Goal: Task Accomplishment & Management: Manage account settings

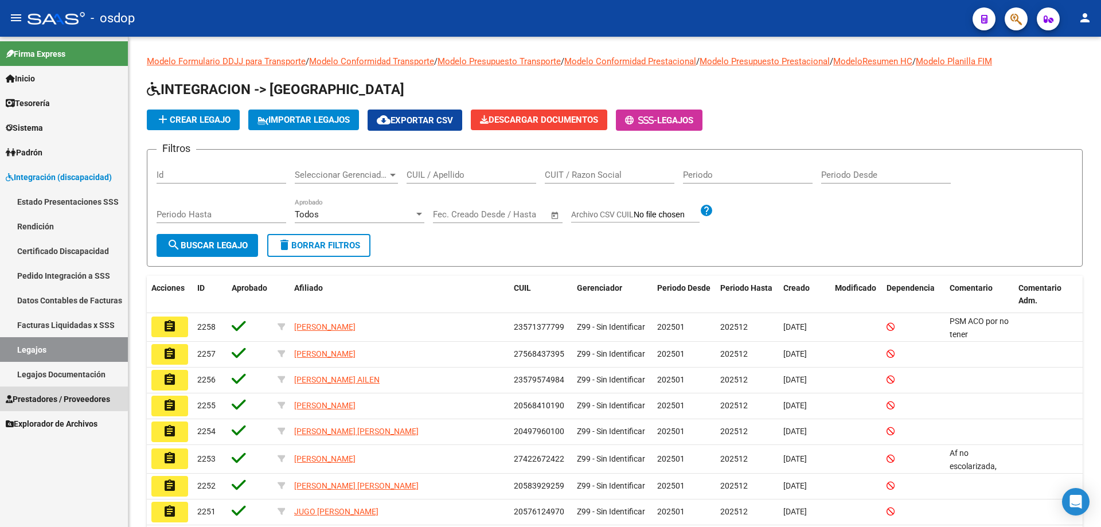
click at [49, 397] on span "Prestadores / Proveedores" at bounding box center [58, 399] width 104 height 13
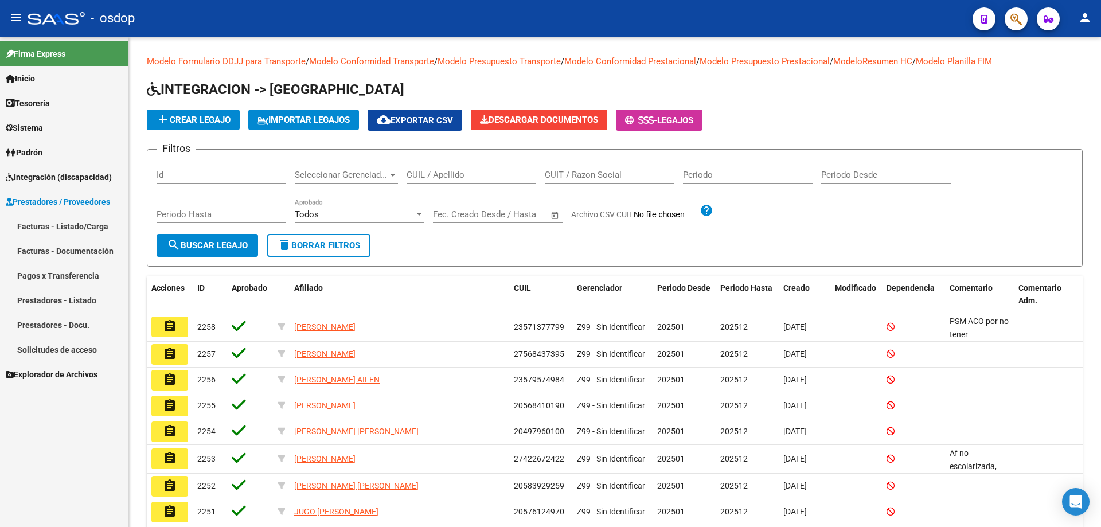
click at [68, 358] on link "Solicitudes de acceso" at bounding box center [64, 349] width 128 height 25
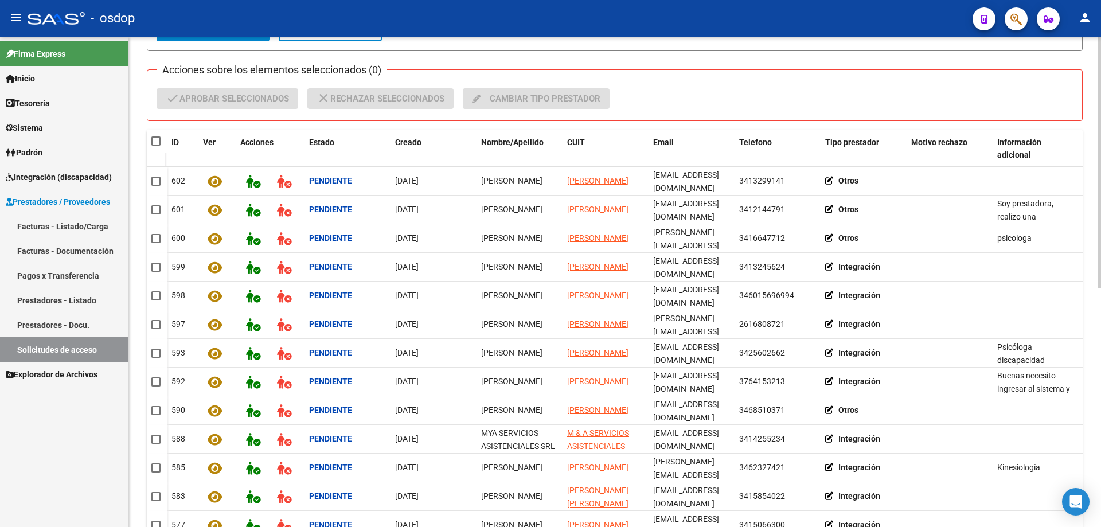
scroll to position [178, 0]
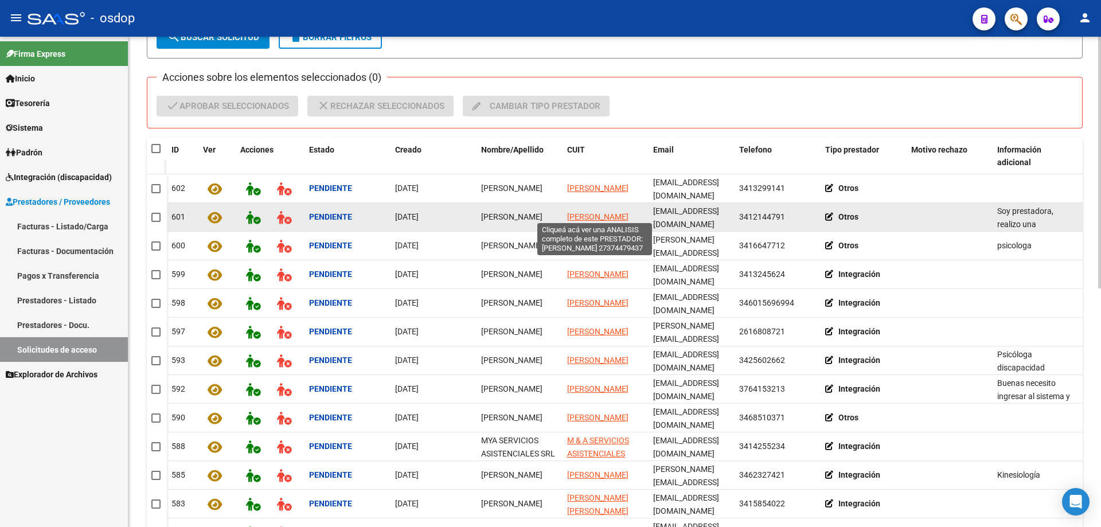
click at [596, 213] on span "[PERSON_NAME]" at bounding box center [597, 216] width 61 height 9
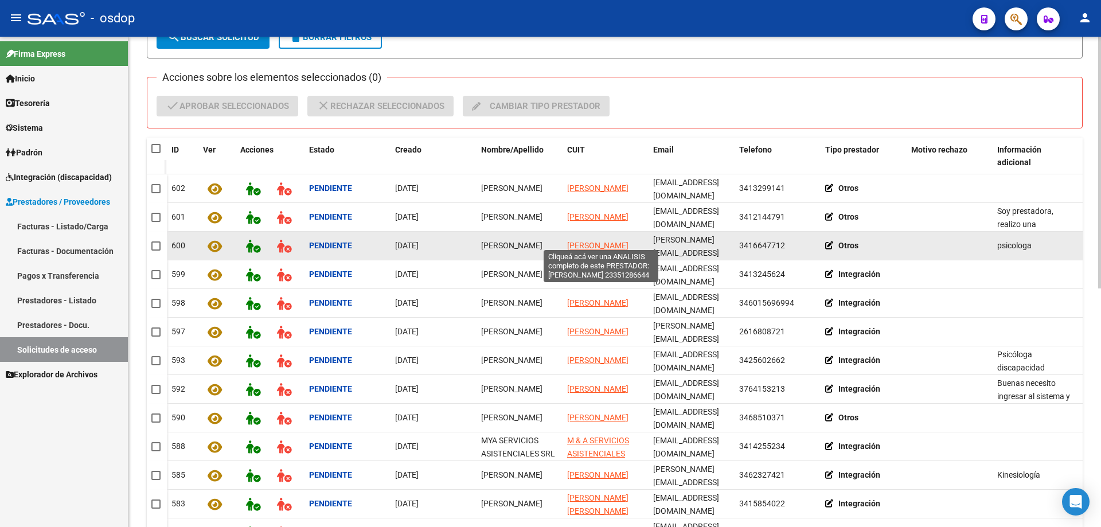
click at [584, 243] on span "[PERSON_NAME]" at bounding box center [597, 245] width 61 height 9
type textarea "23351286644"
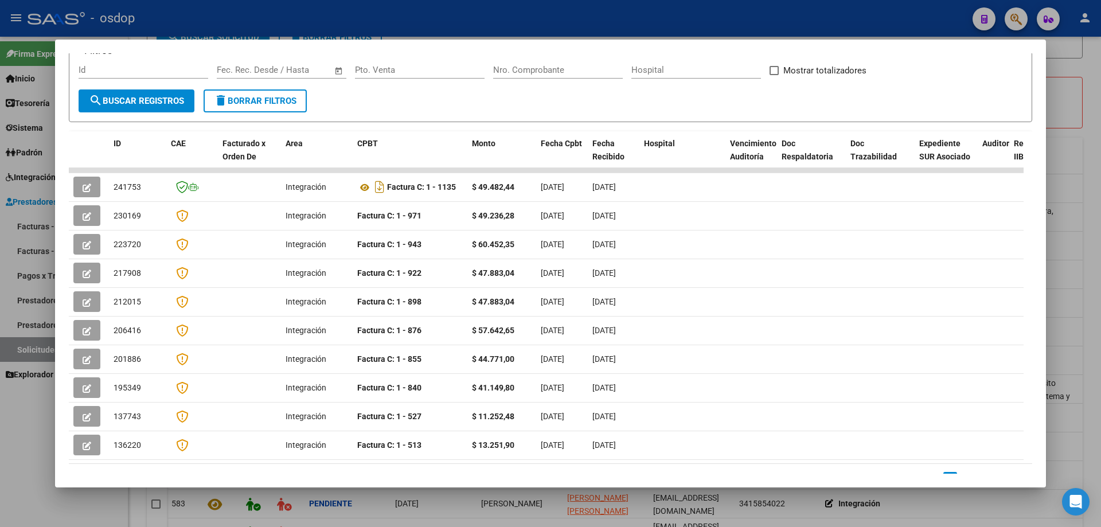
scroll to position [0, 0]
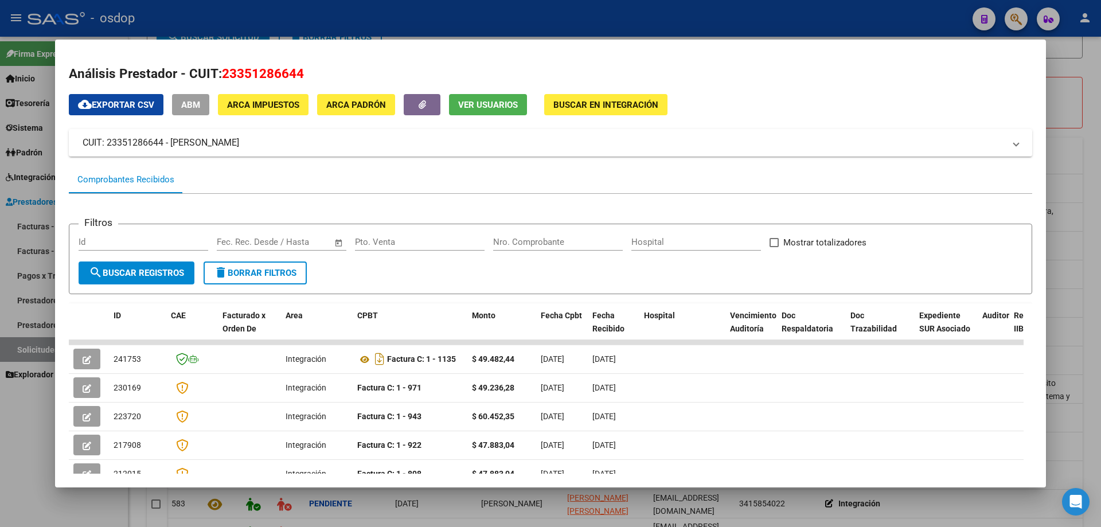
click at [482, 105] on span "Ver Usuarios" at bounding box center [488, 105] width 60 height 10
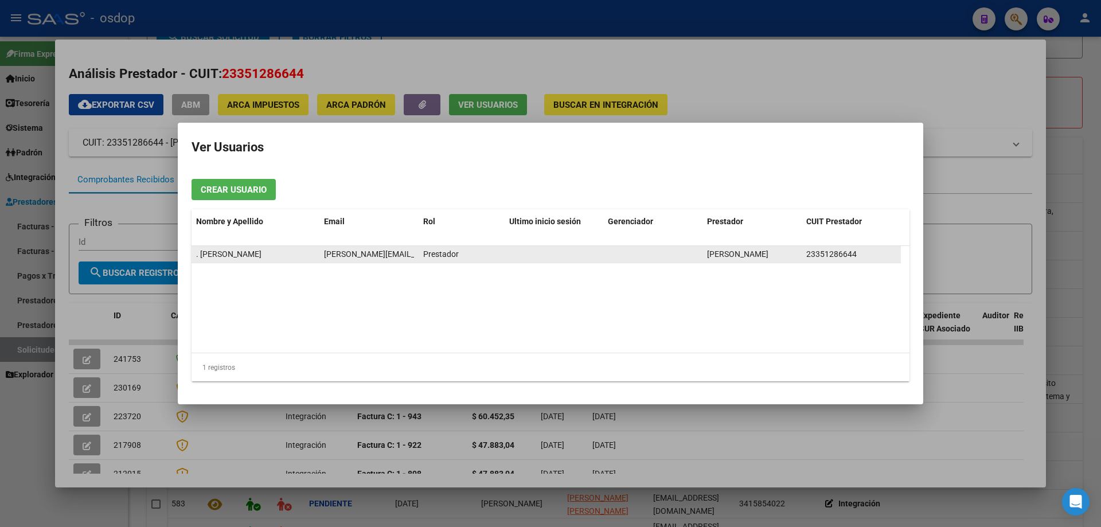
scroll to position [0, 14]
drag, startPoint x: 324, startPoint y: 254, endPoint x: 424, endPoint y: 257, distance: 101.0
click at [424, 257] on div ". BUFFON GIULIANA giulianabuffon@hotmail.com Prestador BUFFON GIULIANA 23351286…" at bounding box center [547, 254] width 710 height 17
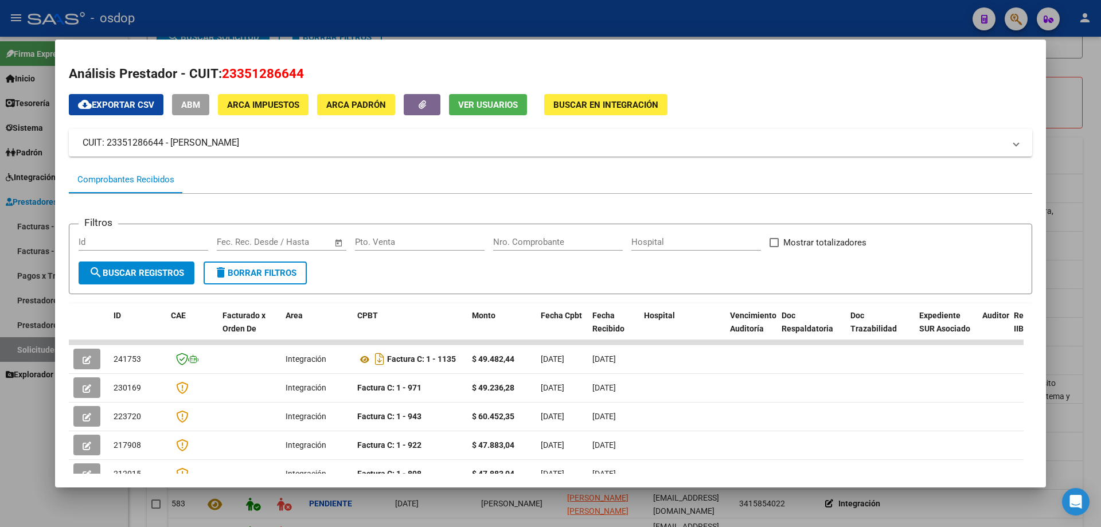
drag, startPoint x: 225, startPoint y: 71, endPoint x: 304, endPoint y: 71, distance: 79.2
click at [304, 71] on h2 "Análisis Prestador - CUIT: 23351286644" at bounding box center [551, 74] width 964 height 20
copy span "23351286644"
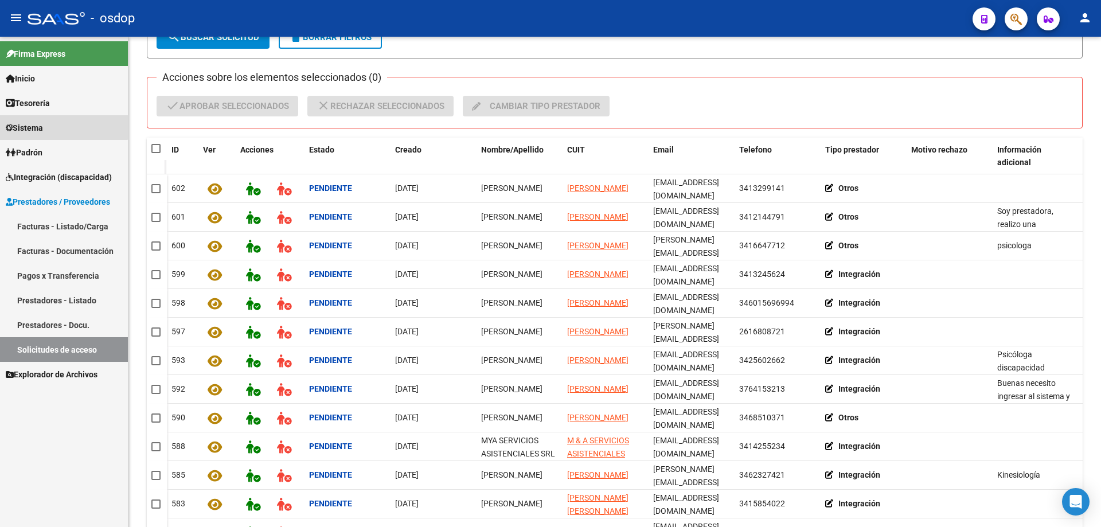
click at [26, 120] on link "Sistema" at bounding box center [64, 127] width 128 height 25
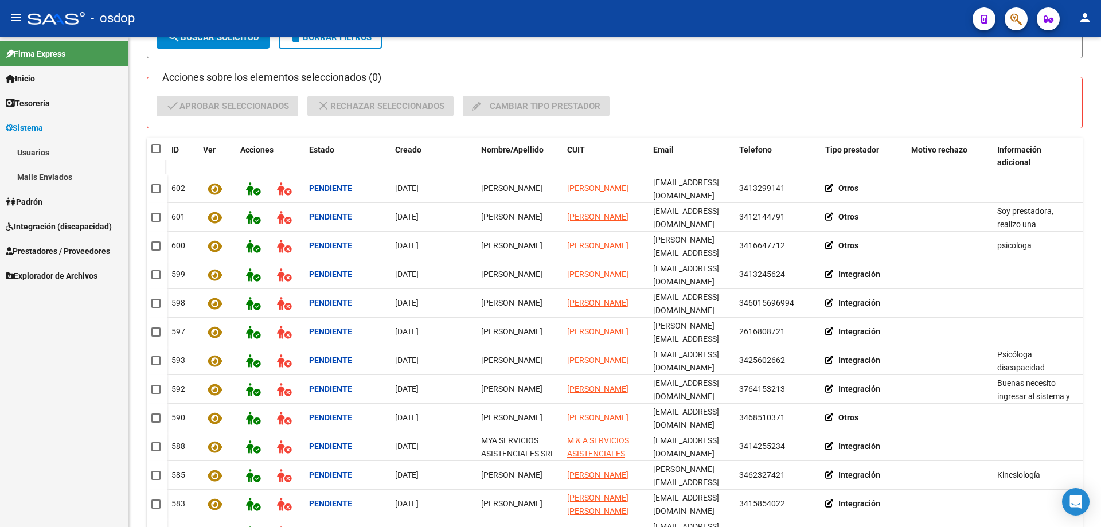
click at [34, 152] on link "Usuarios" at bounding box center [64, 152] width 128 height 25
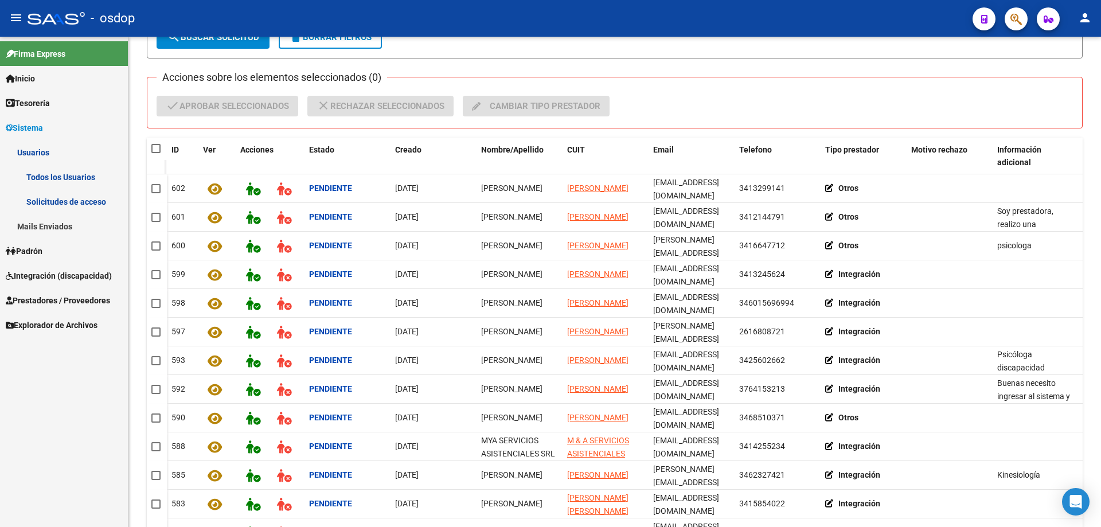
click at [45, 172] on link "Todos los Usuarios" at bounding box center [64, 177] width 128 height 25
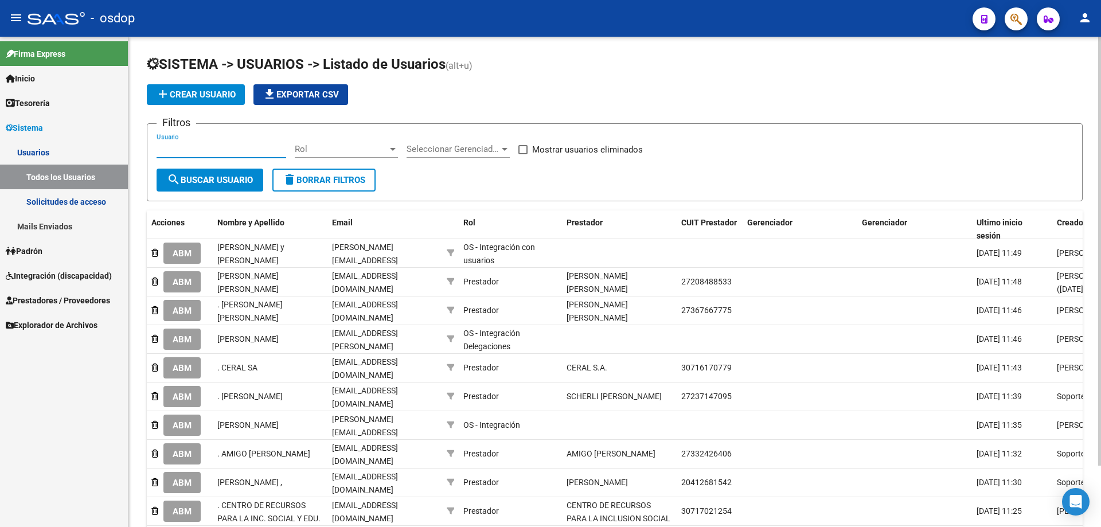
click at [158, 147] on input "Usuario" at bounding box center [222, 149] width 130 height 10
paste input "23351286644"
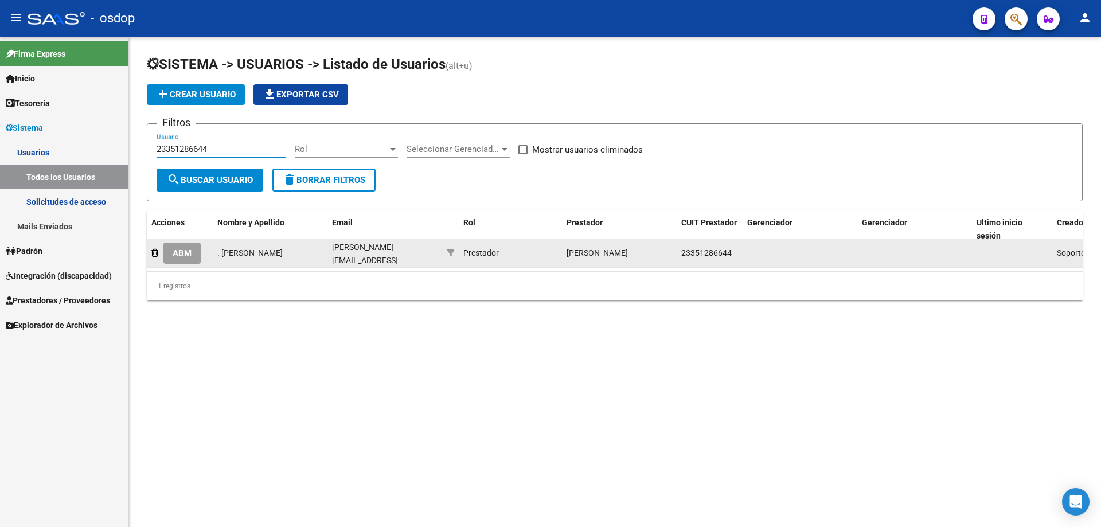
type input "23351286644"
click at [181, 254] on span "ABM" at bounding box center [182, 253] width 19 height 10
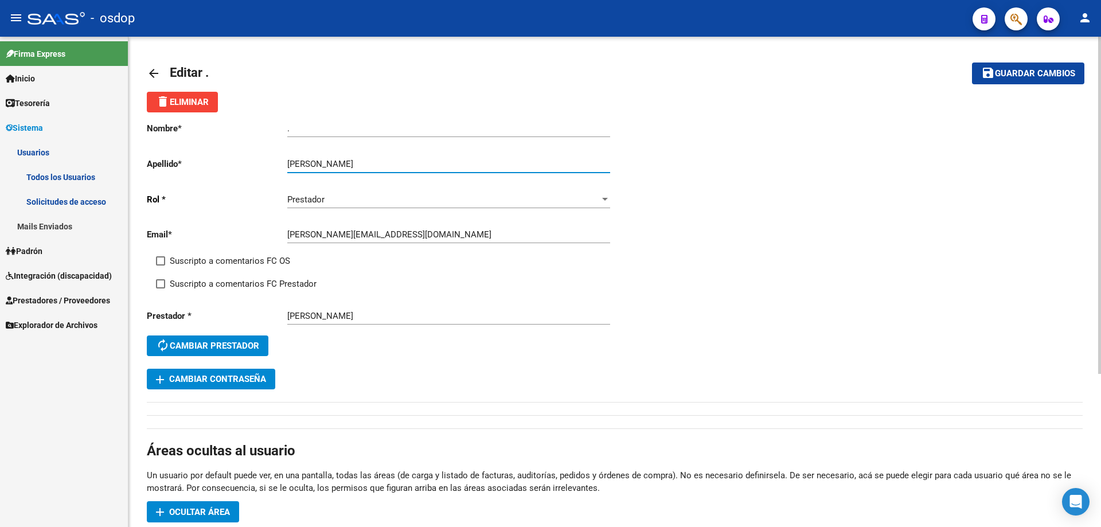
drag, startPoint x: 322, startPoint y: 163, endPoint x: 369, endPoint y: 157, distance: 47.5
click at [369, 157] on div "BUFFON GIULIANA Ingresar apellido" at bounding box center [448, 160] width 323 height 25
type input "BUFFON"
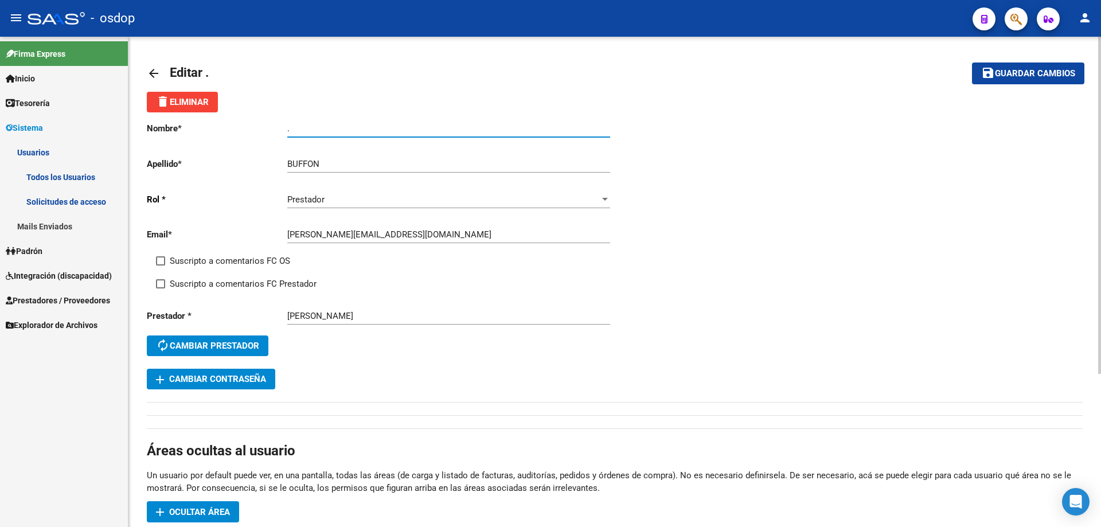
drag, startPoint x: 306, startPoint y: 131, endPoint x: 275, endPoint y: 131, distance: 31.5
click at [275, 131] on app-form-text-field "Nombre * . Ingresar nombre" at bounding box center [378, 128] width 463 height 10
paste input "GIULIANA"
type input "GIULIANA"
click at [1035, 76] on span "Guardar cambios" at bounding box center [1035, 74] width 80 height 10
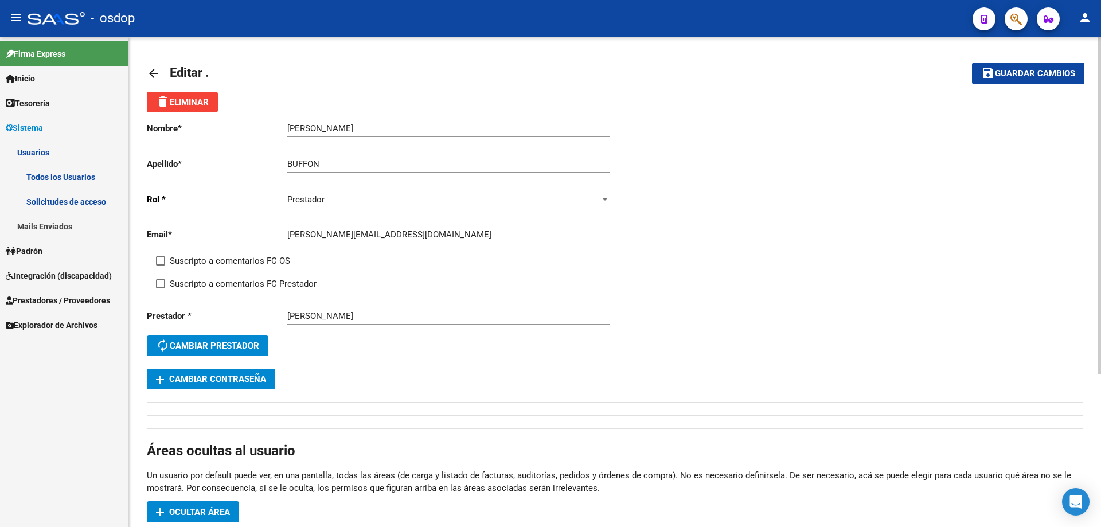
click at [151, 71] on mat-icon "arrow_back" at bounding box center [154, 74] width 14 height 14
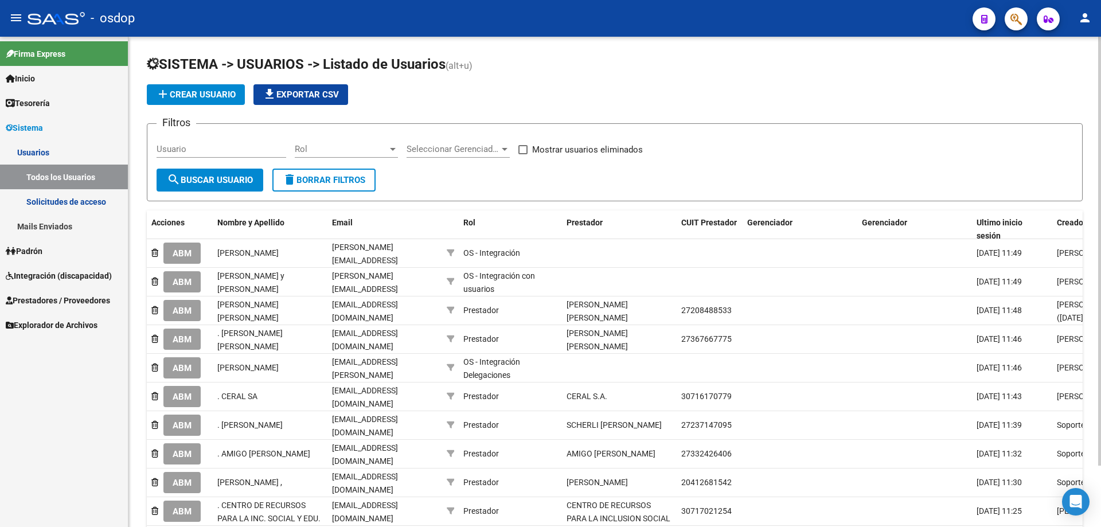
click at [55, 194] on link "Solicitudes de acceso" at bounding box center [64, 201] width 128 height 25
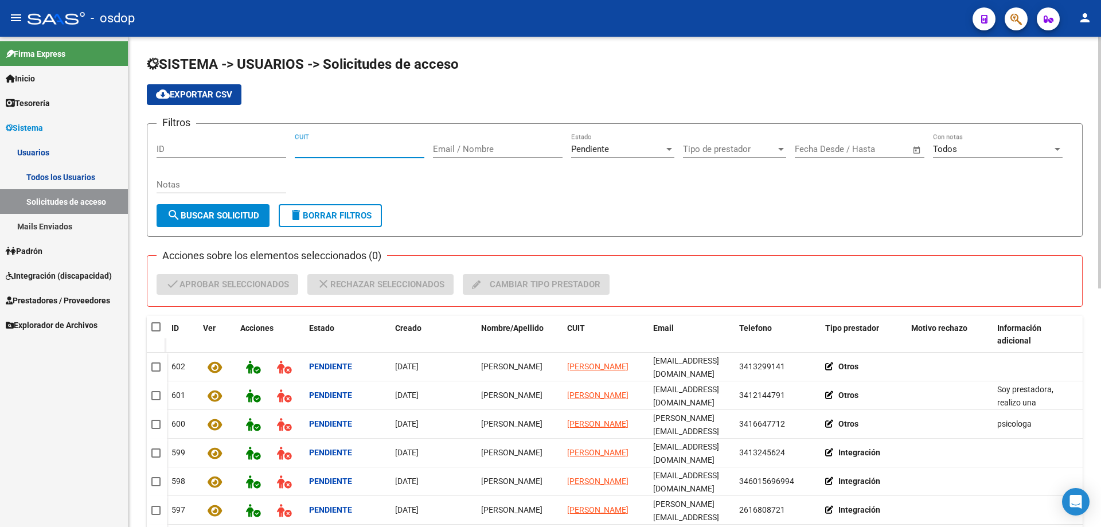
click at [297, 147] on input "CUIT" at bounding box center [360, 149] width 130 height 10
paste input
click at [7, 299] on icon at bounding box center [9, 301] width 7 height 8
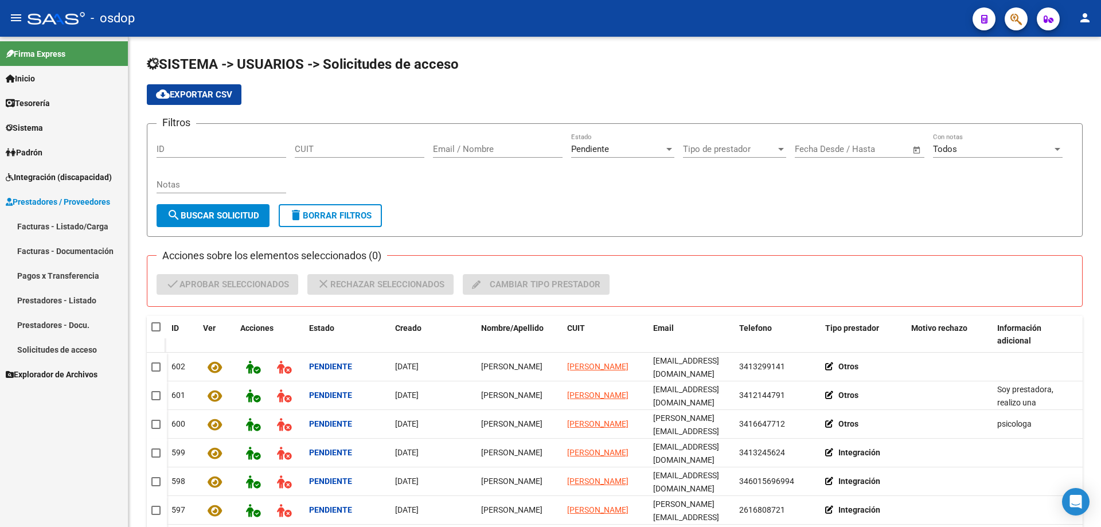
click at [82, 350] on link "Solicitudes de acceso" at bounding box center [64, 349] width 128 height 25
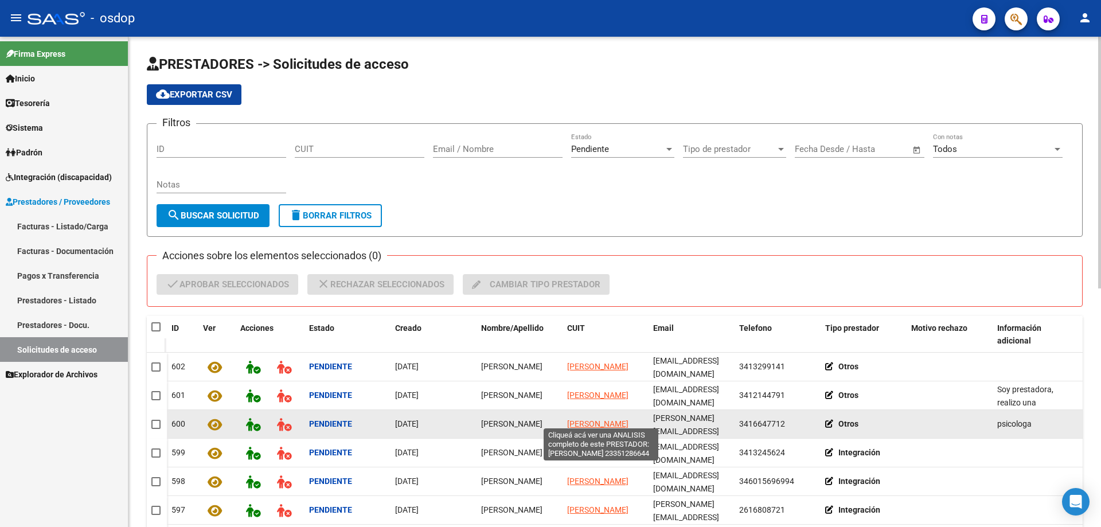
click at [588, 419] on span "BUFFON GIULIANA" at bounding box center [597, 423] width 61 height 9
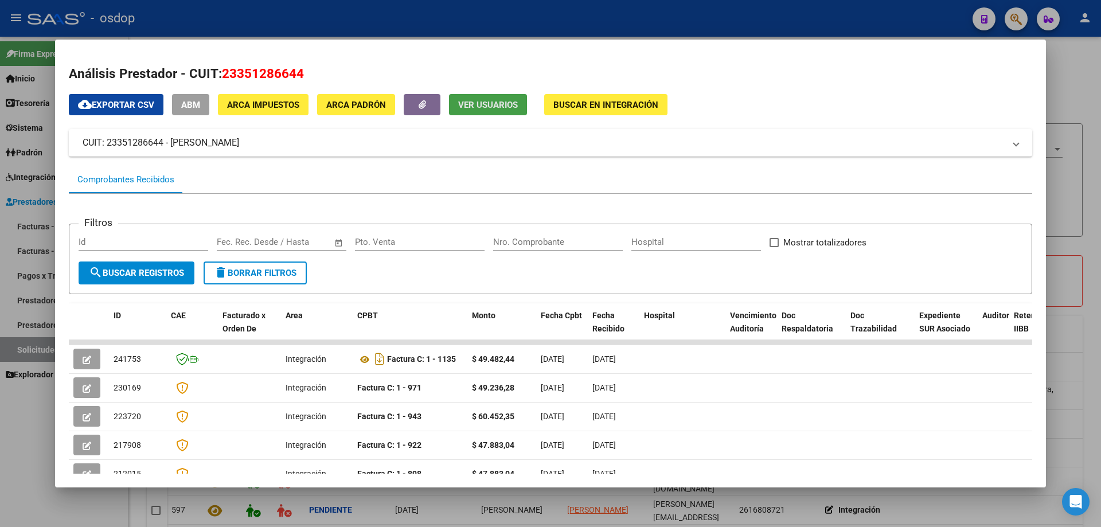
click at [480, 104] on span "Ver Usuarios" at bounding box center [488, 105] width 60 height 10
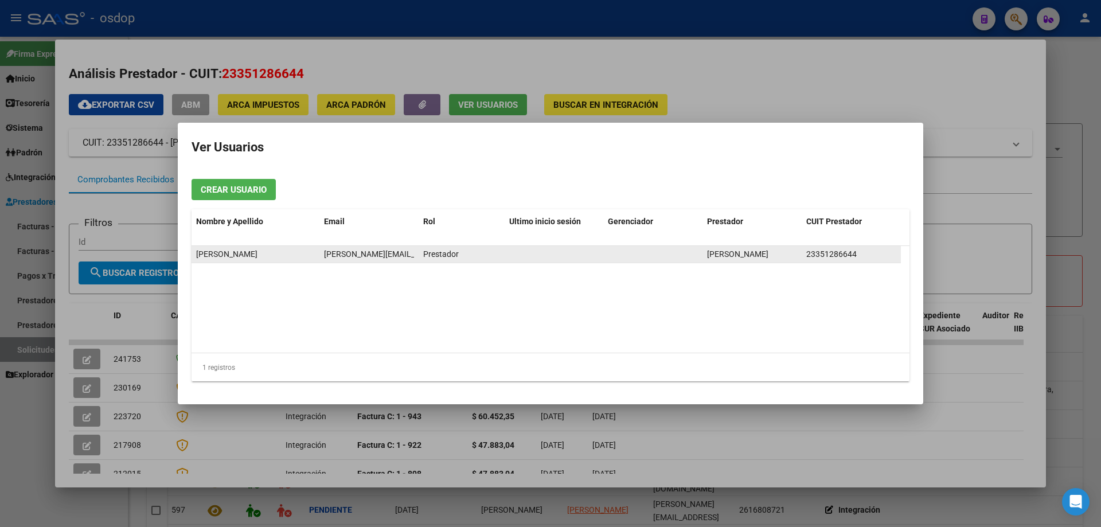
scroll to position [0, 14]
drag, startPoint x: 324, startPoint y: 254, endPoint x: 416, endPoint y: 254, distance: 92.3
click at [416, 254] on datatable-body-cell "giulianabuffon@hotmail.com" at bounding box center [368, 254] width 99 height 17
copy span "giulianabuffon@hotmail.com"
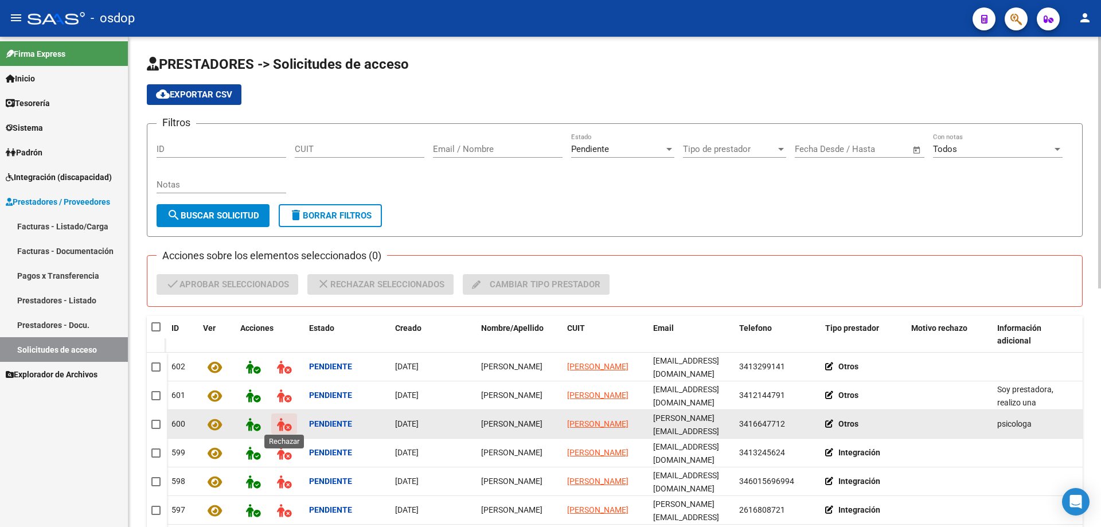
click at [283, 422] on icon at bounding box center [284, 424] width 14 height 13
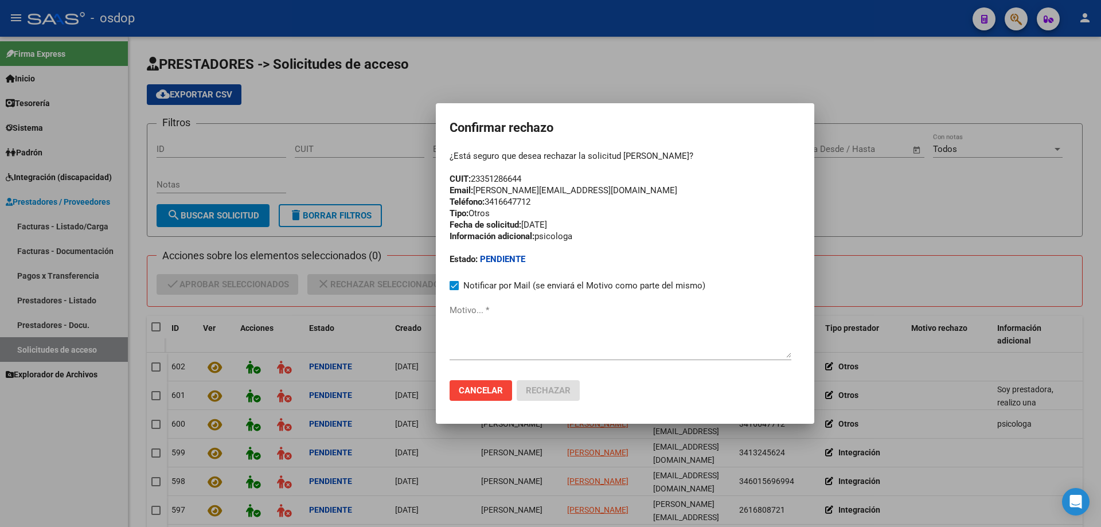
click at [452, 329] on textarea "Motivo... *" at bounding box center [621, 331] width 342 height 54
paste textarea "giulianabuffon@hotmail.com"
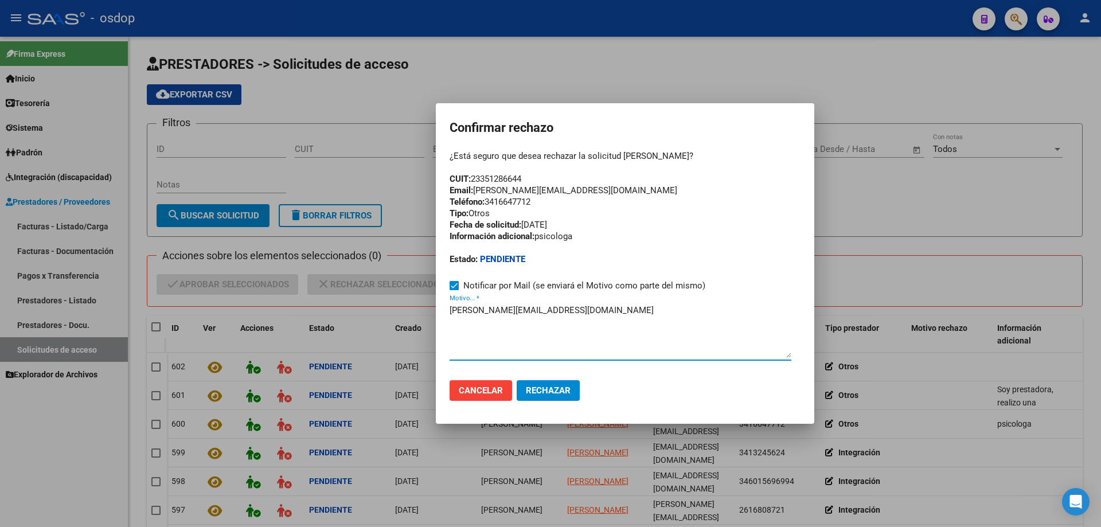
click at [449, 309] on mat-dialog-container "Confirmar rechazo ¿Está seguro que desea rechazar la solicitud de GIULIANA? CUI…" at bounding box center [625, 263] width 379 height 321
click at [450, 309] on textarea "giulianabuffon@hotmail.com" at bounding box center [621, 331] width 342 height 54
paste textarea "Se encuentra ACTIVA la cuenta de correo electrónico:"
click at [450, 307] on textarea "Se encuentra ACTIVA la cuenta de correo electrónico:giulianabuffon@hotmail.com" at bounding box center [621, 331] width 342 height 54
click at [655, 309] on textarea "Se encuentra ACTIVA la cuenta de correo electrónico:giulianabuffon@hotmail.com" at bounding box center [621, 331] width 342 height 54
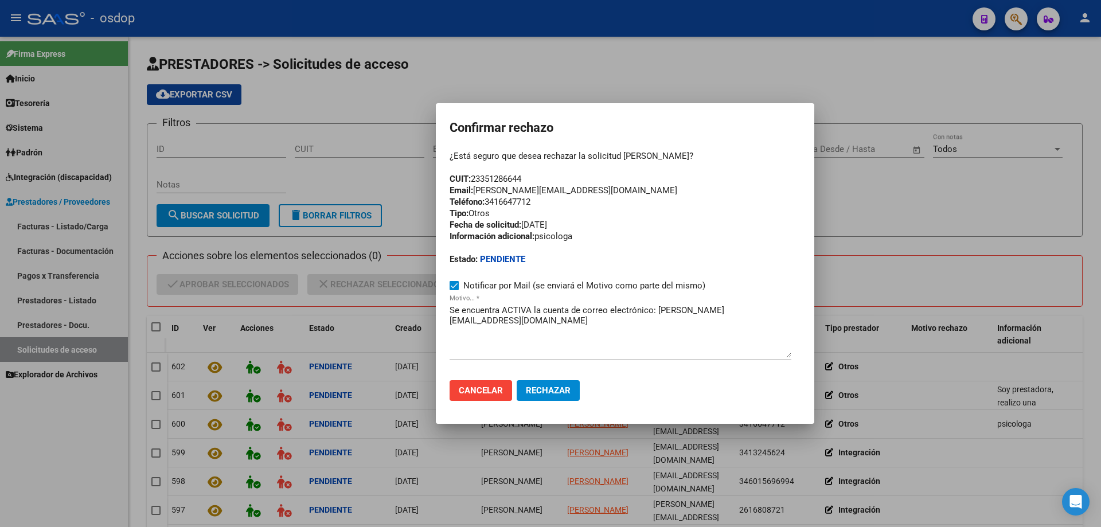
drag, startPoint x: 450, startPoint y: 187, endPoint x: 613, endPoint y: 188, distance: 162.9
click at [613, 188] on div "¿Está seguro que desea rechazar la solicitud de GIULIANA? CUIT: 23351286644 Ema…" at bounding box center [625, 207] width 351 height 115
copy div "Email: iulianabuffon@hotmail.com"
click at [448, 307] on mat-dialog-container "Confirmar rechazo ¿Está seguro que desea rechazar la solicitud de GIULIANA? CUI…" at bounding box center [625, 263] width 379 height 321
click at [450, 308] on textarea "Se encuentra ACTIVA la cuenta de correo electrónico: giulianabuffon@hotmail.com" at bounding box center [621, 331] width 342 height 54
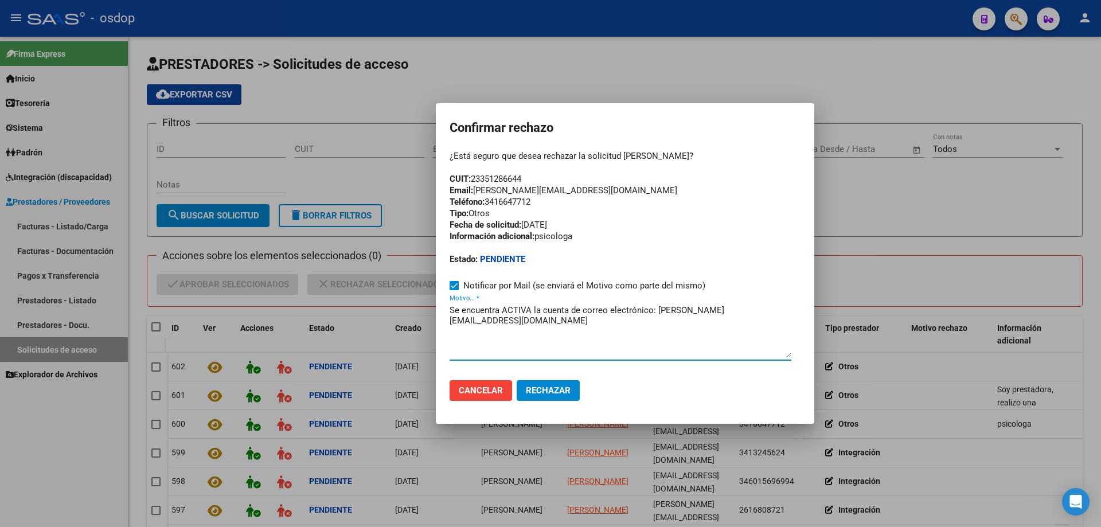
paste textarea "Email: iulianabuffon@hotmail.com"
type textarea "Email: iulianabuffon@hotmail.com - Se encuentra ACTIVA la cuenta de correo elec…"
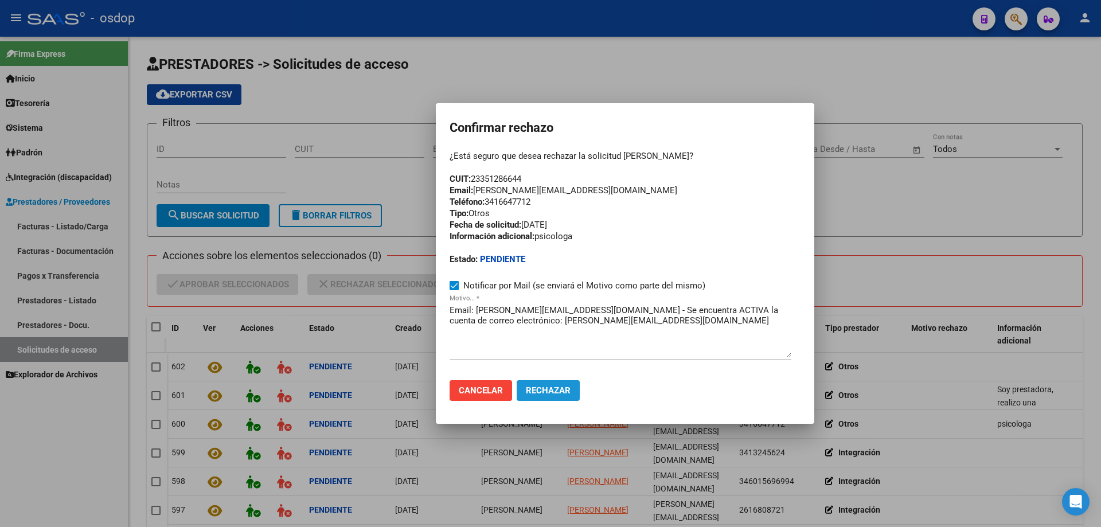
click at [544, 391] on span "Rechazar" at bounding box center [548, 390] width 45 height 10
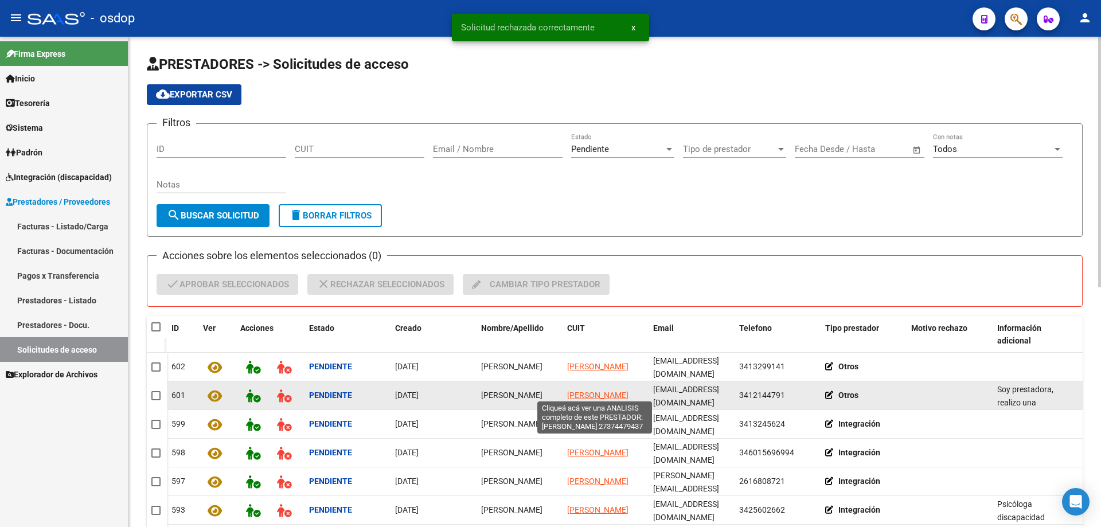
click at [586, 391] on span "ALVAREZ LARA" at bounding box center [597, 395] width 61 height 9
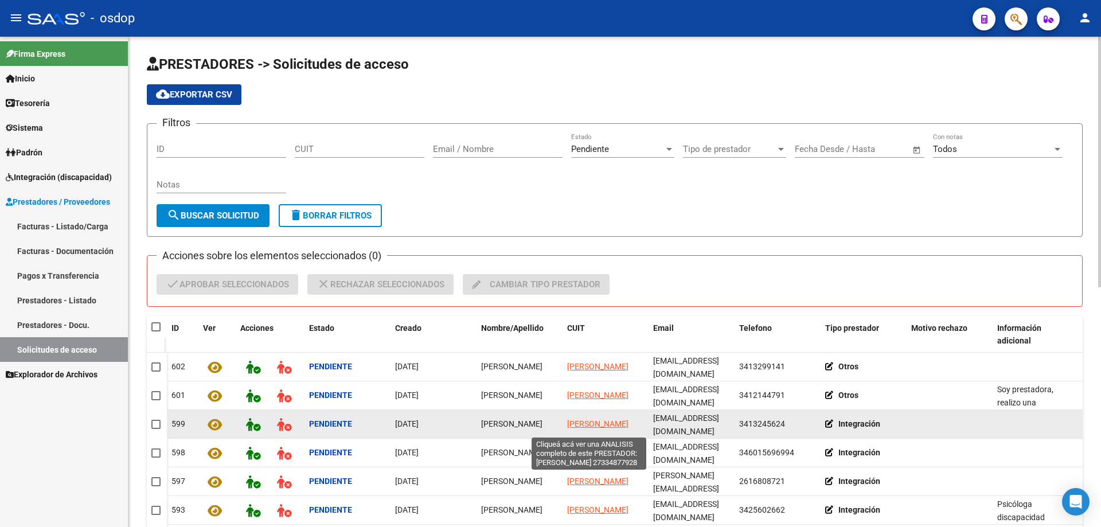
click at [578, 419] on span "MARINUCCI ANABELA" at bounding box center [597, 423] width 61 height 9
type textarea "27334877928"
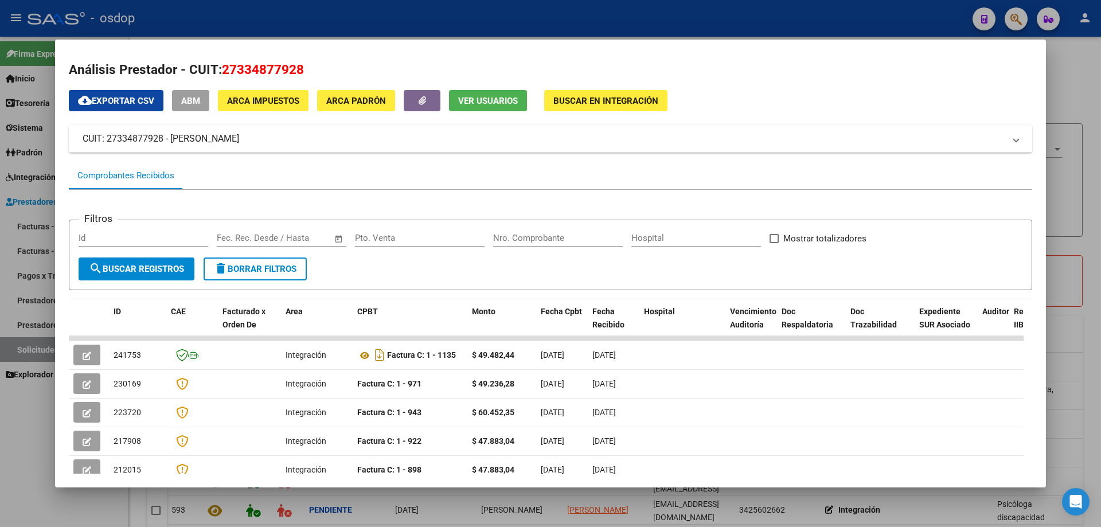
scroll to position [0, 0]
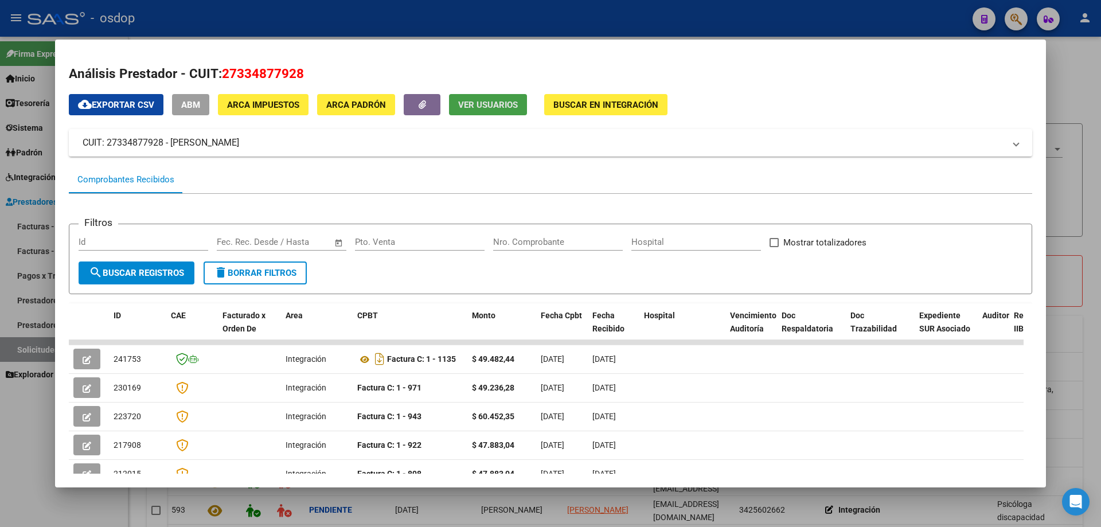
click at [471, 107] on span "Ver Usuarios" at bounding box center [488, 105] width 60 height 10
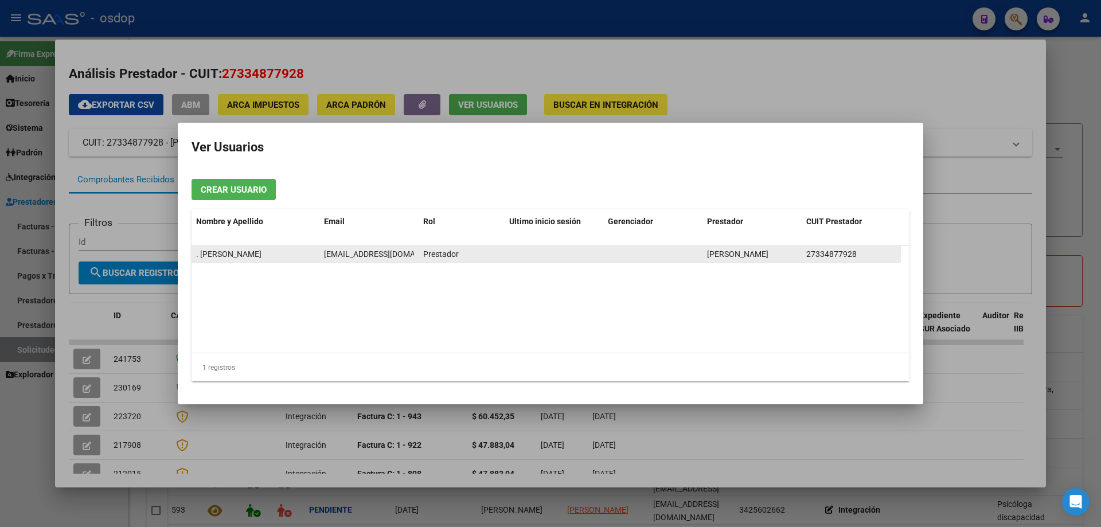
scroll to position [0, 29]
drag, startPoint x: 324, startPoint y: 252, endPoint x: 420, endPoint y: 255, distance: 96.4
click at [420, 255] on div ". MARINUCCI ANABELA ps.anabelamarinucci@gmail.com Prestador MARINUCCI ANABELA 2…" at bounding box center [547, 254] width 710 height 17
copy span "ps.anabelamarinucci@gmail.com"
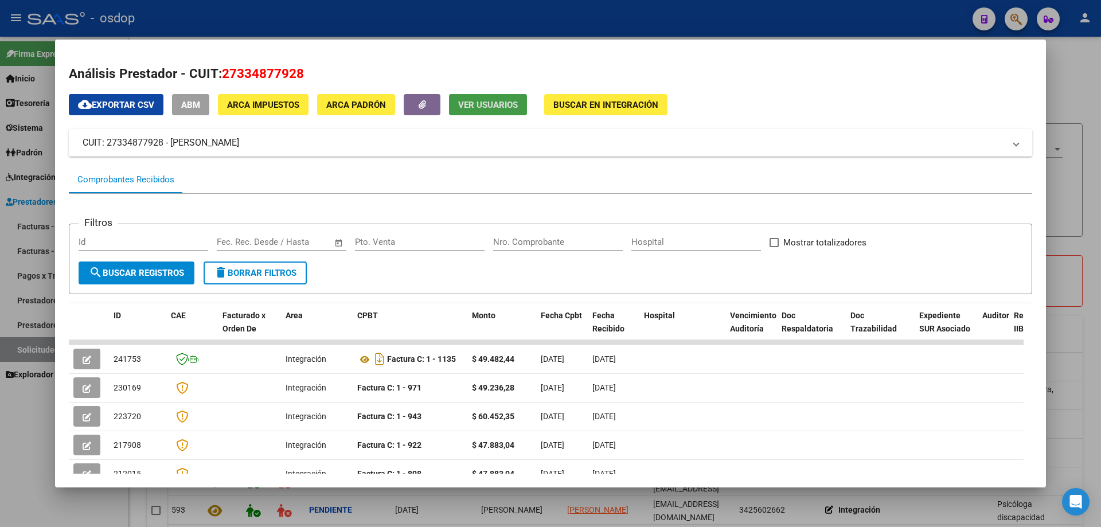
click at [476, 101] on span "Ver Usuarios" at bounding box center [488, 105] width 60 height 10
drag, startPoint x: 221, startPoint y: 70, endPoint x: 302, endPoint y: 71, distance: 80.3
click at [302, 71] on h2 "Análisis Prestador - CUIT: 27334877928" at bounding box center [551, 74] width 964 height 20
copy span "27334877928"
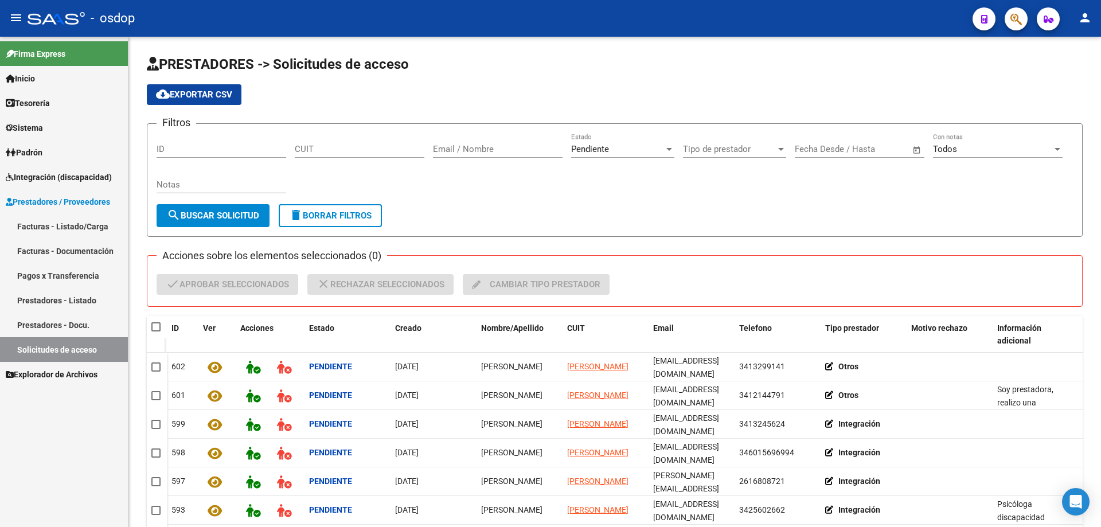
click at [28, 128] on span "Sistema" at bounding box center [24, 128] width 37 height 13
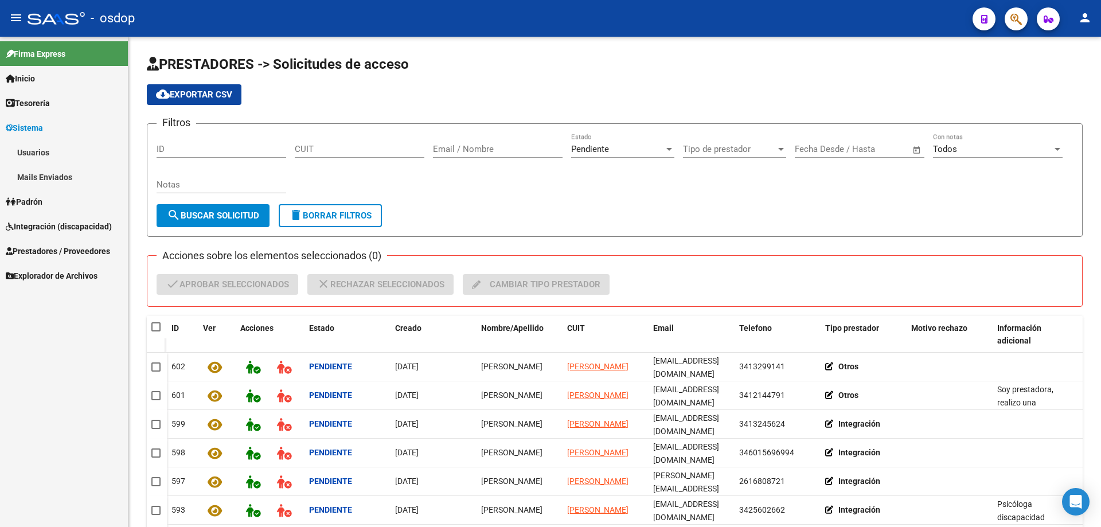
click at [32, 151] on link "Usuarios" at bounding box center [64, 152] width 128 height 25
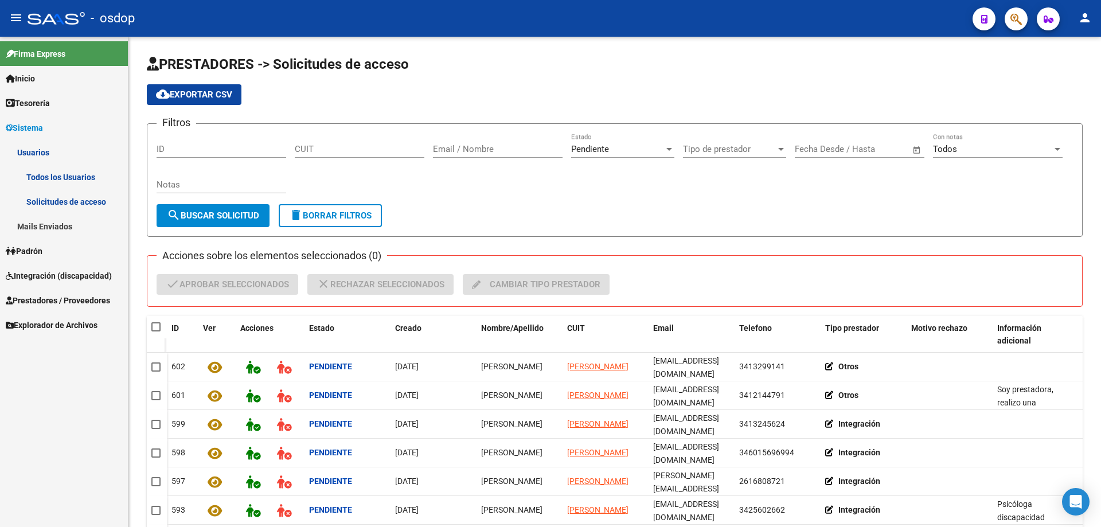
drag, startPoint x: 53, startPoint y: 173, endPoint x: 64, endPoint y: 173, distance: 10.9
click at [54, 173] on link "Todos los Usuarios" at bounding box center [64, 177] width 128 height 25
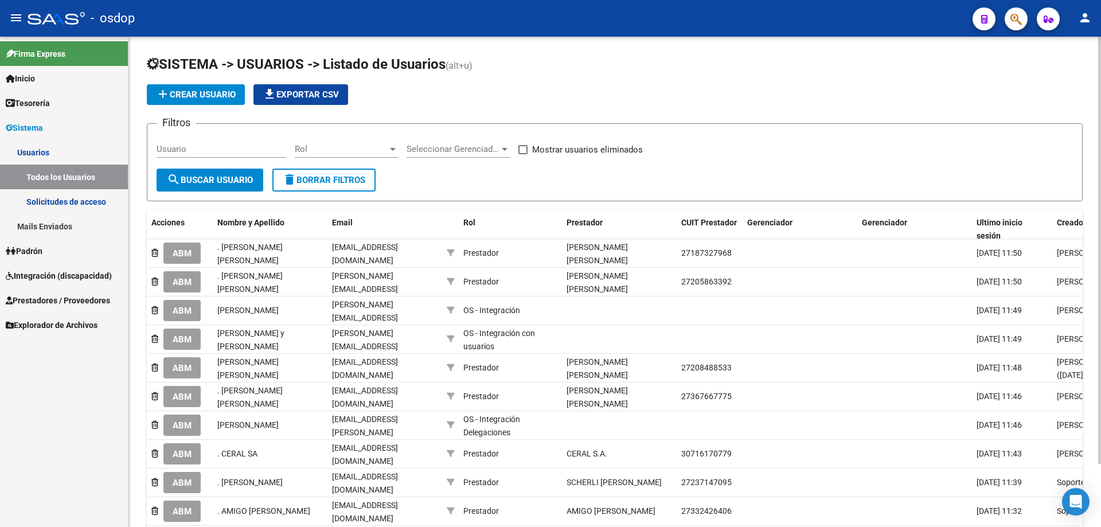
click at [157, 147] on form "Filtros Usuario Rol Rol Seleccionar Gerenciador Seleccionar Gerenciador Mostrar…" at bounding box center [615, 162] width 936 height 78
click at [158, 147] on input "Usuario" at bounding box center [222, 149] width 130 height 10
paste input "27334877928"
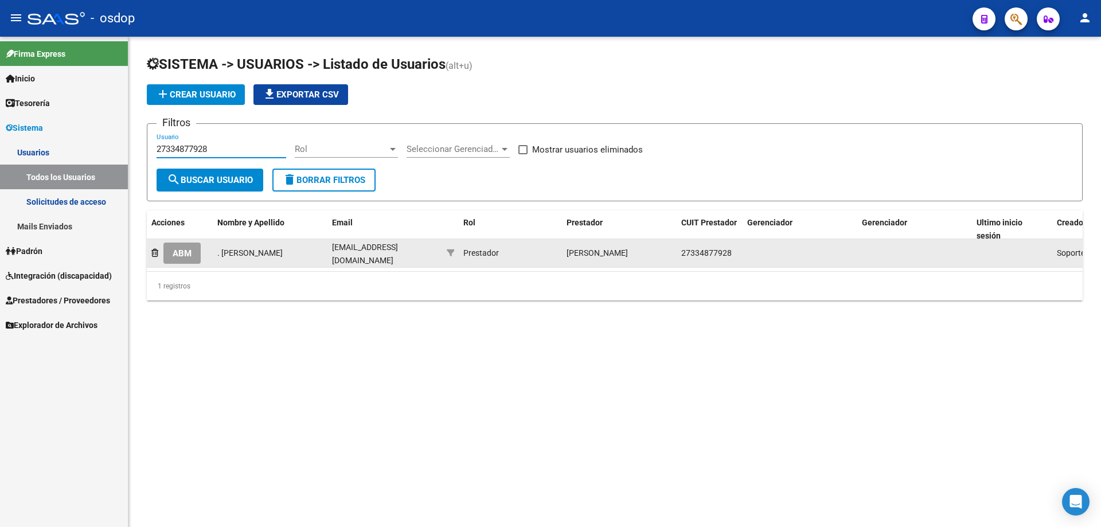
type input "27334877928"
click at [178, 248] on span "ABM" at bounding box center [182, 253] width 19 height 10
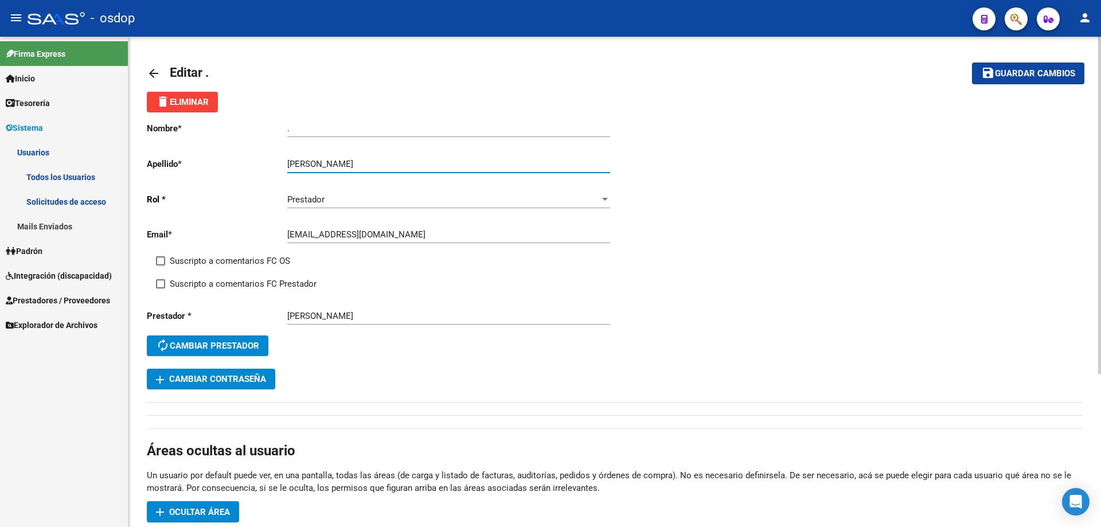
drag, startPoint x: 336, startPoint y: 163, endPoint x: 403, endPoint y: 160, distance: 67.2
click at [403, 160] on input "MARINUCCI ANABELA" at bounding box center [448, 164] width 323 height 10
type input "MARINUCCI"
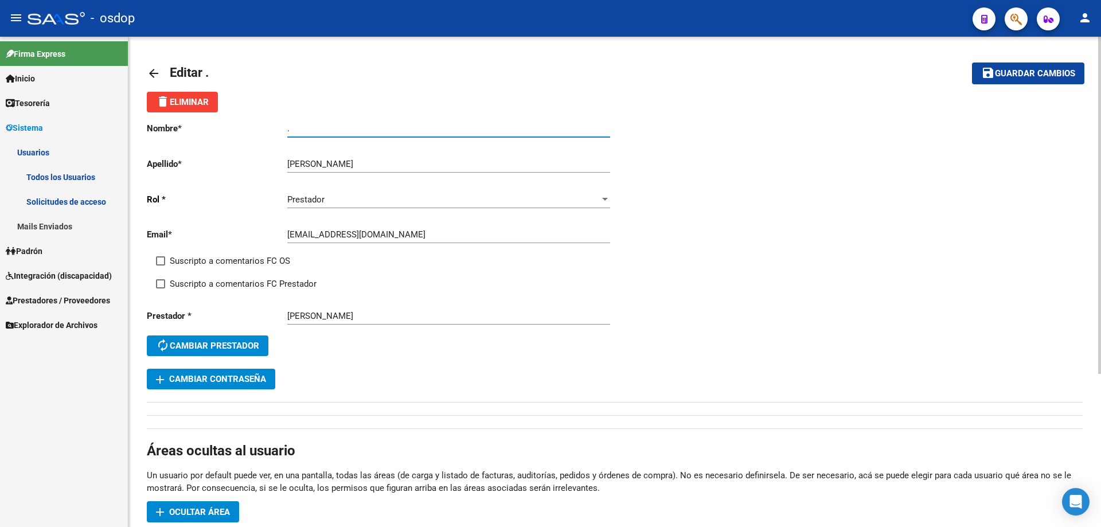
drag, startPoint x: 313, startPoint y: 130, endPoint x: 244, endPoint y: 130, distance: 68.8
click at [244, 130] on app-form-text-field "Nombre * . Ingresar nombre" at bounding box center [378, 128] width 463 height 10
paste input "ANABELA"
type input "ANABELA"
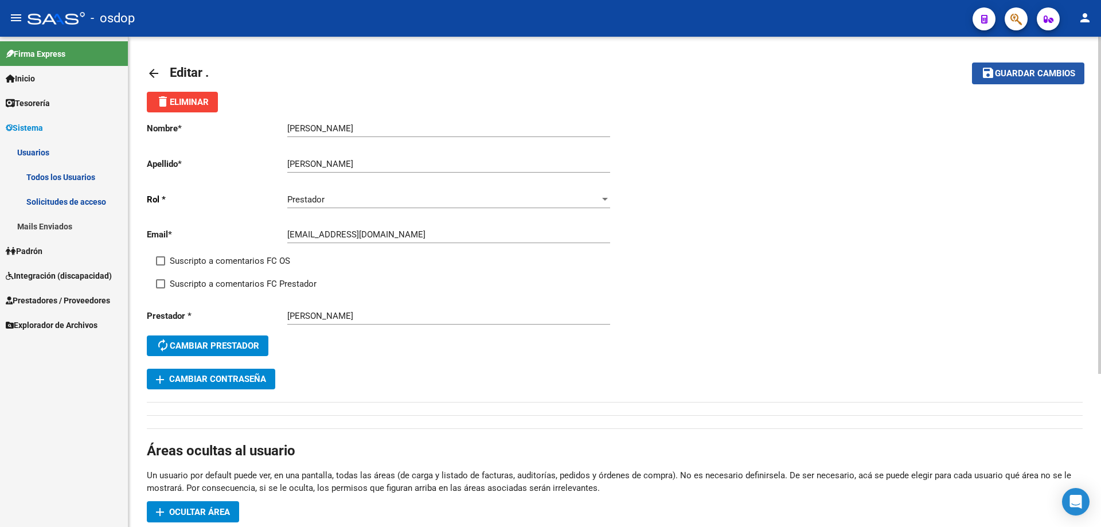
click at [996, 76] on span "Guardar cambios" at bounding box center [1035, 74] width 80 height 10
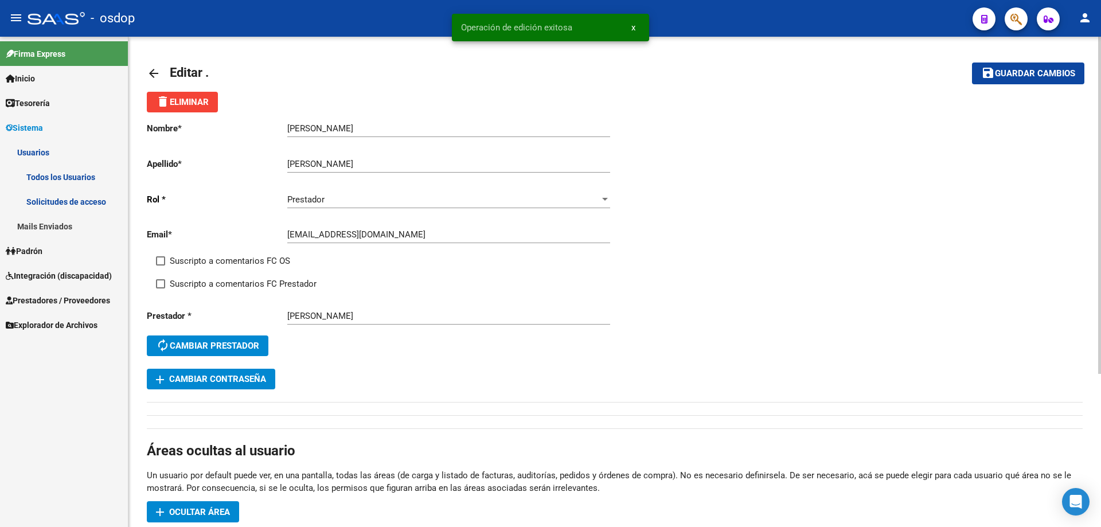
click at [154, 68] on mat-icon "arrow_back" at bounding box center [154, 74] width 14 height 14
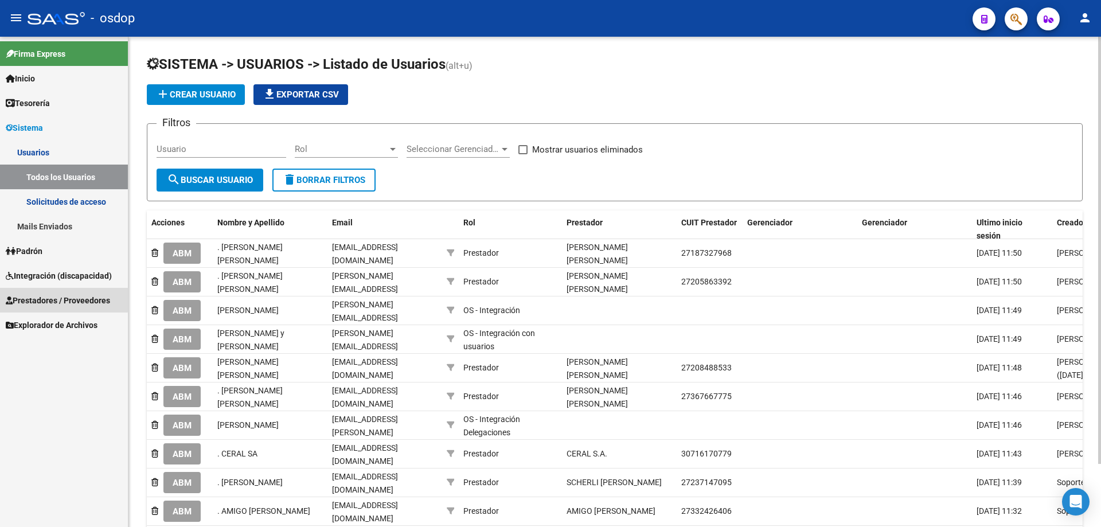
click at [41, 298] on span "Prestadores / Proveedores" at bounding box center [58, 300] width 104 height 13
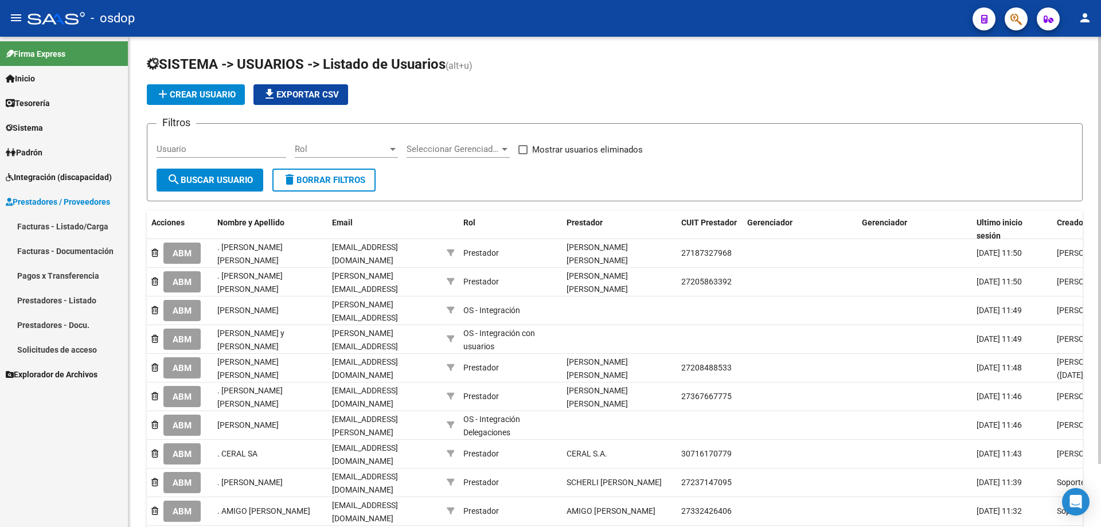
click at [72, 350] on link "Solicitudes de acceso" at bounding box center [64, 349] width 128 height 25
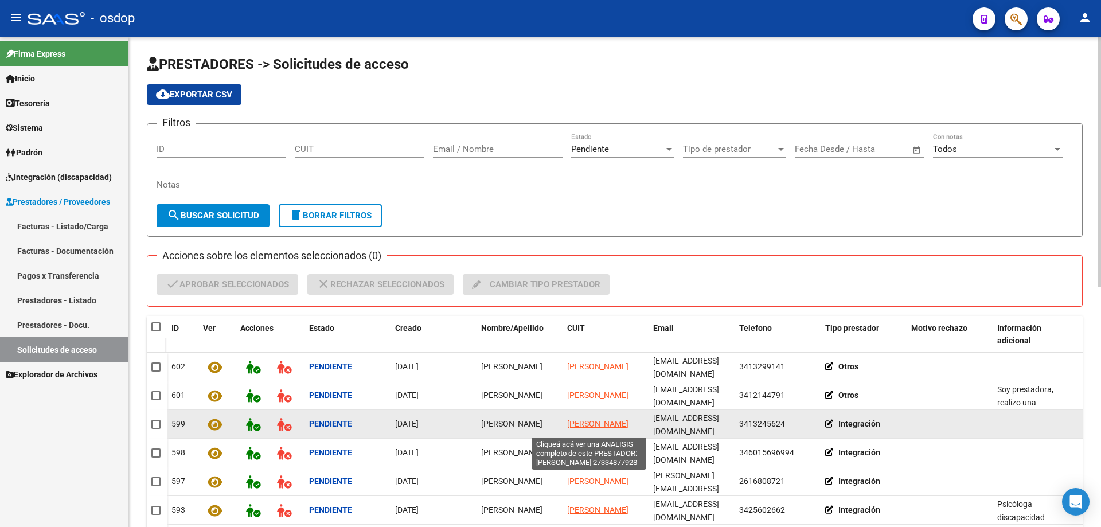
click at [587, 419] on span "MARINUCCI ANABELA" at bounding box center [597, 423] width 61 height 9
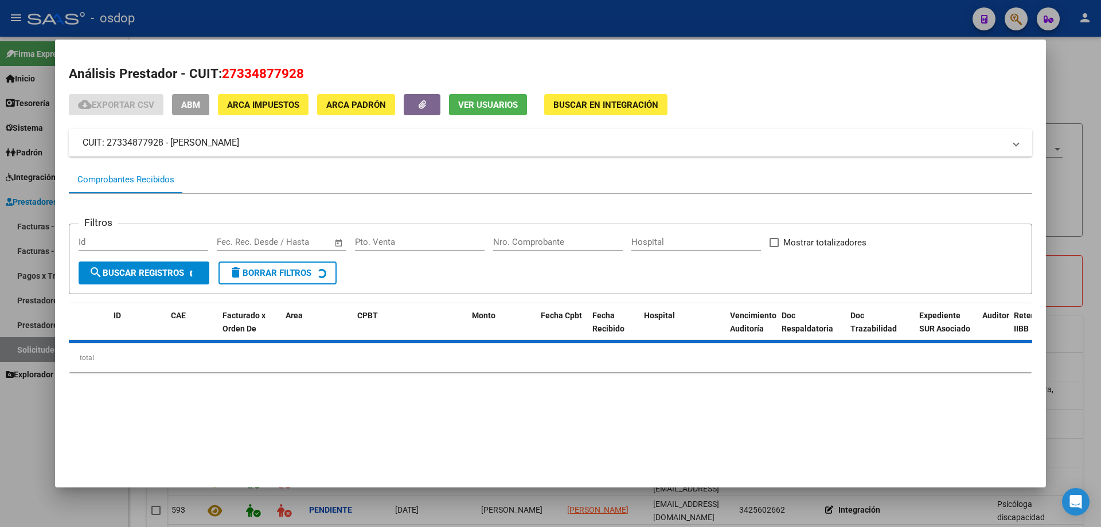
click at [478, 103] on span "Ver Usuarios" at bounding box center [488, 105] width 60 height 10
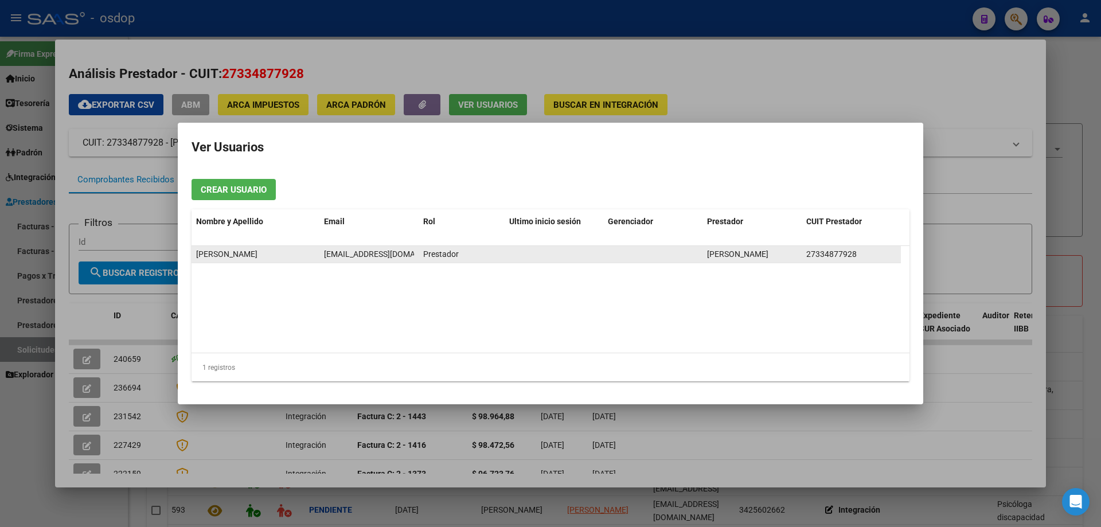
scroll to position [0, 29]
drag, startPoint x: 324, startPoint y: 255, endPoint x: 417, endPoint y: 254, distance: 93.5
click at [417, 254] on datatable-body-cell "ps.anabelamarinucci@gmail.com" at bounding box center [368, 254] width 99 height 17
copy span "ps.anabelamarinucci@gmail.com"
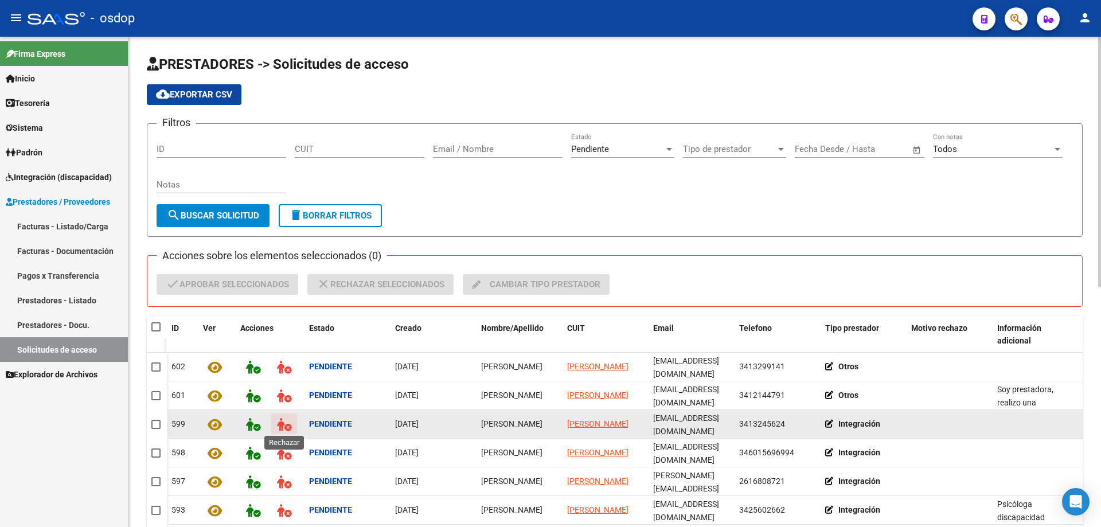
click at [279, 421] on icon at bounding box center [284, 424] width 14 height 13
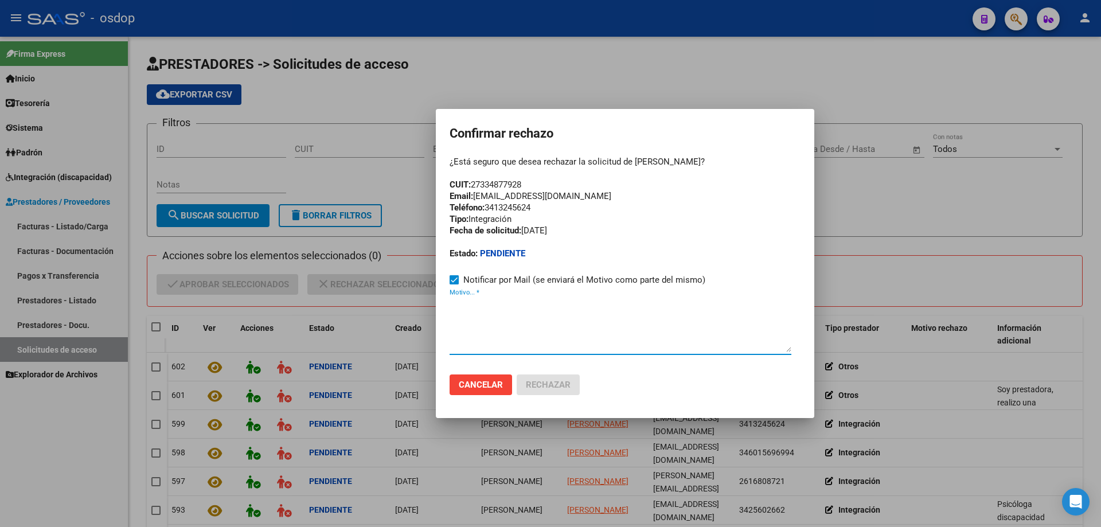
click at [451, 318] on textarea "Motivo... *" at bounding box center [621, 325] width 342 height 54
paste textarea "ps.anabelamarinucci@gmail.com"
click at [450, 301] on textarea "ps.anabelamarinucci@gmail.com" at bounding box center [621, 325] width 342 height 54
paste textarea "Se encuentra ACTIVA la cuenta de correo electrónico:"
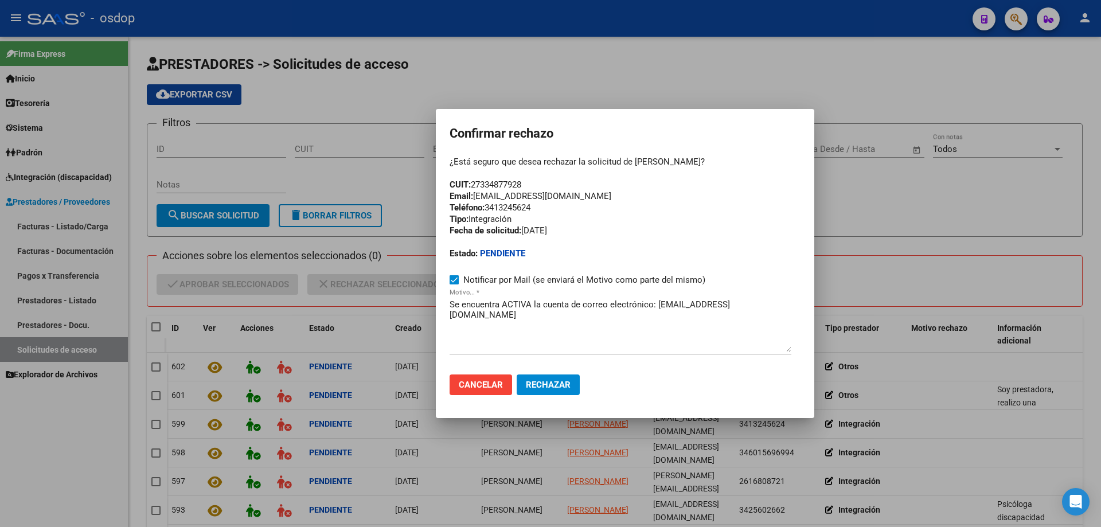
drag, startPoint x: 450, startPoint y: 193, endPoint x: 616, endPoint y: 194, distance: 166.3
click at [616, 194] on div "¿Está seguro que desea rechazar la solicitud de Anabela Marinucci? CUIT: 273348…" at bounding box center [625, 207] width 351 height 103
copy div "Email: anabela_marinucci@hotmail.com"
click at [451, 303] on textarea "Se encuentra ACTIVA la cuenta de correo electrónico: ps.anabelamarinucci@gmail.…" at bounding box center [621, 325] width 342 height 54
paste textarea "Email: anabela_marinucci@hotmail.com"
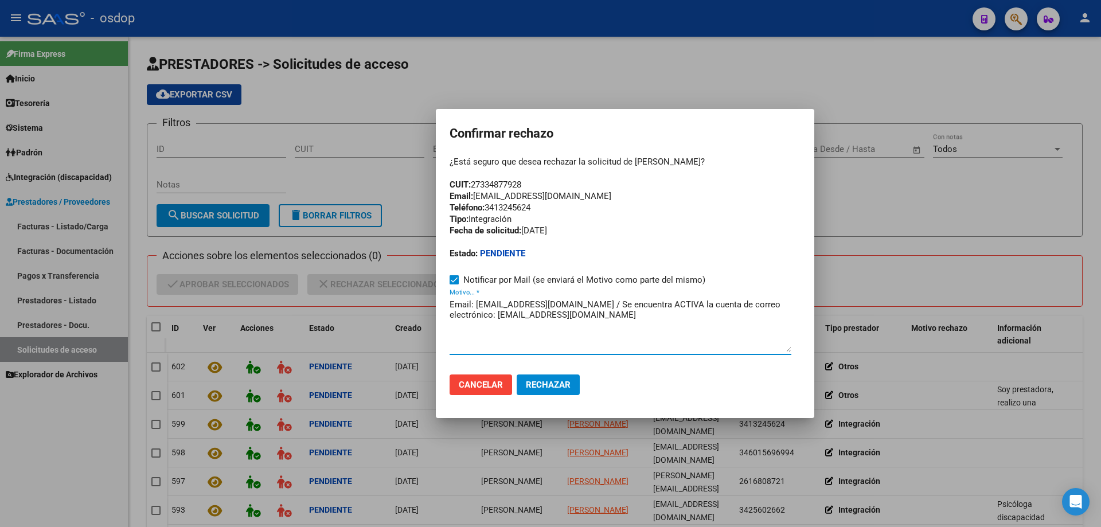
type textarea "Email: anabela_marinucci@hotmail.com / Se encuentra ACTIVA la cuenta de correo …"
click at [544, 387] on span "Rechazar" at bounding box center [548, 385] width 45 height 10
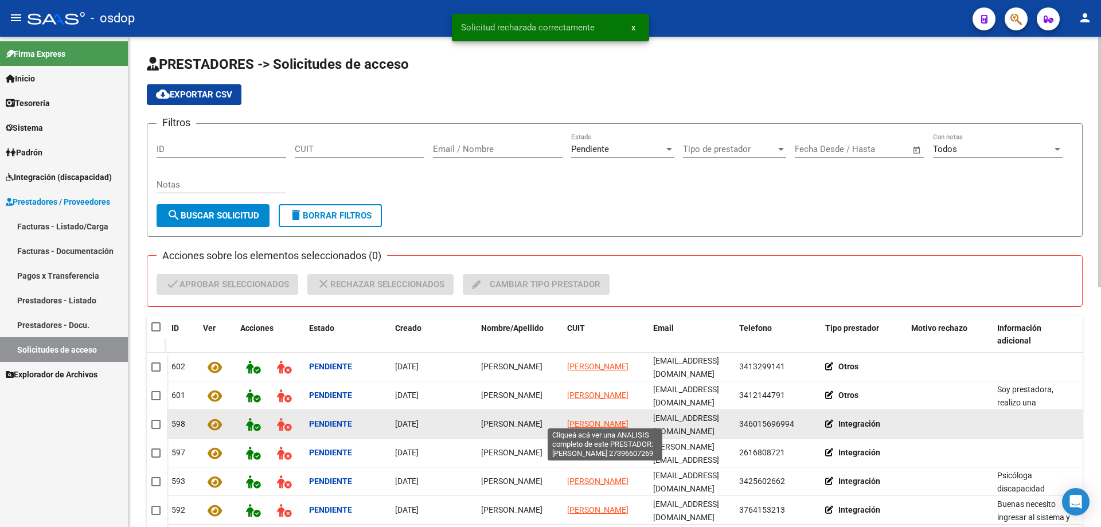
click at [587, 419] on span "SANTUCCI MARTINA" at bounding box center [597, 423] width 61 height 9
type textarea "27396607269"
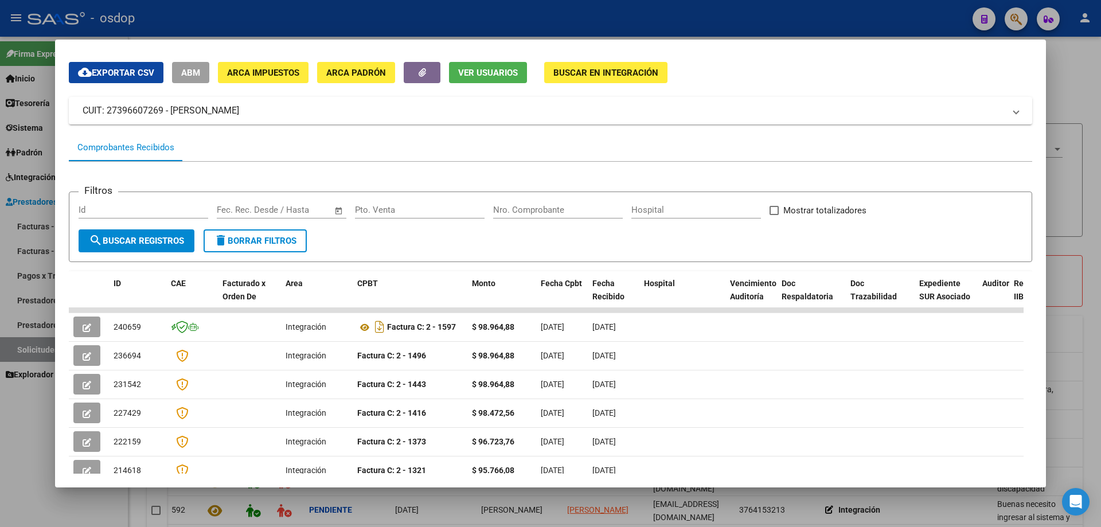
scroll to position [0, 0]
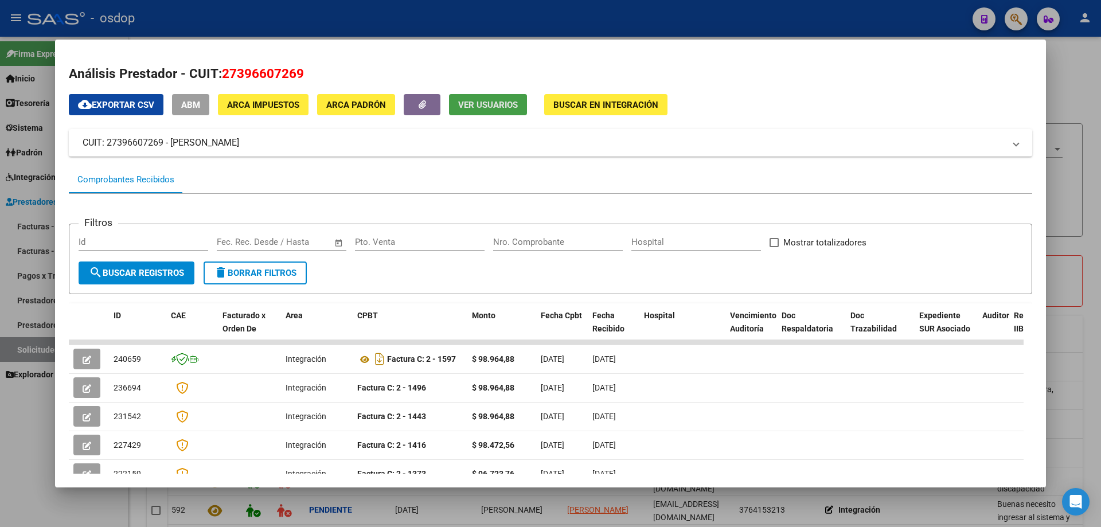
click at [477, 103] on span "Ver Usuarios" at bounding box center [488, 105] width 60 height 10
click at [470, 109] on span "Ver Usuarios" at bounding box center [488, 105] width 60 height 10
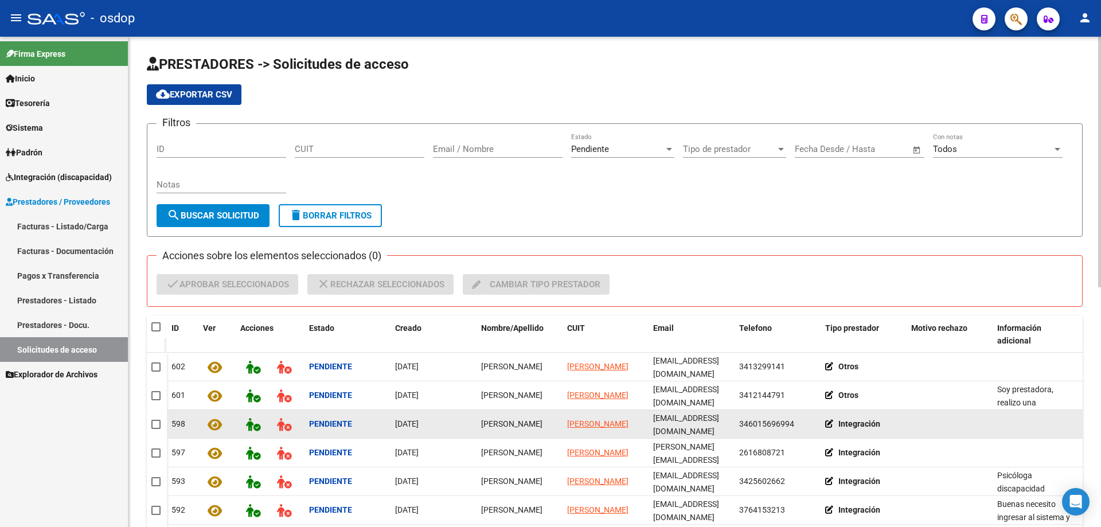
click at [213, 420] on icon at bounding box center [215, 424] width 14 height 13
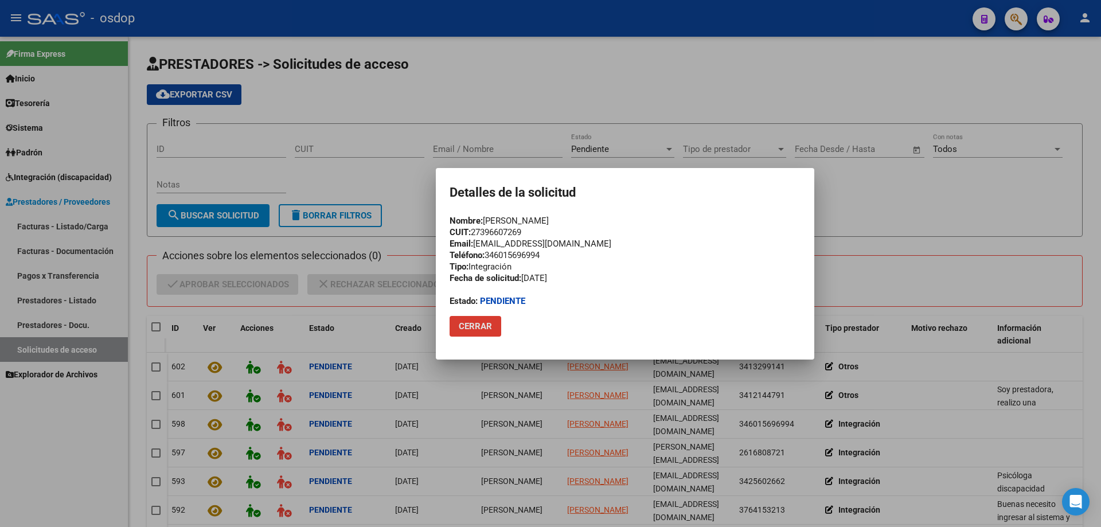
click at [469, 323] on span "Cerrar" at bounding box center [475, 326] width 33 height 10
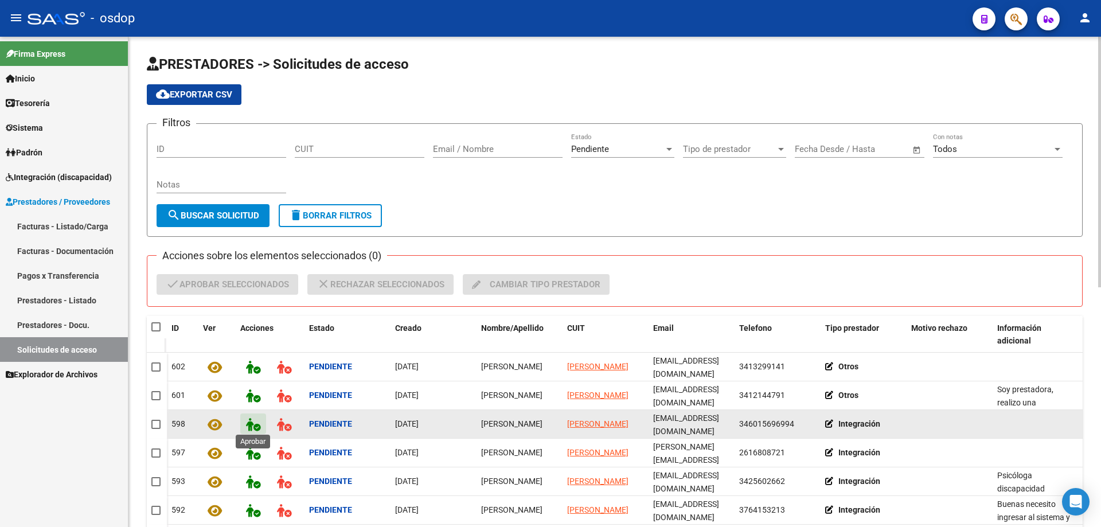
click at [251, 422] on icon at bounding box center [253, 424] width 14 height 13
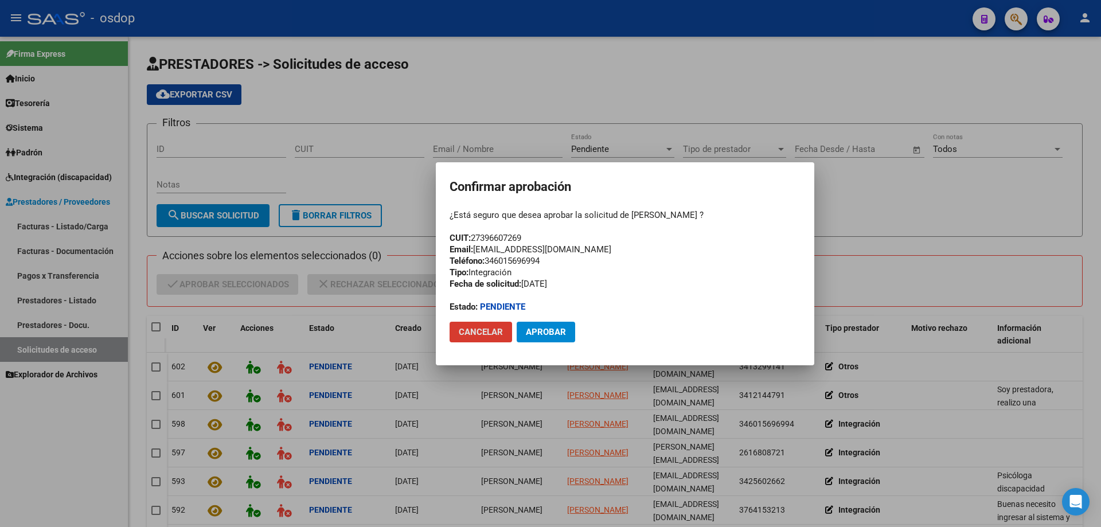
click at [538, 328] on span "Aprobar" at bounding box center [546, 332] width 40 height 10
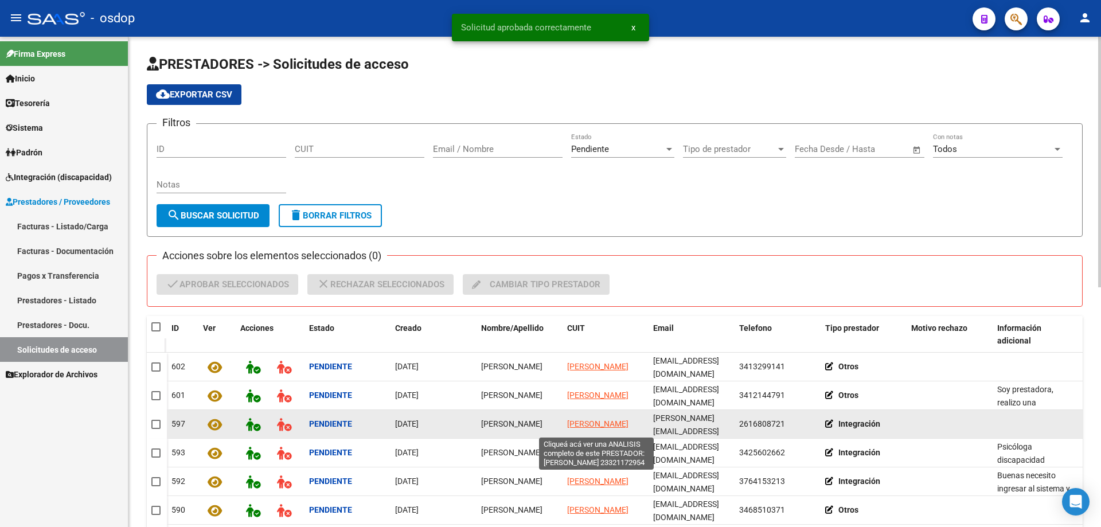
click at [582, 419] on span "BALDO JESSICA NATALIA" at bounding box center [597, 423] width 61 height 9
type textarea "23321172954"
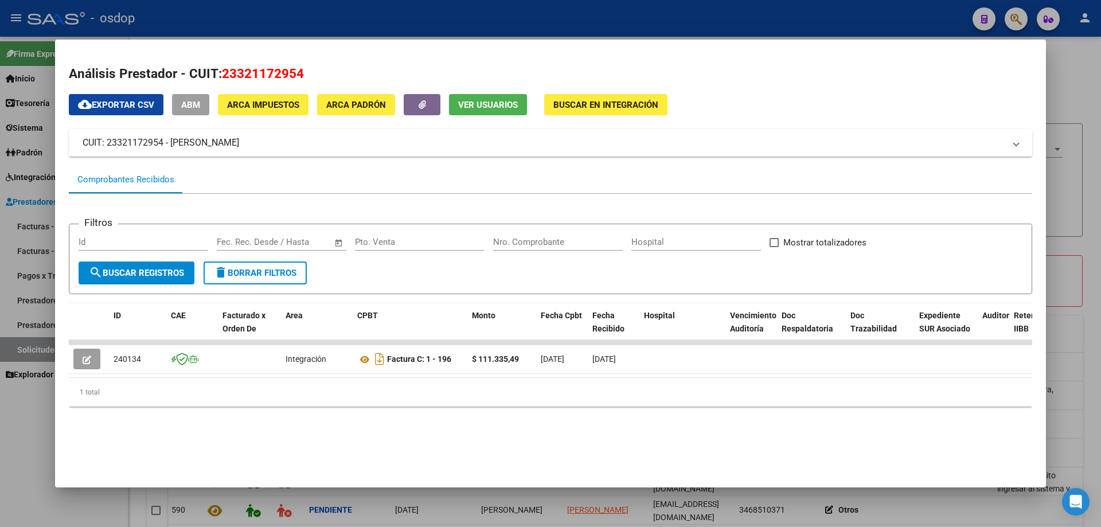
click at [478, 106] on span "Ver Usuarios" at bounding box center [488, 105] width 60 height 10
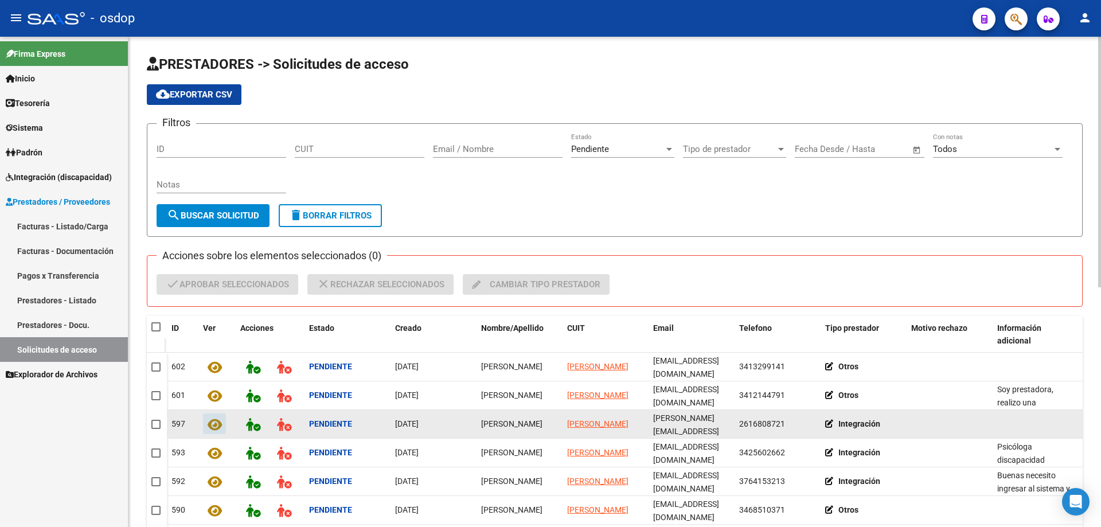
click at [210, 422] on icon at bounding box center [215, 424] width 14 height 13
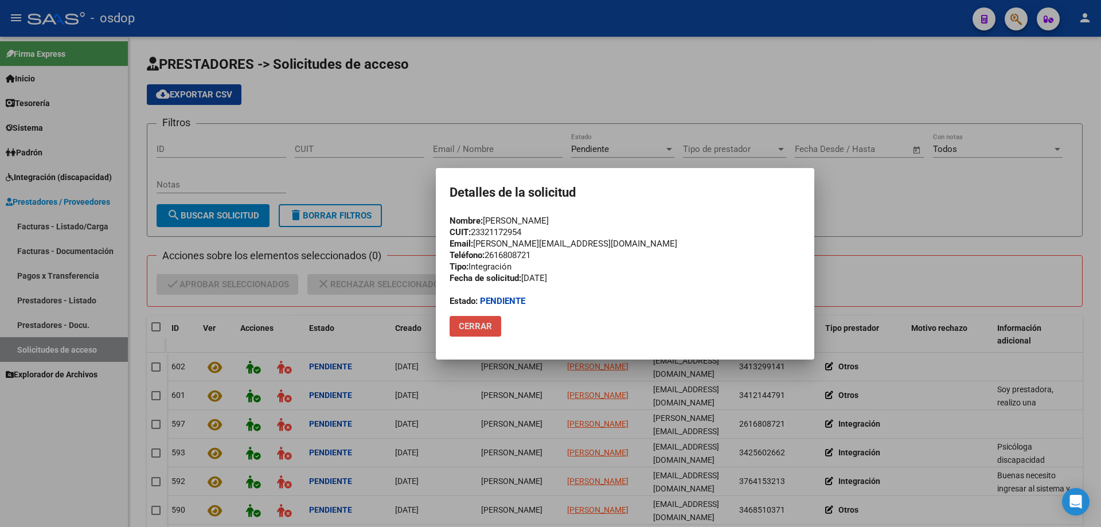
click at [482, 321] on span "Cerrar" at bounding box center [475, 326] width 33 height 10
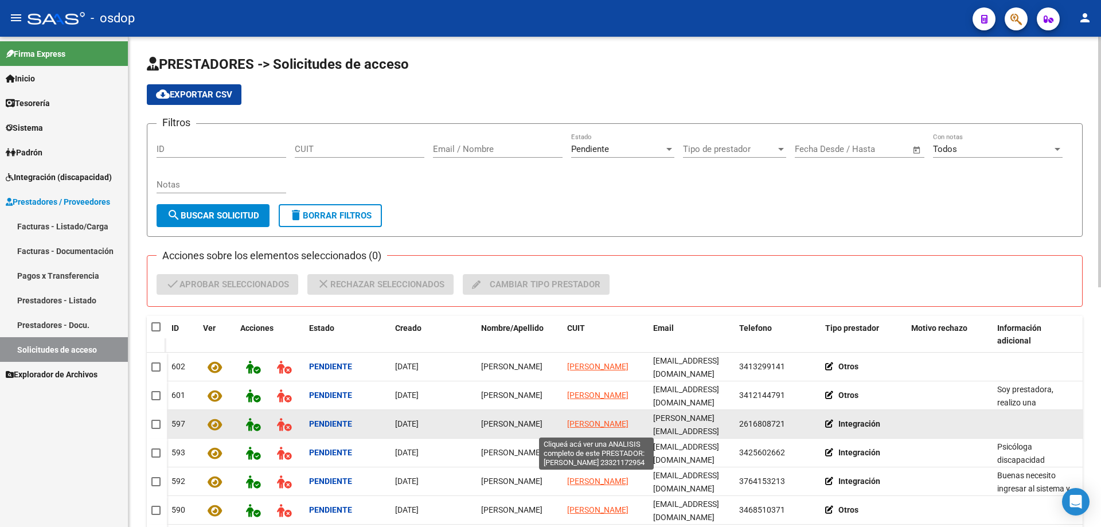
click at [579, 419] on span "BALDO JESSICA NATALIA" at bounding box center [597, 423] width 61 height 9
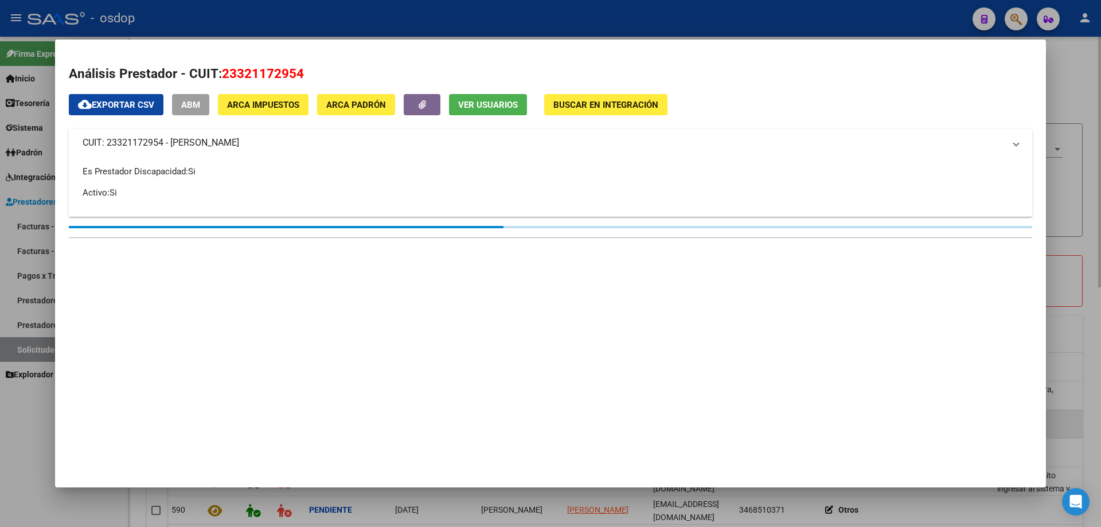
click at [577, 416] on mat-dialog-container "Análisis Prestador - CUIT: 23321172954 cloud_download Exportar CSV ABM ARCA Imp…" at bounding box center [550, 264] width 991 height 448
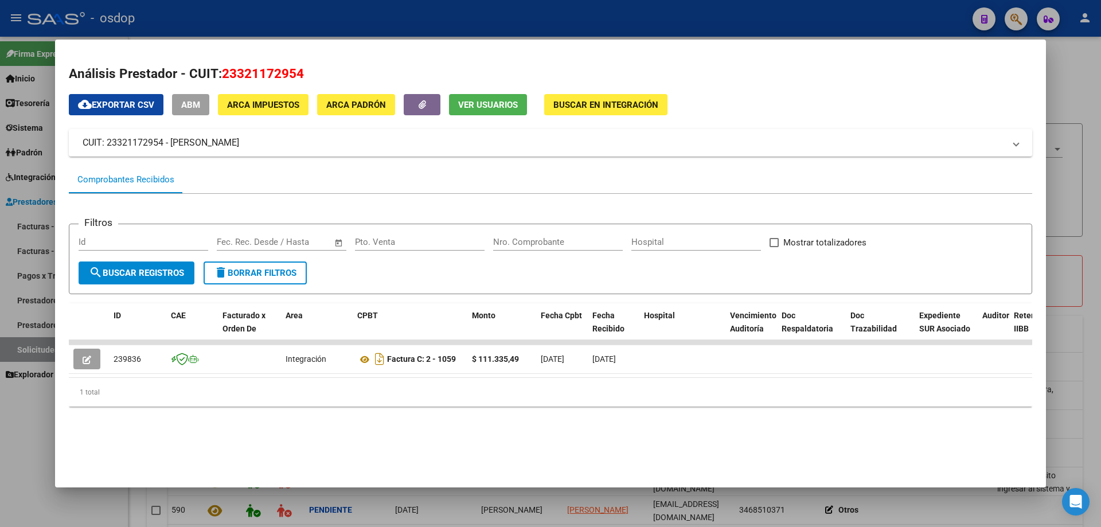
drag, startPoint x: 223, startPoint y: 71, endPoint x: 309, endPoint y: 68, distance: 85.5
click at [309, 68] on h2 "Análisis Prestador - CUIT: 23321172954" at bounding box center [551, 74] width 964 height 20
copy span "23321172954"
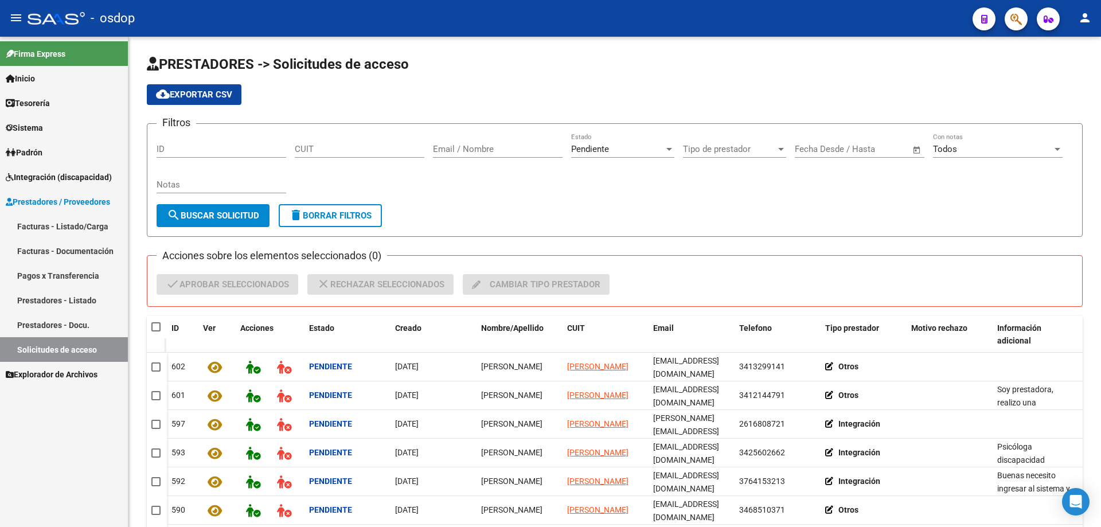
click at [27, 126] on span "Sistema" at bounding box center [24, 128] width 37 height 13
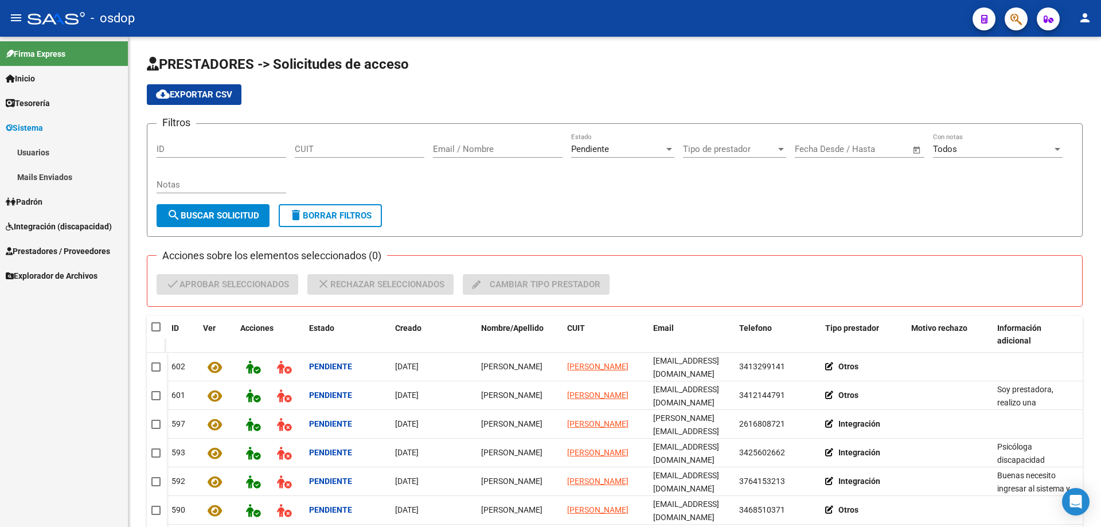
click at [37, 149] on link "Usuarios" at bounding box center [64, 152] width 128 height 25
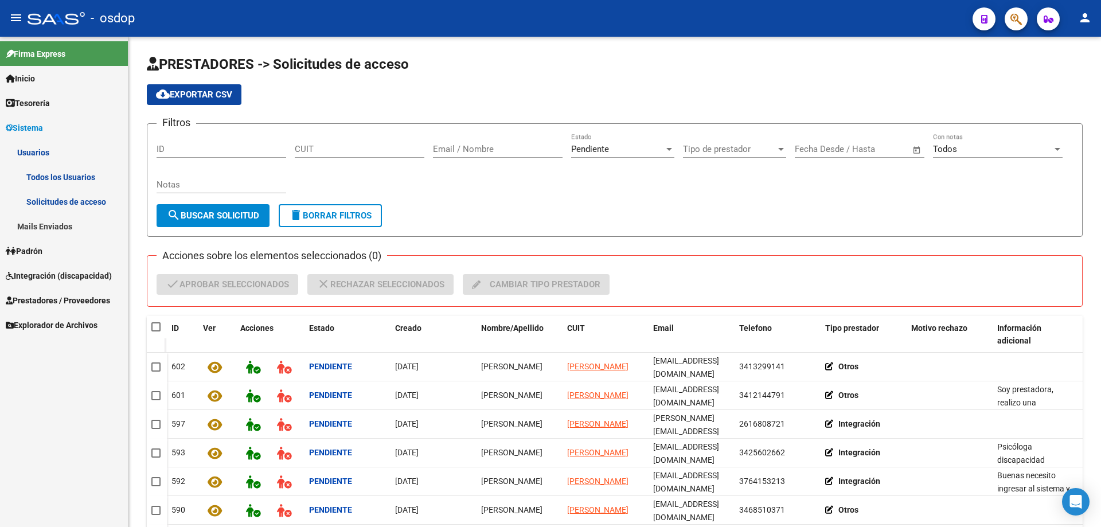
click at [38, 173] on link "Todos los Usuarios" at bounding box center [64, 177] width 128 height 25
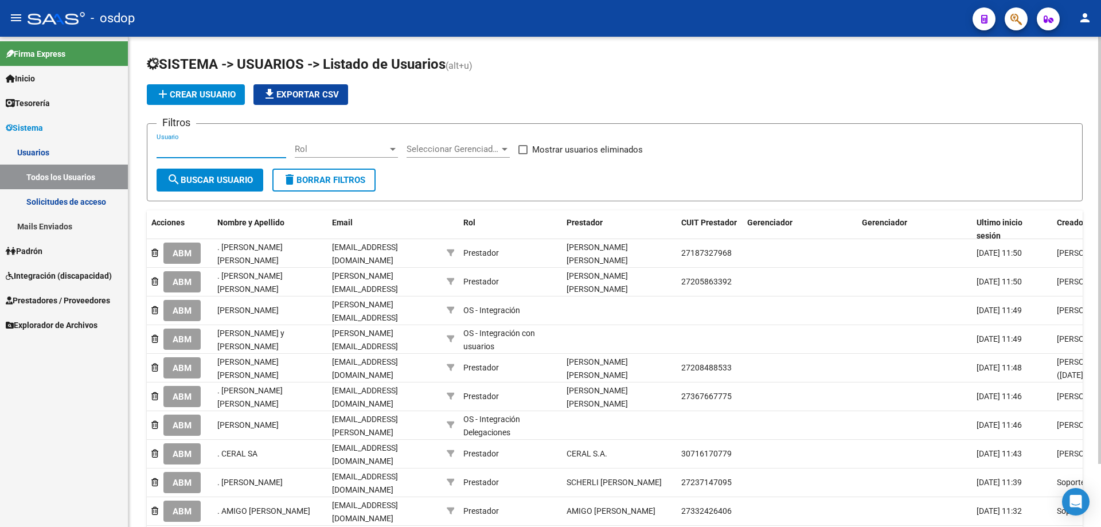
click at [160, 147] on input "Usuario" at bounding box center [222, 149] width 130 height 10
paste input "23321172954"
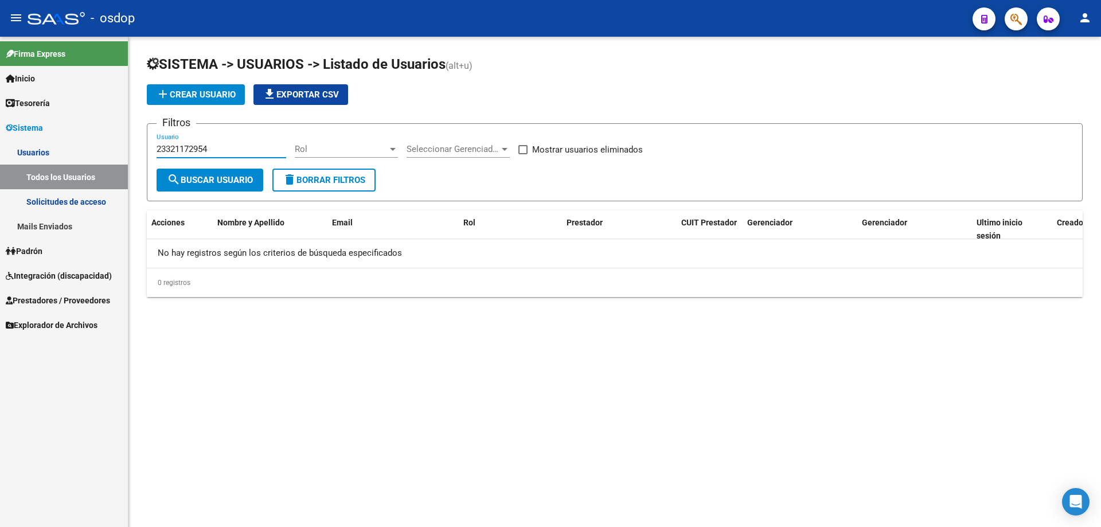
type input "23321172954"
click at [76, 202] on link "Solicitudes de acceso" at bounding box center [64, 201] width 128 height 25
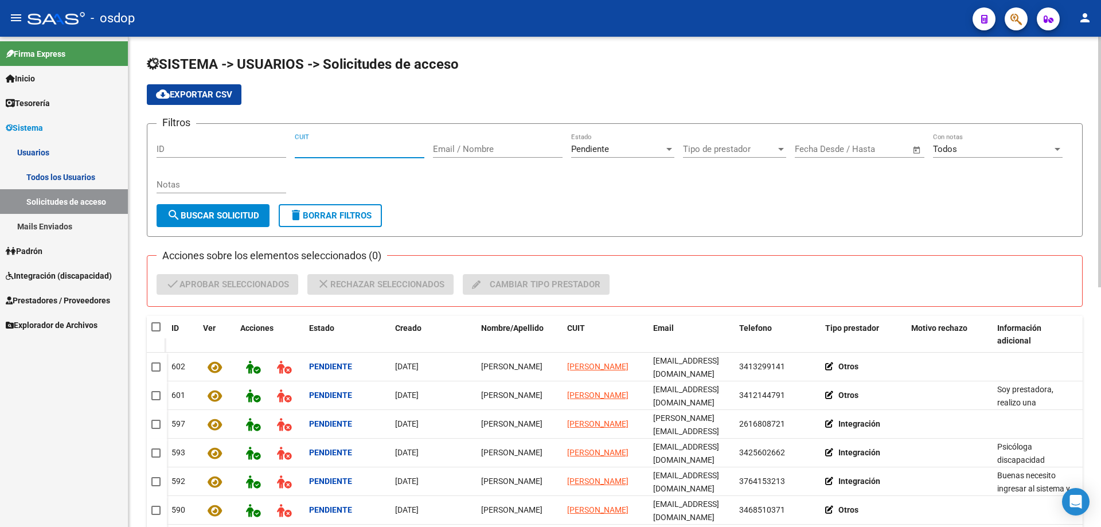
click at [297, 149] on input "CUIT" at bounding box center [360, 149] width 130 height 10
paste input "23-32117295-4"
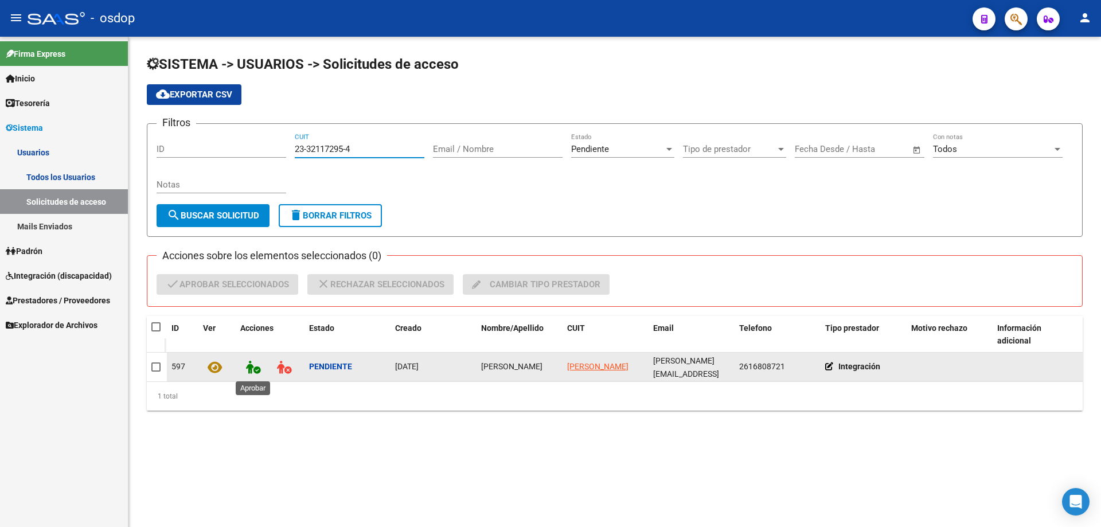
type input "23-32117295-4"
click at [252, 368] on icon at bounding box center [253, 367] width 14 height 13
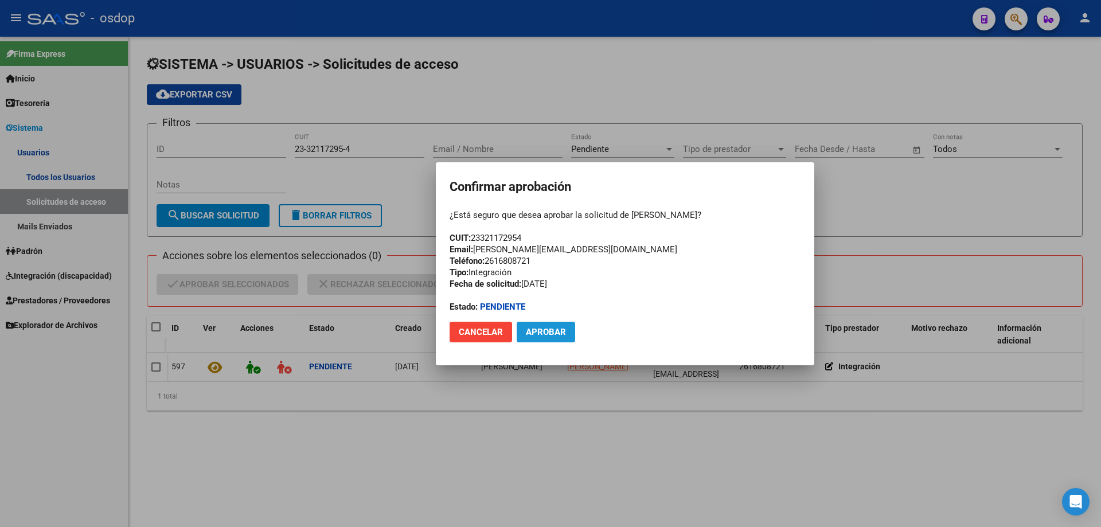
click at [547, 334] on span "Aprobar" at bounding box center [546, 332] width 40 height 10
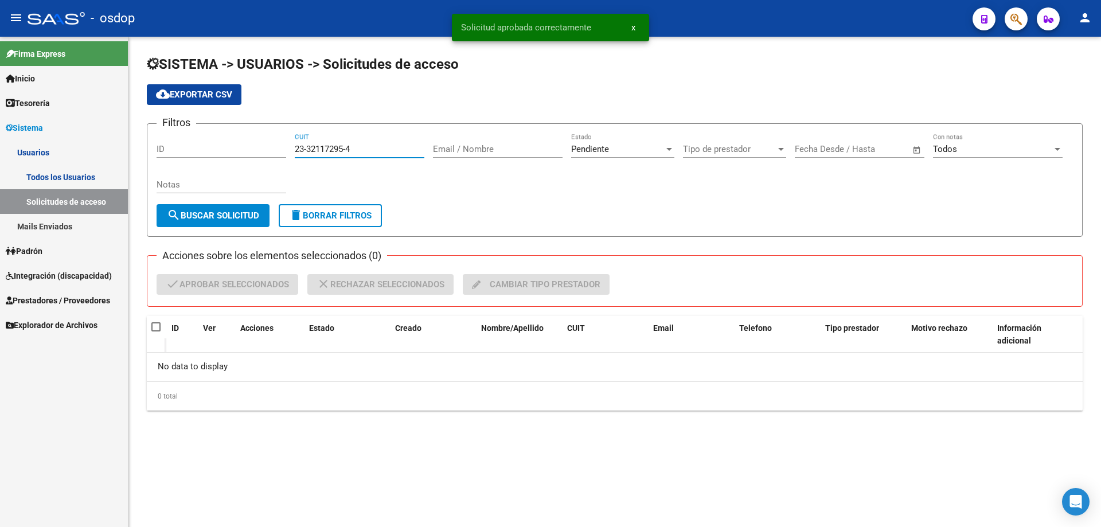
drag, startPoint x: 356, startPoint y: 150, endPoint x: 247, endPoint y: 144, distance: 109.7
click at [247, 144] on div "Filtros ID 23-32117295-4 CUIT Email / Nombre Pendiente Estado Tipo de prestador…" at bounding box center [615, 168] width 917 height 71
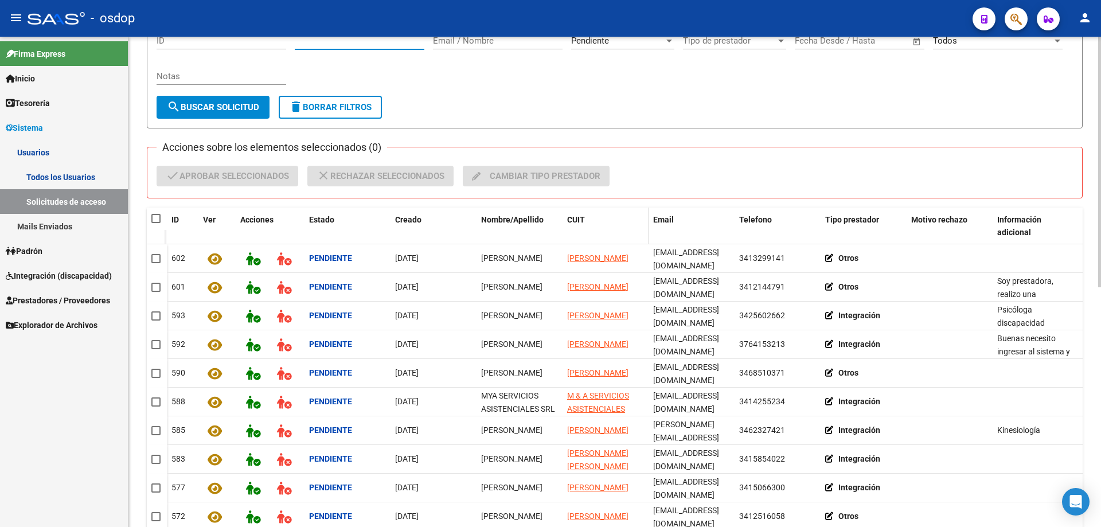
scroll to position [115, 0]
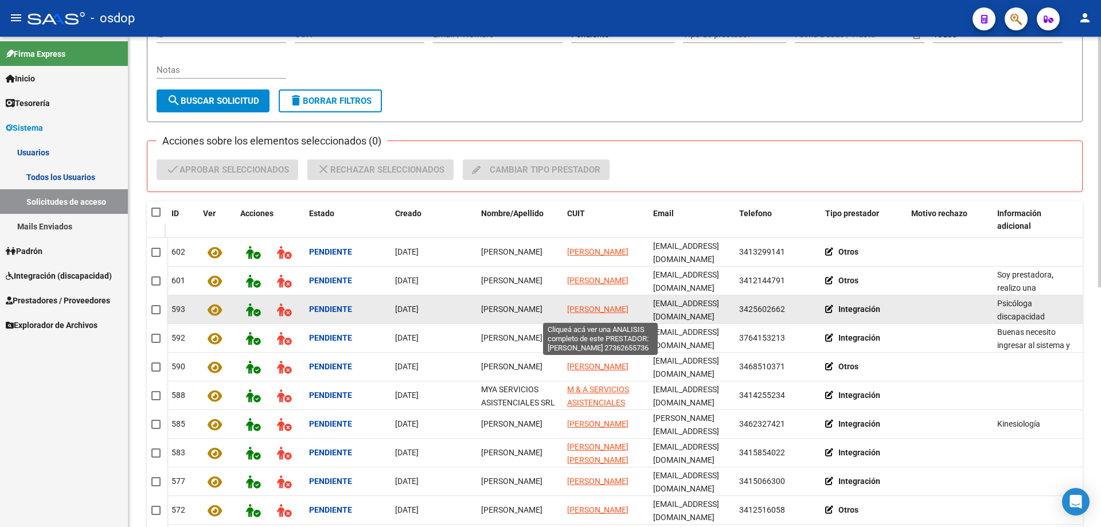
click at [586, 305] on span "TORRES MARTINO CAMILA" at bounding box center [597, 309] width 61 height 9
type textarea "27362655736"
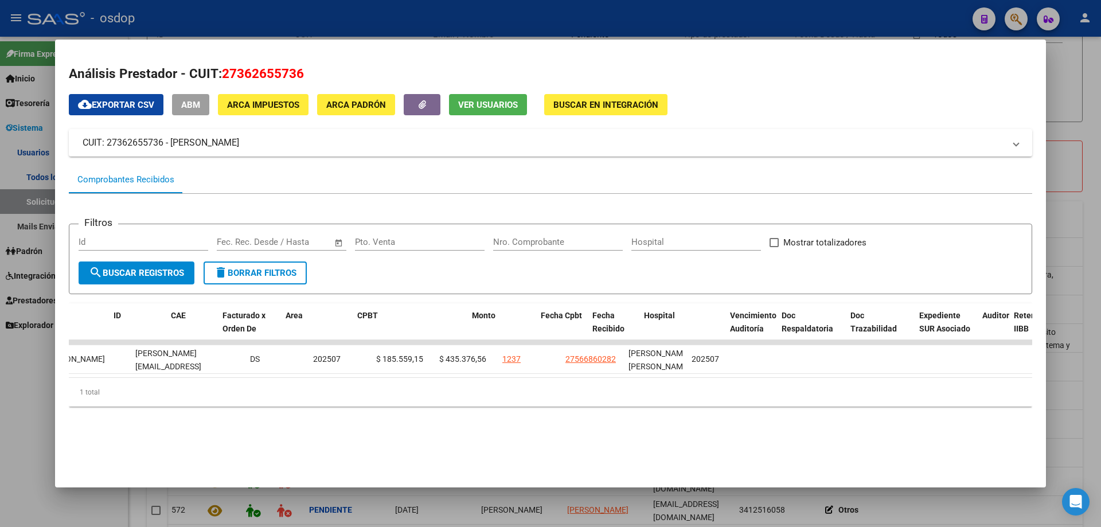
scroll to position [0, 0]
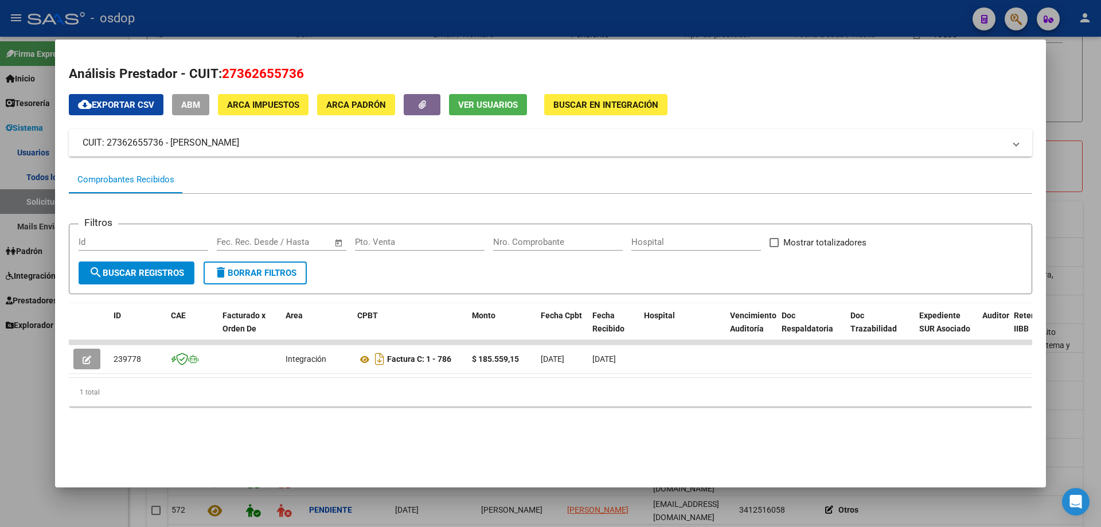
click at [466, 102] on span "Ver Usuarios" at bounding box center [488, 105] width 60 height 10
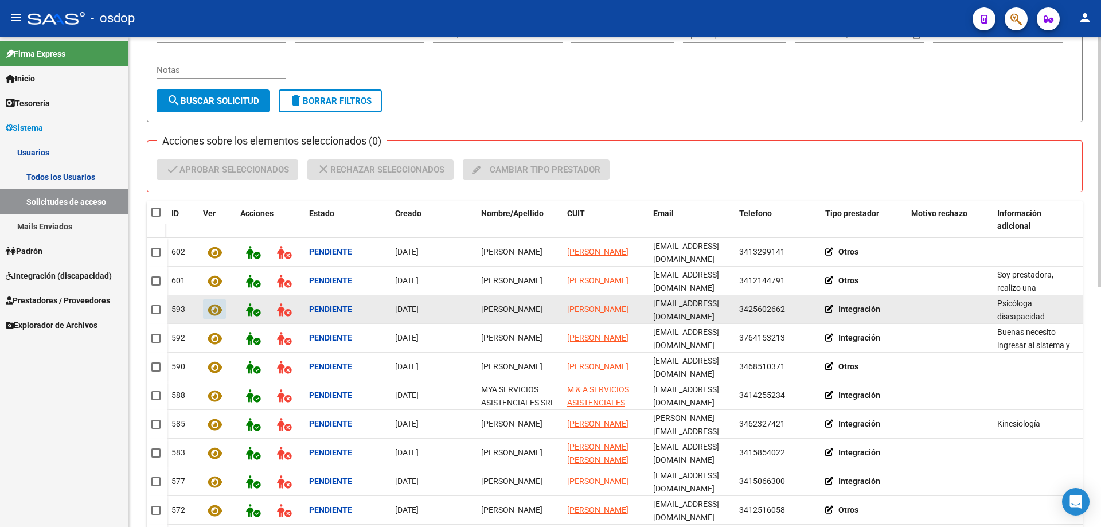
click at [215, 309] on icon at bounding box center [215, 309] width 14 height 13
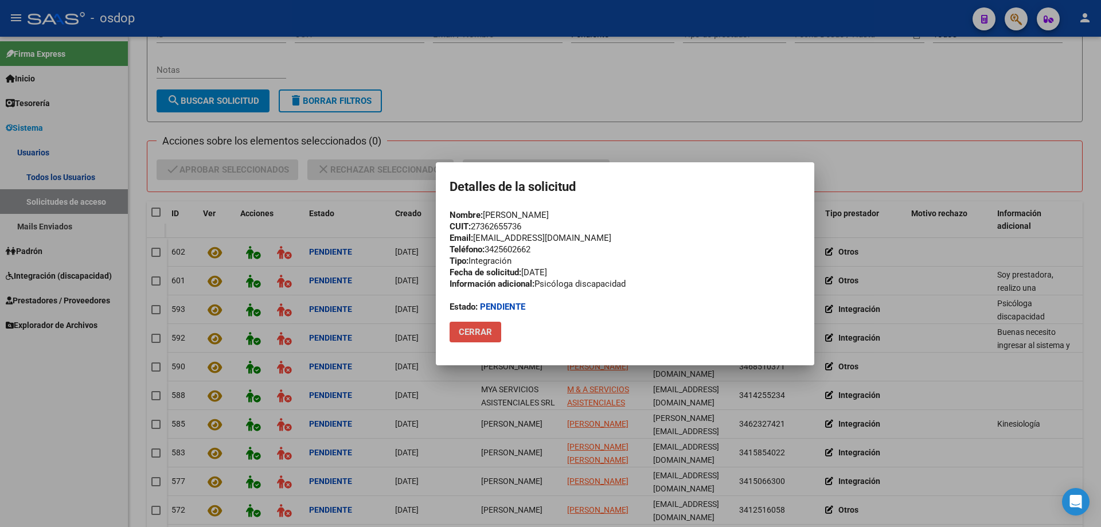
click at [479, 337] on button "Cerrar" at bounding box center [476, 332] width 52 height 21
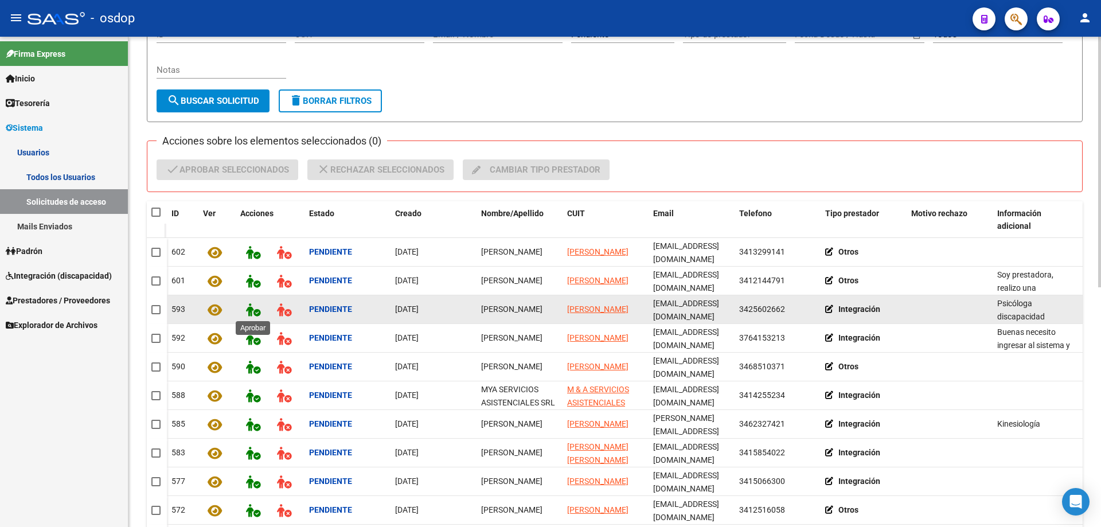
click at [253, 307] on icon at bounding box center [253, 309] width 14 height 13
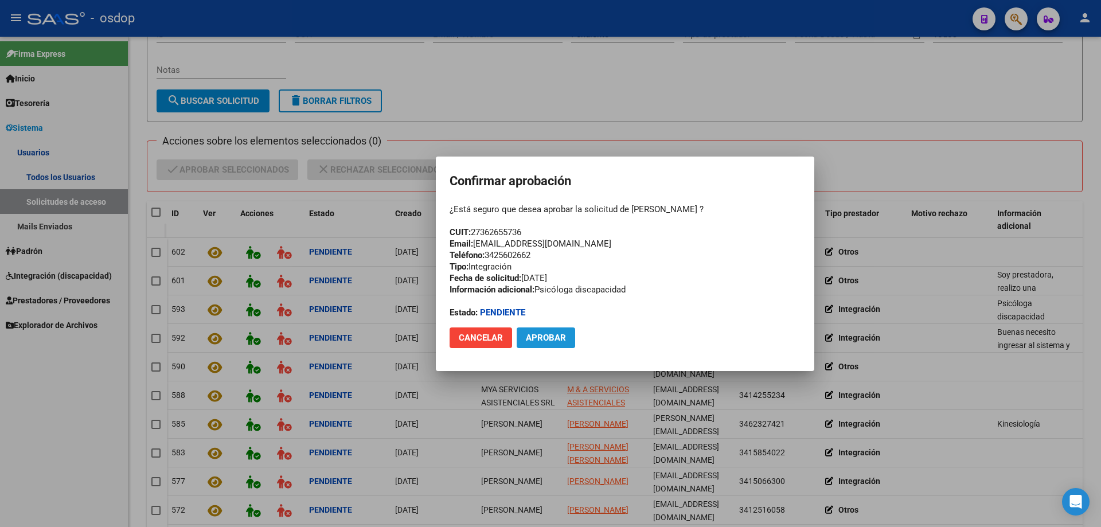
click at [540, 337] on span "Aprobar" at bounding box center [546, 338] width 40 height 10
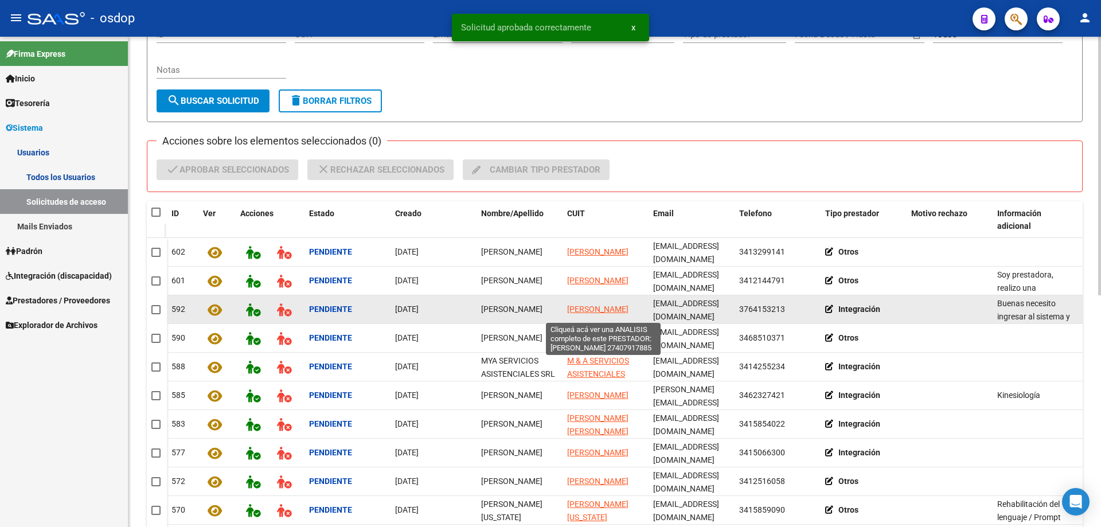
click at [583, 305] on span "GUTIERREZ YANINA ANDREA" at bounding box center [597, 309] width 61 height 9
type textarea "27407917885"
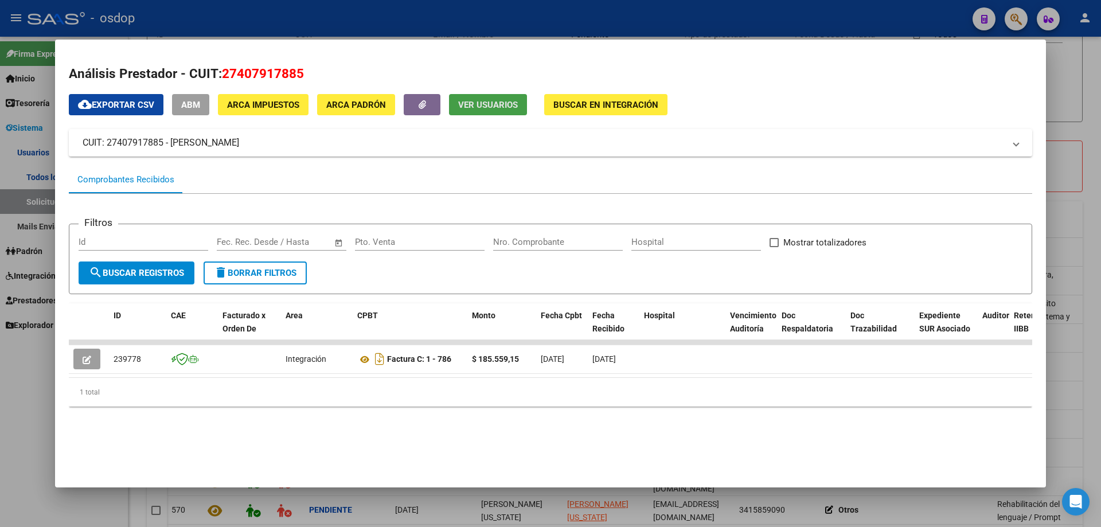
click at [476, 107] on span "Ver Usuarios" at bounding box center [488, 105] width 60 height 10
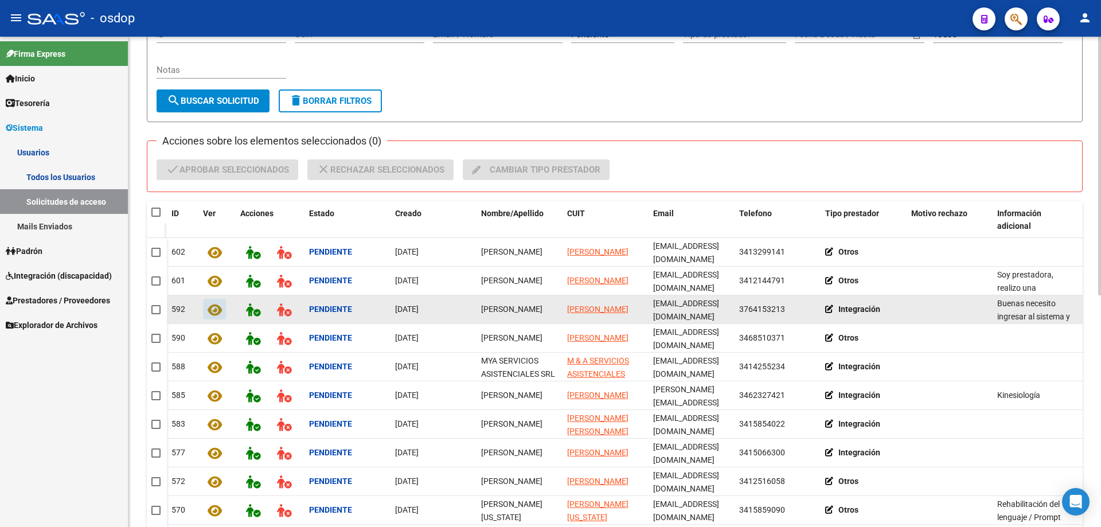
click at [211, 307] on icon at bounding box center [215, 309] width 14 height 13
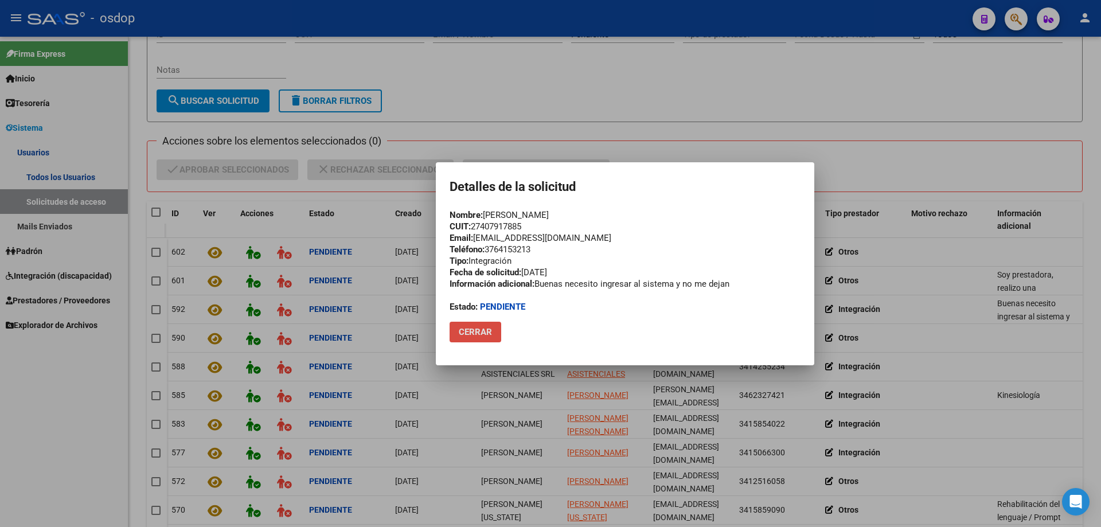
click at [473, 334] on span "Cerrar" at bounding box center [475, 332] width 33 height 10
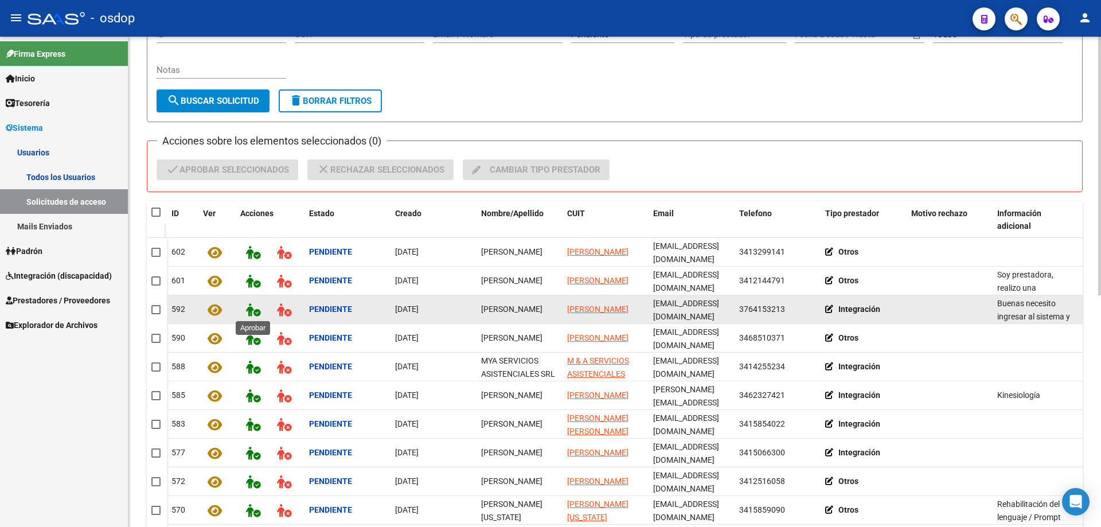
click at [246, 307] on button at bounding box center [253, 309] width 26 height 21
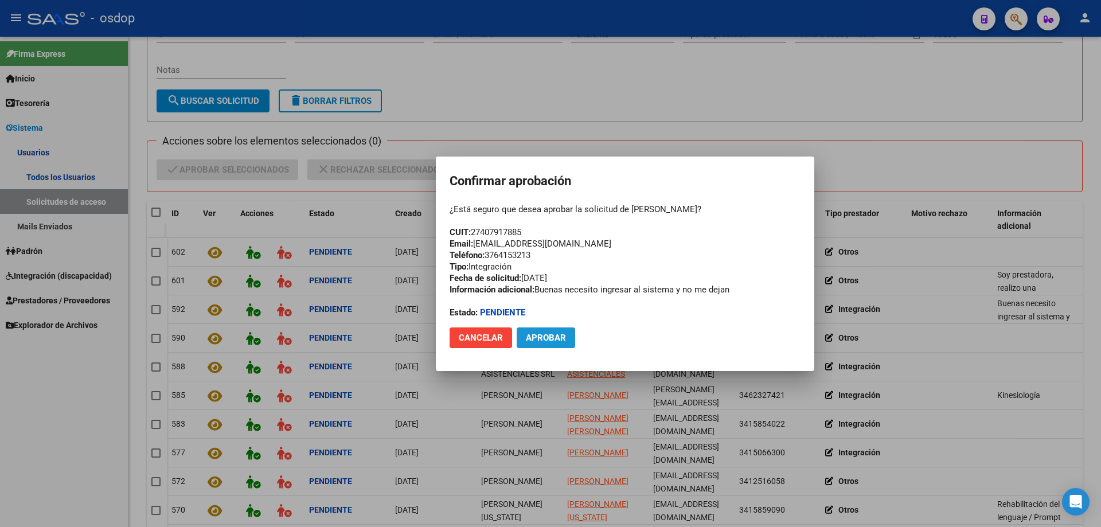
click at [539, 338] on span "Aprobar" at bounding box center [546, 338] width 40 height 10
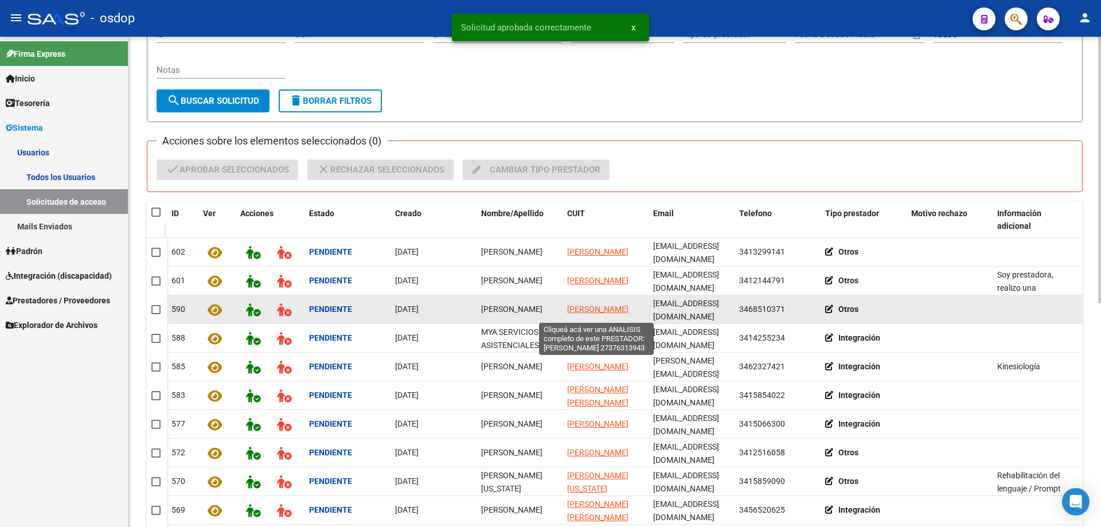
click at [595, 305] on span "FRANCO CARLA VALENTINA" at bounding box center [597, 309] width 61 height 9
copy span "O"
type textarea "27376313943"
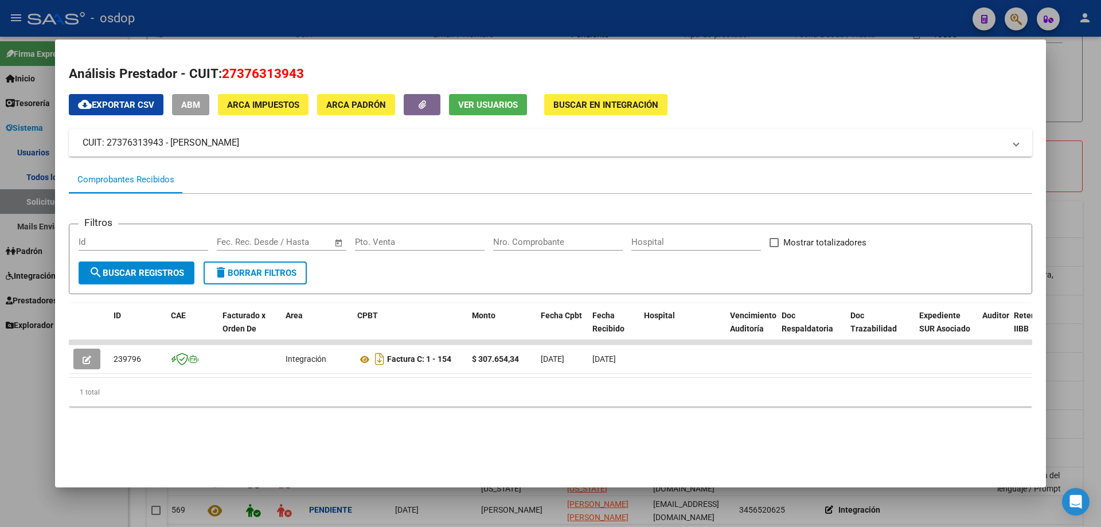
click at [492, 101] on span "Ver Usuarios" at bounding box center [488, 105] width 60 height 10
drag, startPoint x: 223, startPoint y: 69, endPoint x: 317, endPoint y: 75, distance: 94.3
click at [317, 75] on h2 "Análisis Prestador - CUIT: 27376313943" at bounding box center [551, 74] width 964 height 20
copy span "27376313943"
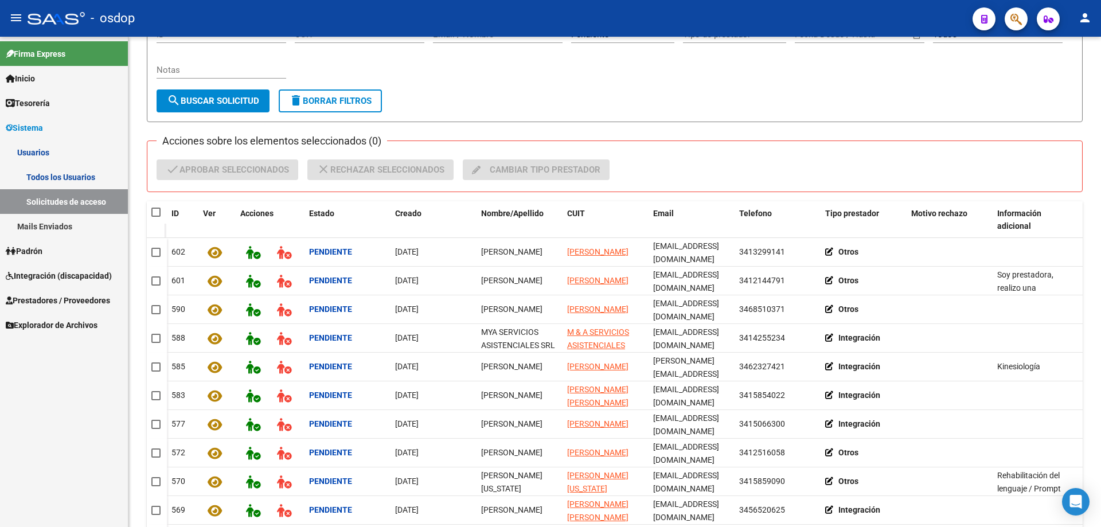
click at [59, 177] on link "Todos los Usuarios" at bounding box center [64, 177] width 128 height 25
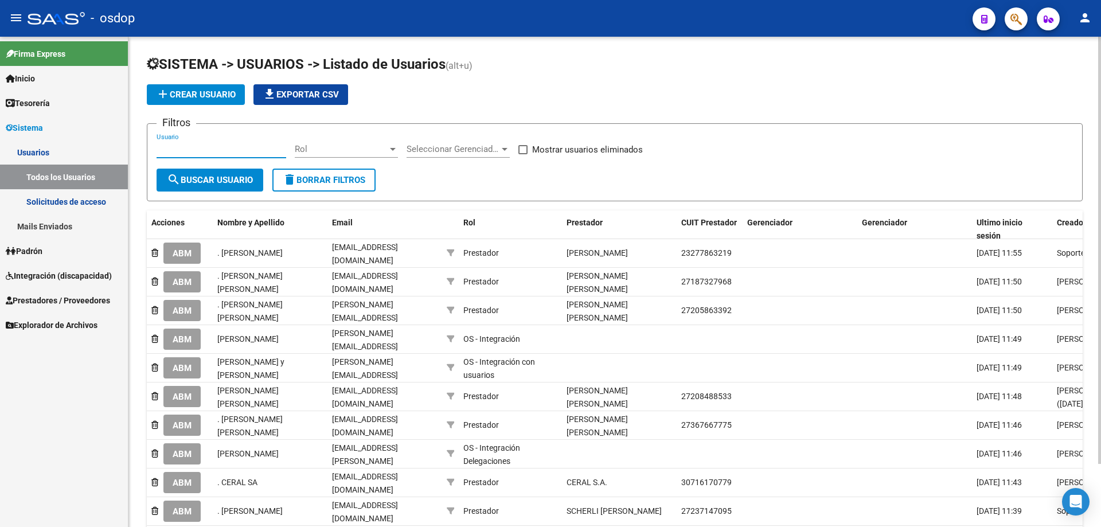
click at [158, 149] on input "Usuario" at bounding box center [222, 149] width 130 height 10
paste input "27376313943"
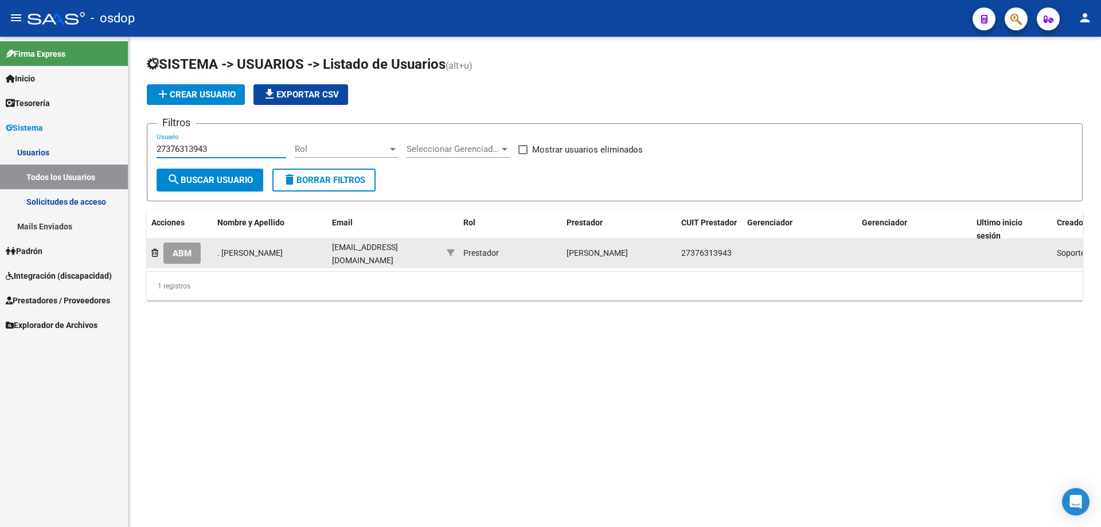
type input "27376313943"
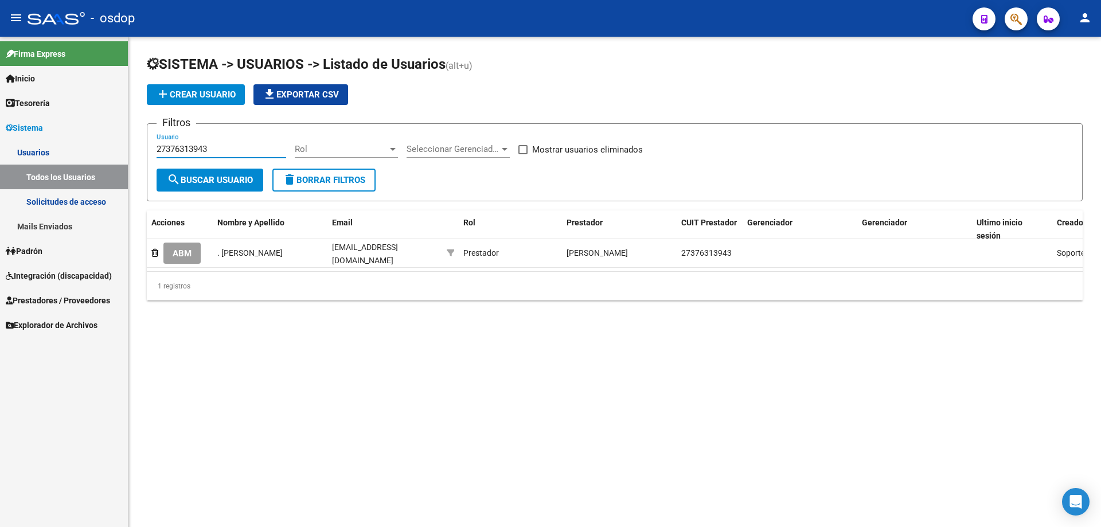
drag, startPoint x: 178, startPoint y: 251, endPoint x: 185, endPoint y: 250, distance: 7.5
click at [178, 250] on span "ABM" at bounding box center [182, 253] width 19 height 10
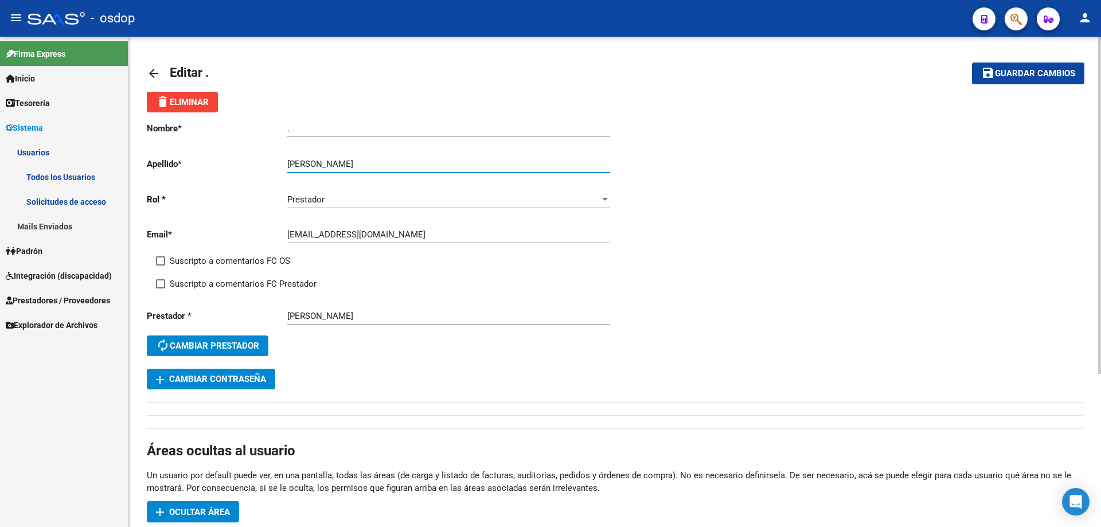
drag, startPoint x: 324, startPoint y: 159, endPoint x: 422, endPoint y: 160, distance: 98.1
click at [422, 160] on input "FRANCO CARLA VALENTINA" at bounding box center [448, 164] width 323 height 10
type input "FRANCO"
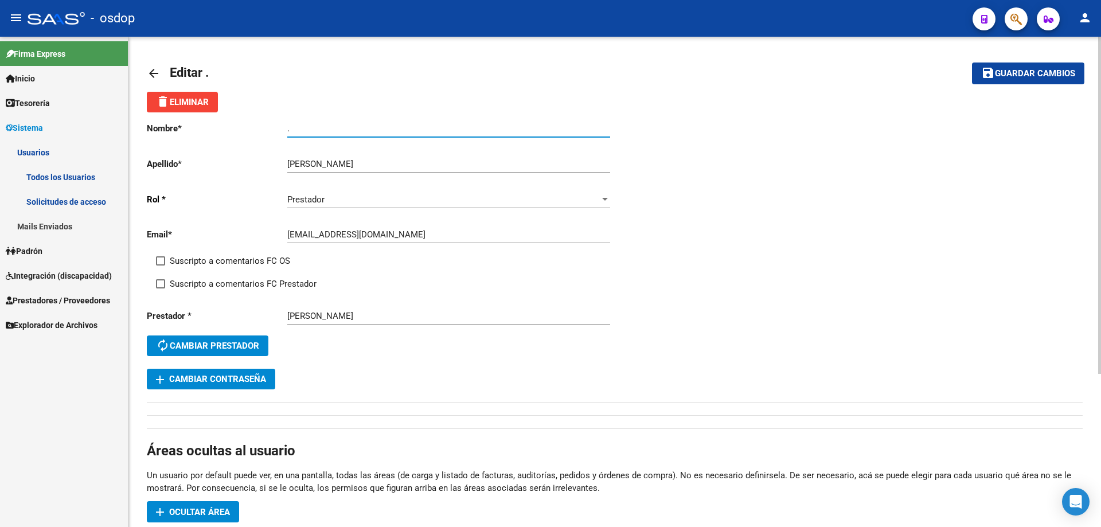
drag, startPoint x: 295, startPoint y: 131, endPoint x: 247, endPoint y: 122, distance: 48.4
click at [237, 127] on app-form-text-field "Nombre * . Ingresar nombre" at bounding box center [378, 128] width 463 height 10
paste input "CARLA VALENTINA"
type input "CARLA VALENTINA"
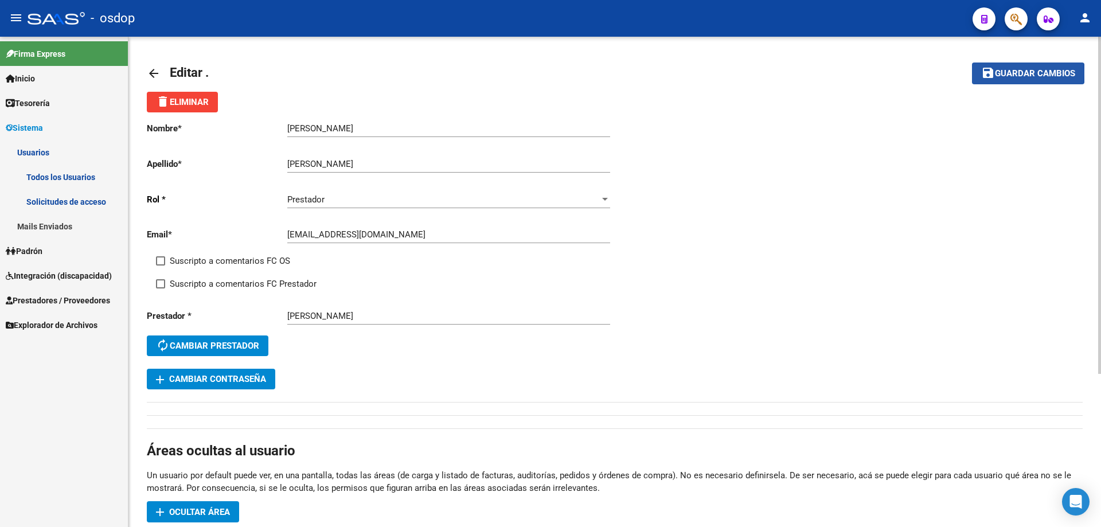
click at [1003, 73] on span "Guardar cambios" at bounding box center [1035, 74] width 80 height 10
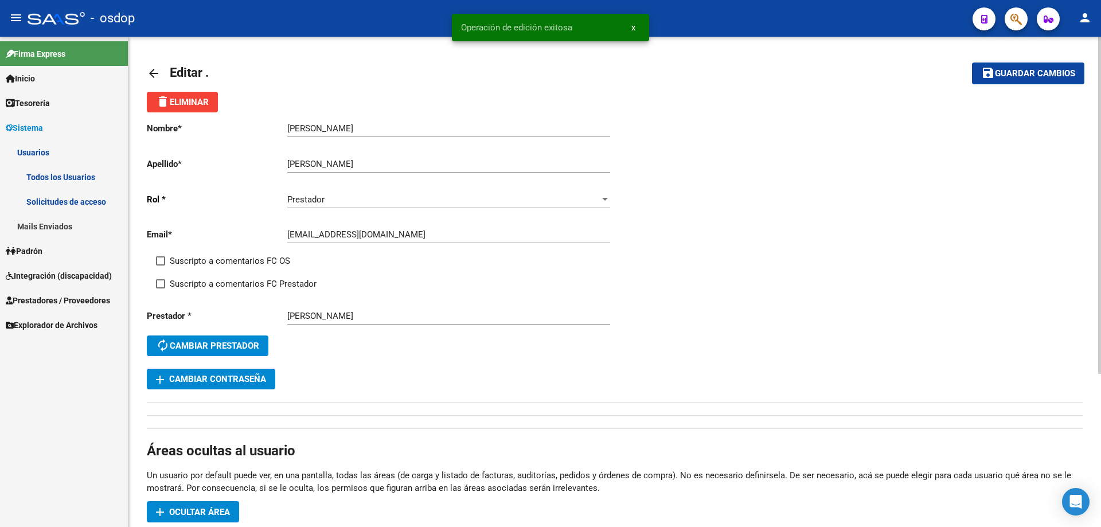
click at [153, 72] on mat-icon "arrow_back" at bounding box center [154, 74] width 14 height 14
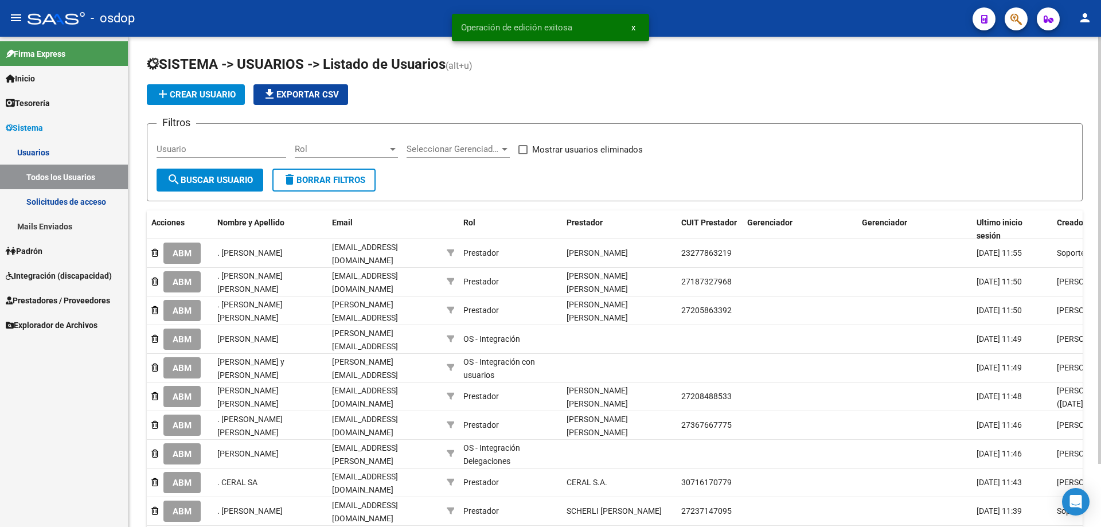
click at [63, 200] on link "Solicitudes de acceso" at bounding box center [64, 201] width 128 height 25
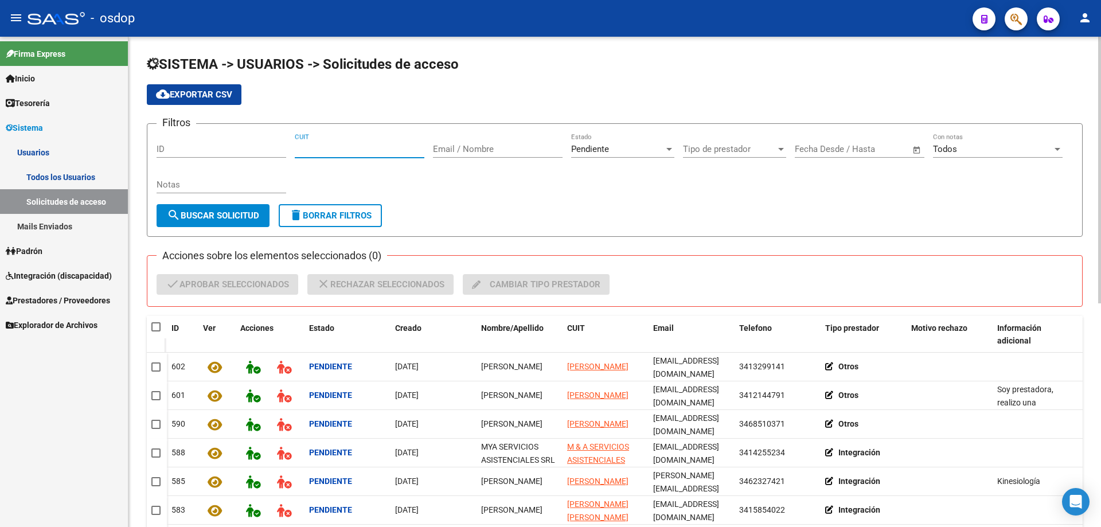
click at [296, 149] on input "CUIT" at bounding box center [360, 149] width 130 height 10
paste input
click at [74, 196] on link "Solicitudes de acceso" at bounding box center [64, 201] width 128 height 25
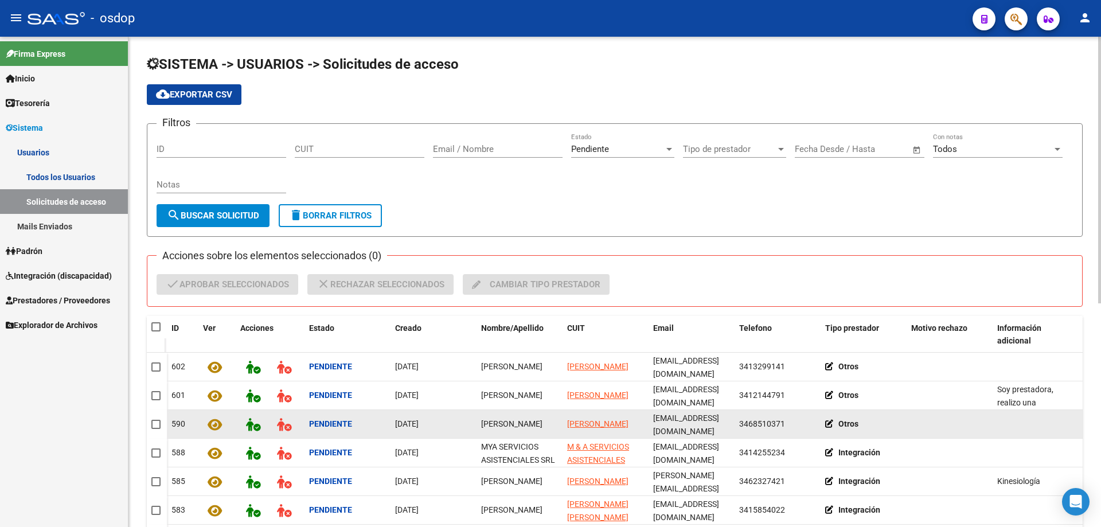
drag, startPoint x: 576, startPoint y: 415, endPoint x: 562, endPoint y: 411, distance: 15.4
click at [562, 411] on div "590 Pendiente 08/09/2025 Carla Franco FRANCO CARLA VALENTINA carlu_franco@hotma…" at bounding box center [680, 424] width 1027 height 29
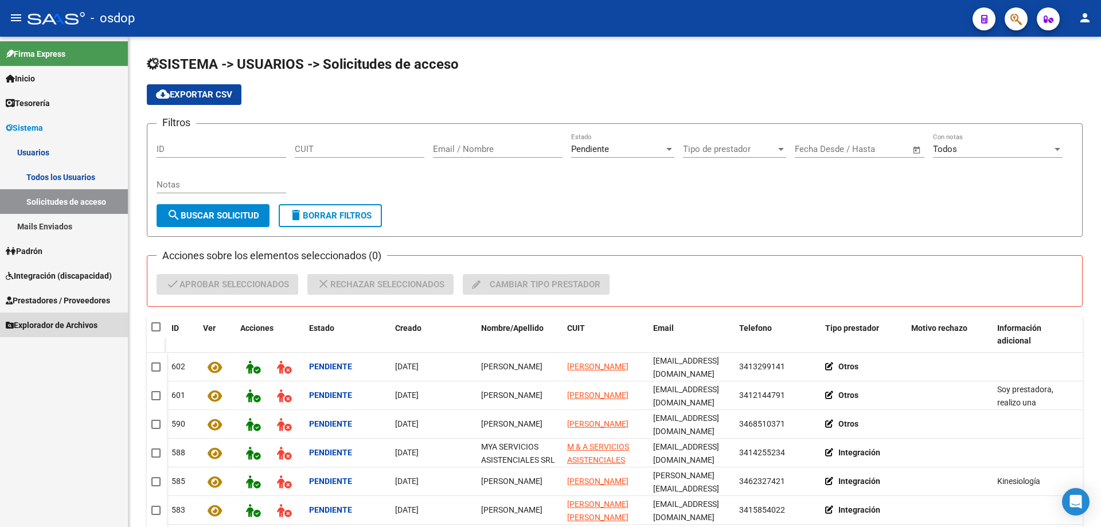
click at [51, 322] on span "Explorador de Archivos" at bounding box center [52, 325] width 92 height 13
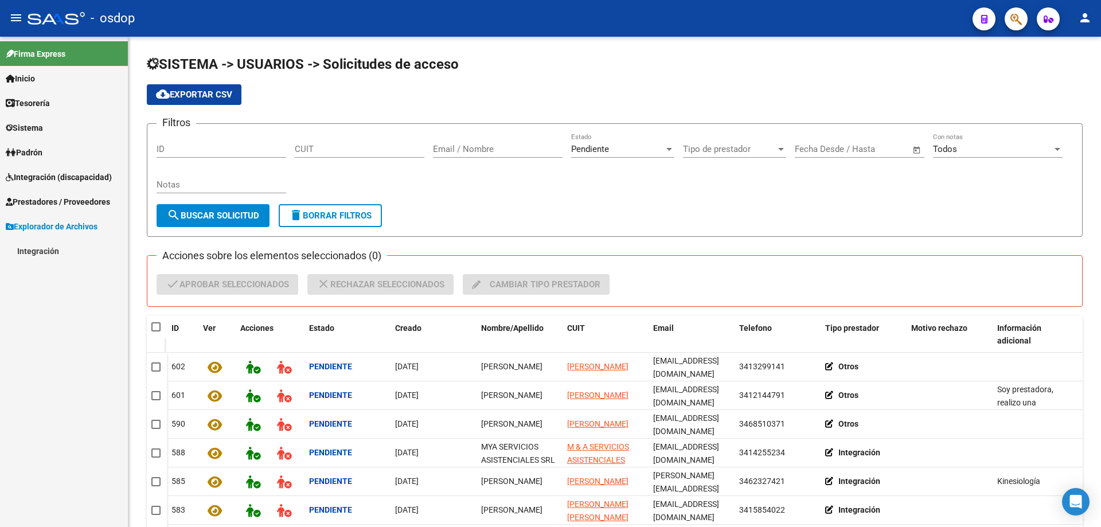
click at [43, 202] on span "Prestadores / Proveedores" at bounding box center [58, 202] width 104 height 13
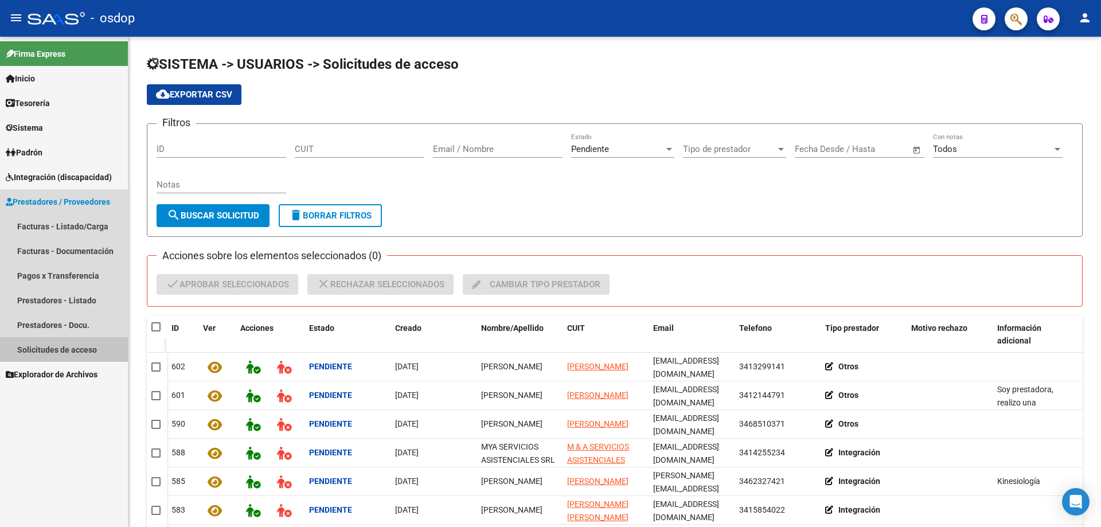
drag, startPoint x: 48, startPoint y: 348, endPoint x: 52, endPoint y: 344, distance: 6.1
click at [48, 348] on link "Solicitudes de acceso" at bounding box center [64, 349] width 128 height 25
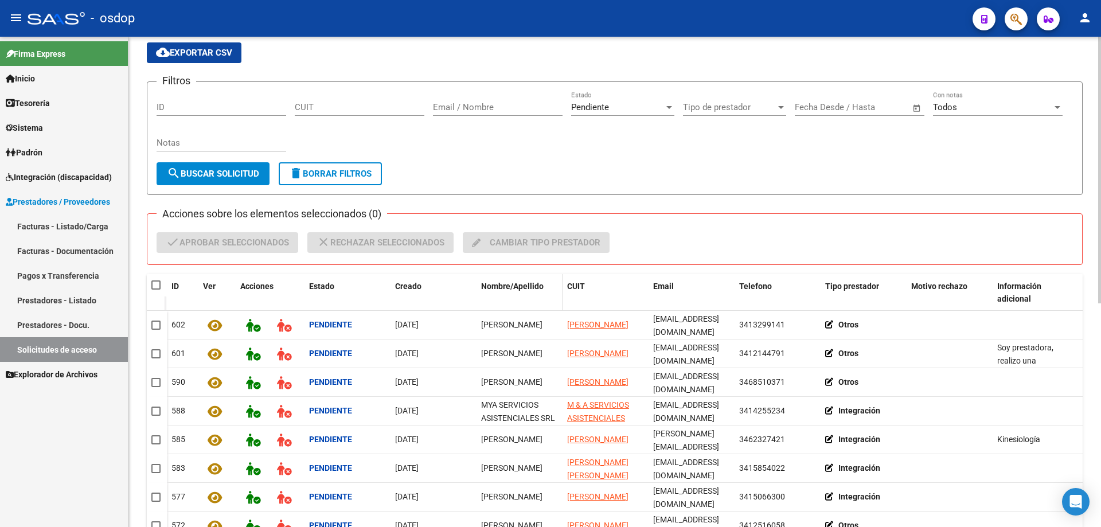
scroll to position [57, 0]
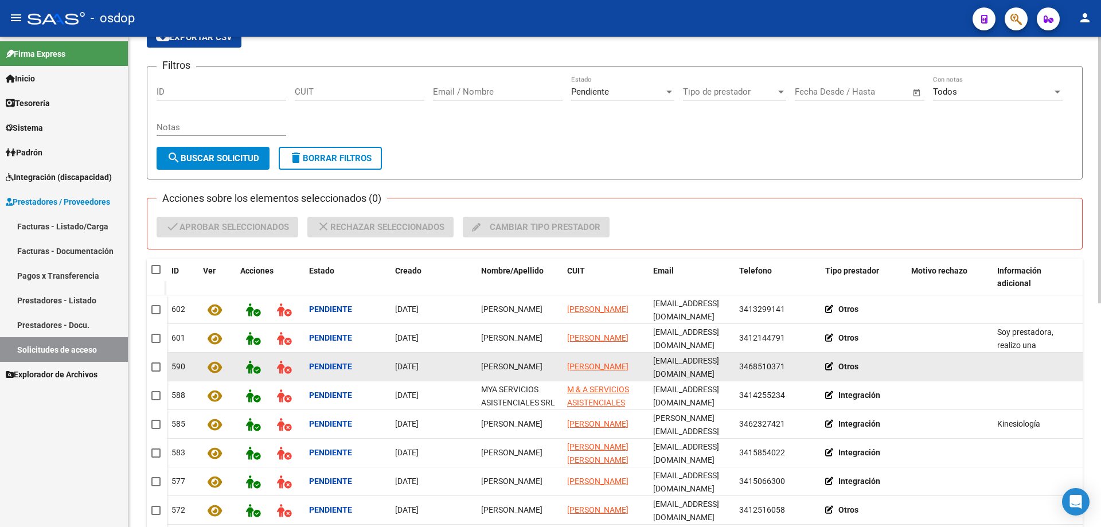
click at [829, 364] on icon at bounding box center [831, 367] width 13 height 8
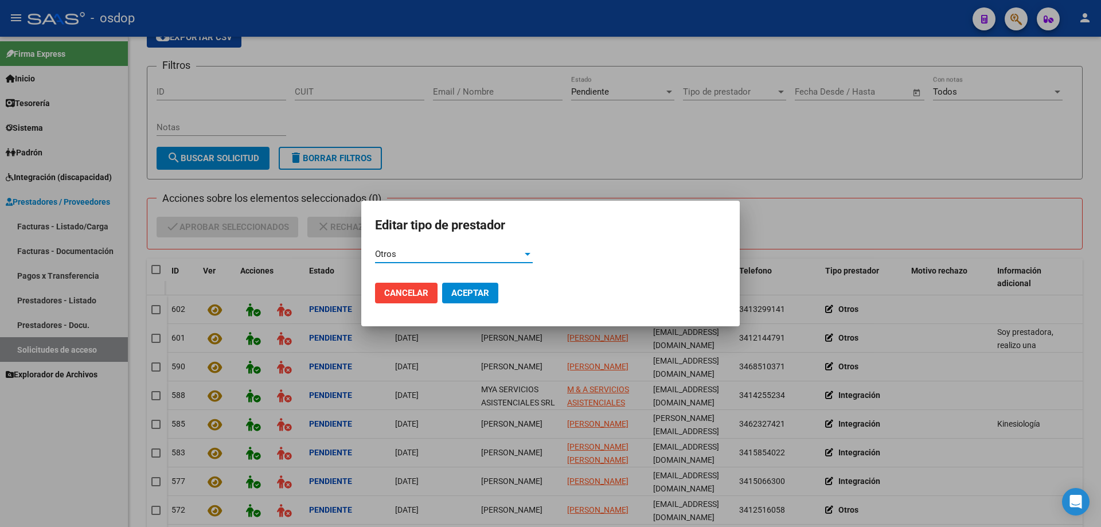
click at [431, 252] on div "Otros" at bounding box center [448, 254] width 147 height 10
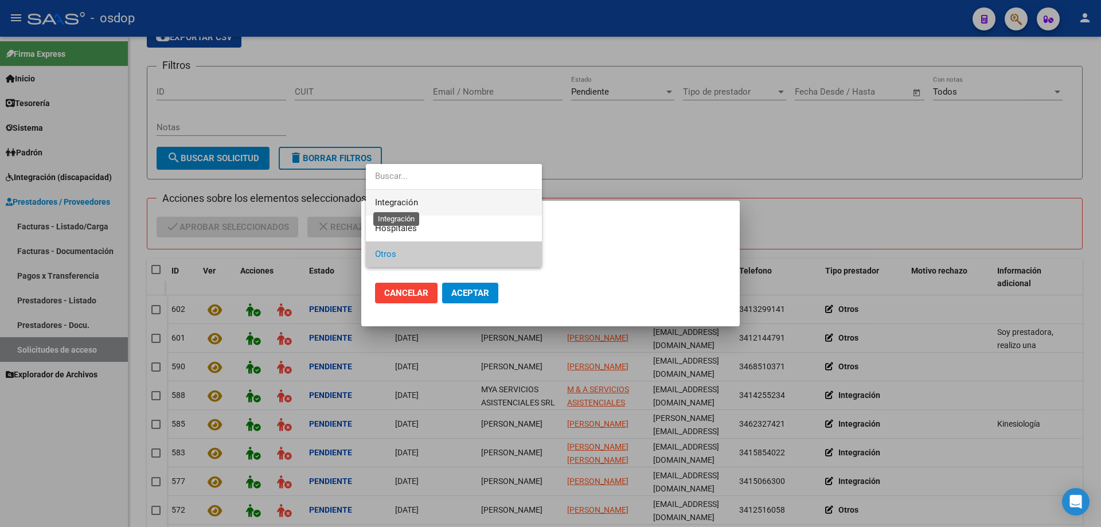
click at [409, 204] on span "Integración" at bounding box center [396, 202] width 43 height 10
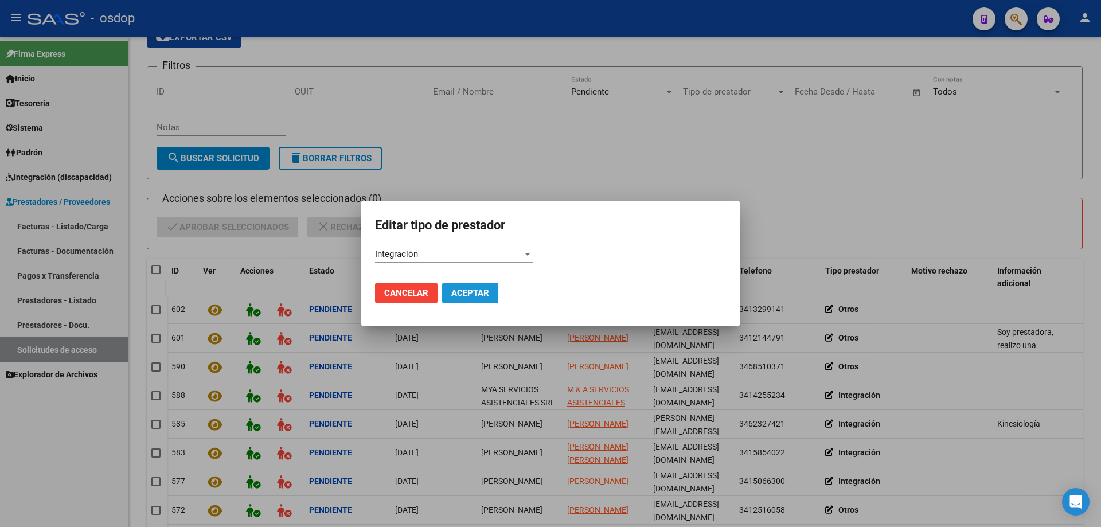
click at [466, 294] on span "Aceptar" at bounding box center [470, 293] width 38 height 10
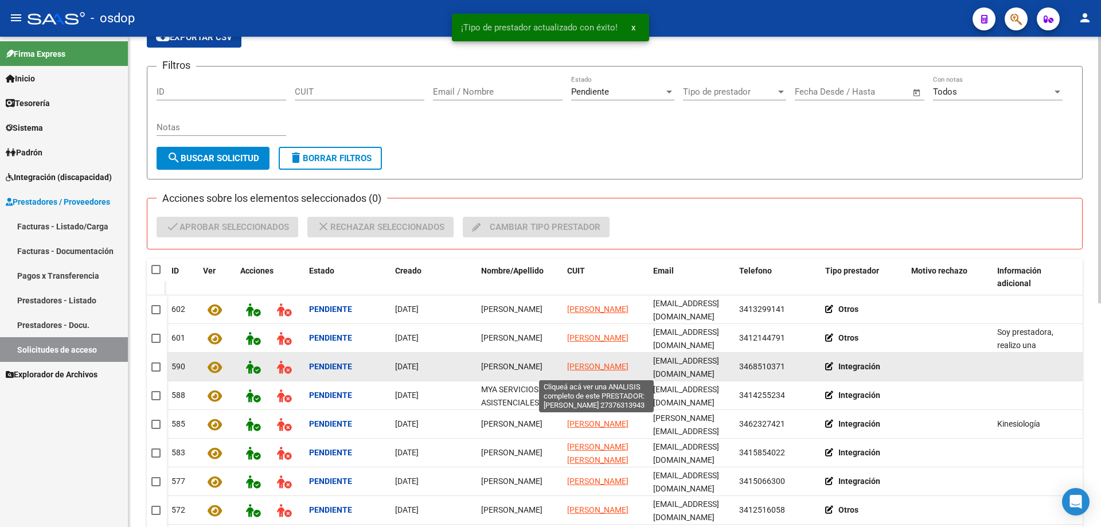
click at [580, 362] on span "FRANCO CARLA VALENTINA" at bounding box center [597, 366] width 61 height 9
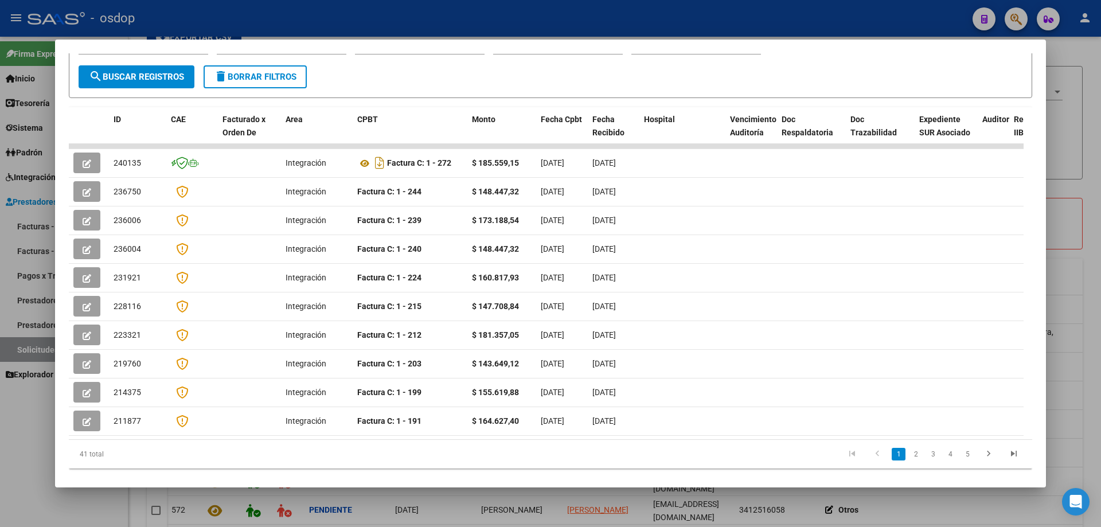
scroll to position [0, 0]
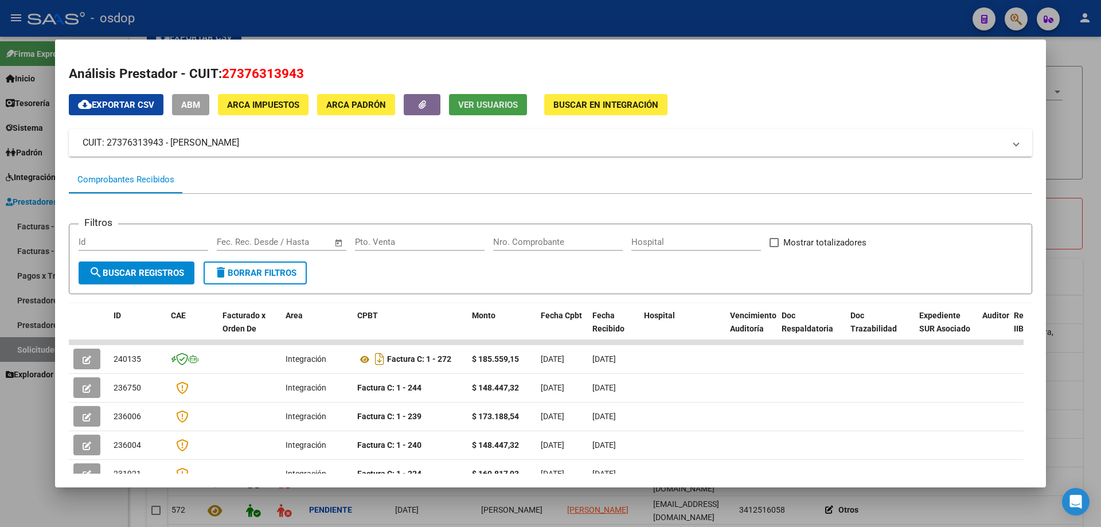
click at [485, 109] on span "Ver Usuarios" at bounding box center [488, 105] width 60 height 10
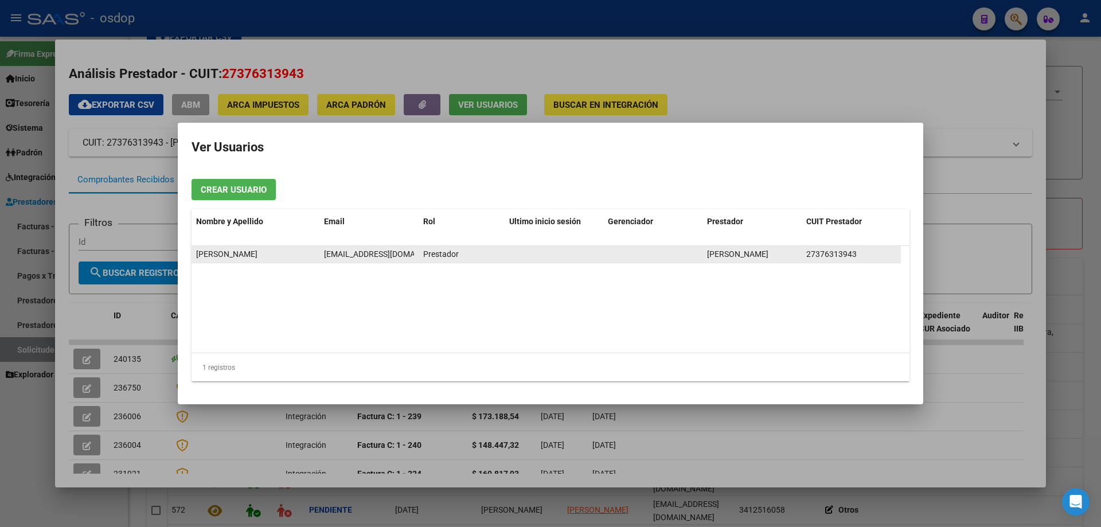
scroll to position [0, 6]
drag, startPoint x: 325, startPoint y: 255, endPoint x: 416, endPoint y: 255, distance: 91.2
click at [416, 255] on datatable-body-cell "ps.carlafranco@gmail.com" at bounding box center [368, 254] width 99 height 17
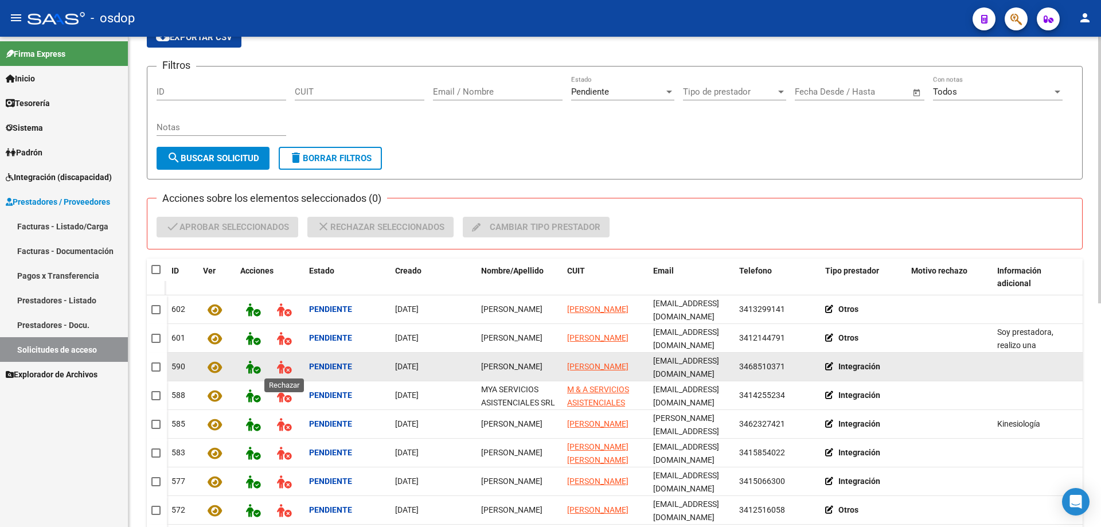
click at [284, 367] on icon at bounding box center [284, 367] width 14 height 13
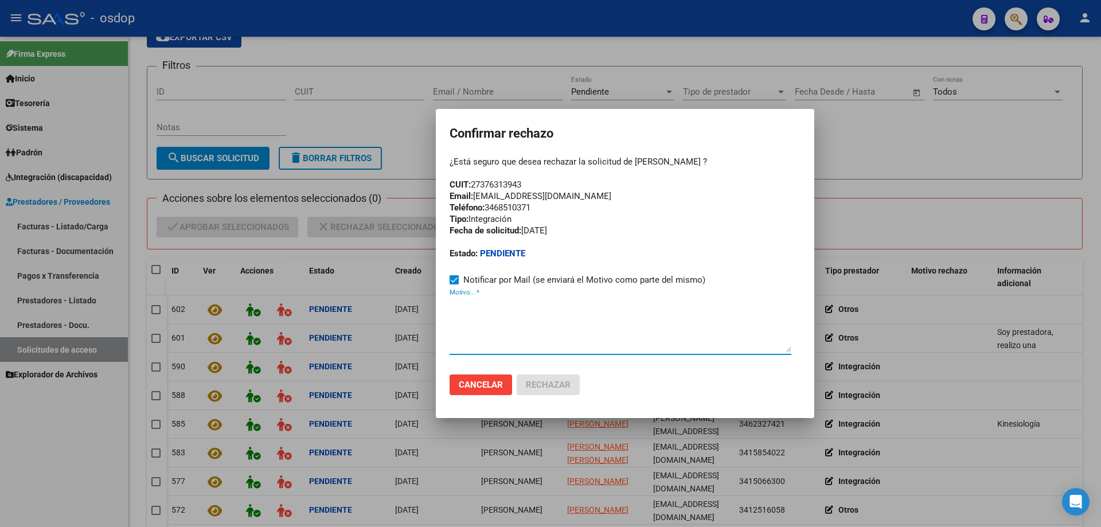
click at [467, 321] on textarea "Motivo... *" at bounding box center [621, 325] width 342 height 54
paste textarea "ps.carlafranco@gmail.com"
click at [450, 305] on textarea "ps.carlafranco@gmail.com" at bounding box center [621, 325] width 342 height 54
paste textarea "Se encuentra ACTIVA la cuenta de correo electrónico:"
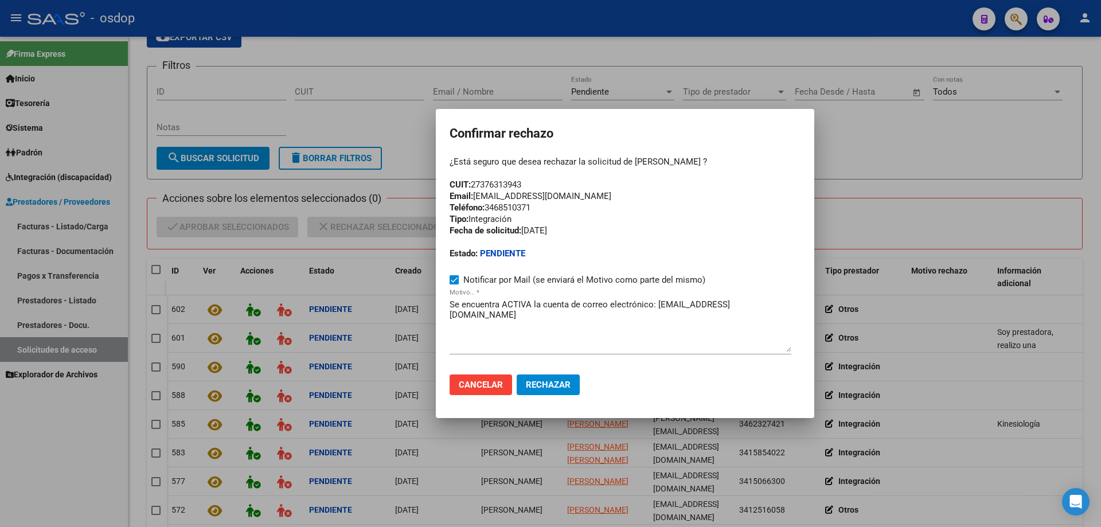
drag, startPoint x: 449, startPoint y: 193, endPoint x: 599, endPoint y: 193, distance: 149.7
click at [599, 193] on mat-dialog-container "Confirmar rechazo ¿Está seguro que desea rechazar la solicitud de Carla Franco …" at bounding box center [625, 263] width 379 height 309
click at [450, 304] on textarea "Se encuentra ACTIVA la cuenta de correo electrónico: ps.carlafranco@gmail.com" at bounding box center [621, 325] width 342 height 54
paste textarea "Email: carlu_franco@hotmail.com"
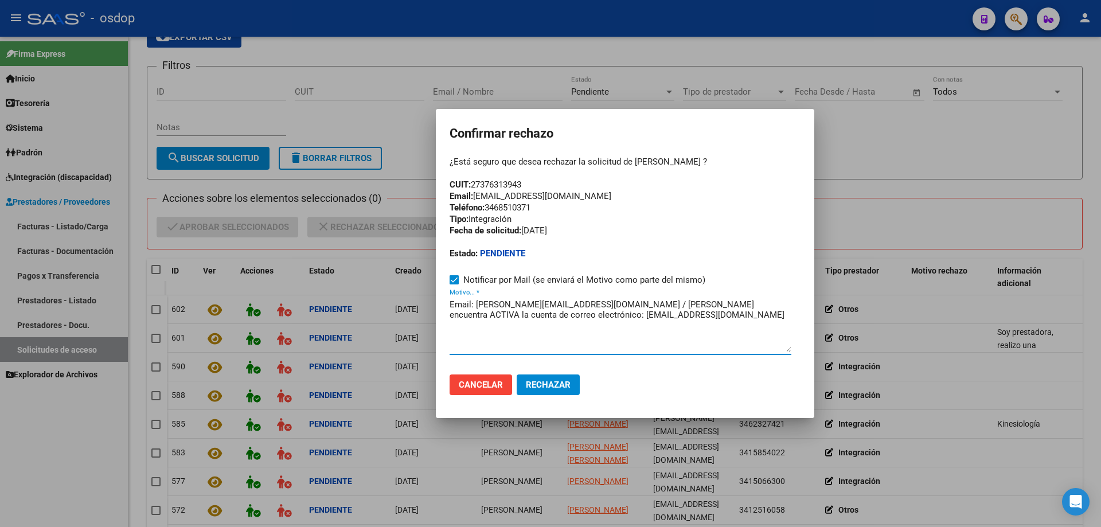
type textarea "Email: carlu_franco@hotmail.com / Se encuentra ACTIVA la cuenta de correo elect…"
click at [557, 381] on span "Rechazar" at bounding box center [548, 385] width 45 height 10
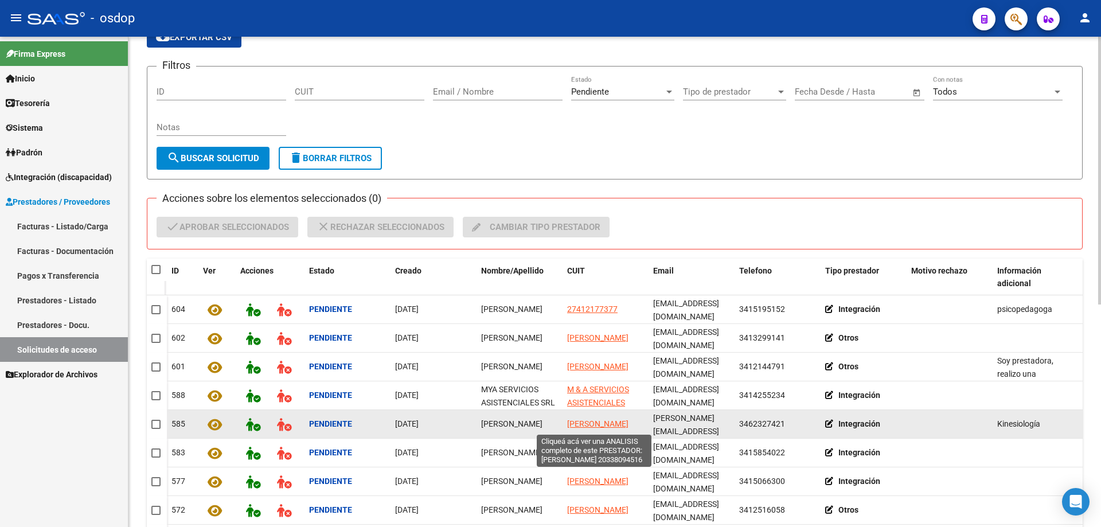
click at [589, 419] on span "CAVERZACIO ALDANA ELISA" at bounding box center [597, 423] width 61 height 9
type textarea "20338094516"
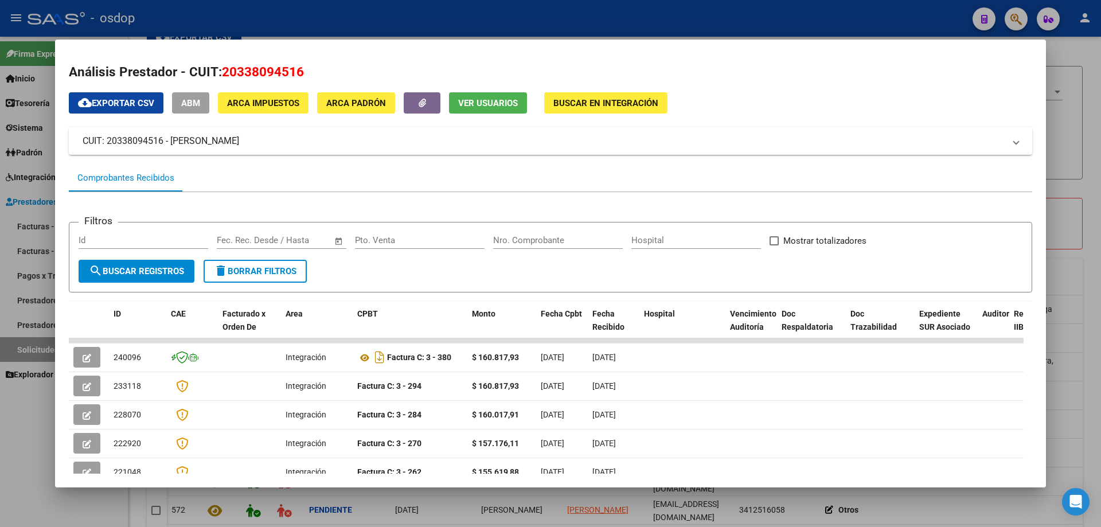
scroll to position [0, 0]
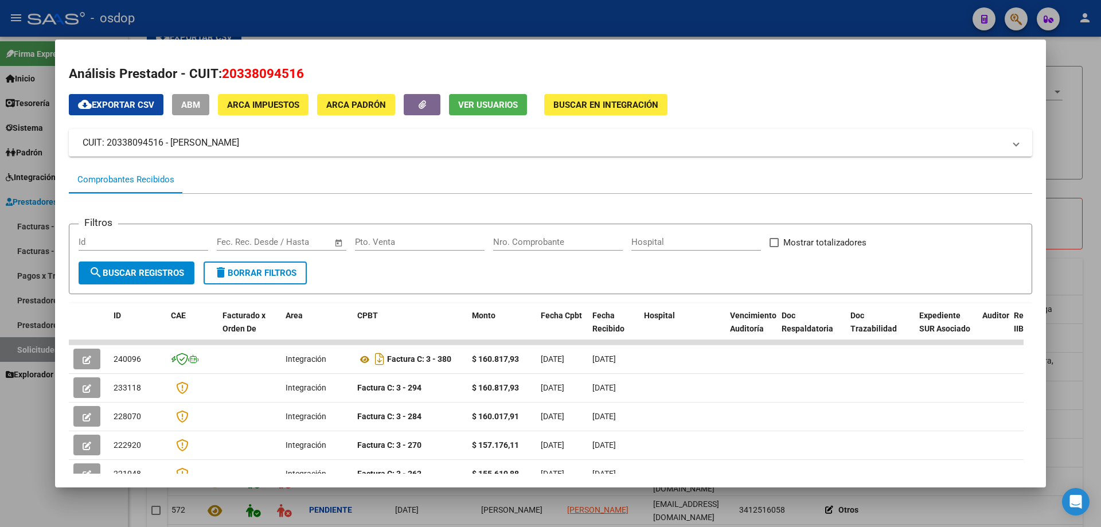
click at [473, 107] on span "Ver Usuarios" at bounding box center [488, 105] width 60 height 10
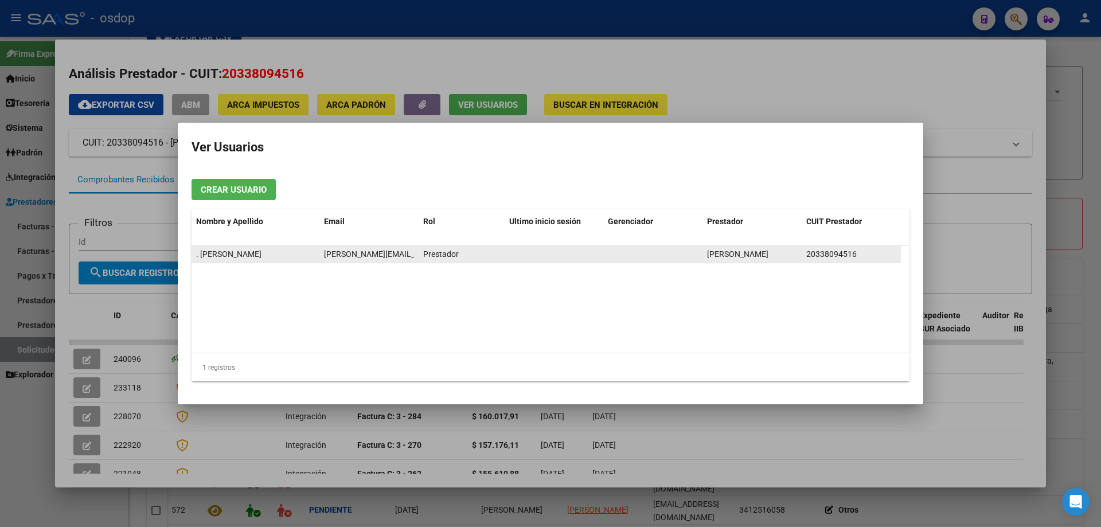
scroll to position [0, 20]
drag, startPoint x: 324, startPoint y: 252, endPoint x: 418, endPoint y: 250, distance: 94.1
click at [418, 250] on datatable-body-cell "aldana.caverzacio@gmail.com" at bounding box center [368, 254] width 99 height 17
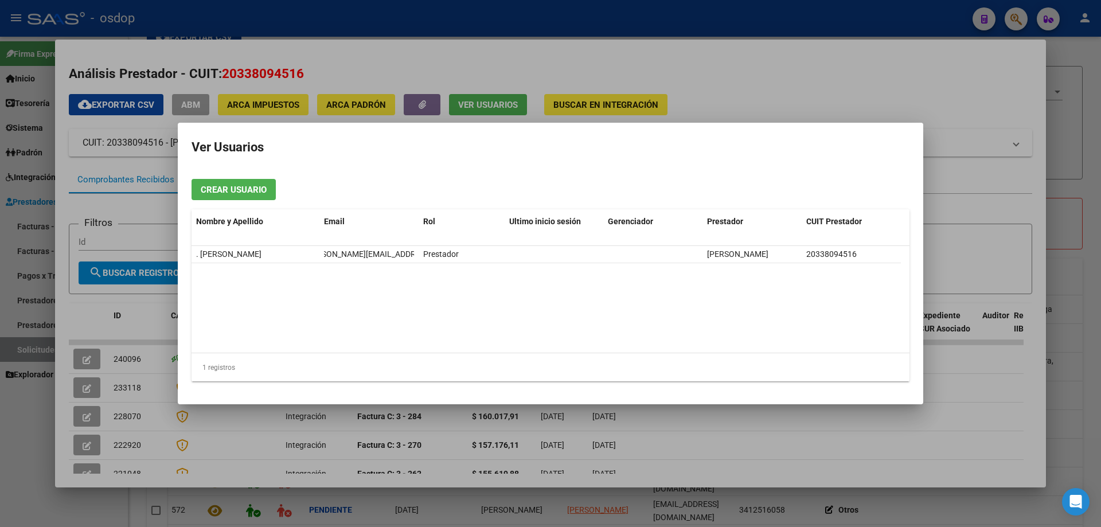
click at [350, 297] on datatable-body ". CAVERZACIO ALDANA ELISA aldana.caverzacio@gmail.com Prestador CAVERZACIO ALDA…" at bounding box center [551, 299] width 718 height 107
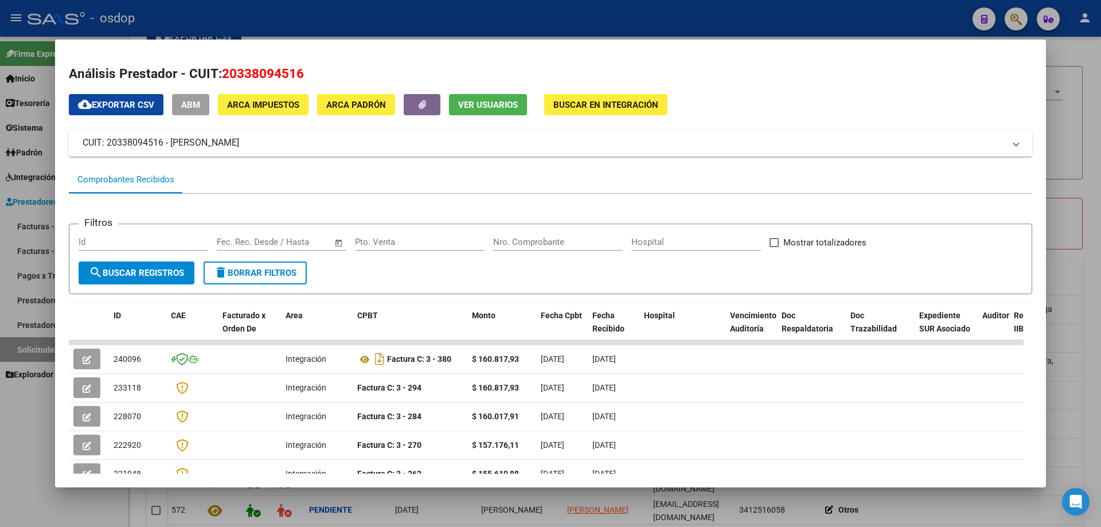
drag, startPoint x: 225, startPoint y: 71, endPoint x: 306, endPoint y: 72, distance: 80.9
click at [306, 72] on h2 "Análisis Prestador - CUIT: 20338094516" at bounding box center [551, 74] width 964 height 20
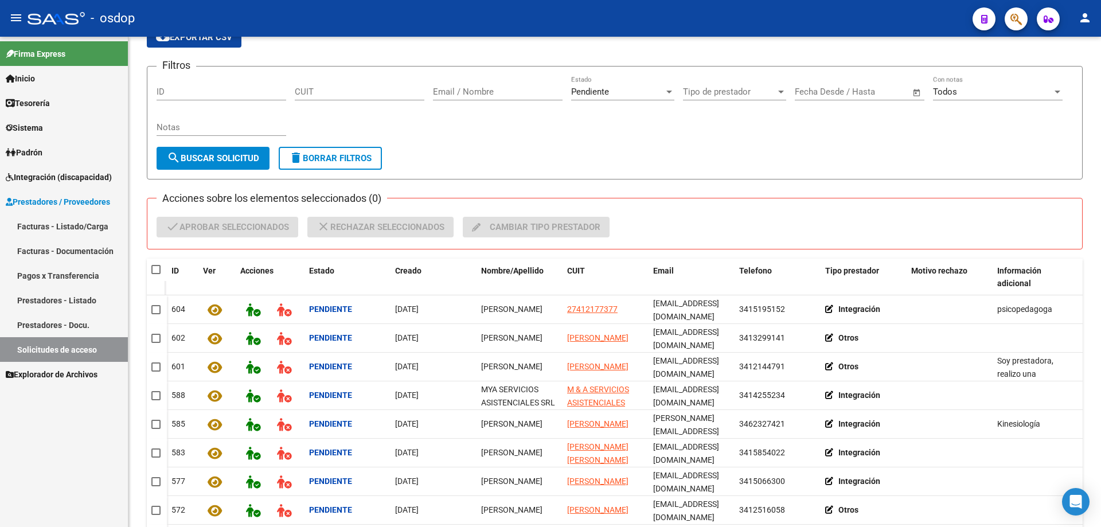
click at [26, 124] on span "Sistema" at bounding box center [24, 128] width 37 height 13
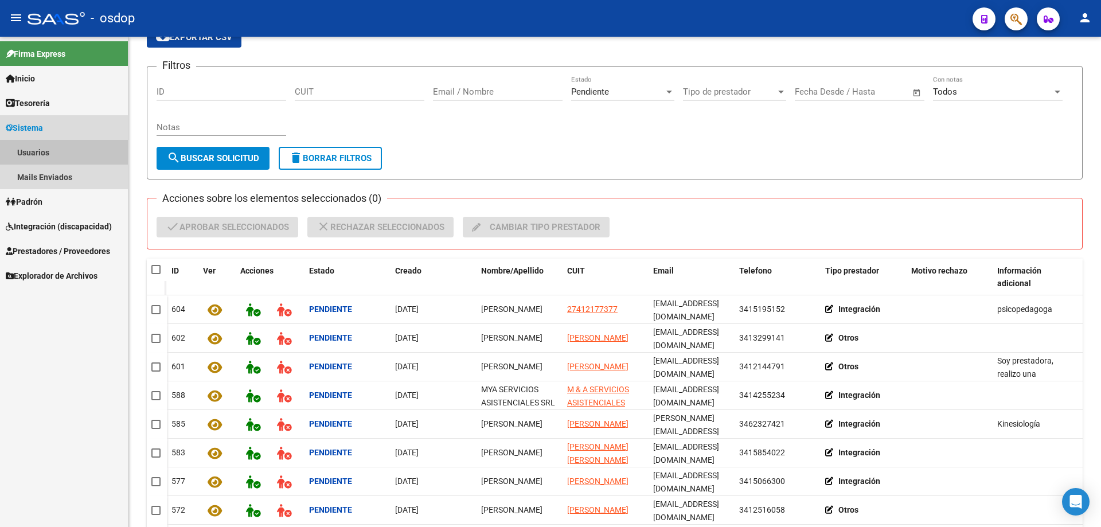
click at [40, 151] on link "Usuarios" at bounding box center [64, 152] width 128 height 25
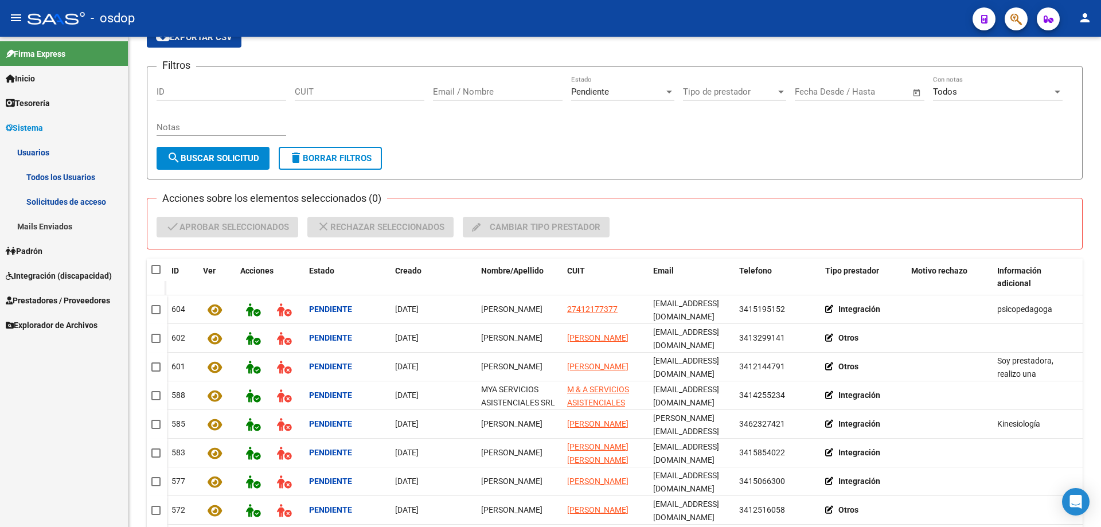
drag, startPoint x: 51, startPoint y: 175, endPoint x: 63, endPoint y: 175, distance: 12.0
click at [53, 175] on link "Todos los Usuarios" at bounding box center [64, 177] width 128 height 25
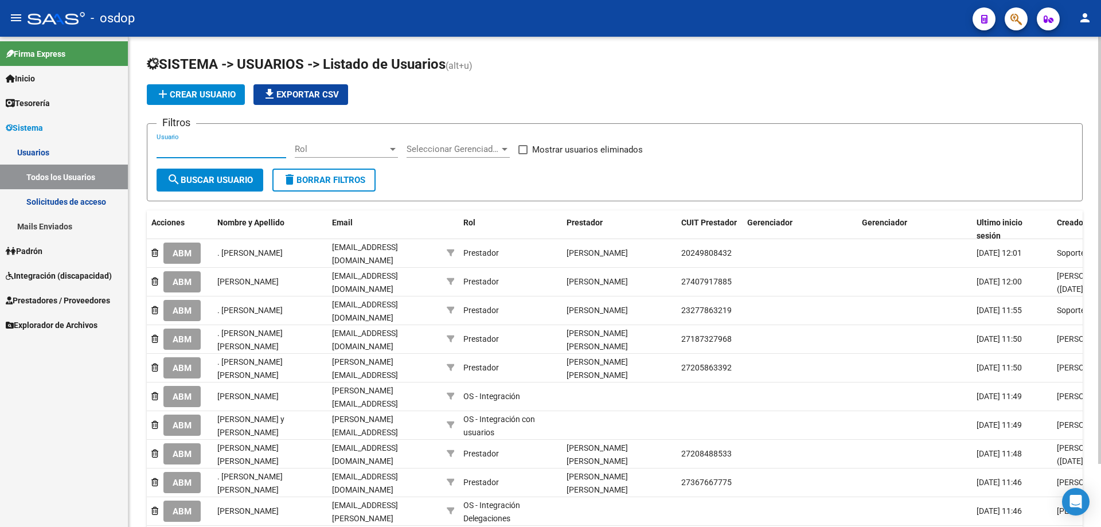
click at [158, 146] on input "Usuario" at bounding box center [222, 149] width 130 height 10
paste input "20338094516"
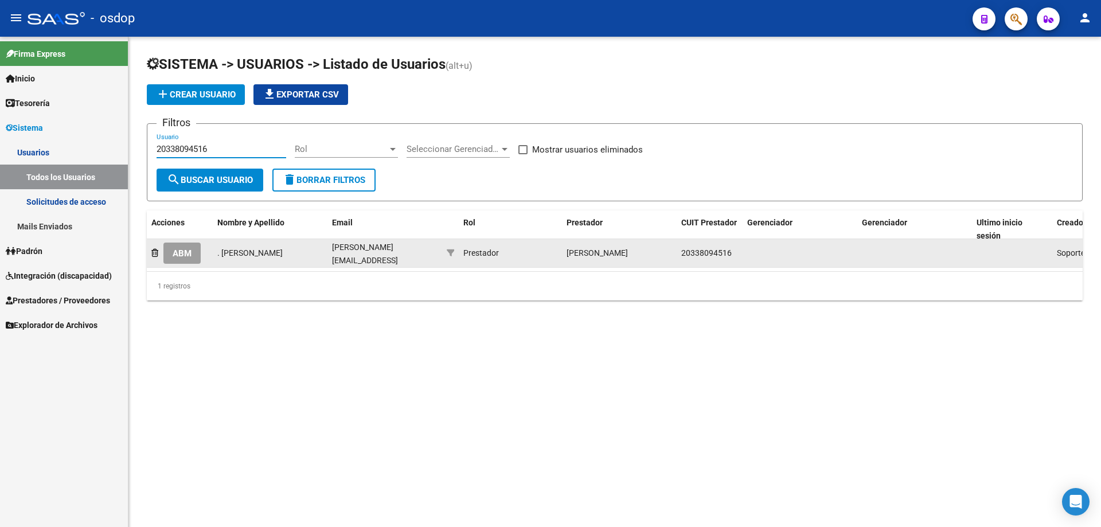
type input "20338094516"
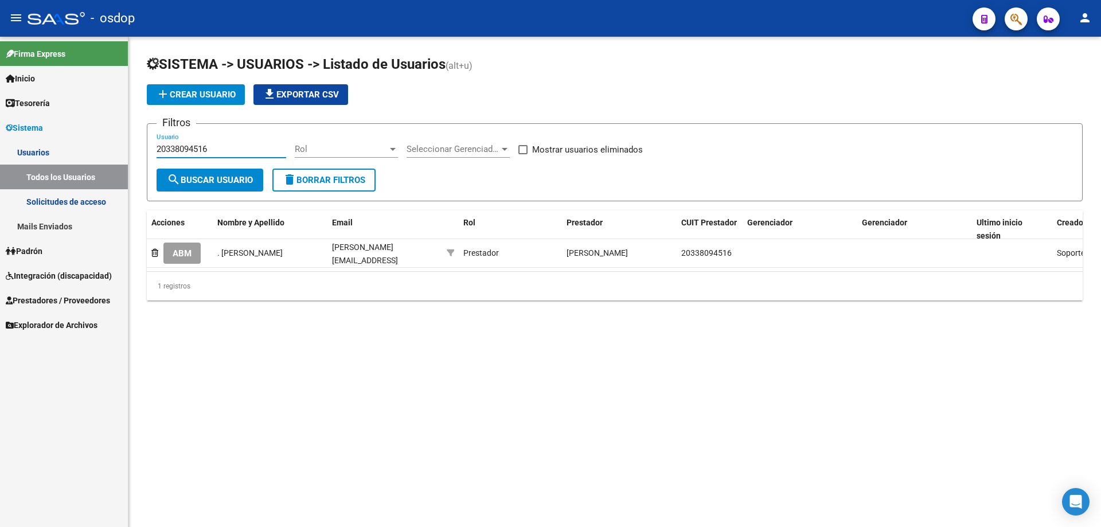
click at [181, 252] on span "ABM" at bounding box center [182, 253] width 19 height 10
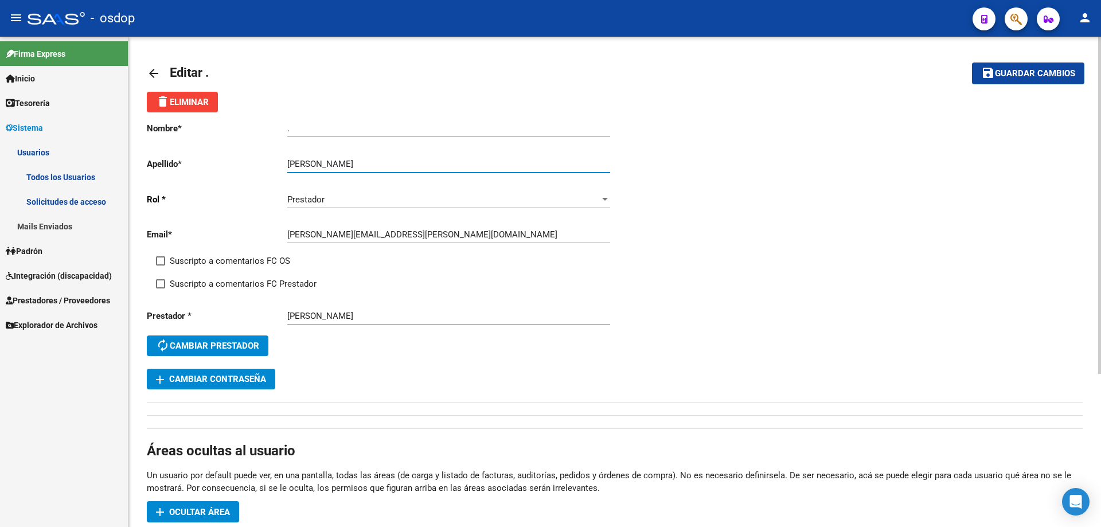
drag, startPoint x: 341, startPoint y: 162, endPoint x: 410, endPoint y: 166, distance: 68.9
click at [410, 166] on input "CAVERZACIO ALDANA ELISA" at bounding box center [448, 164] width 323 height 10
type input "CAVERZACIO"
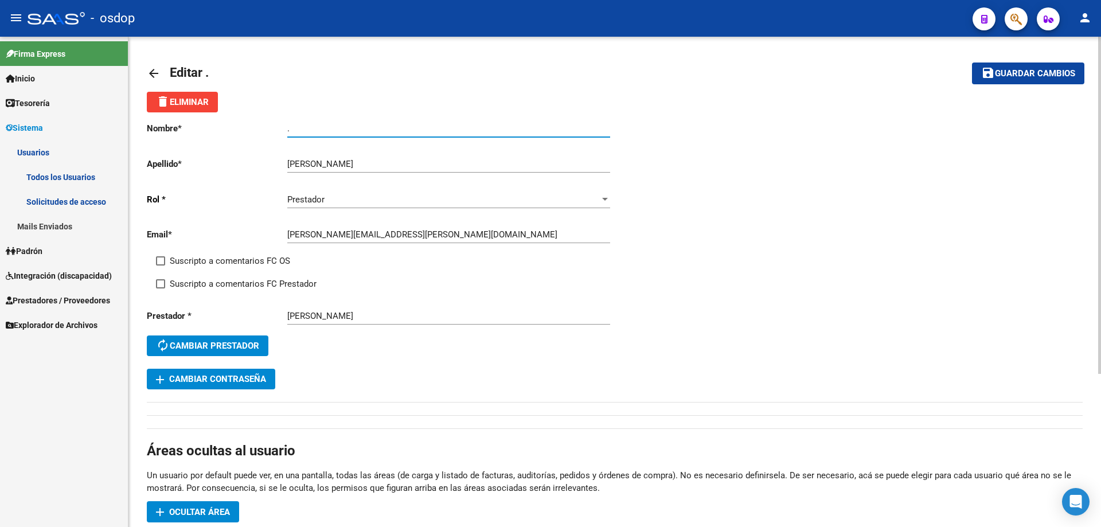
drag, startPoint x: 301, startPoint y: 130, endPoint x: 258, endPoint y: 125, distance: 43.9
click at [258, 127] on app-form-text-field "Nombre * . Ingresar nombre" at bounding box center [378, 128] width 463 height 10
paste input "ALDANA ELISA"
type input "ALDANA ELISA"
click at [997, 81] on button "save Guardar cambios" at bounding box center [1028, 73] width 112 height 21
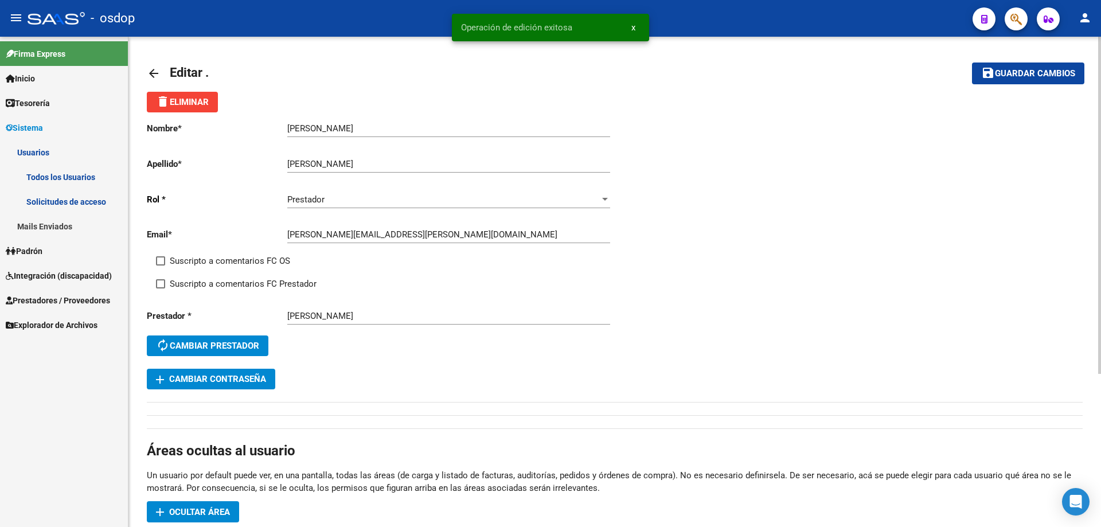
click at [158, 71] on mat-icon "arrow_back" at bounding box center [154, 74] width 14 height 14
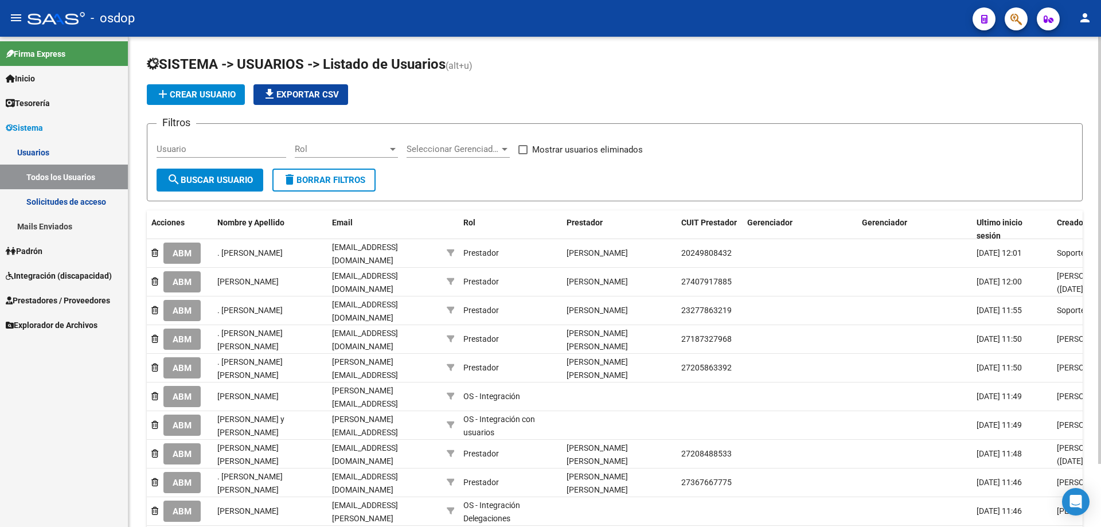
click at [50, 300] on span "Prestadores / Proveedores" at bounding box center [58, 300] width 104 height 13
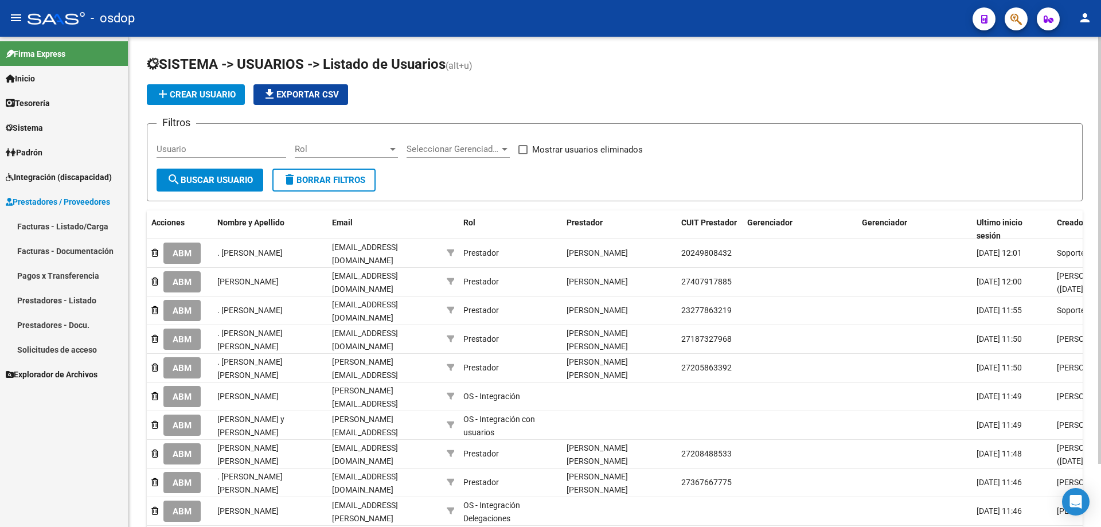
drag, startPoint x: 68, startPoint y: 350, endPoint x: 79, endPoint y: 348, distance: 10.6
click at [68, 350] on link "Solicitudes de acceso" at bounding box center [64, 349] width 128 height 25
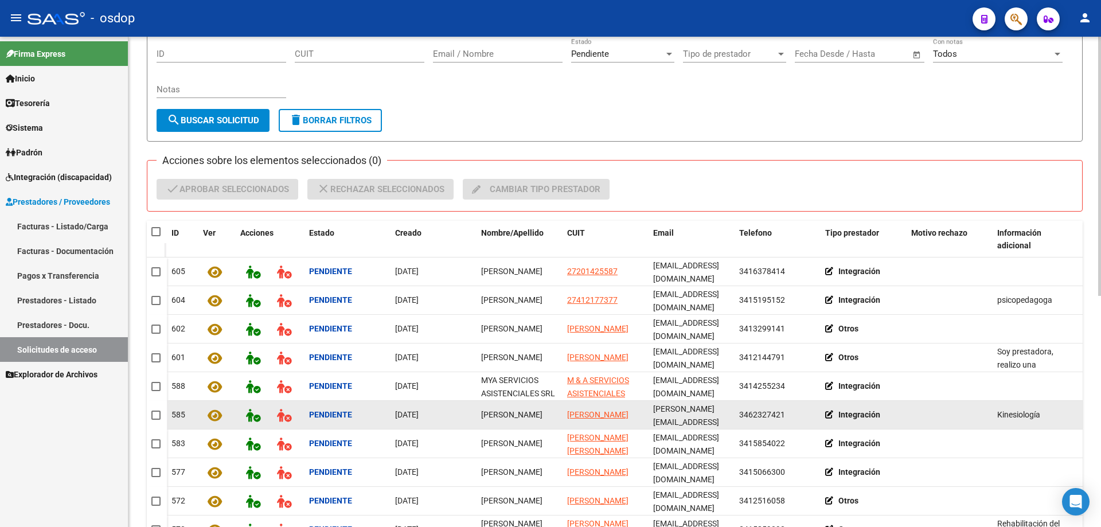
scroll to position [115, 0]
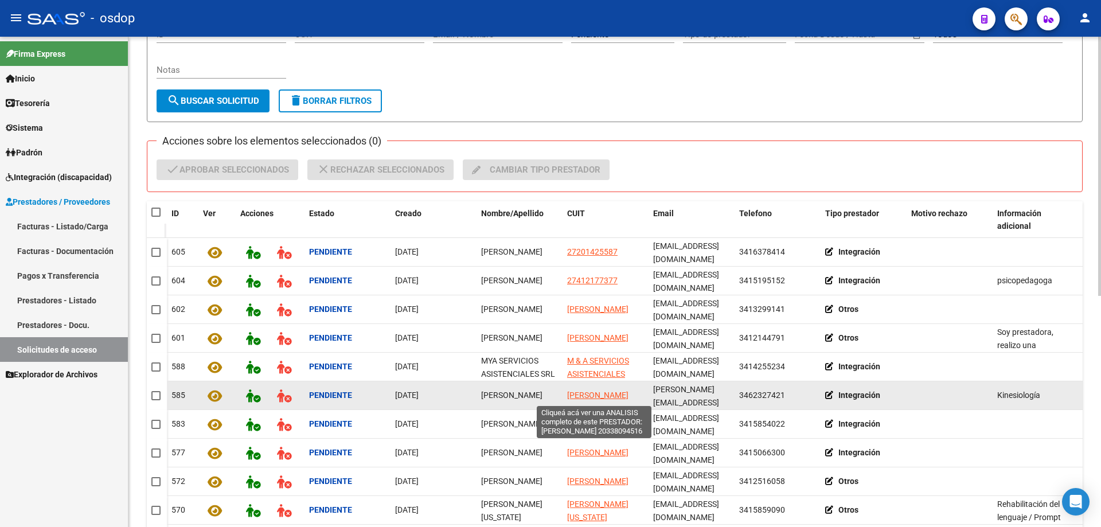
click at [581, 391] on span "CAVERZACIO ALDANA ELISA" at bounding box center [597, 395] width 61 height 9
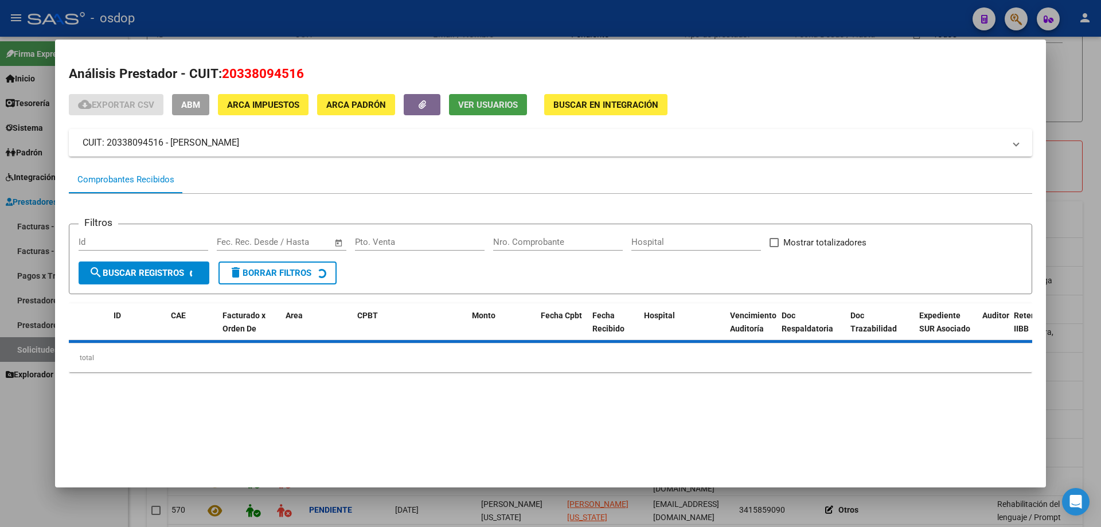
click at [480, 106] on span "Ver Usuarios" at bounding box center [488, 105] width 60 height 10
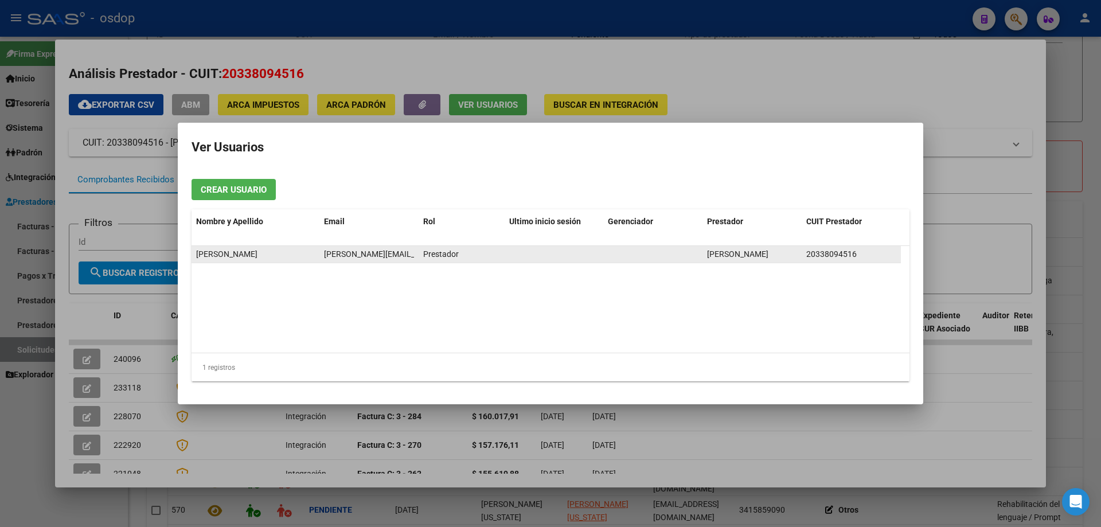
scroll to position [0, 20]
drag, startPoint x: 323, startPoint y: 252, endPoint x: 414, endPoint y: 252, distance: 91.2
click at [414, 252] on datatable-body-cell "aldana.caverzacio@gmail.com" at bounding box center [368, 254] width 99 height 17
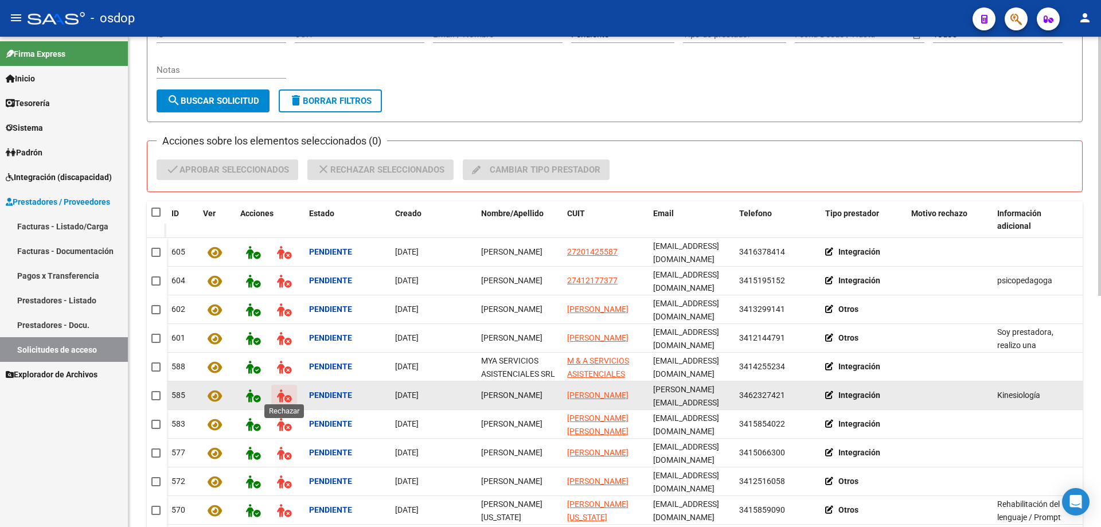
click at [284, 392] on icon at bounding box center [284, 395] width 14 height 13
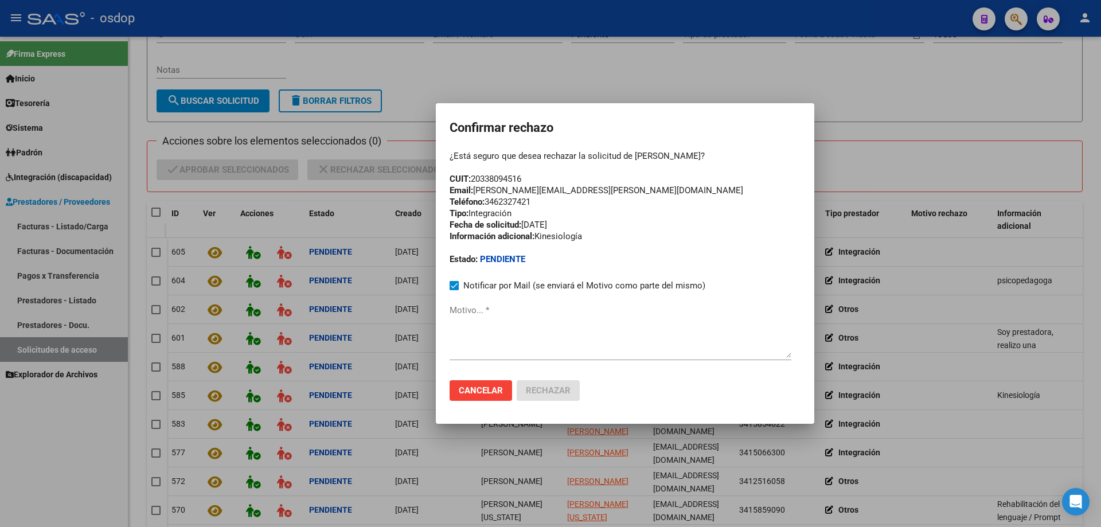
click at [450, 325] on mat-dialog-container "Confirmar rechazo ¿Está seguro que desea rechazar la solicitud de Aldana Caverz…" at bounding box center [625, 263] width 379 height 321
click at [450, 322] on textarea "Motivo... *" at bounding box center [621, 331] width 342 height 54
paste textarea "aldana.caverzacio@gmail.com"
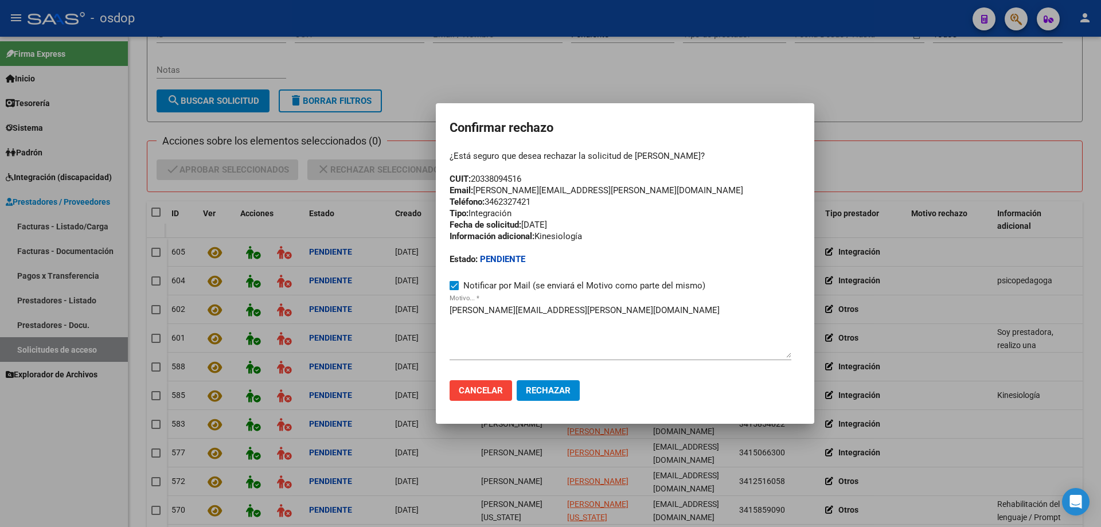
click at [450, 309] on mat-dialog-container "Confirmar rechazo ¿Está seguro que desea rechazar la solicitud de Aldana Caverz…" at bounding box center [625, 263] width 379 height 321
click at [450, 309] on textarea "aldana.caverzacio@gmail.com" at bounding box center [621, 331] width 342 height 54
paste textarea "Se encuentra ACTIVA la cuenta de correo electrónico:"
drag, startPoint x: 603, startPoint y: 189, endPoint x: 438, endPoint y: 191, distance: 165.8
click at [438, 191] on mat-dialog-container "Confirmar rechazo ¿Está seguro que desea rechazar la solicitud de Aldana Caverz…" at bounding box center [625, 263] width 379 height 321
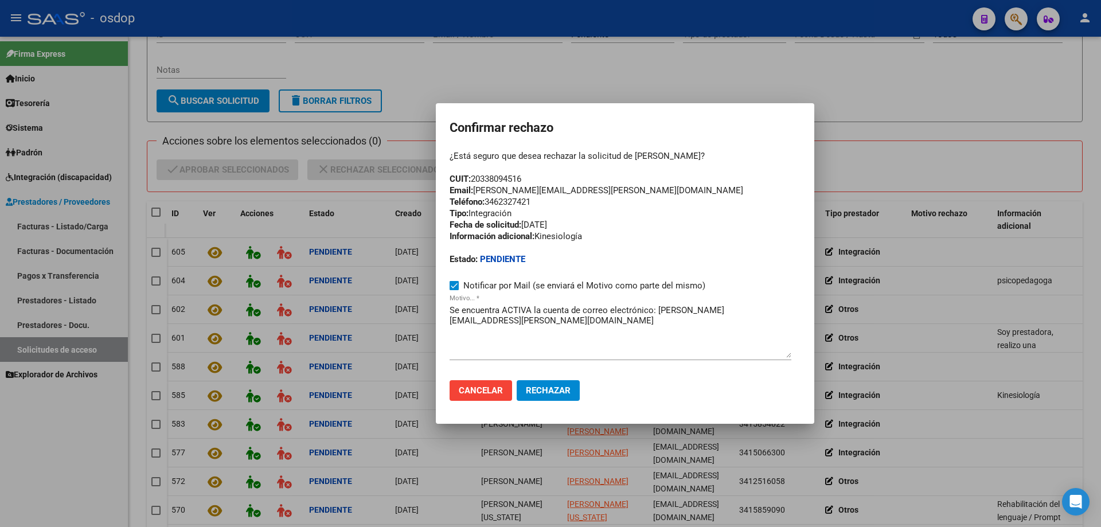
click at [450, 310] on textarea "Se encuentra ACTIVA la cuenta de correo electrónico: aldana.caverzacio@gmail.com" at bounding box center [621, 331] width 342 height 54
paste textarea "Email: aldana.caverzacio@hotmail.com"
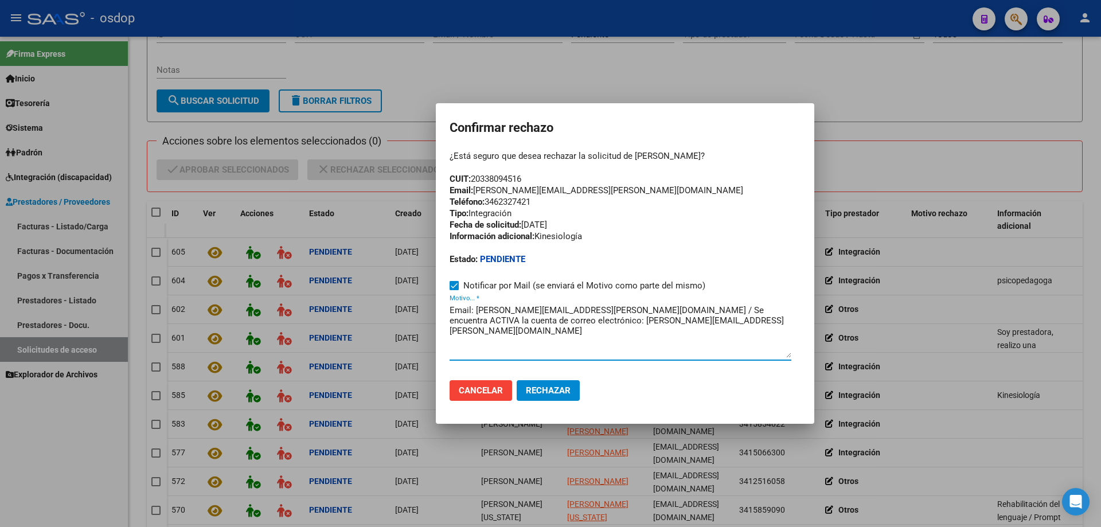
type textarea "Email: aldana.caverzacio@hotmail.com / Se encuentra ACTIVA la cuenta de correo …"
click at [537, 392] on span "Rechazar" at bounding box center [548, 390] width 45 height 10
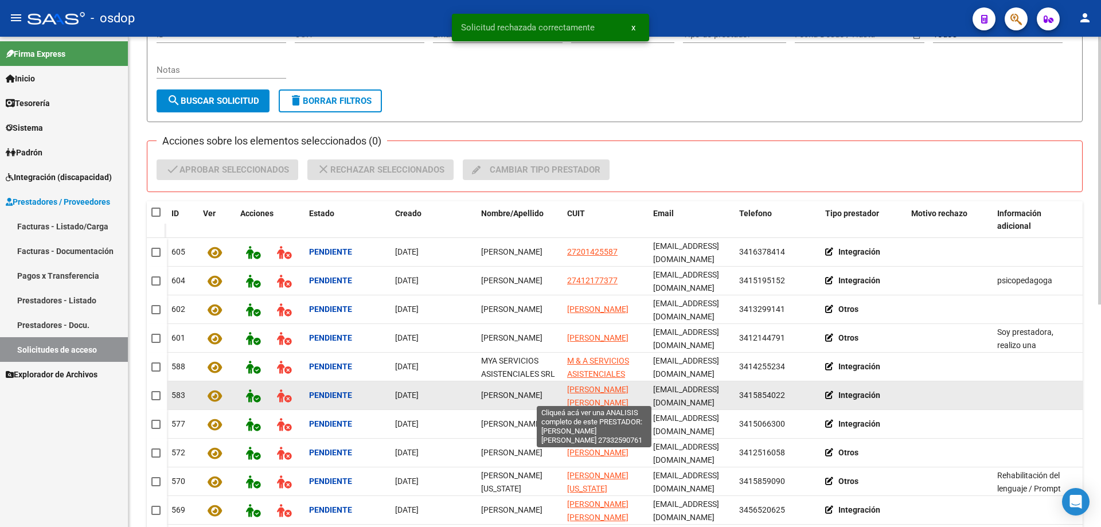
click at [586, 385] on span "DIAZ PUCCIO ROMINA GISEL" at bounding box center [597, 396] width 61 height 22
type textarea "27332590761"
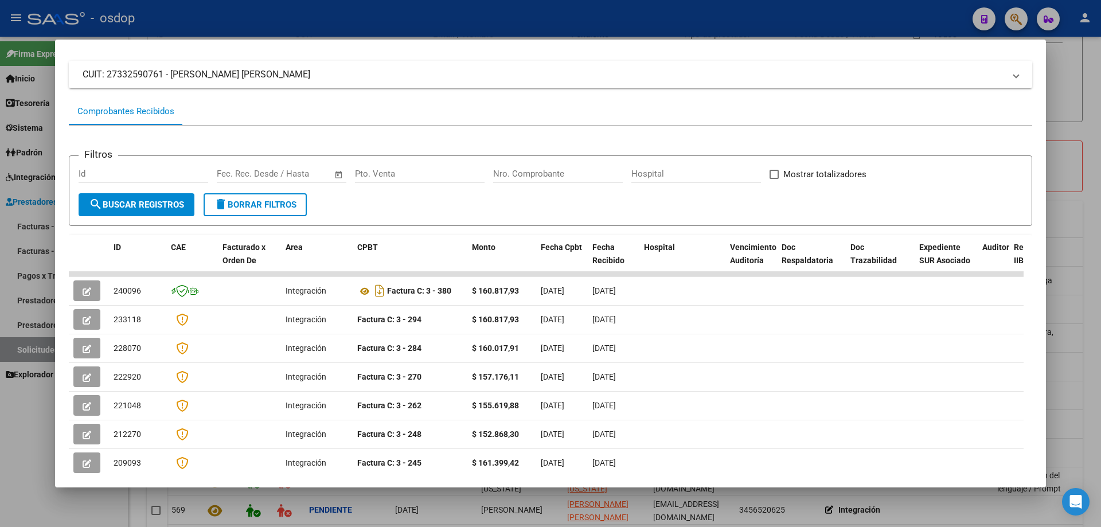
scroll to position [0, 0]
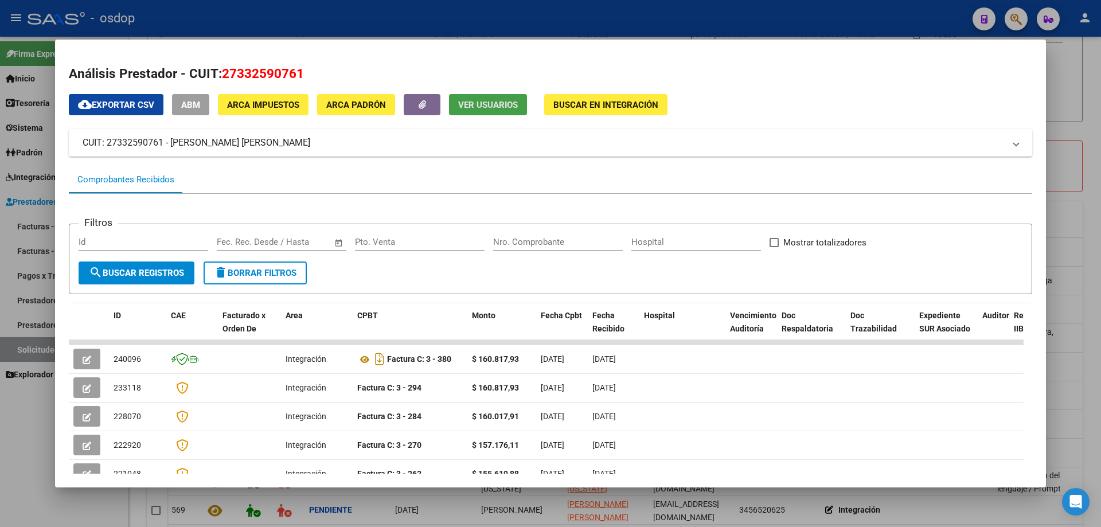
click at [489, 104] on span "Ver Usuarios" at bounding box center [488, 105] width 60 height 10
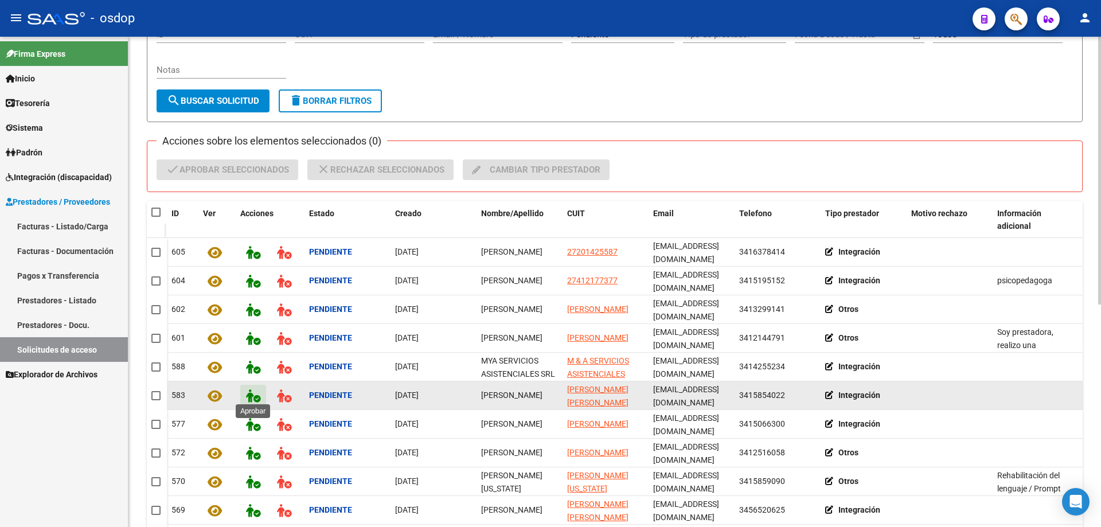
click at [245, 392] on button at bounding box center [253, 395] width 26 height 21
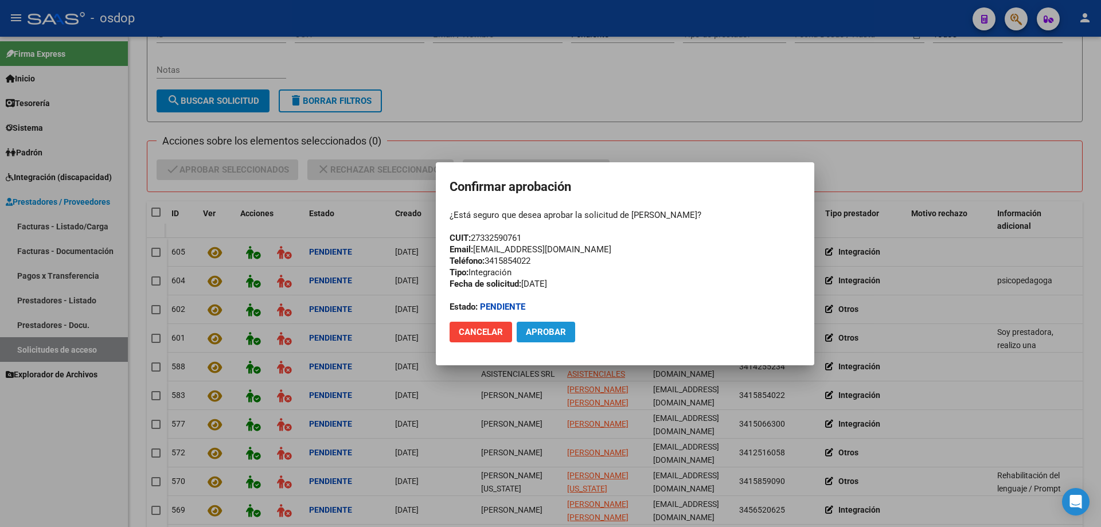
click at [548, 333] on span "Aprobar" at bounding box center [546, 332] width 40 height 10
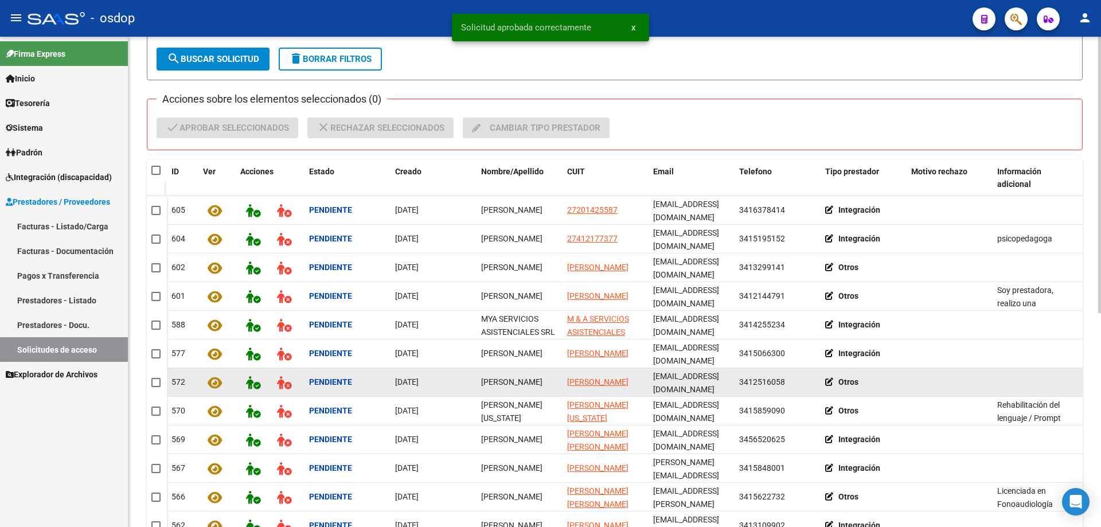
scroll to position [172, 0]
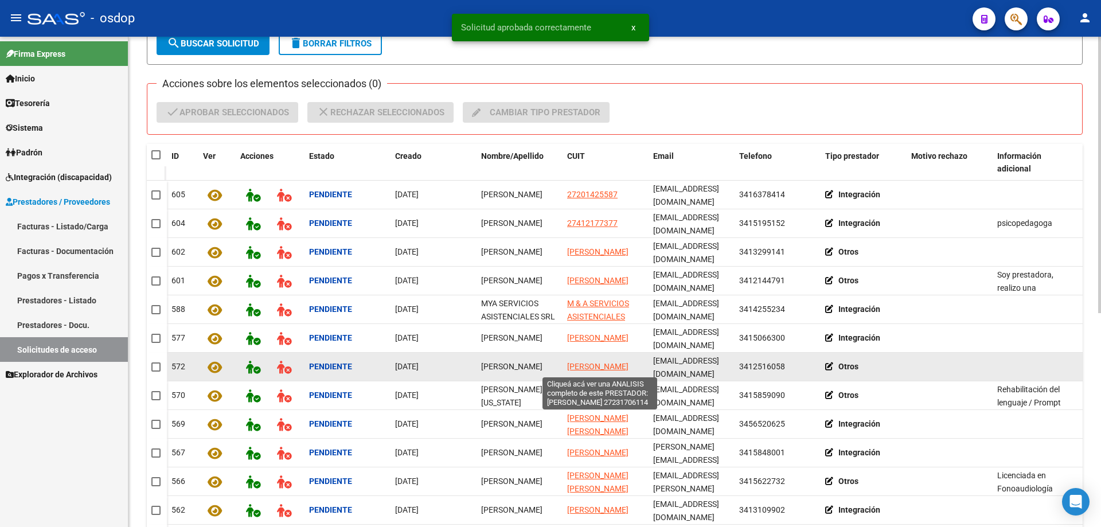
click at [588, 362] on span "SCOZZINA MARIA MABEL" at bounding box center [597, 366] width 61 height 9
type textarea "27231706114"
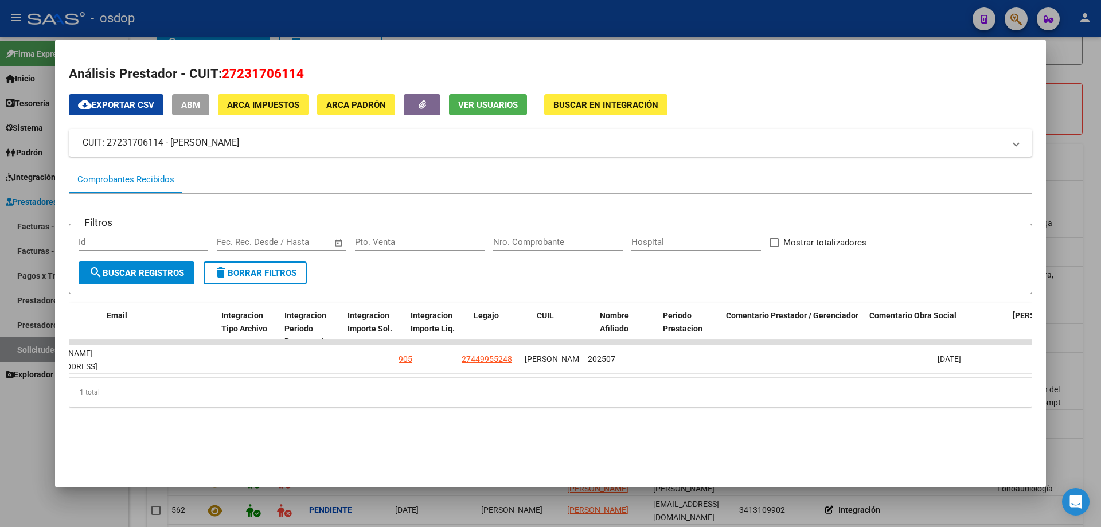
scroll to position [0, 0]
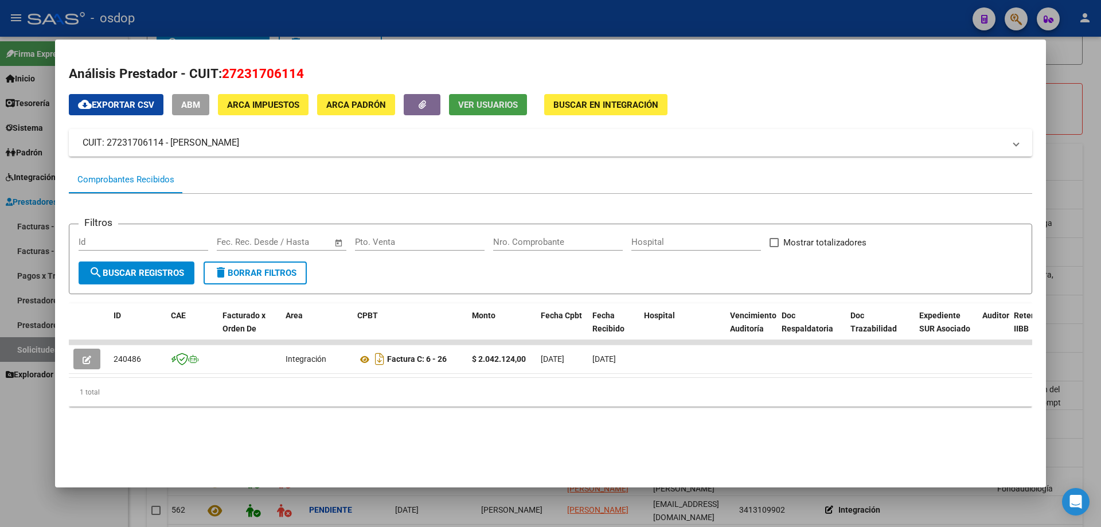
click at [482, 102] on span "Ver Usuarios" at bounding box center [488, 105] width 60 height 10
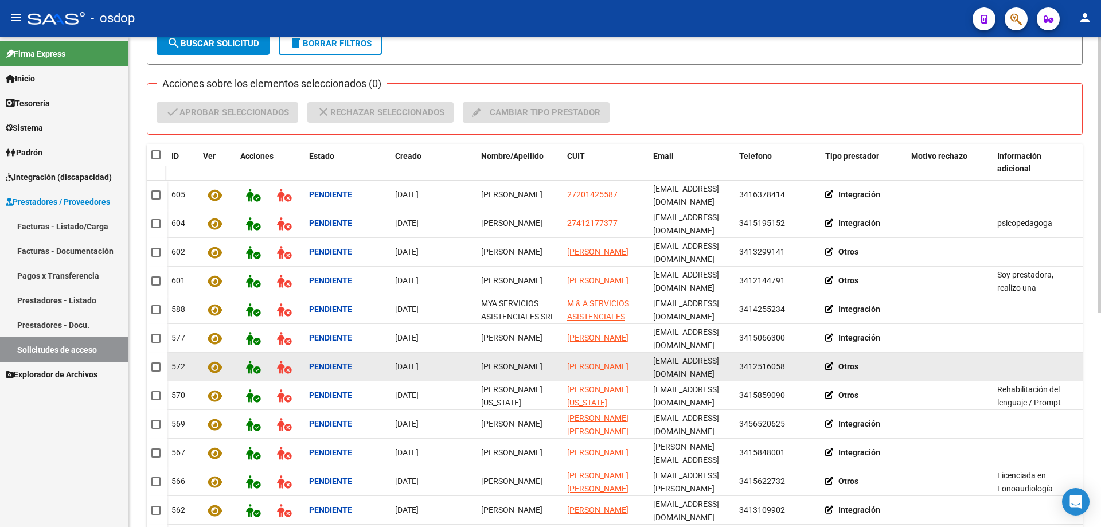
click at [830, 363] on icon at bounding box center [831, 367] width 13 height 8
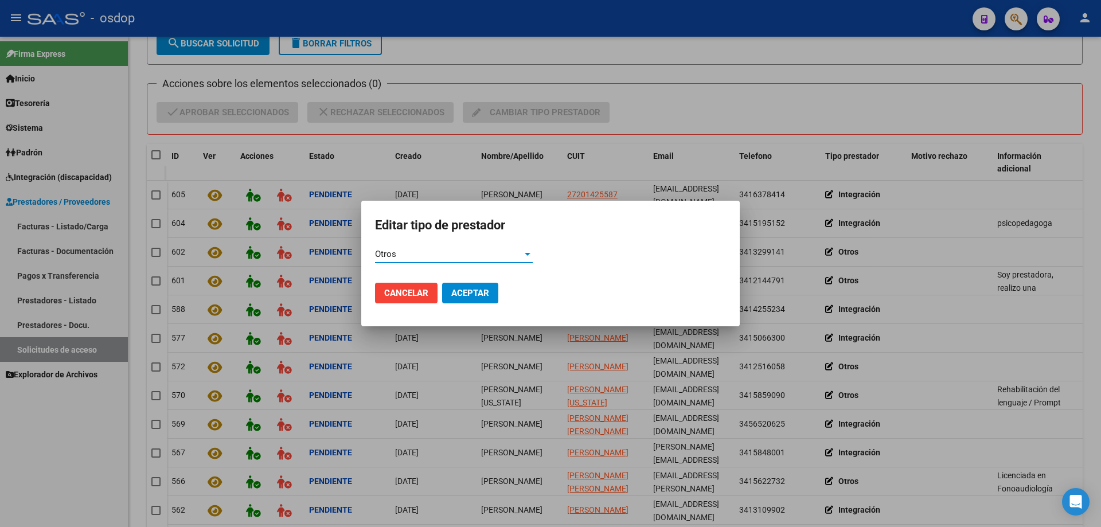
click at [505, 255] on div "Otros" at bounding box center [448, 254] width 147 height 10
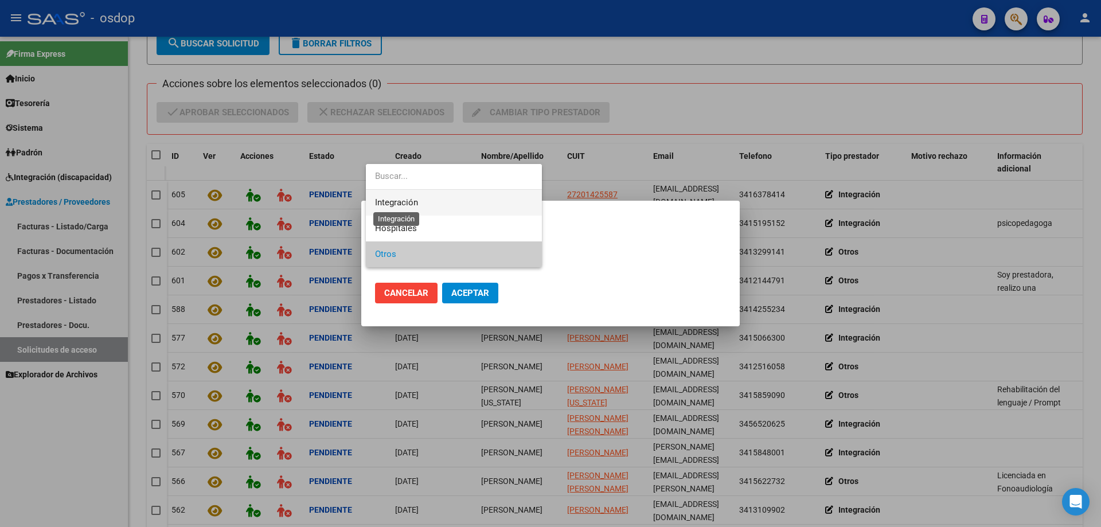
click at [396, 202] on span "Integración" at bounding box center [396, 202] width 43 height 10
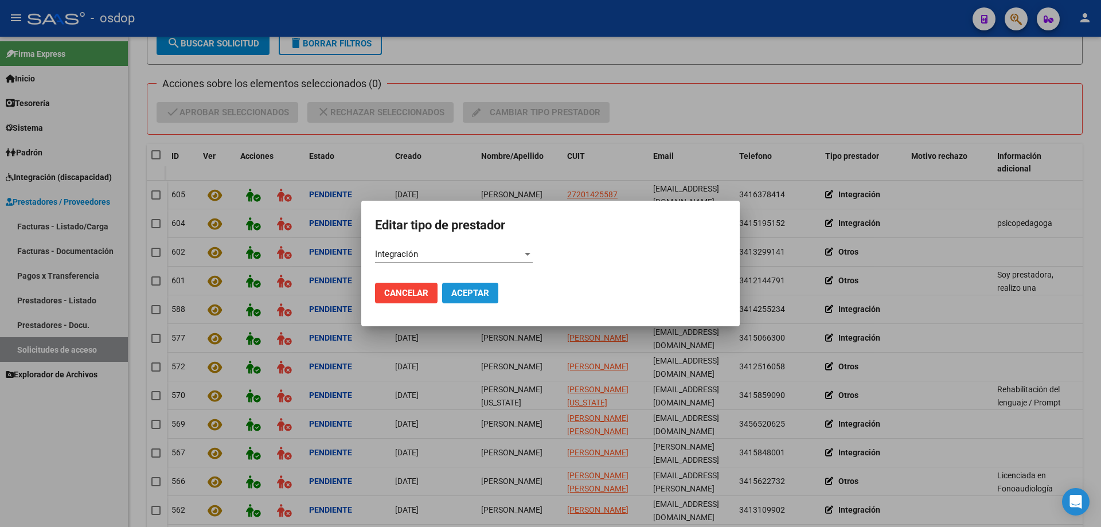
click at [469, 291] on span "Aceptar" at bounding box center [470, 293] width 38 height 10
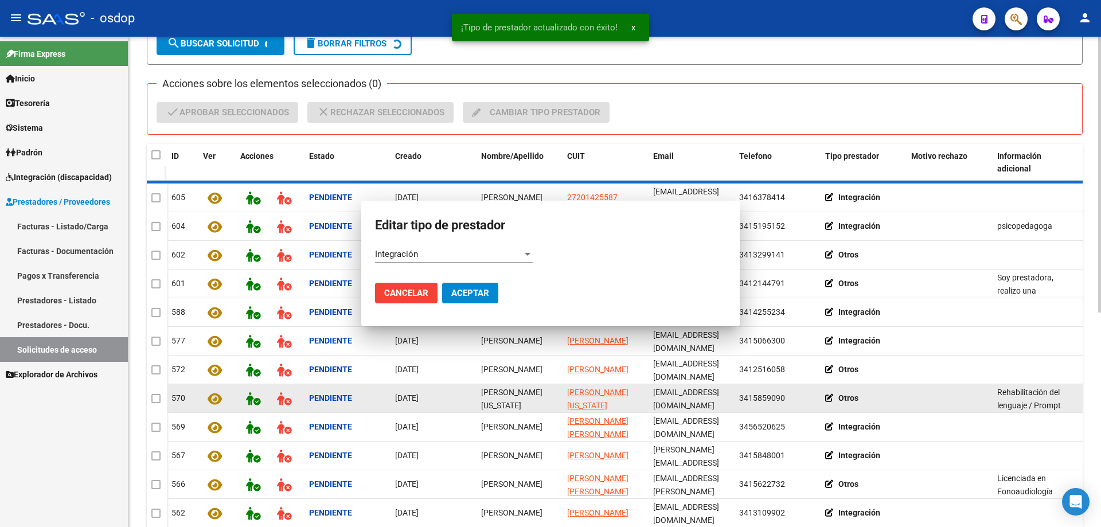
scroll to position [173, 0]
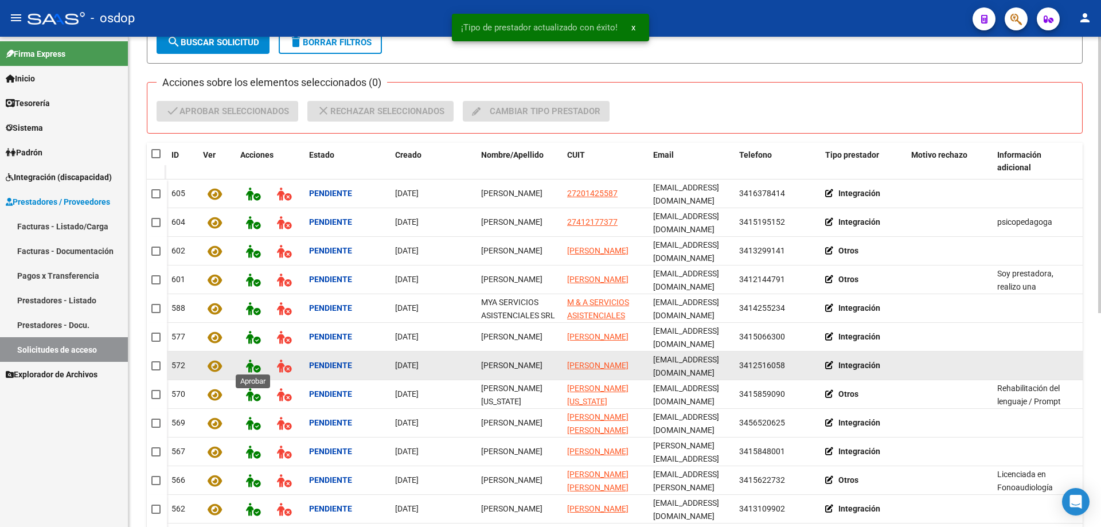
click at [249, 364] on icon at bounding box center [253, 366] width 14 height 13
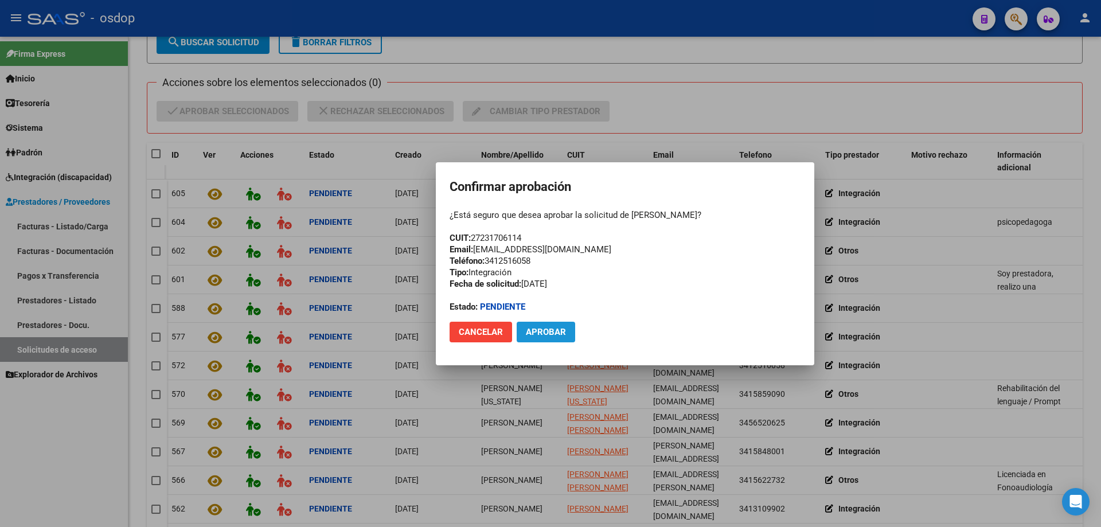
click at [544, 334] on span "Aprobar" at bounding box center [546, 332] width 40 height 10
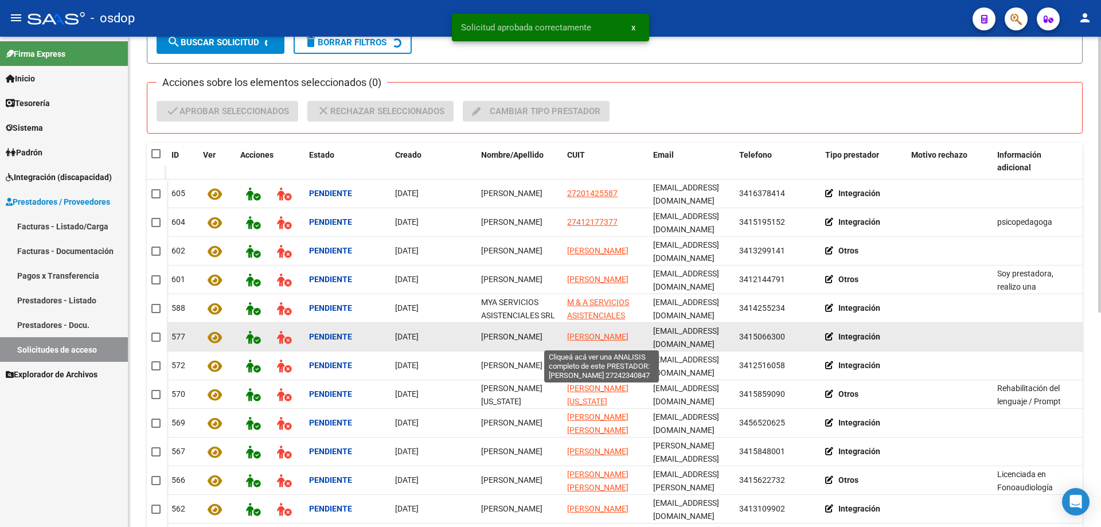
scroll to position [174, 0]
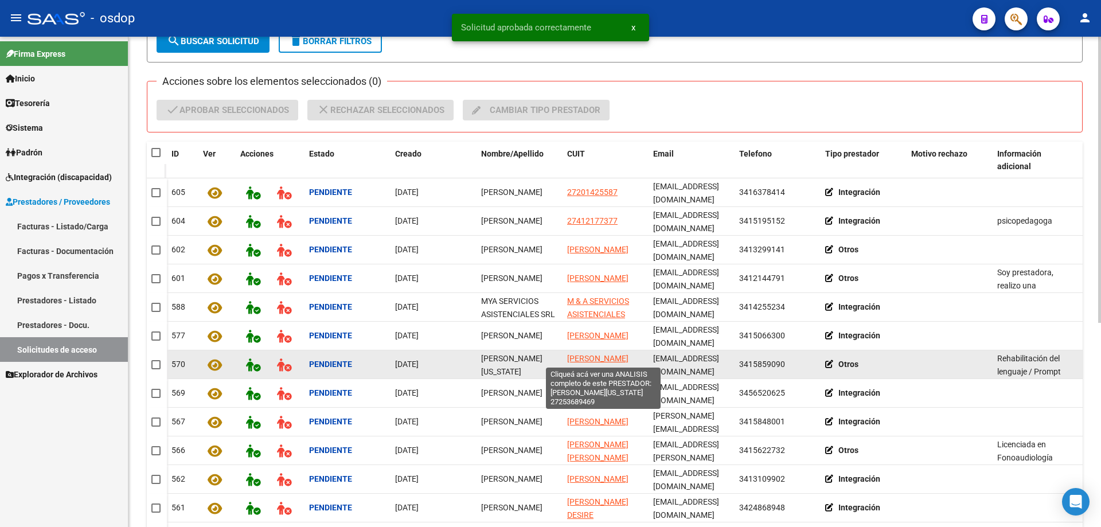
click at [587, 358] on span "CICCHITTI VIRGINIA" at bounding box center [597, 365] width 61 height 22
type textarea "27253689469"
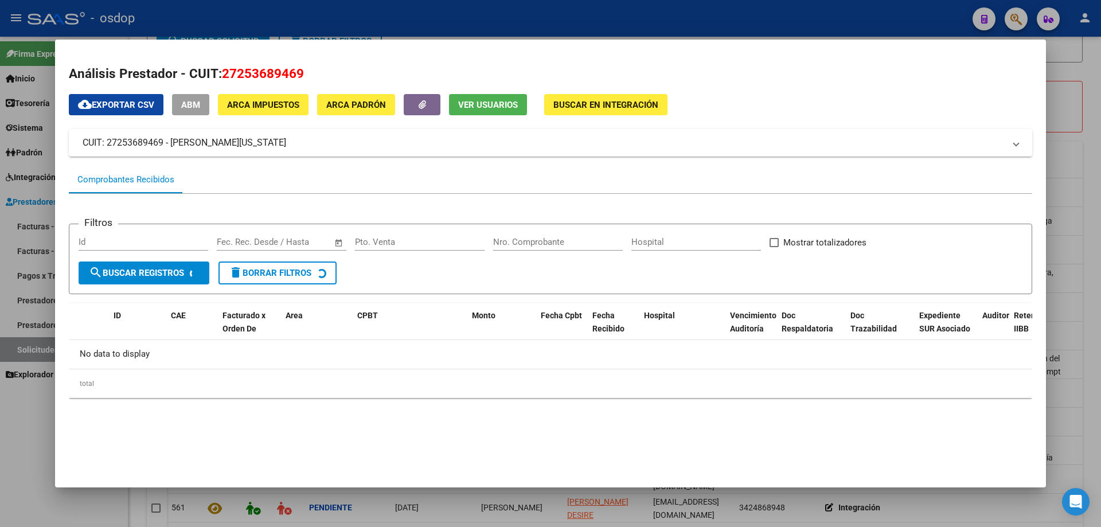
click at [487, 105] on span "Ver Usuarios" at bounding box center [488, 105] width 60 height 10
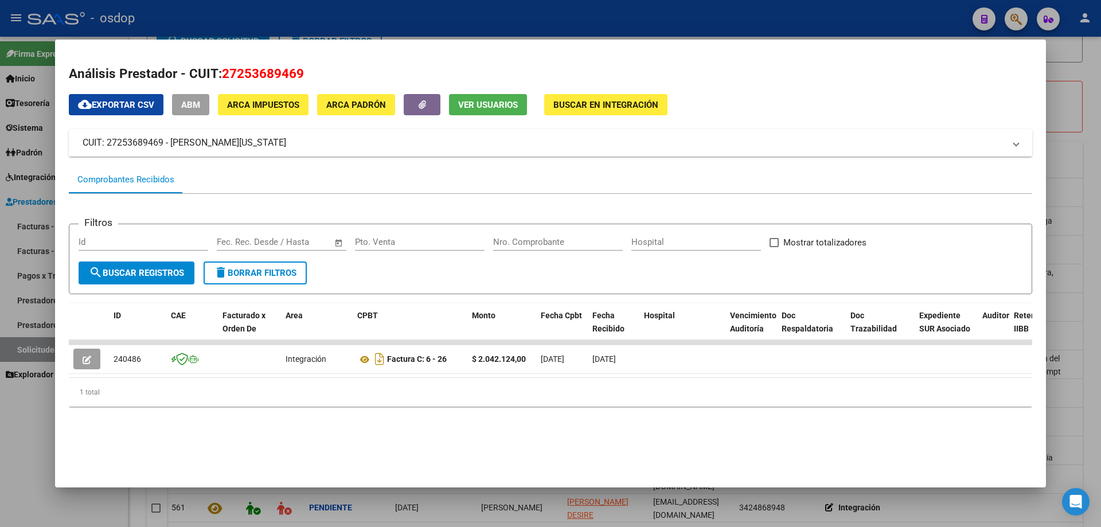
drag, startPoint x: 224, startPoint y: 72, endPoint x: 302, endPoint y: 69, distance: 78.6
click at [302, 69] on span "27253689469" at bounding box center [263, 73] width 82 height 15
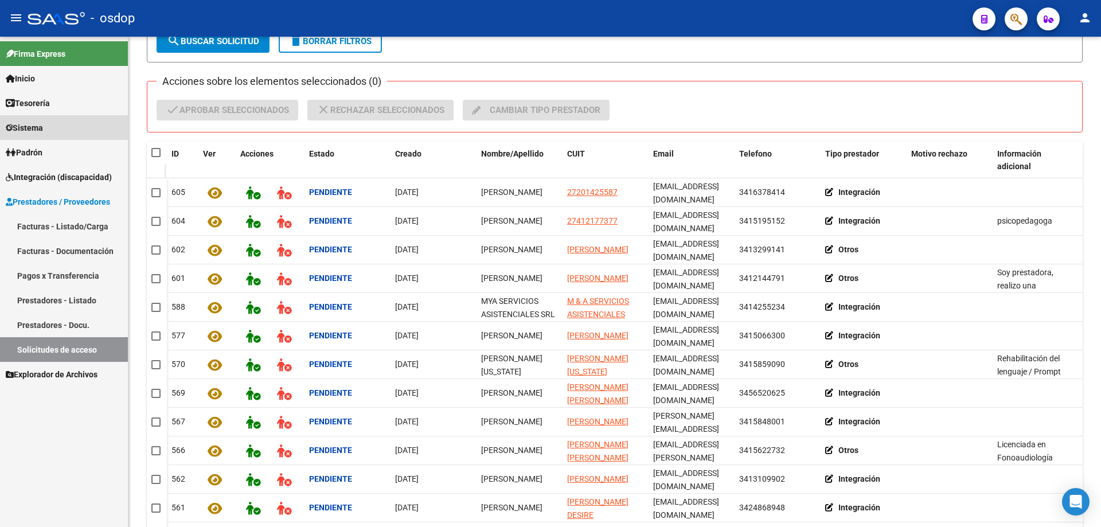
click at [34, 124] on span "Sistema" at bounding box center [24, 128] width 37 height 13
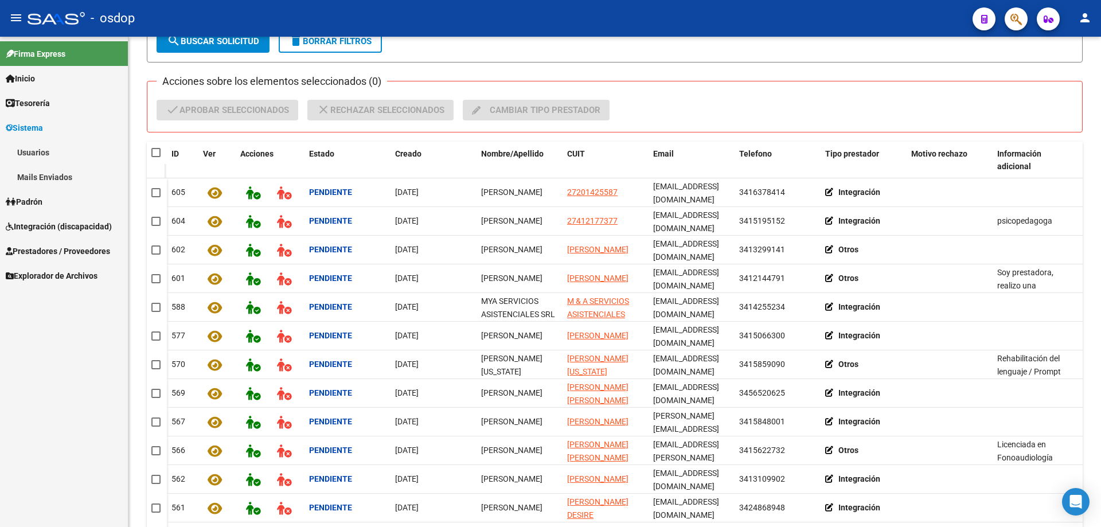
click at [34, 157] on link "Usuarios" at bounding box center [64, 152] width 128 height 25
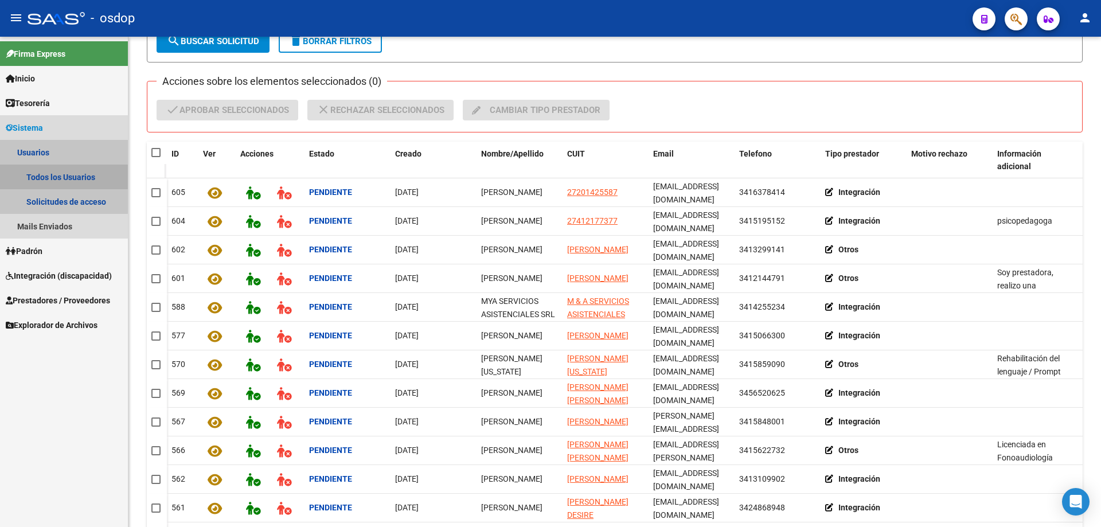
drag, startPoint x: 51, startPoint y: 177, endPoint x: 73, endPoint y: 174, distance: 22.5
click at [52, 177] on link "Todos los Usuarios" at bounding box center [64, 177] width 128 height 25
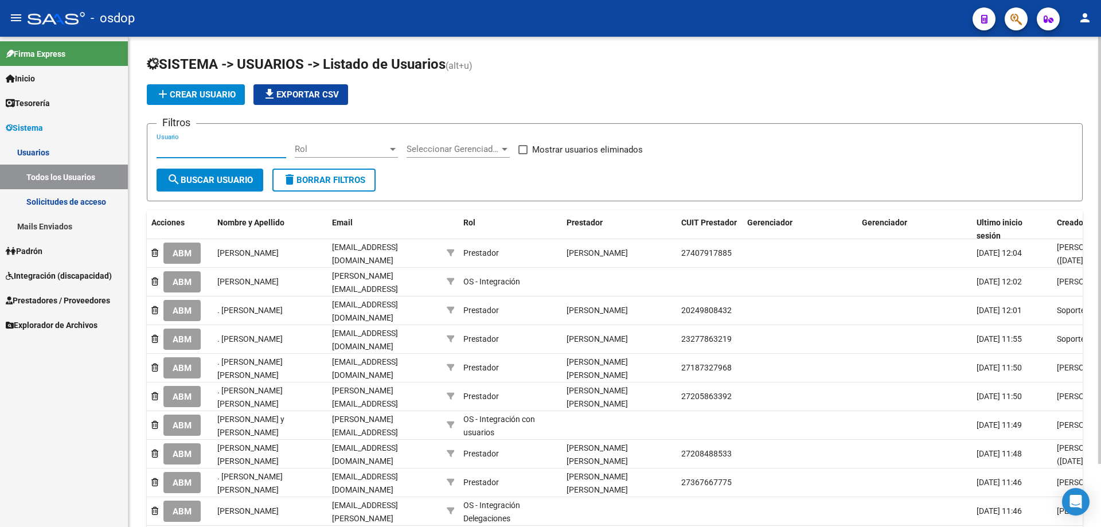
click at [159, 147] on input "Usuario" at bounding box center [222, 149] width 130 height 10
paste input "27253689469"
type input "27253689469"
click at [198, 177] on span "search Buscar Usuario" at bounding box center [210, 180] width 86 height 10
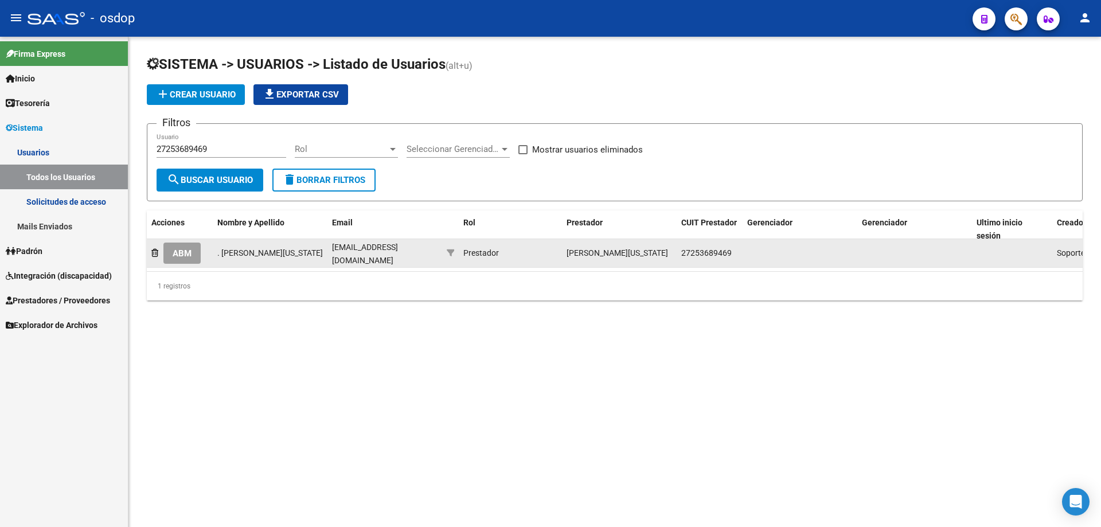
click at [180, 251] on span "ABM" at bounding box center [182, 253] width 19 height 10
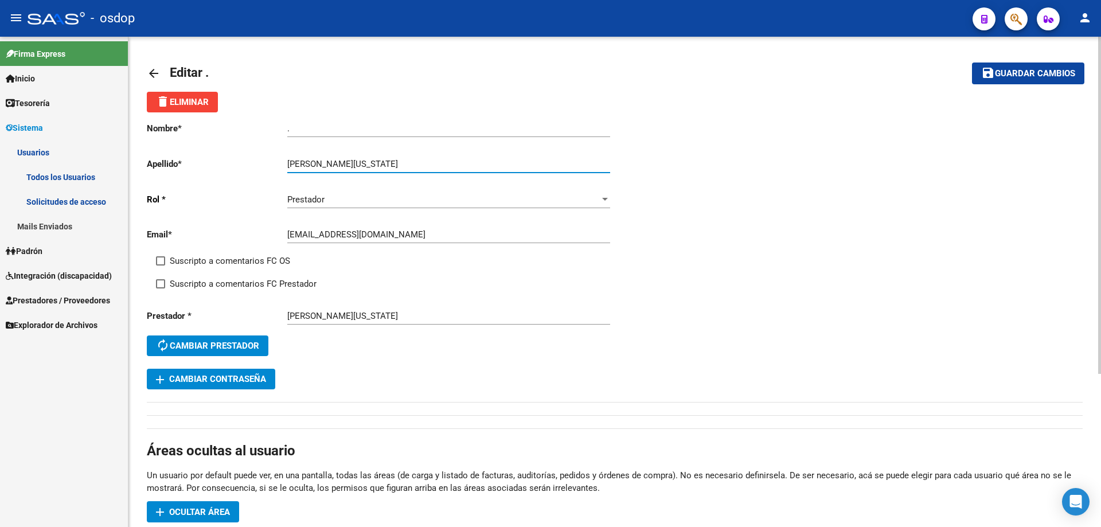
drag, startPoint x: 329, startPoint y: 161, endPoint x: 386, endPoint y: 162, distance: 56.8
click at [386, 162] on input "CICCHITTI VIRGINIA" at bounding box center [448, 164] width 323 height 10
type input "CICCHITTI"
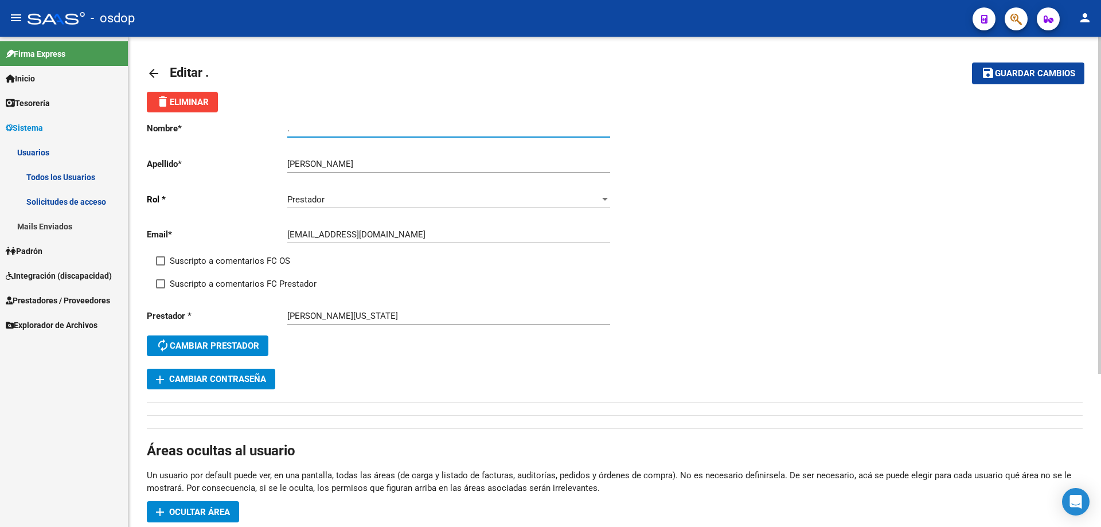
drag, startPoint x: 302, startPoint y: 128, endPoint x: 264, endPoint y: 128, distance: 37.3
click at [264, 128] on app-form-text-field "Nombre * . Ingresar nombre" at bounding box center [378, 128] width 463 height 10
paste input "VIRGINIA"
type input "VIRGINIA"
click at [1039, 77] on span "Guardar cambios" at bounding box center [1035, 74] width 80 height 10
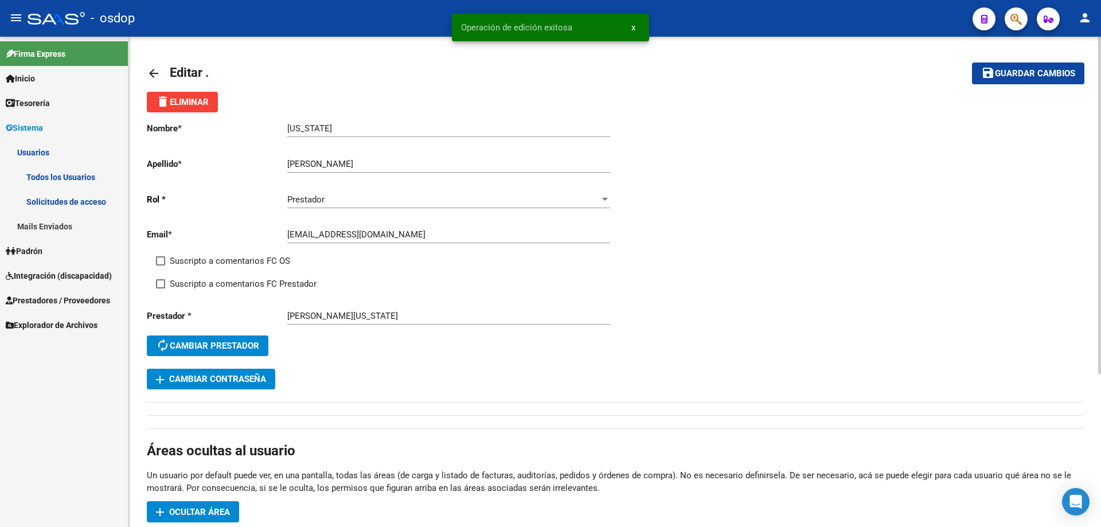
click at [151, 72] on mat-icon "arrow_back" at bounding box center [154, 74] width 14 height 14
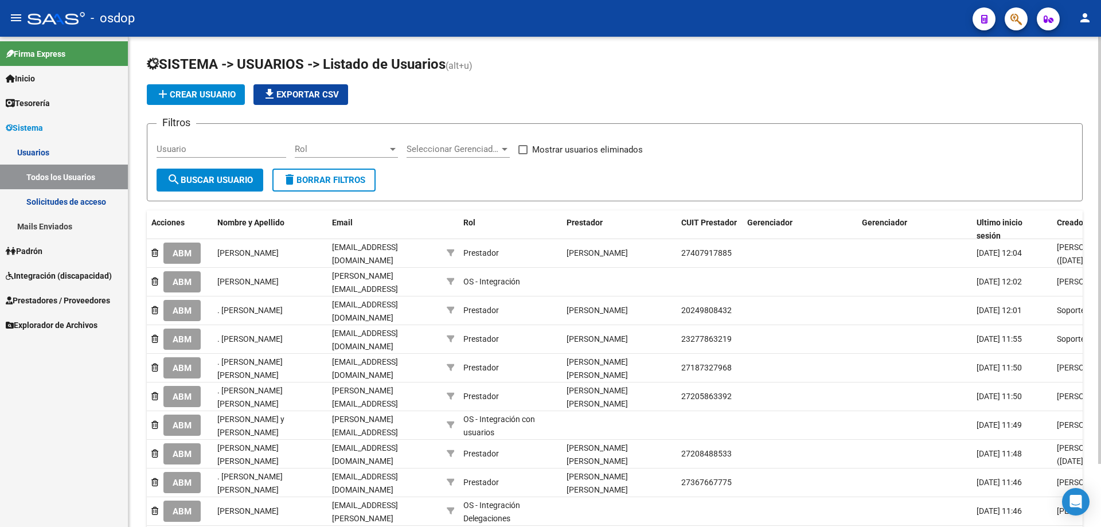
click at [45, 299] on span "Prestadores / Proveedores" at bounding box center [58, 300] width 104 height 13
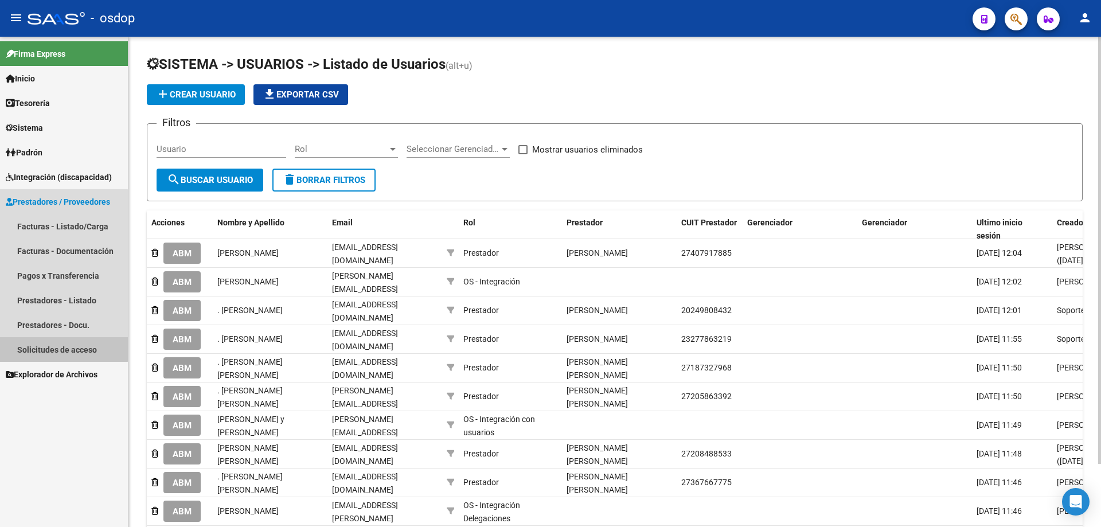
click at [49, 345] on link "Solicitudes de acceso" at bounding box center [64, 349] width 128 height 25
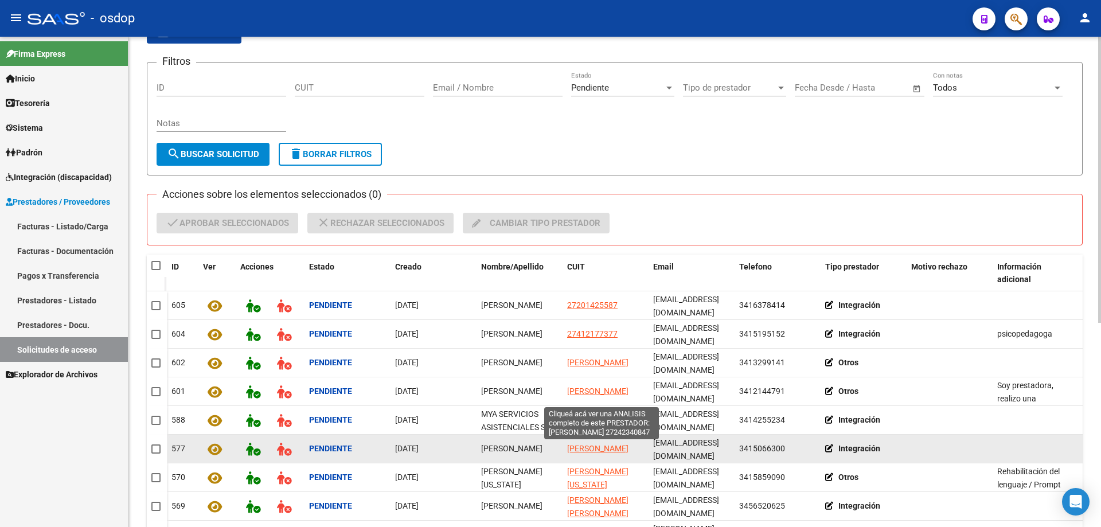
scroll to position [115, 0]
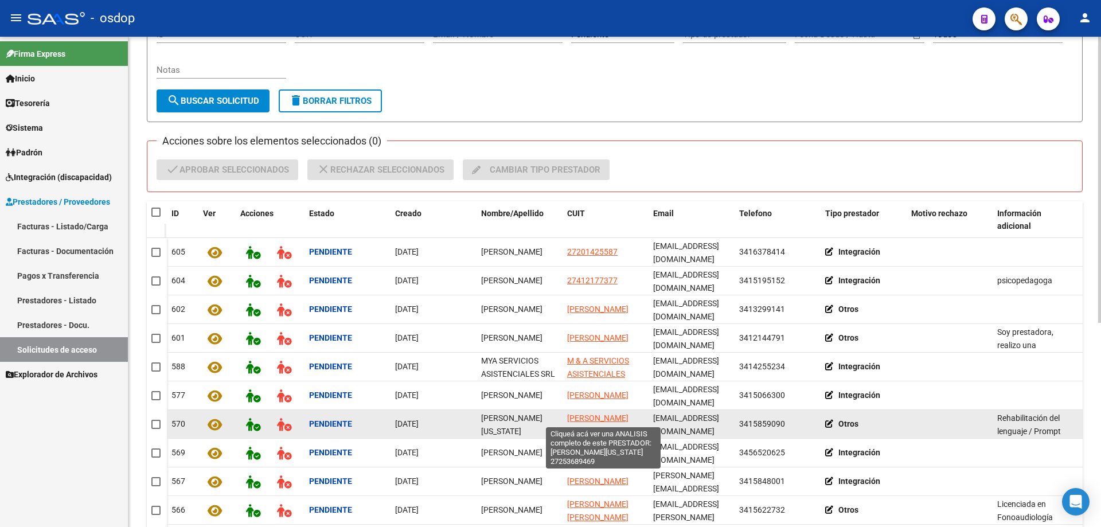
click at [581, 415] on span "CICCHITTI VIRGINIA" at bounding box center [597, 425] width 61 height 22
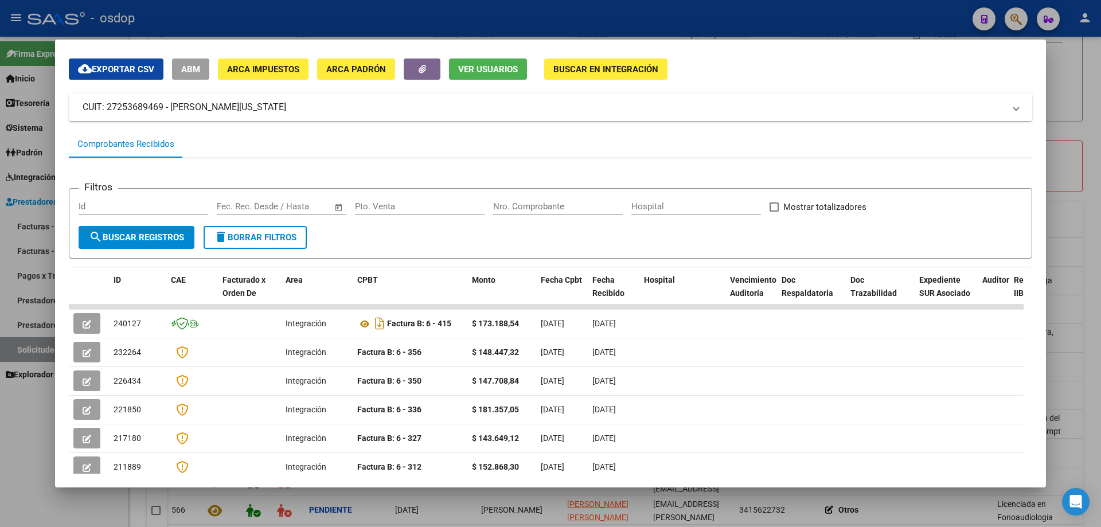
scroll to position [24, 0]
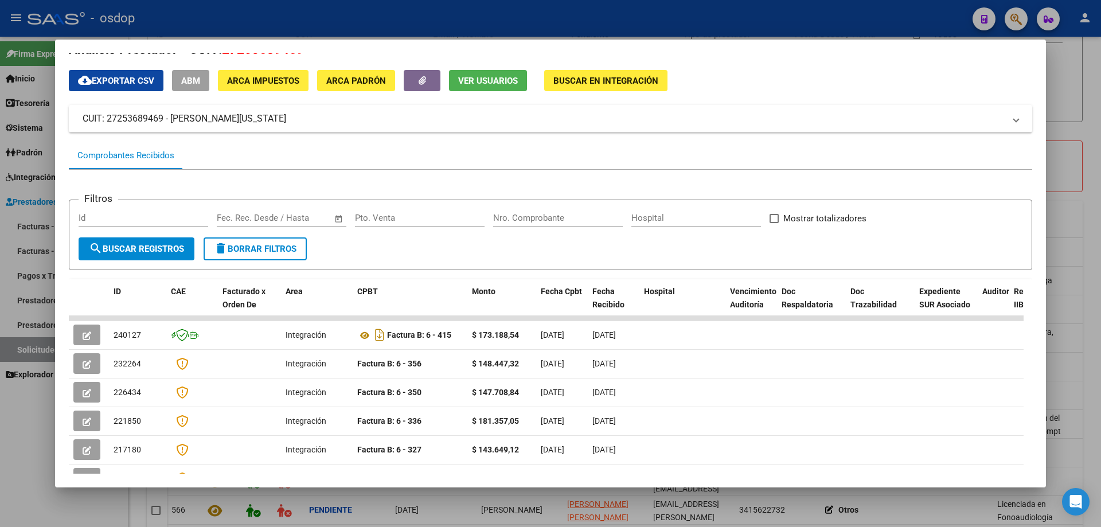
click at [470, 85] on span "Ver Usuarios" at bounding box center [488, 81] width 60 height 10
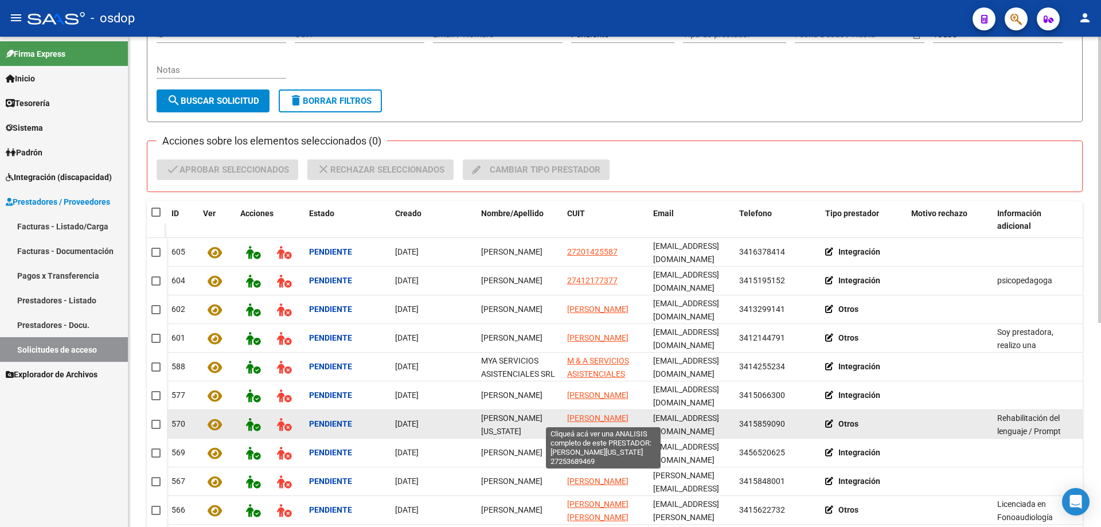
click at [584, 417] on span "CICCHITTI VIRGINIA" at bounding box center [597, 425] width 61 height 22
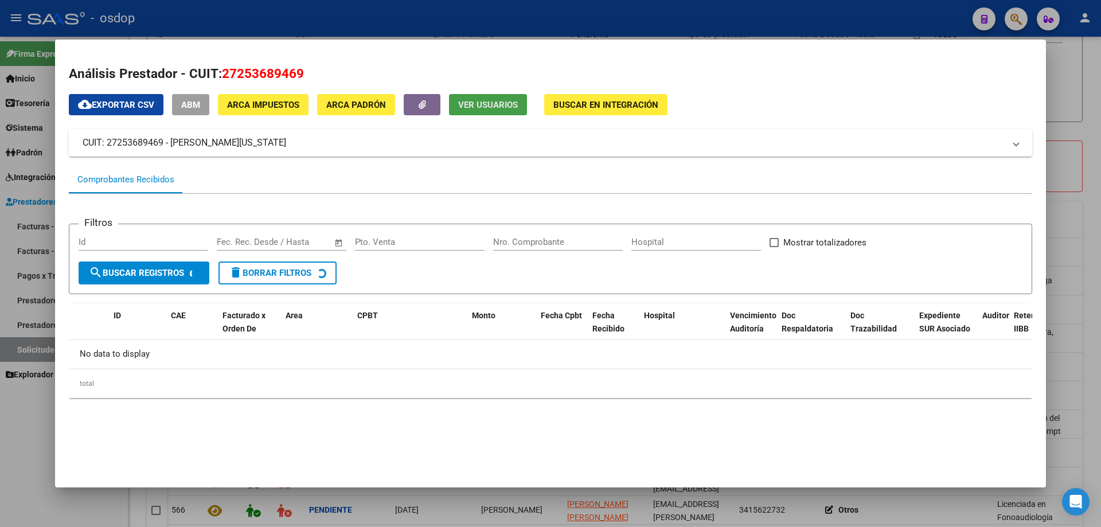
click at [489, 104] on span "Ver Usuarios" at bounding box center [488, 105] width 60 height 10
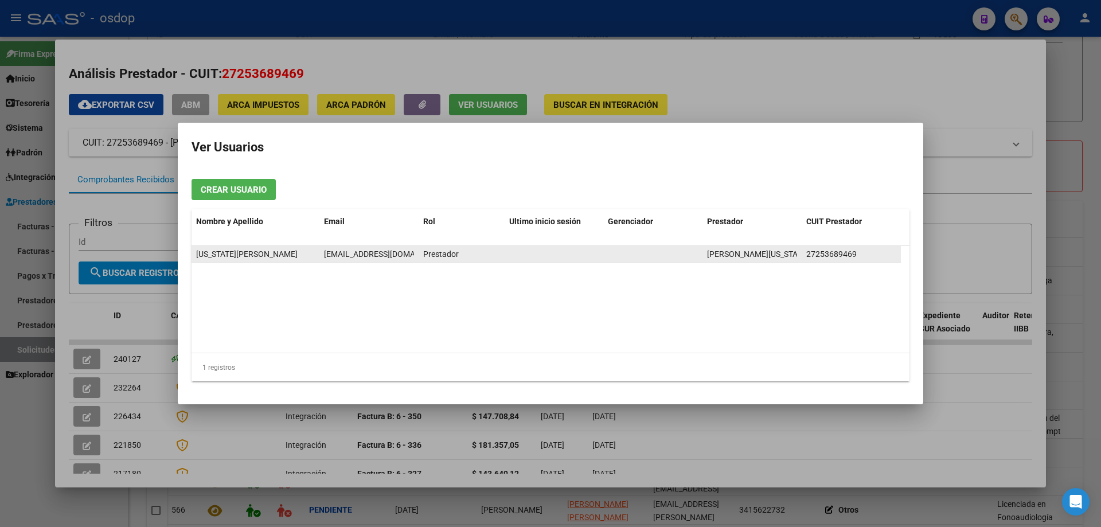
scroll to position [0, 16]
drag, startPoint x: 323, startPoint y: 253, endPoint x: 424, endPoint y: 255, distance: 101.6
click at [424, 255] on div "VIRGINIA CICCHITTI virginiacicchitti@hotmail.com Prestador CICCHITTI VIRGINIA 2…" at bounding box center [547, 254] width 710 height 17
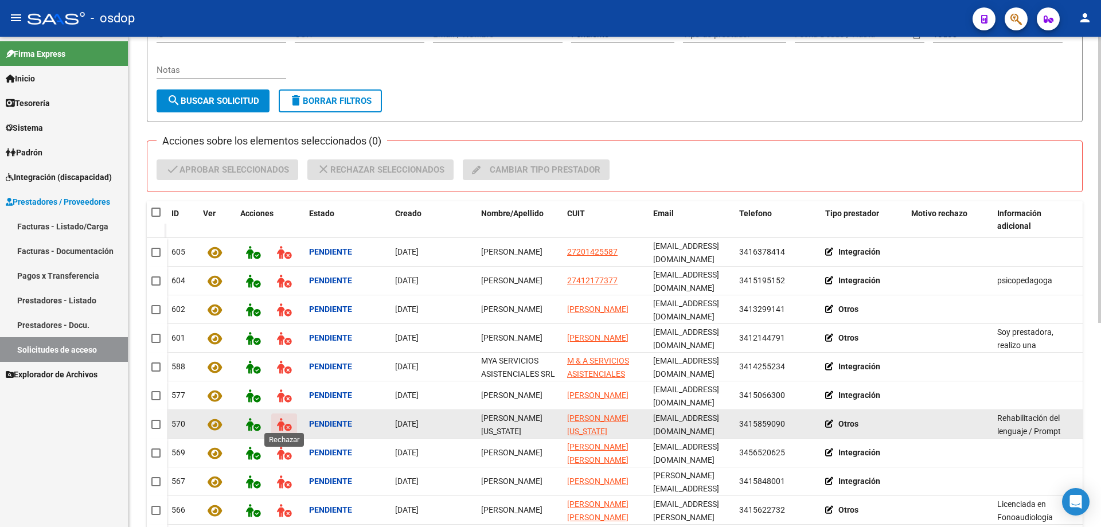
click at [280, 421] on icon at bounding box center [284, 424] width 14 height 13
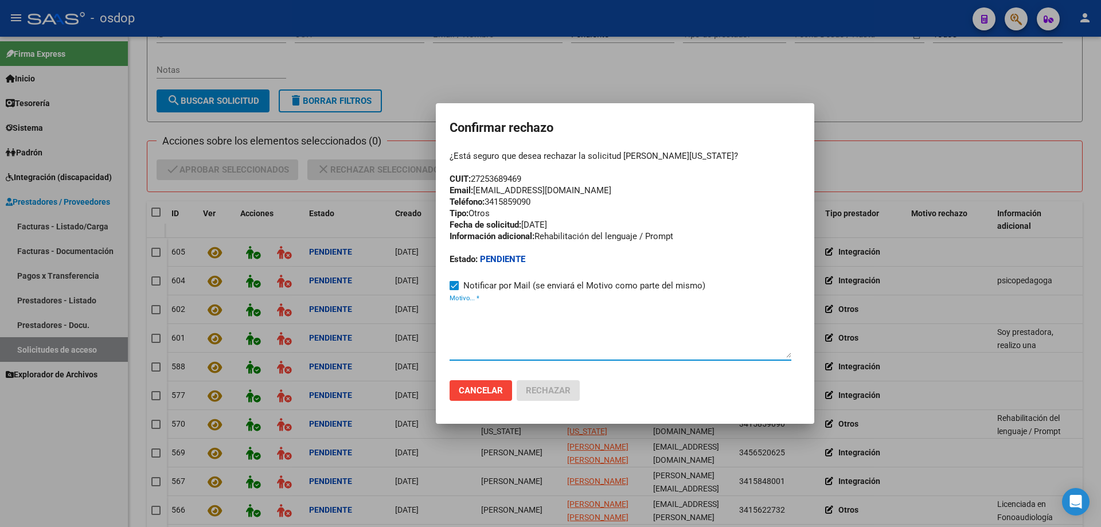
click at [465, 327] on textarea "Motivo... *" at bounding box center [621, 331] width 342 height 54
paste textarea "virginiacicchitti@hotmail.com"
click at [450, 308] on textarea "virginiacicchitti@hotmail.com" at bounding box center [621, 331] width 342 height 54
paste textarea "Se encuentra ACTIVA la cuenta de correo electrónico:"
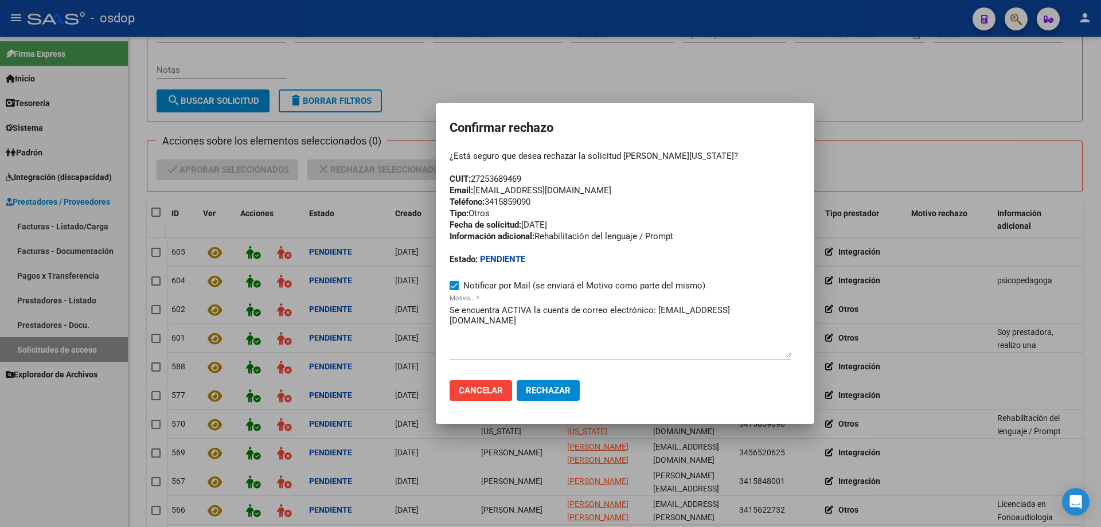
drag, startPoint x: 618, startPoint y: 188, endPoint x: 436, endPoint y: 190, distance: 181.8
click at [436, 190] on mat-dialog-container "Confirmar rechazo ¿Está seguro que desea rechazar la solicitud de Cicchitti vir…" at bounding box center [625, 263] width 379 height 321
click at [451, 309] on textarea "Se encuentra ACTIVA la cuenta de correo electrónico: virginiacicchitti@hotmail.…" at bounding box center [621, 331] width 342 height 54
paste textarea "Email: virginiacicchitti1313@gmail.com"
type textarea "Email: virginiacicchitti1313@gmail.com / Se encuentra ACTIVA la cuenta de corre…"
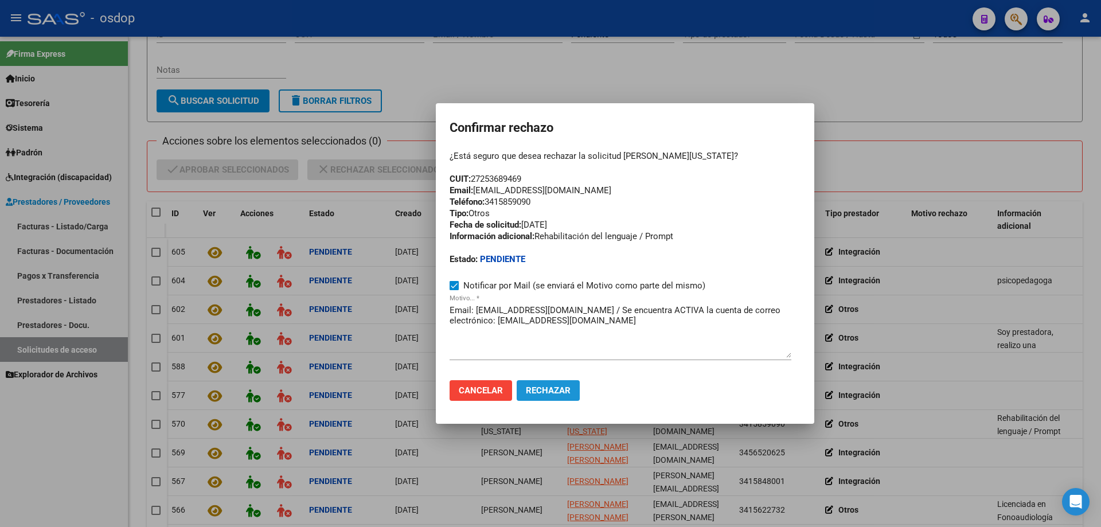
click at [545, 391] on span "Rechazar" at bounding box center [548, 390] width 45 height 10
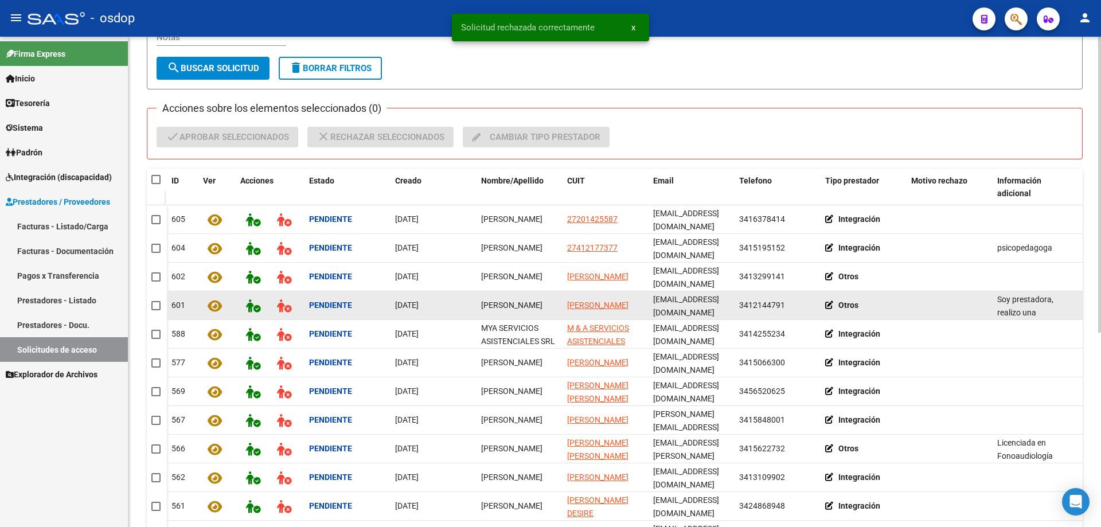
scroll to position [172, 0]
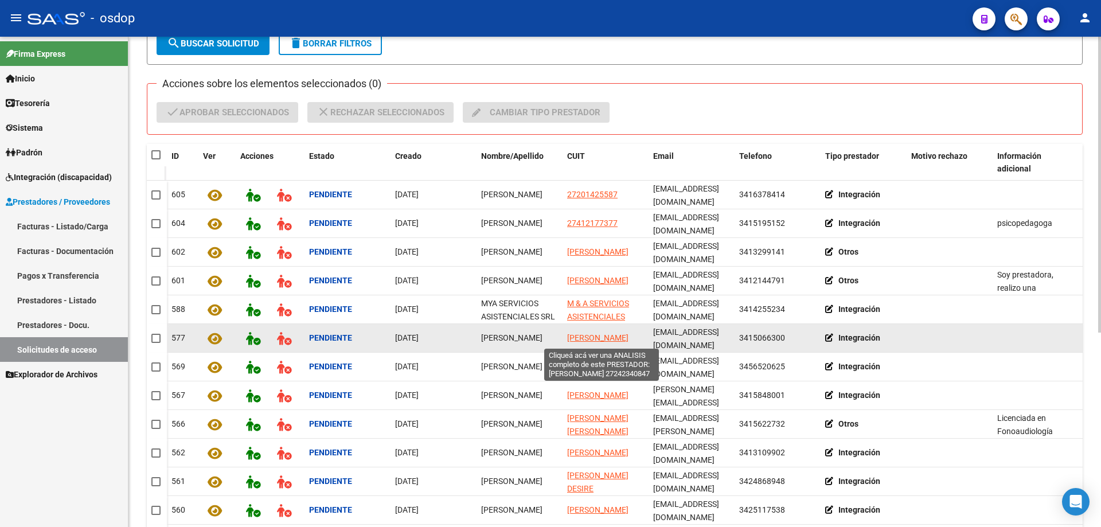
click at [592, 338] on span "RECABARREN CRISTINA ROSANA" at bounding box center [597, 337] width 61 height 9
type textarea "27242340847"
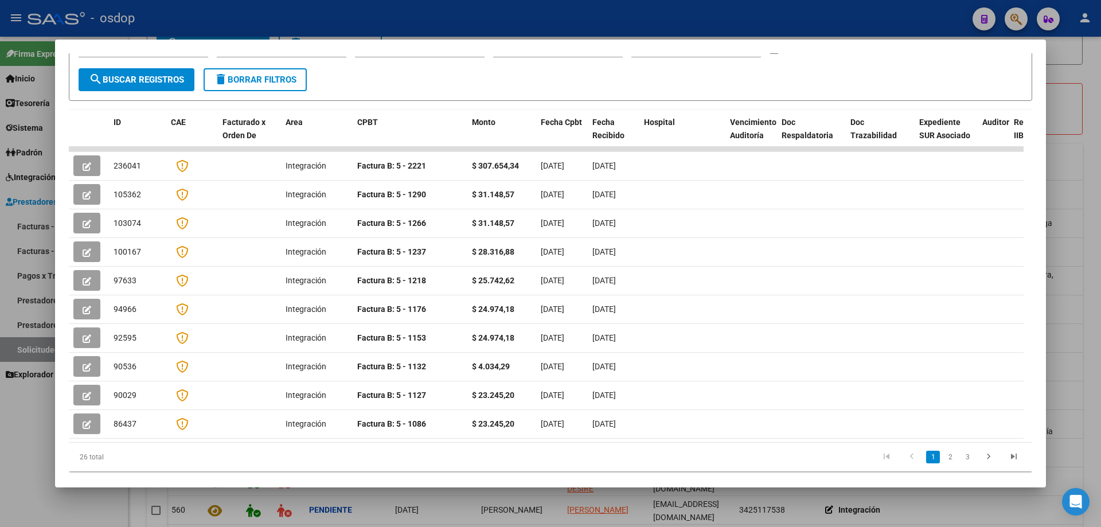
scroll to position [0, 0]
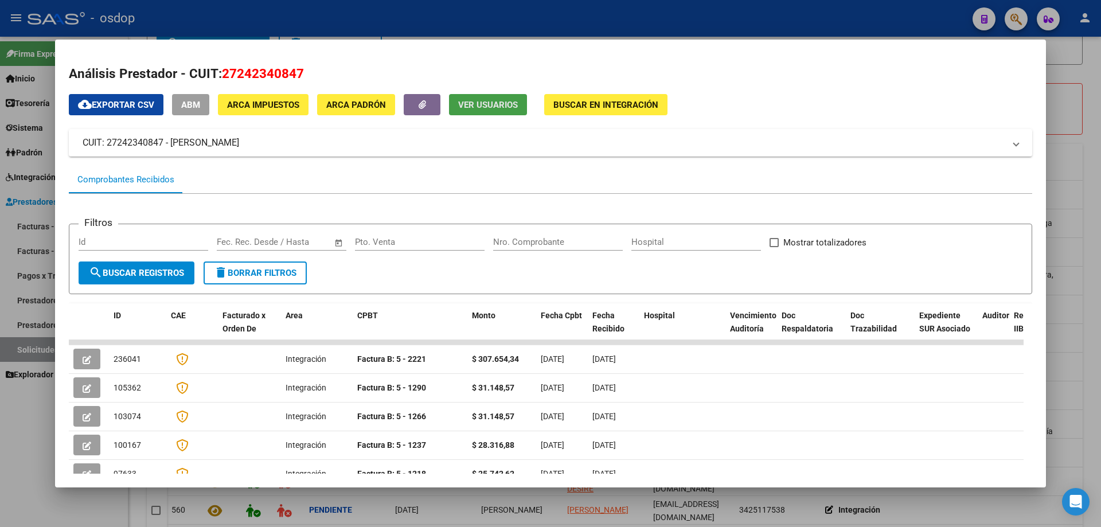
click at [485, 104] on span "Ver Usuarios" at bounding box center [488, 105] width 60 height 10
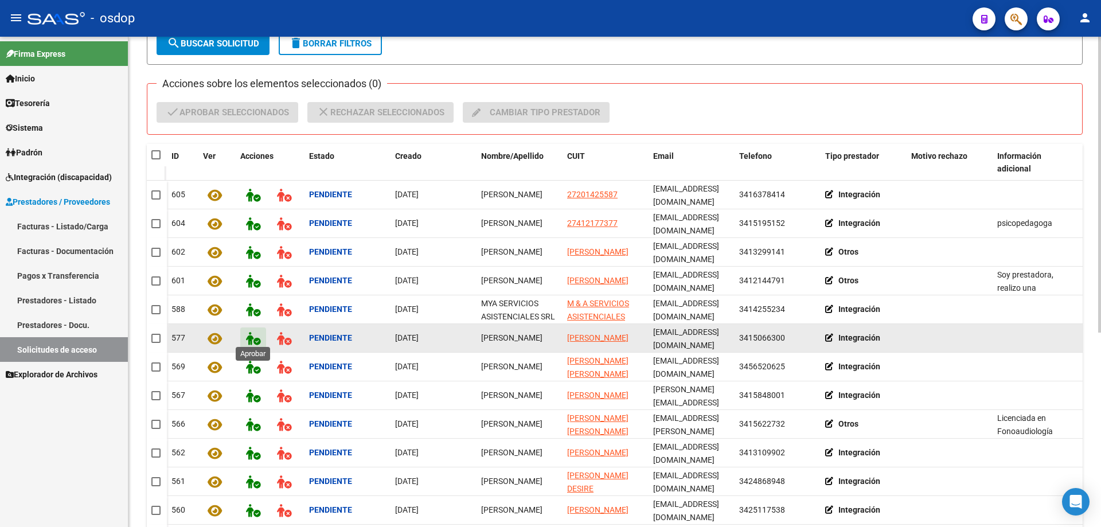
click at [254, 335] on icon at bounding box center [253, 338] width 14 height 13
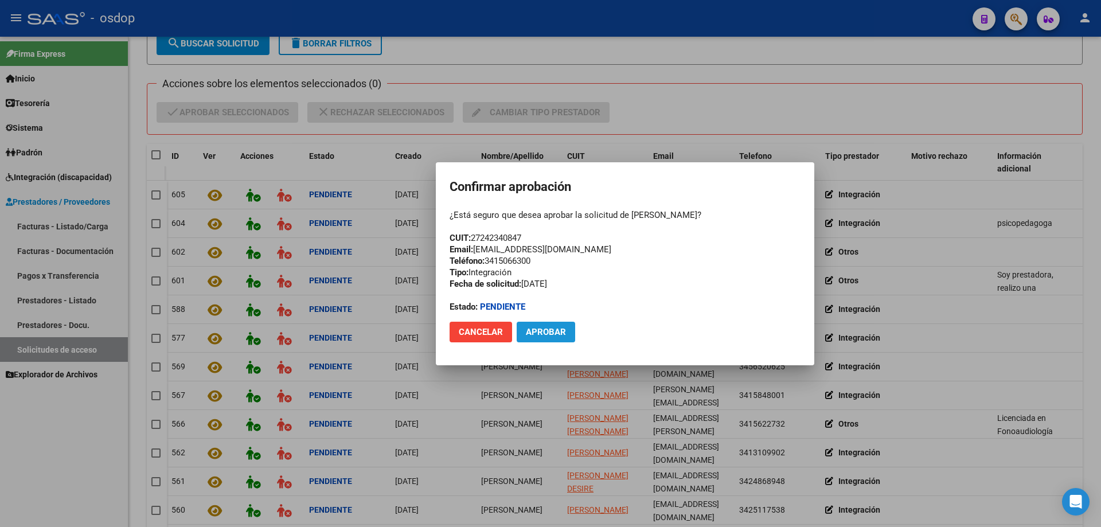
click at [549, 333] on span "Aprobar" at bounding box center [546, 332] width 40 height 10
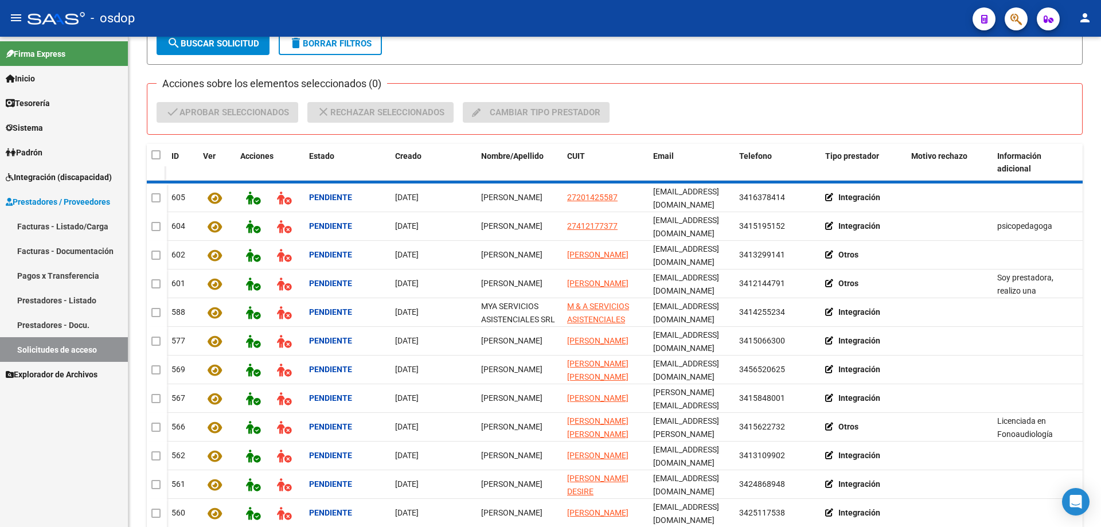
scroll to position [173, 0]
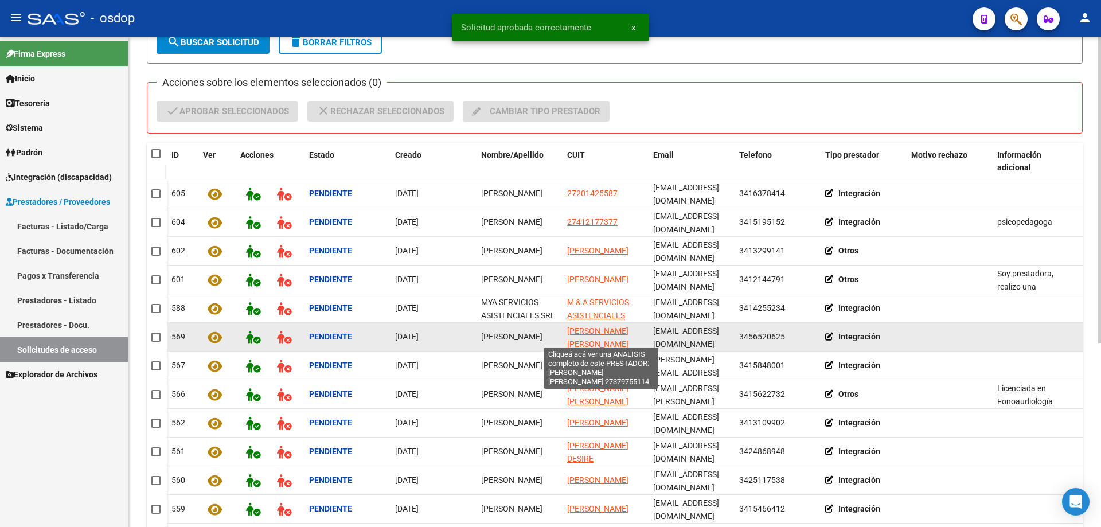
click at [598, 326] on span "BENITEZ MICAELA BELEN" at bounding box center [597, 337] width 61 height 22
type textarea "27379755114"
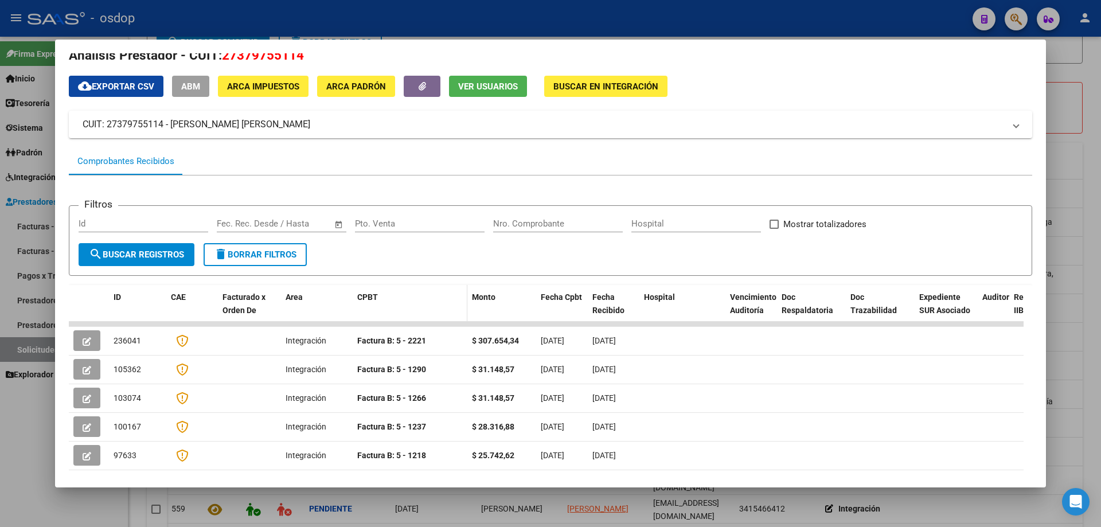
scroll to position [0, 0]
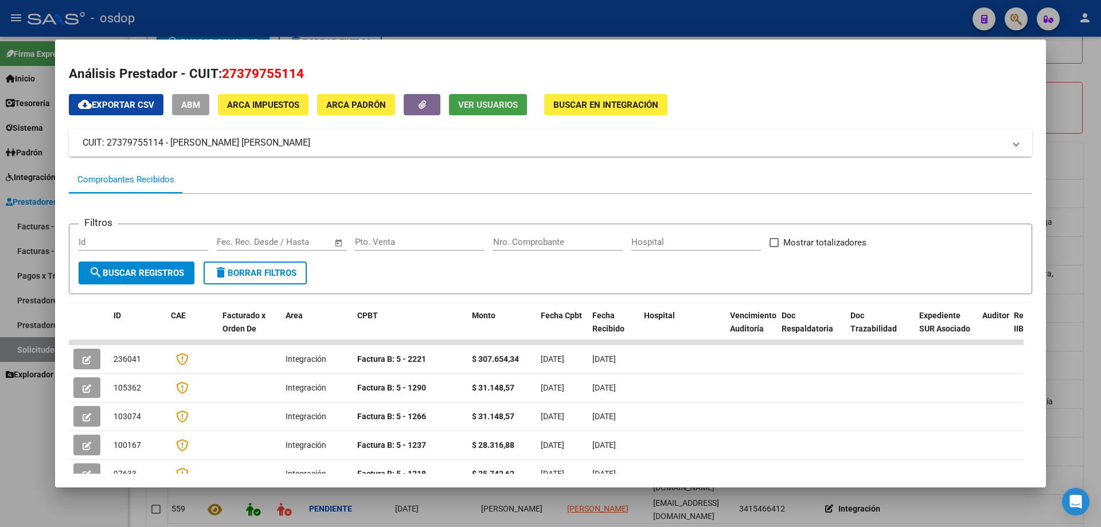
click at [475, 107] on span "Ver Usuarios" at bounding box center [488, 105] width 60 height 10
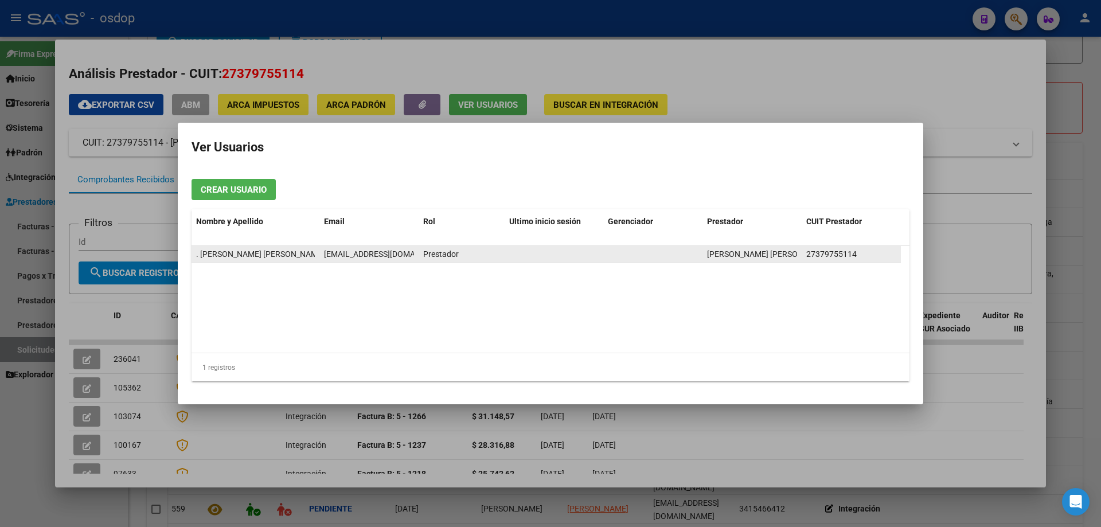
scroll to position [0, 21]
drag, startPoint x: 325, startPoint y: 251, endPoint x: 419, endPoint y: 254, distance: 94.7
click at [419, 254] on div ". BENITEZ MICAELA BELEN benitezbmicaela@hotmail.com Prestador BENITEZ MICAELA B…" at bounding box center [547, 254] width 710 height 17
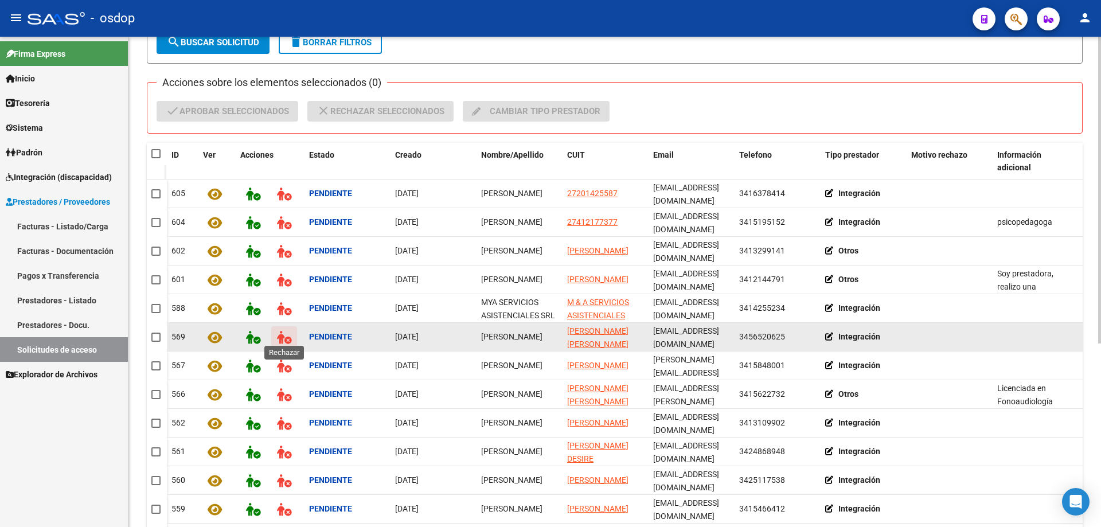
click at [280, 333] on icon at bounding box center [284, 337] width 14 height 13
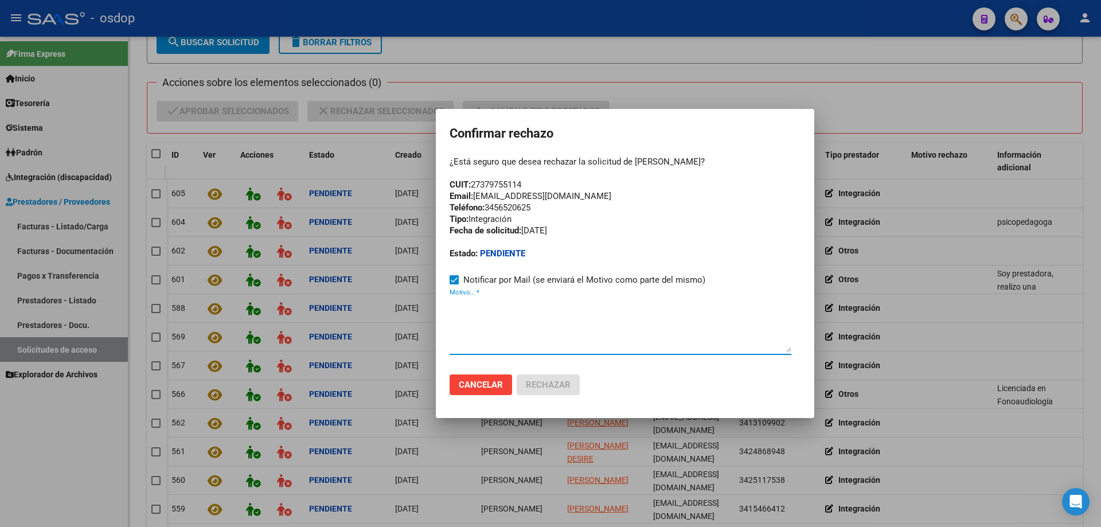
click at [453, 303] on textarea "Motivo... *" at bounding box center [621, 325] width 342 height 54
paste textarea "benitezbmicaela@hotmail.com"
click at [450, 303] on textarea "benitezbmicaela@hotmail.com" at bounding box center [621, 325] width 342 height 54
paste textarea "Se encuentra ACTIVA la cuenta de correo electrónico:"
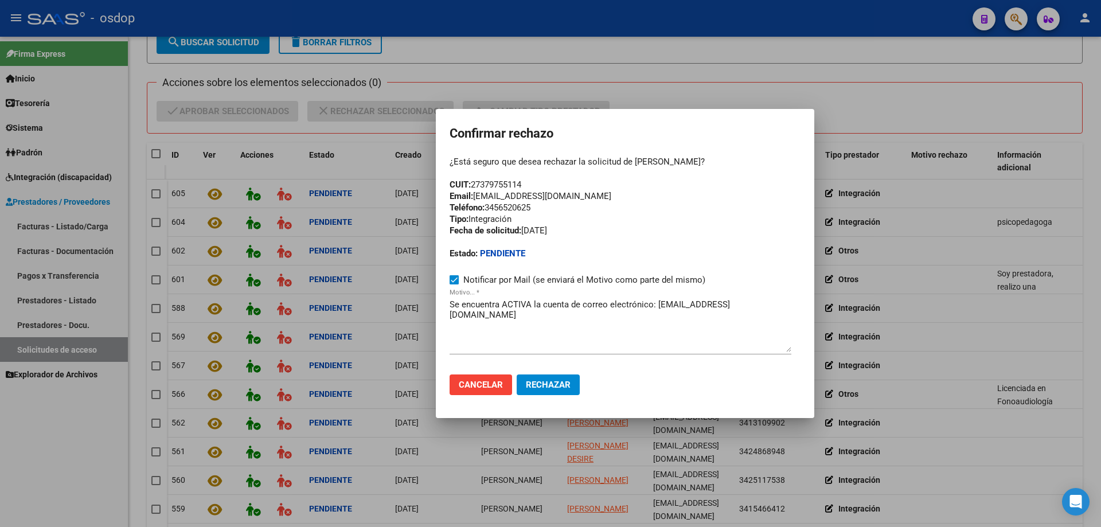
drag, startPoint x: 448, startPoint y: 193, endPoint x: 647, endPoint y: 193, distance: 199.0
click at [647, 193] on mat-dialog-container "Confirmar rechazo ¿Está seguro que desea rechazar la solicitud de Micaela Benit…" at bounding box center [625, 263] width 379 height 309
click at [450, 302] on textarea "Se encuentra ACTIVA la cuenta de correo electrónico: benitezbmicaela@hotmail.com" at bounding box center [621, 325] width 342 height 54
paste textarea "Email: psicopedagogamicaelabenitez@gmail.com"
type textarea "Email: psicopedagogamicaelabenitez@gmail.com / / Se encuentra ACTIVA la cuenta …"
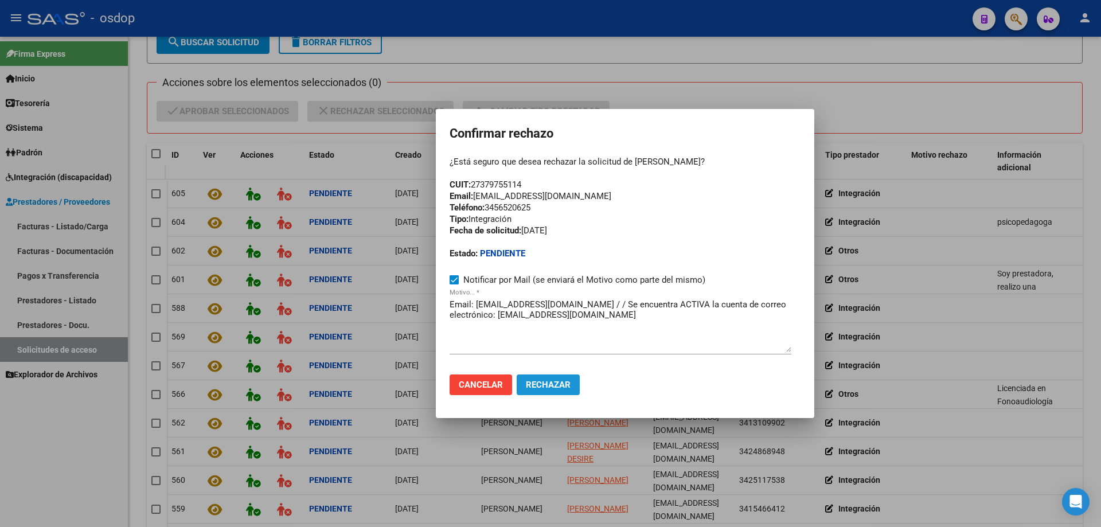
drag, startPoint x: 552, startPoint y: 392, endPoint x: 545, endPoint y: 394, distance: 7.1
click at [549, 394] on button "Rechazar" at bounding box center [548, 385] width 63 height 21
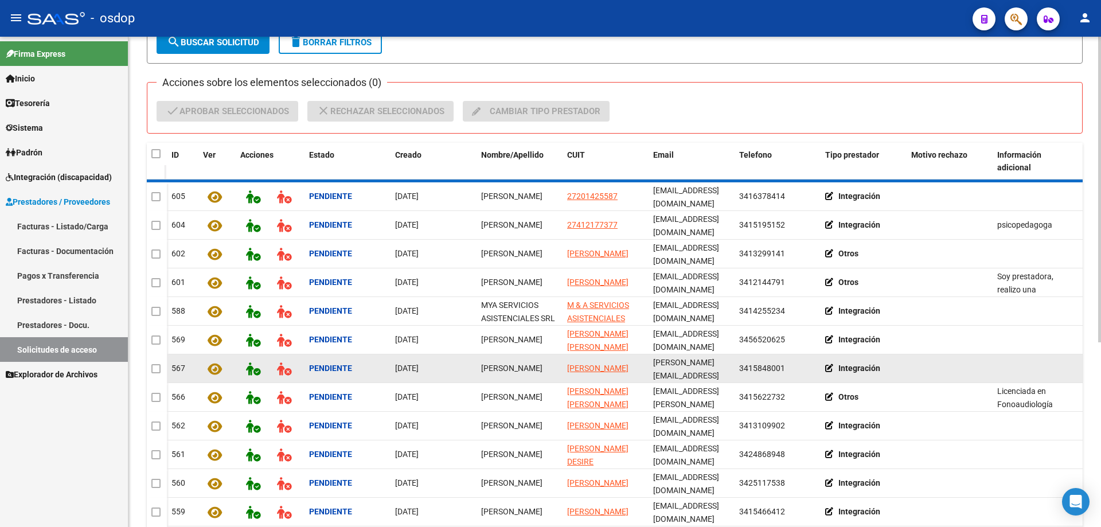
scroll to position [174, 0]
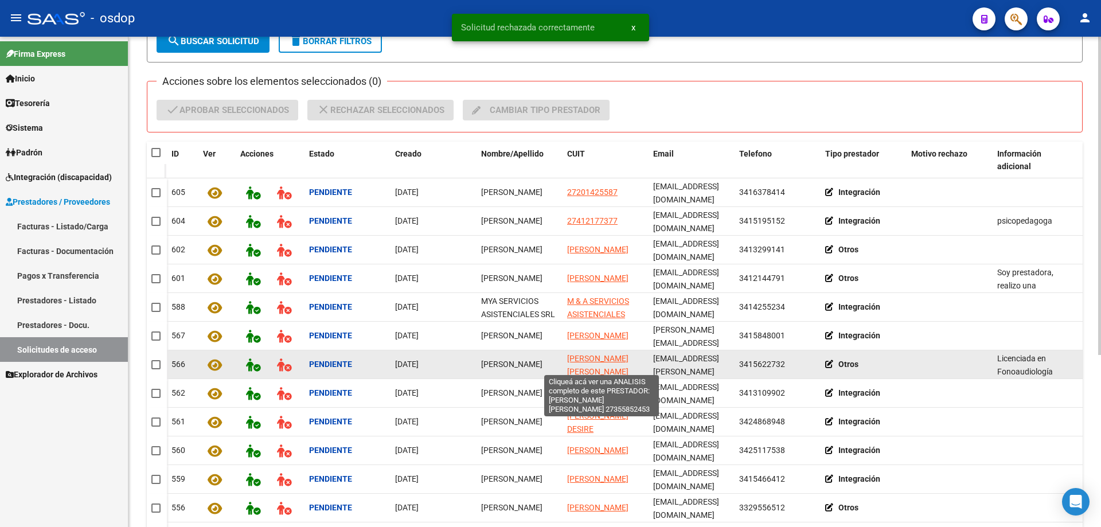
click at [587, 354] on span "CANTARINI FLAVIA ALEJANDRA" at bounding box center [597, 365] width 61 height 22
type textarea "27355852453"
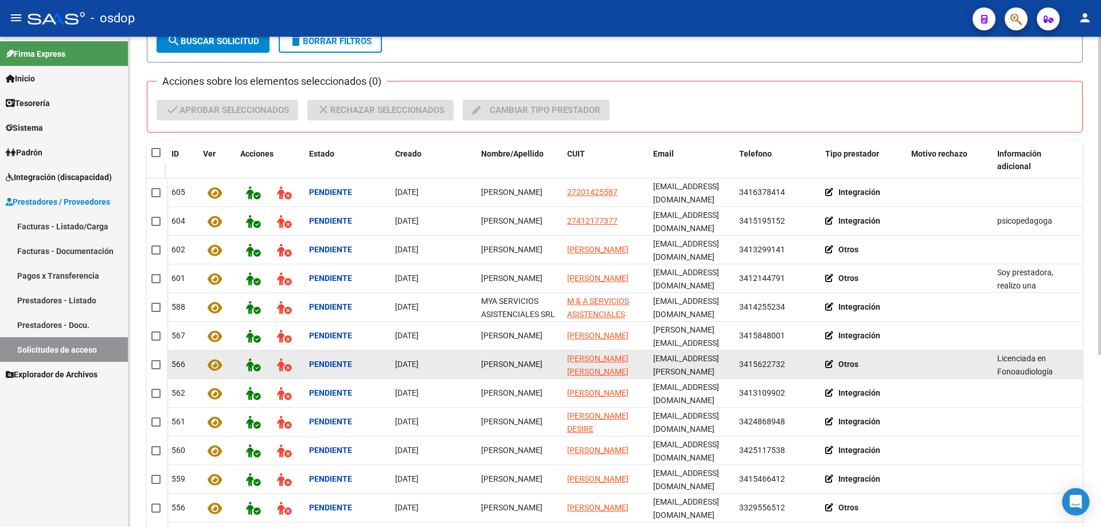
click at [832, 360] on icon at bounding box center [831, 364] width 13 height 8
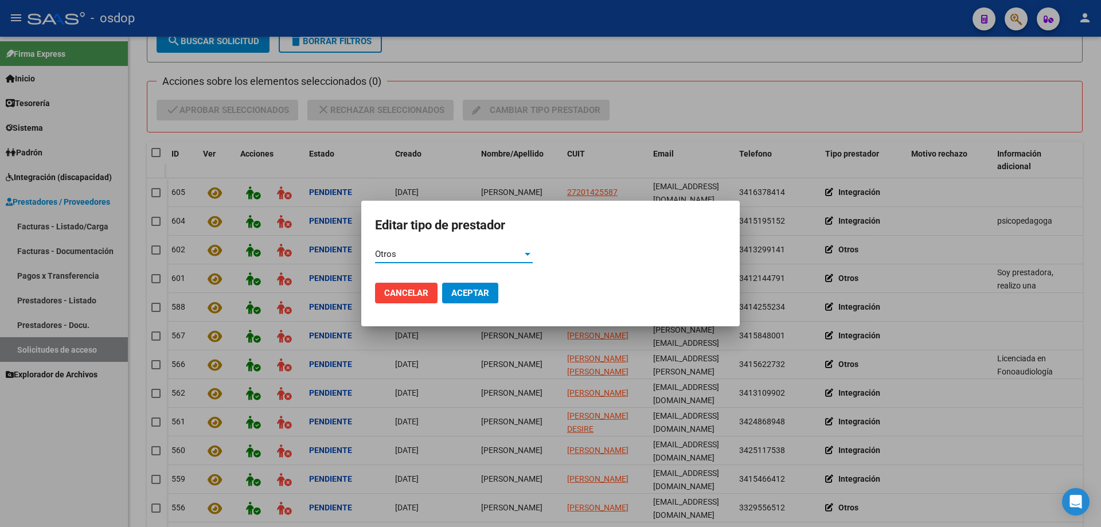
click at [410, 252] on div "Otros" at bounding box center [448, 254] width 147 height 10
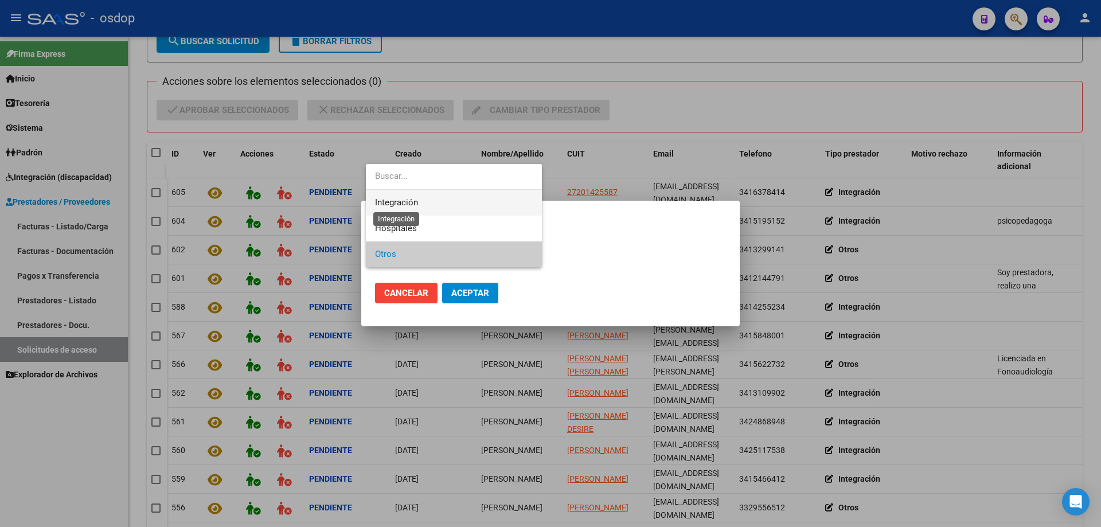
click at [401, 202] on span "Integración" at bounding box center [396, 202] width 43 height 10
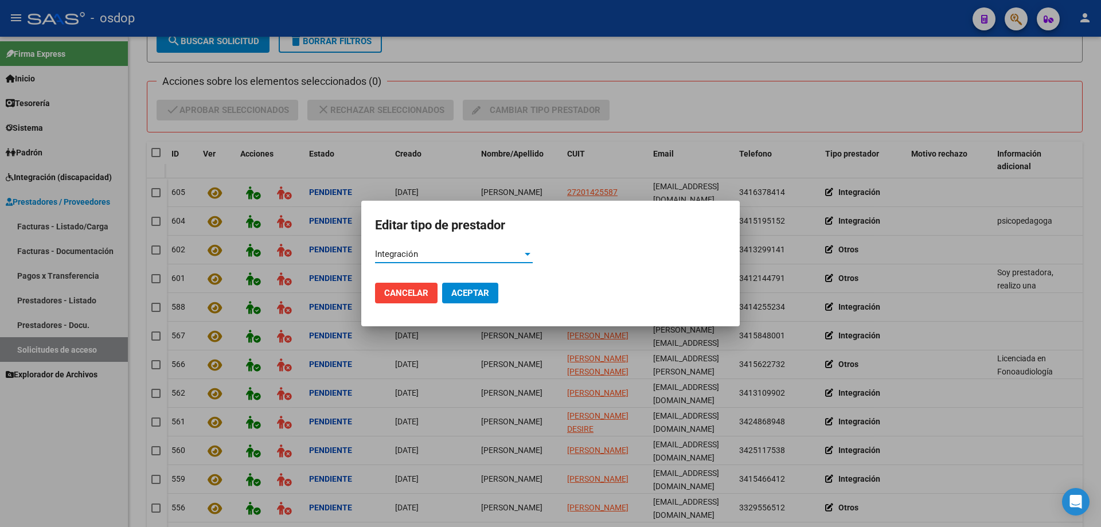
click at [465, 294] on span "Aceptar" at bounding box center [470, 293] width 38 height 10
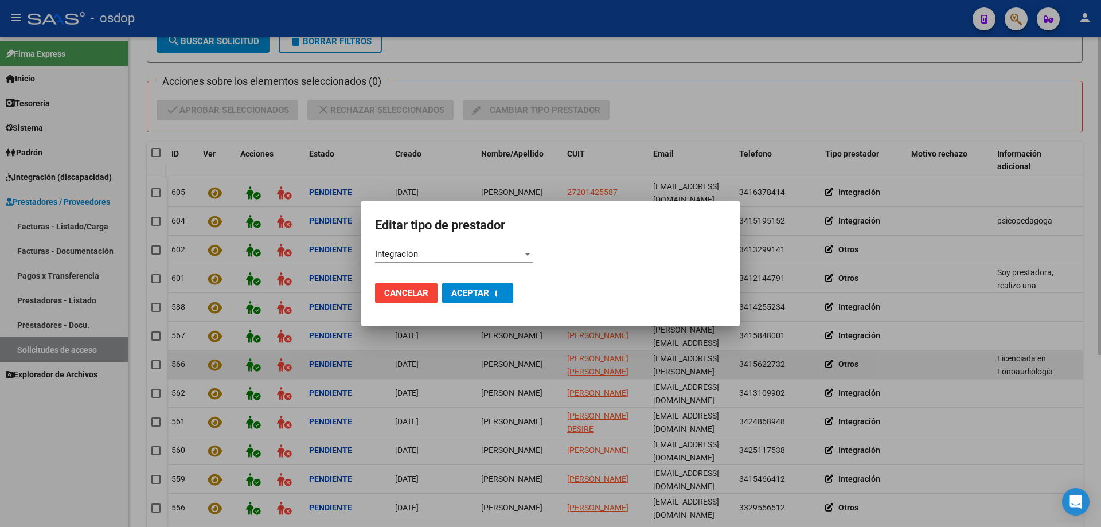
scroll to position [176, 0]
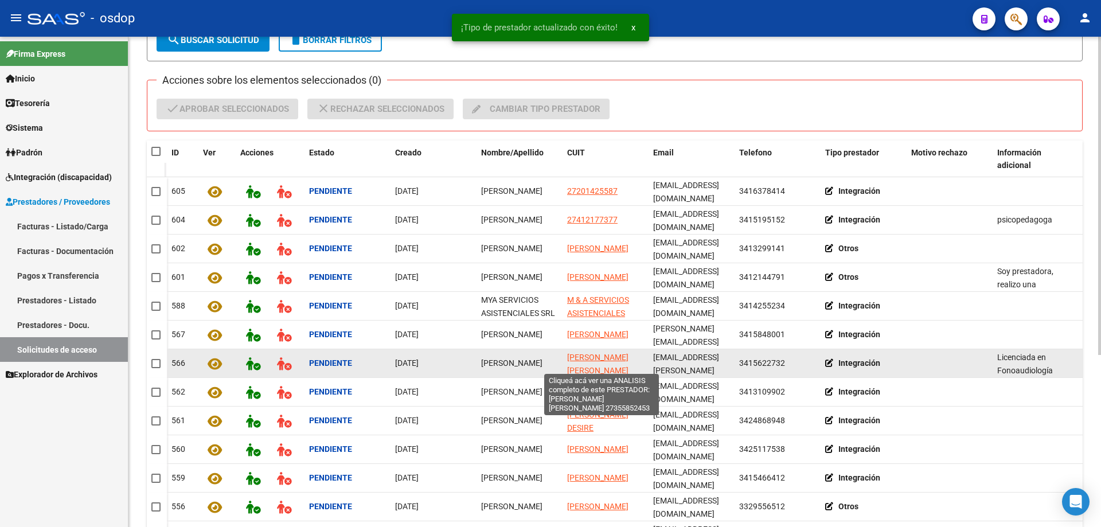
click at [586, 353] on span "CANTARINI FLAVIA ALEJANDRA" at bounding box center [597, 364] width 61 height 22
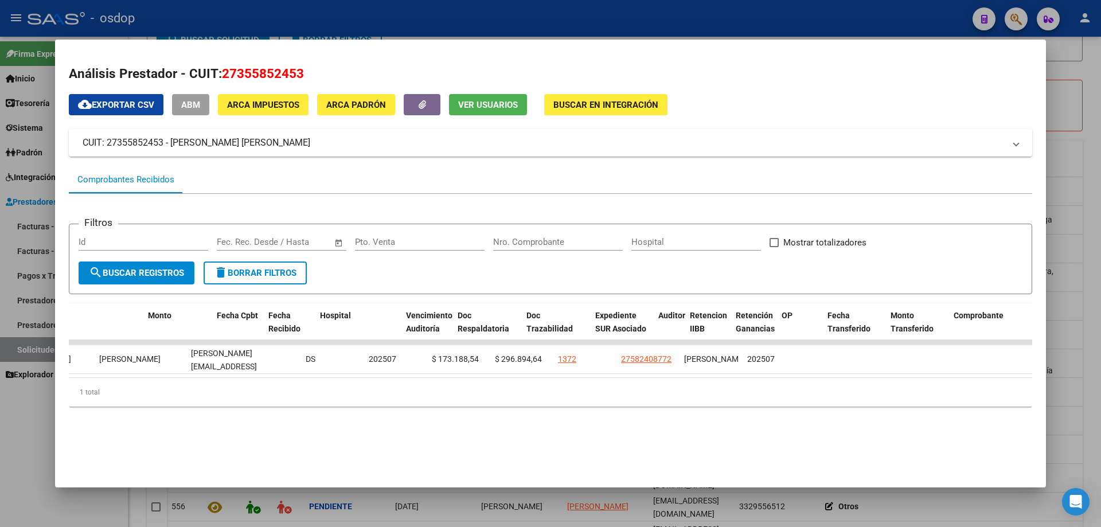
scroll to position [0, 0]
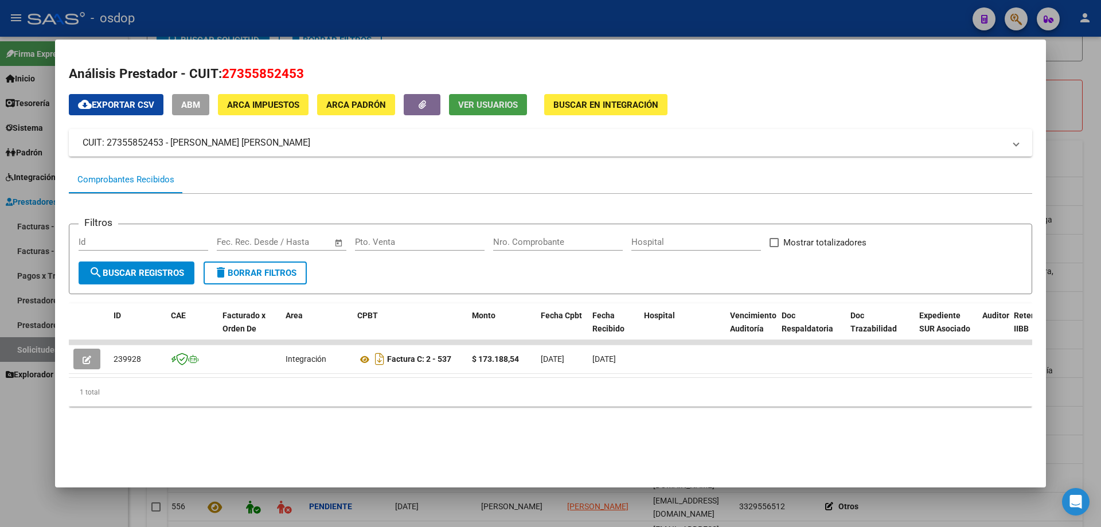
click at [469, 109] on span "Ver Usuarios" at bounding box center [488, 105] width 60 height 10
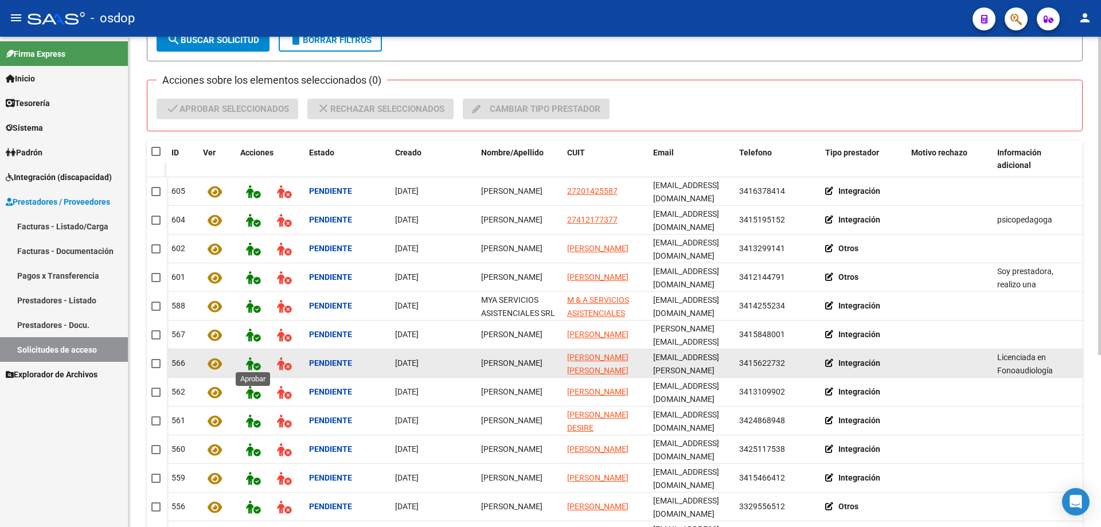
click at [251, 361] on icon at bounding box center [253, 363] width 14 height 13
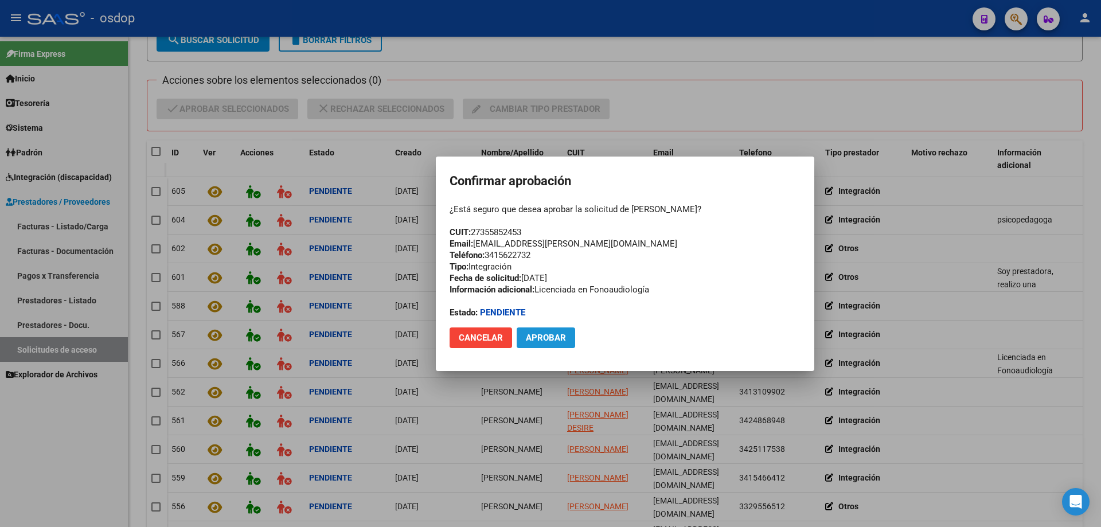
click at [549, 341] on span "Aprobar" at bounding box center [546, 338] width 40 height 10
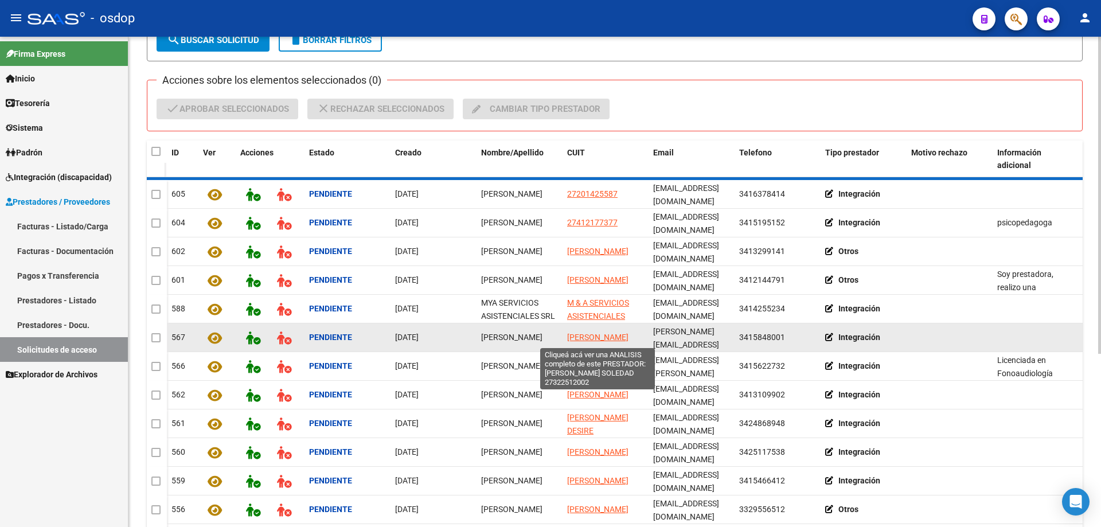
scroll to position [177, 0]
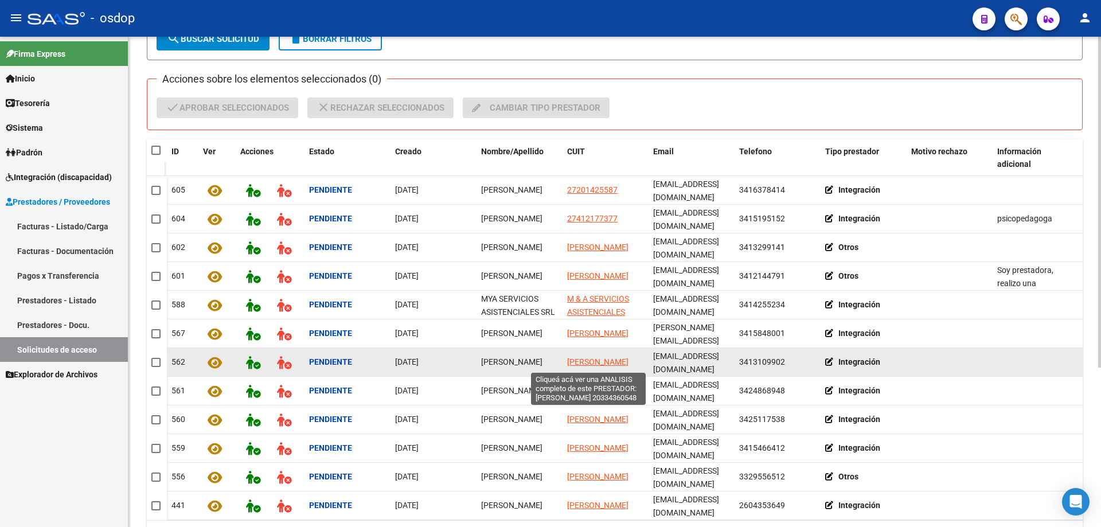
click at [579, 357] on span "AHUMADA SEBASTIAN" at bounding box center [597, 361] width 61 height 9
type textarea "20334360548"
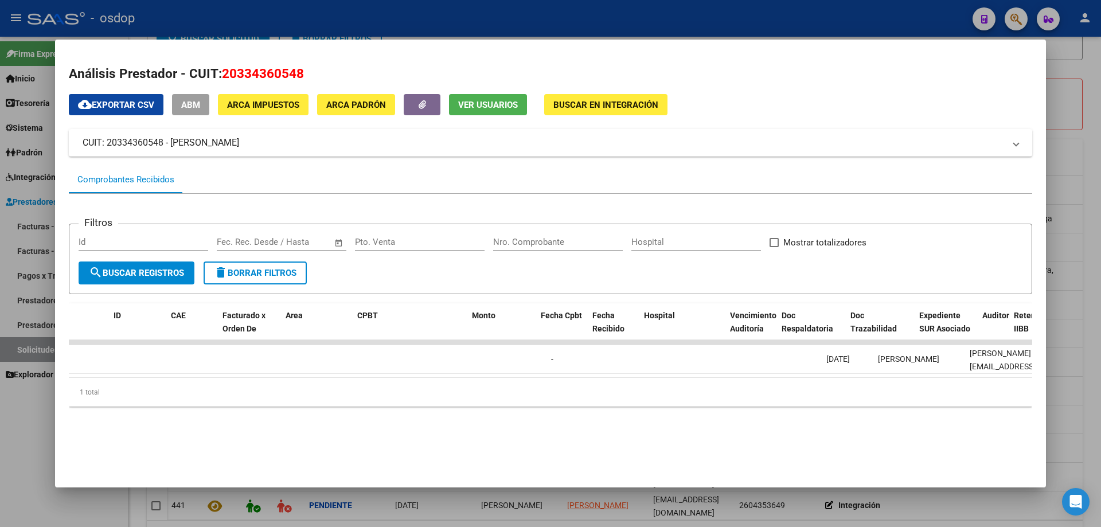
scroll to position [0, 0]
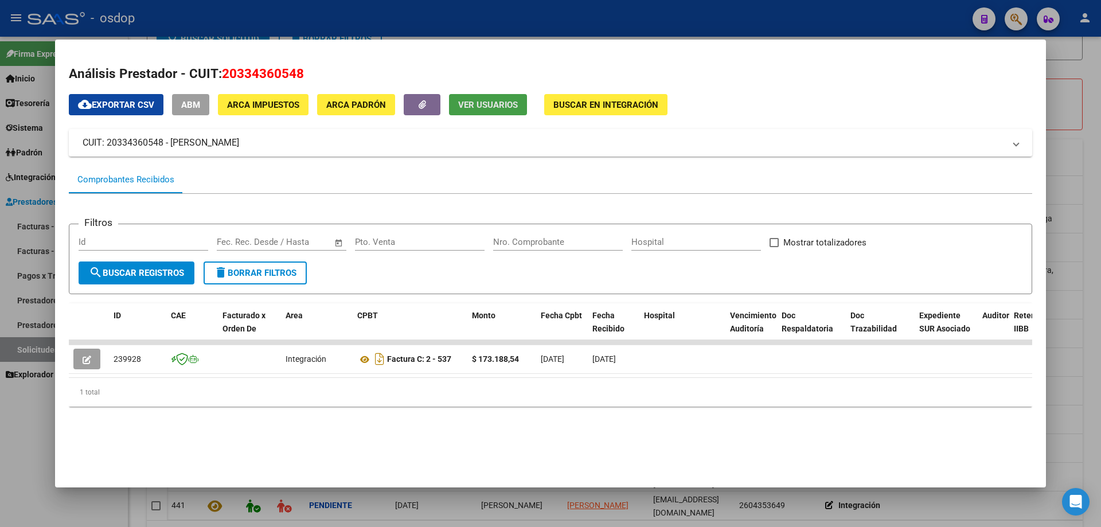
click at [474, 106] on span "Ver Usuarios" at bounding box center [488, 105] width 60 height 10
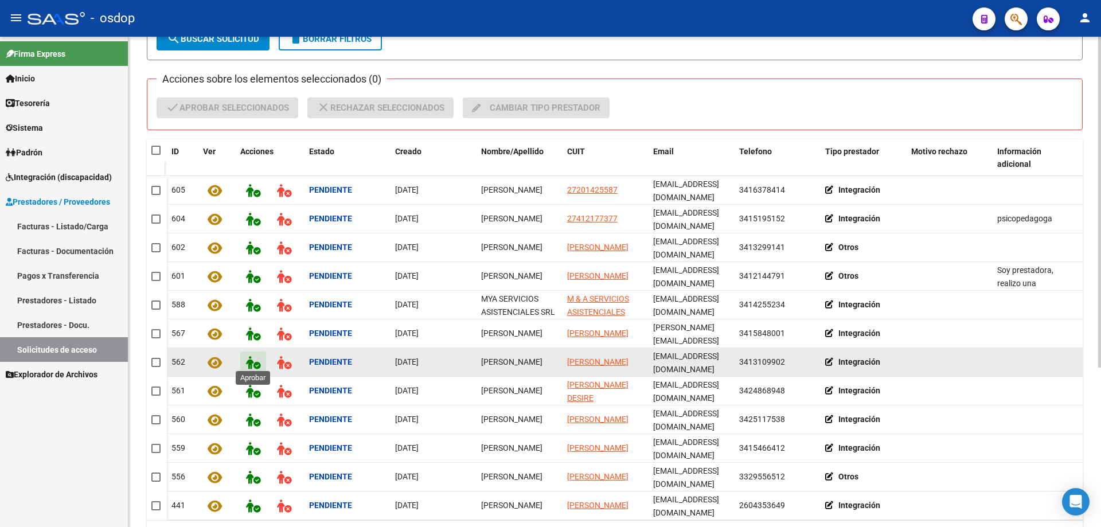
click at [248, 356] on icon at bounding box center [253, 362] width 14 height 13
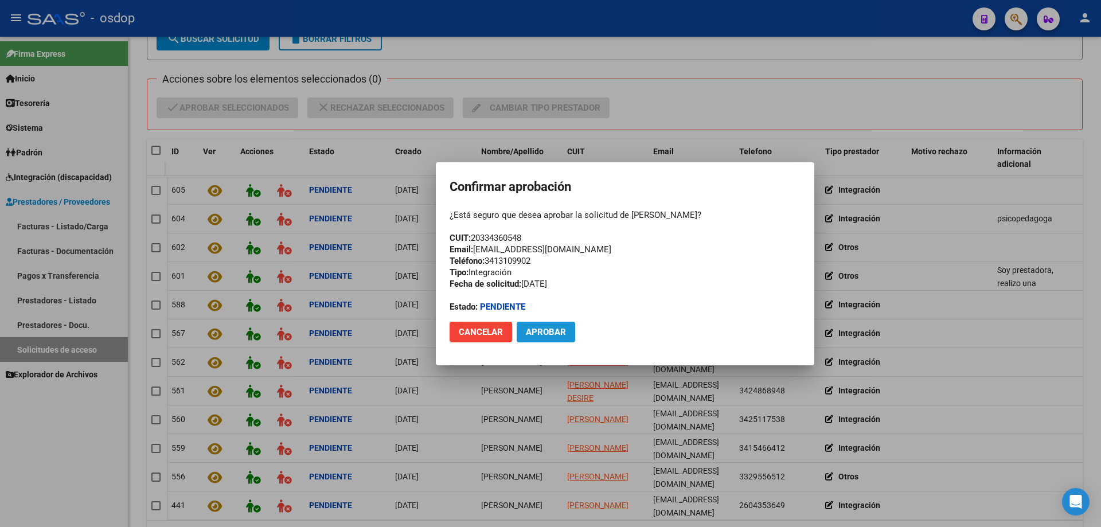
click at [547, 330] on span "Aprobar" at bounding box center [546, 332] width 40 height 10
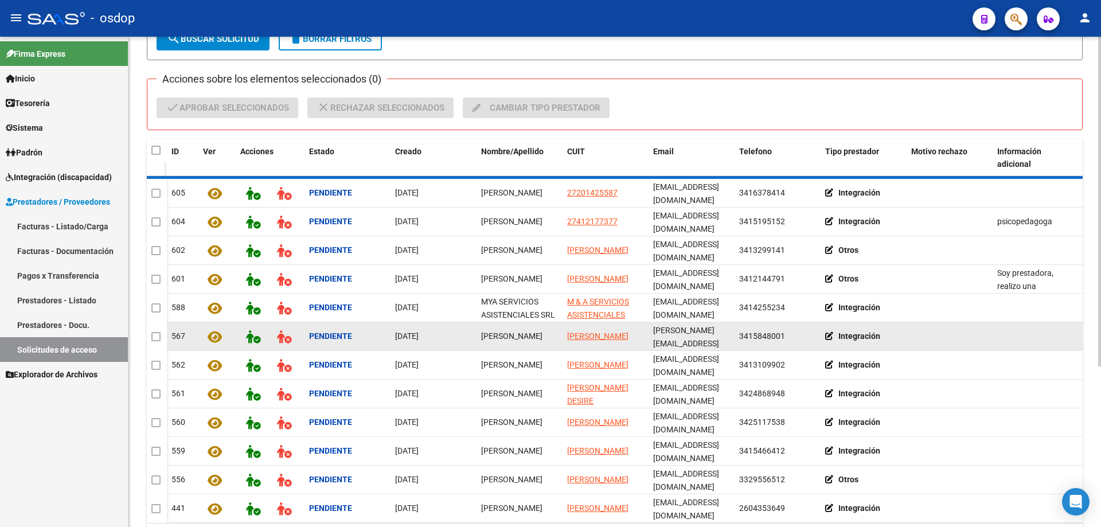
scroll to position [178, 0]
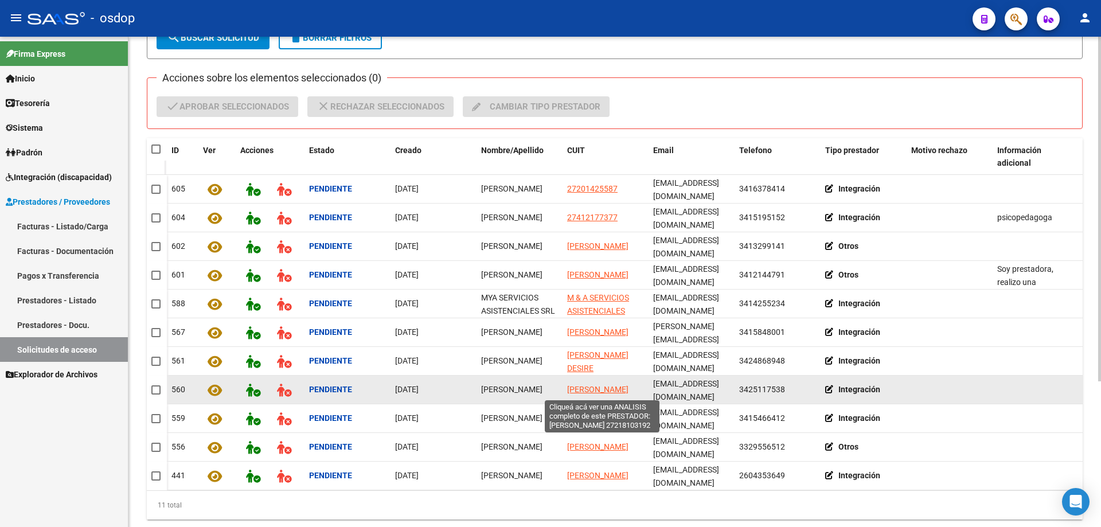
click at [582, 385] on span "SERASSIO VALERIA ANDREA" at bounding box center [597, 389] width 61 height 9
type textarea "27218103192"
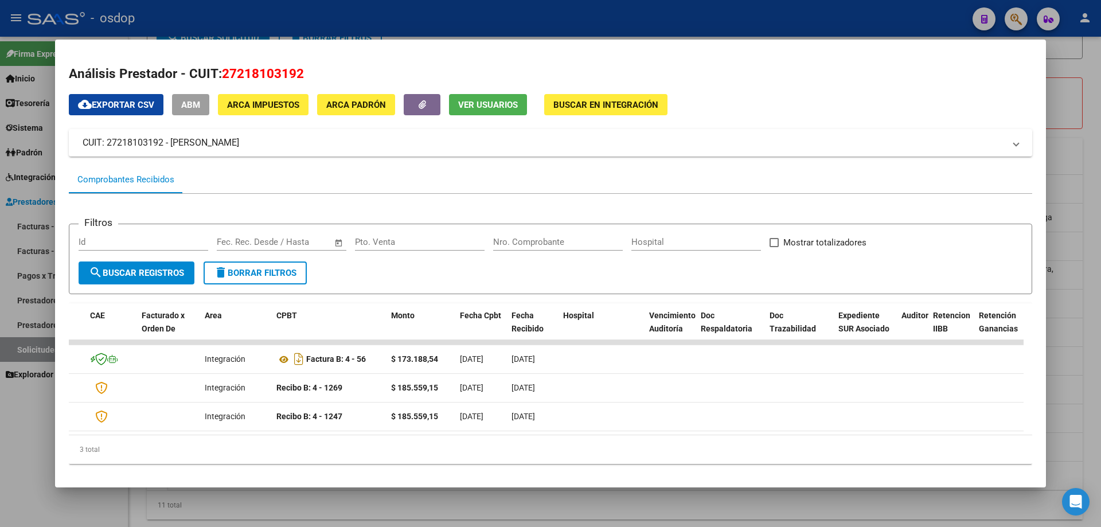
scroll to position [0, 0]
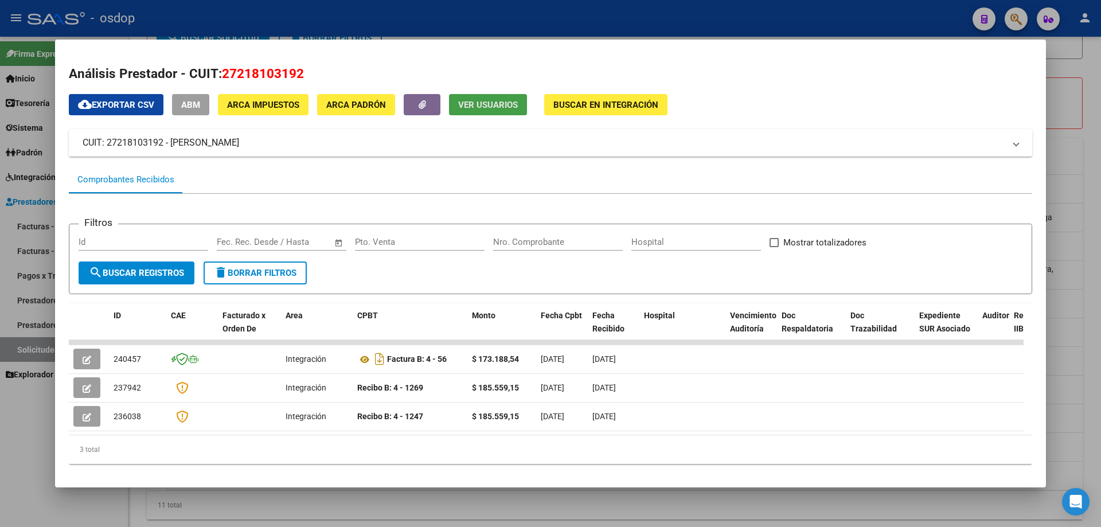
click at [470, 98] on button "Ver Usuarios" at bounding box center [488, 104] width 78 height 21
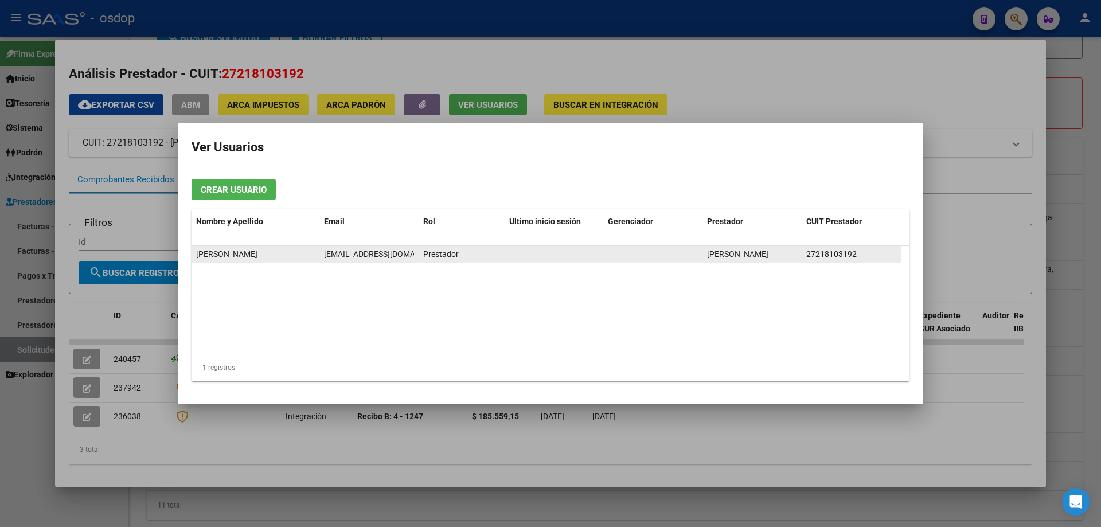
scroll to position [0, 10]
drag, startPoint x: 322, startPoint y: 253, endPoint x: 414, endPoint y: 259, distance: 92.0
click at [414, 259] on datatable-body-cell "valeriaserassio@live.com.ar" at bounding box center [368, 254] width 99 height 17
click at [238, 254] on span "valeria andrea Serassio" at bounding box center [226, 254] width 61 height 9
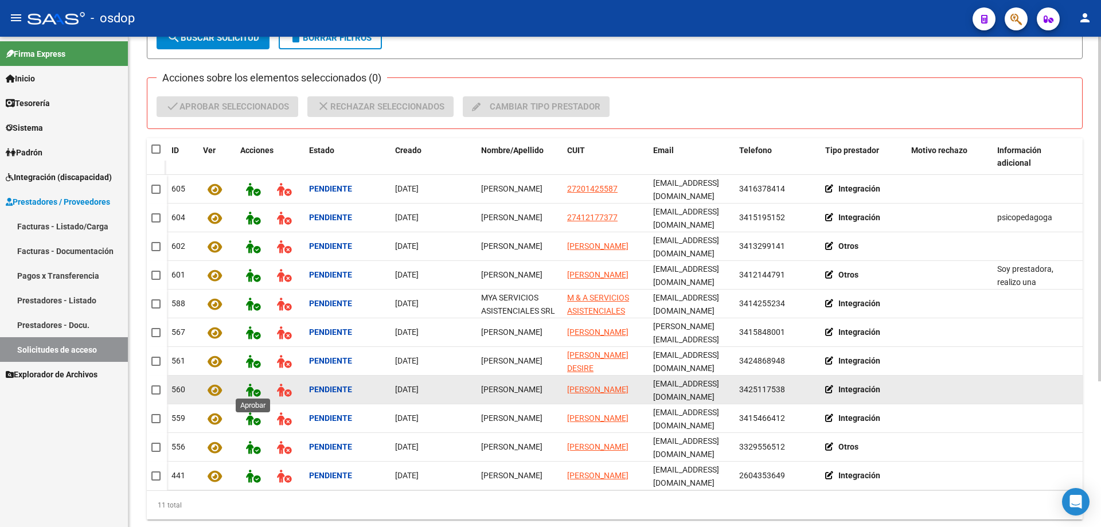
click at [251, 385] on icon at bounding box center [253, 390] width 14 height 13
click at [286, 385] on icon at bounding box center [284, 390] width 14 height 13
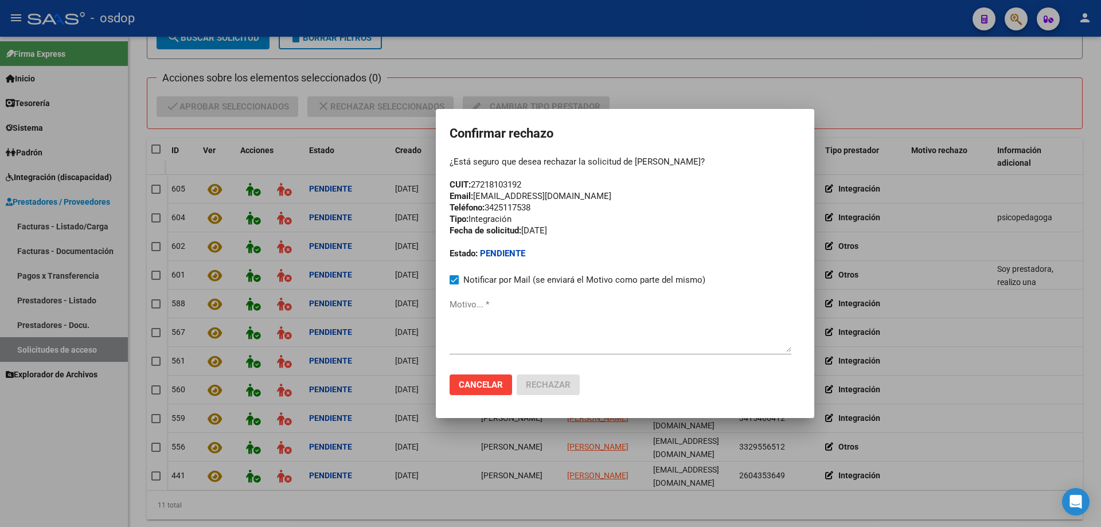
click at [452, 329] on textarea "Motivo... *" at bounding box center [621, 325] width 342 height 54
paste textarea "valeriaserassio@live.com.ar"
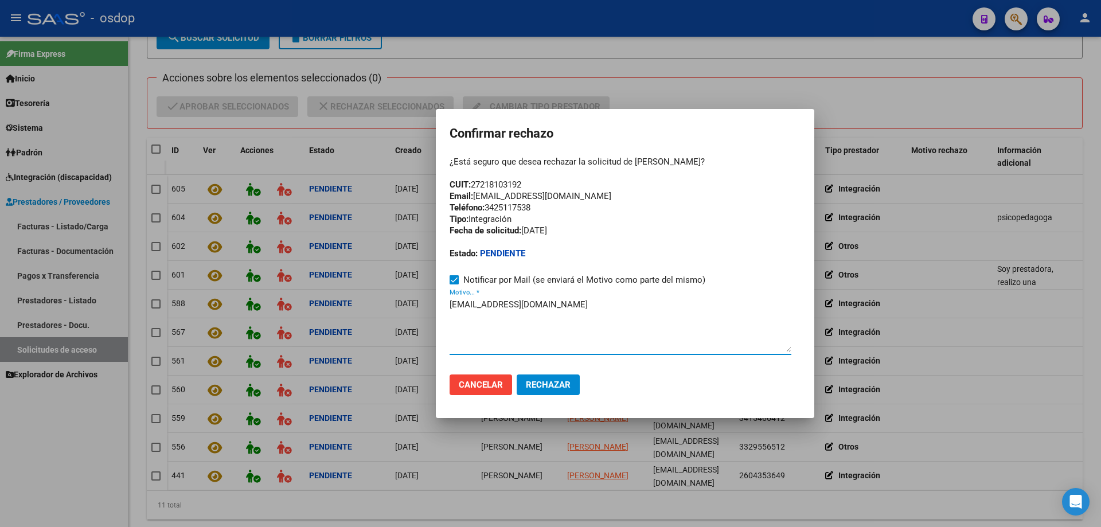
click at [450, 304] on textarea "valeriaserassio@live.com.ar" at bounding box center [621, 325] width 342 height 54
paste textarea "Se encuentra ACTIVA la cuenta de correo electrónico:"
drag, startPoint x: 580, startPoint y: 195, endPoint x: 443, endPoint y: 197, distance: 137.7
click at [443, 197] on mat-dialog-container "Confirmar rechazo ¿Está seguro que desea rechazar la solicitud de valeria andre…" at bounding box center [625, 263] width 379 height 309
click at [450, 302] on textarea "Se encuentra ACTIVA la cuenta de correo electrónico: valeriaserassio@live.com.ar" at bounding box center [621, 325] width 342 height 54
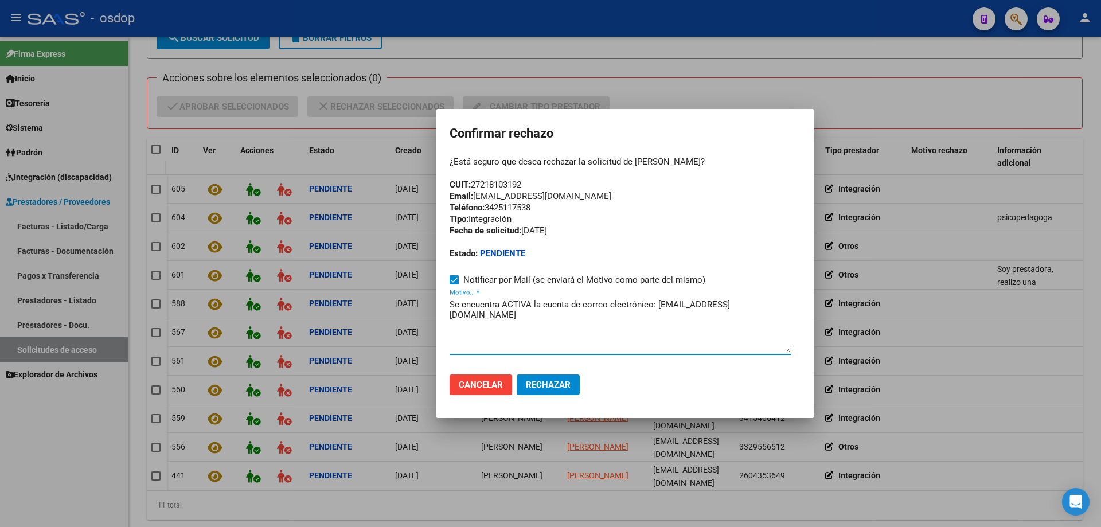
paste textarea "Email: valeriaserassio@gmail.com"
type textarea "Email: valeriaserassio@gmail.com / / Se encuentra ACTIVA la cuenta de correo el…"
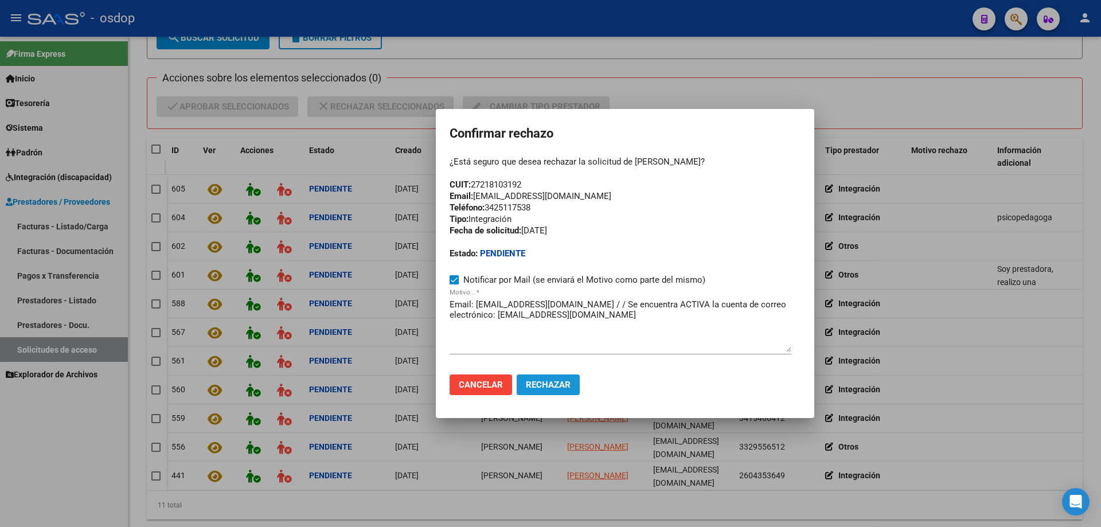
click at [537, 381] on span "Rechazar" at bounding box center [548, 385] width 45 height 10
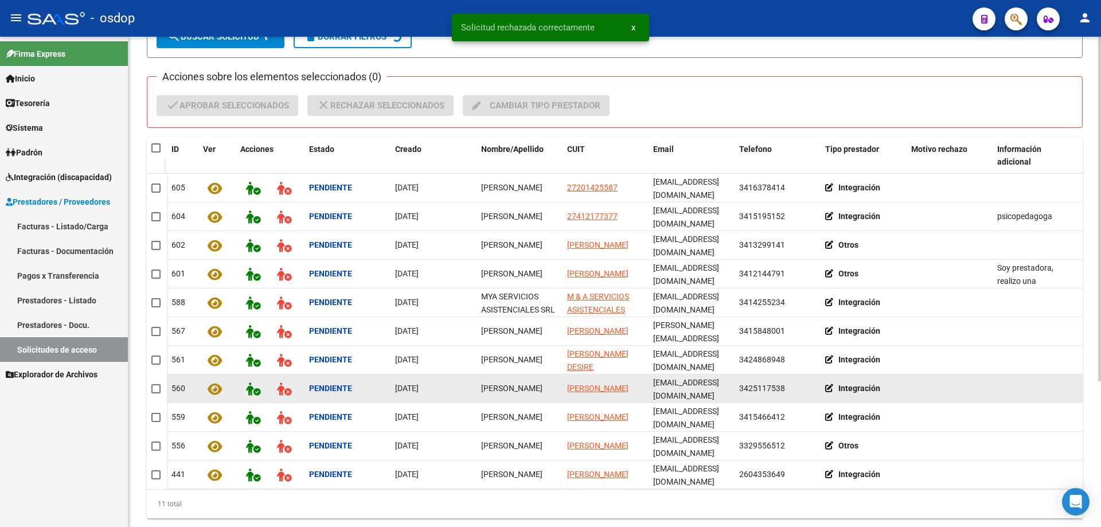
scroll to position [178, 0]
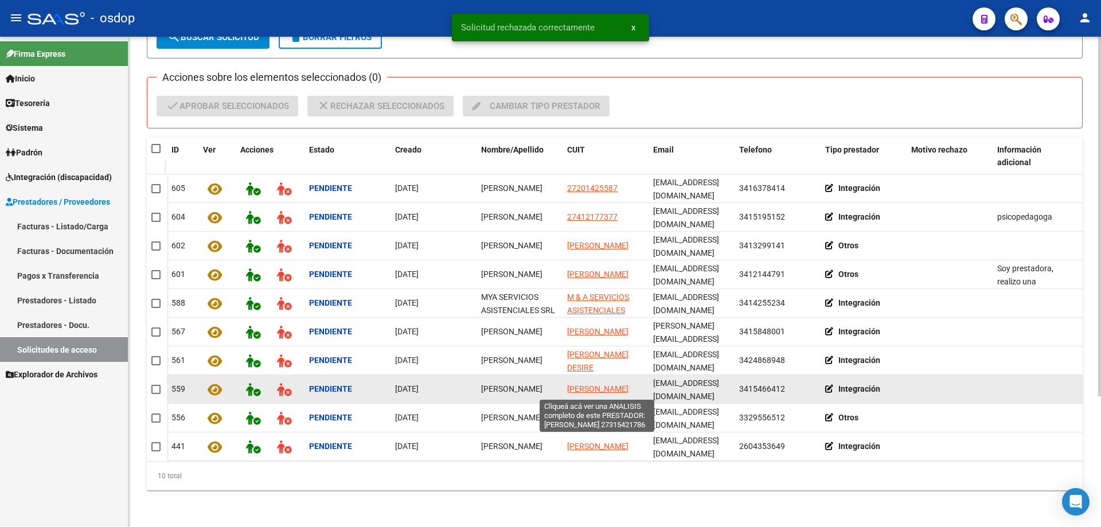
click at [580, 384] on span "VILUMBRALES MARIA CELESTE" at bounding box center [597, 388] width 61 height 9
type textarea "27315421786"
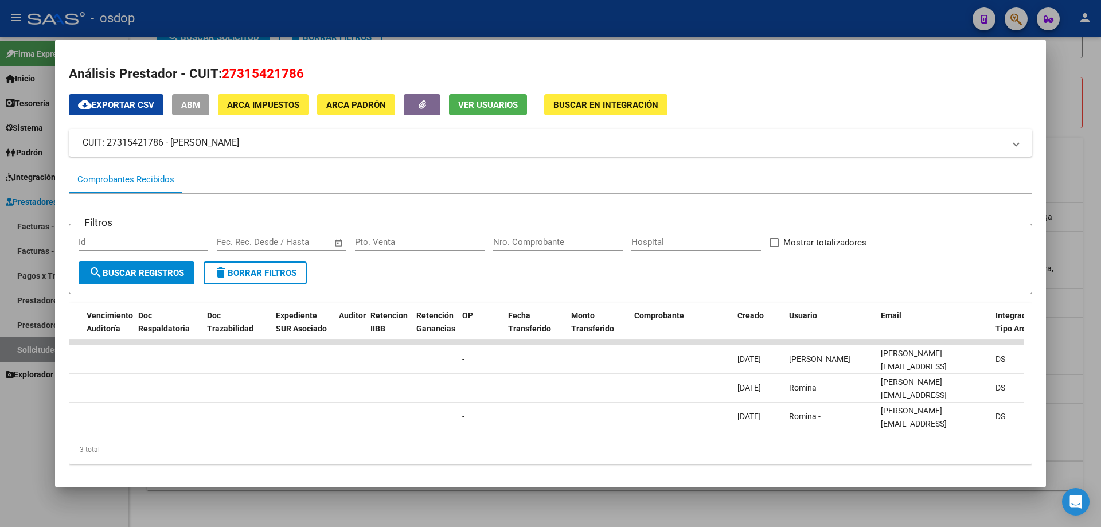
scroll to position [0, 0]
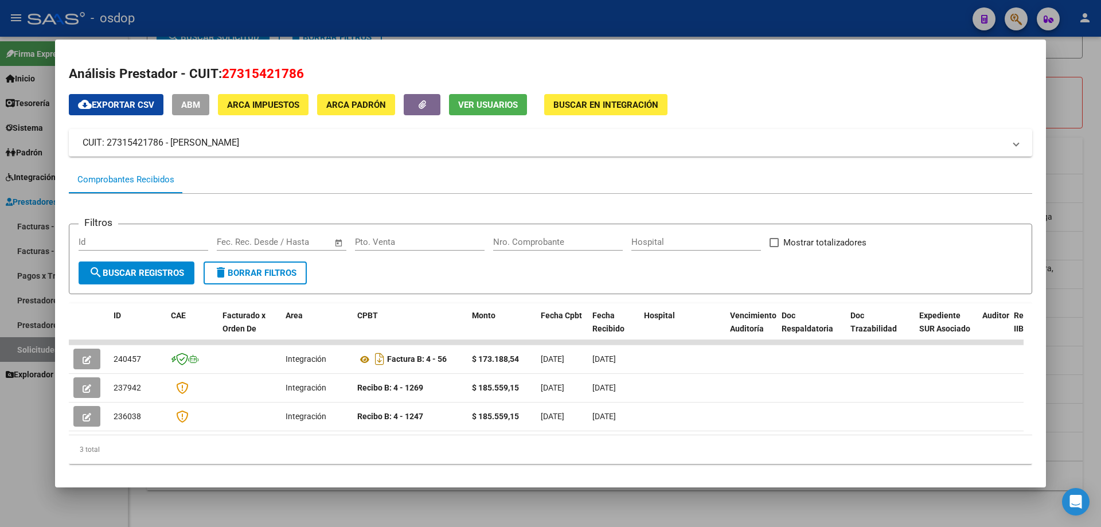
click at [480, 103] on span "Ver Usuarios" at bounding box center [488, 105] width 60 height 10
drag, startPoint x: 223, startPoint y: 71, endPoint x: 303, endPoint y: 73, distance: 79.8
click at [303, 73] on span "27315421786" at bounding box center [263, 73] width 82 height 15
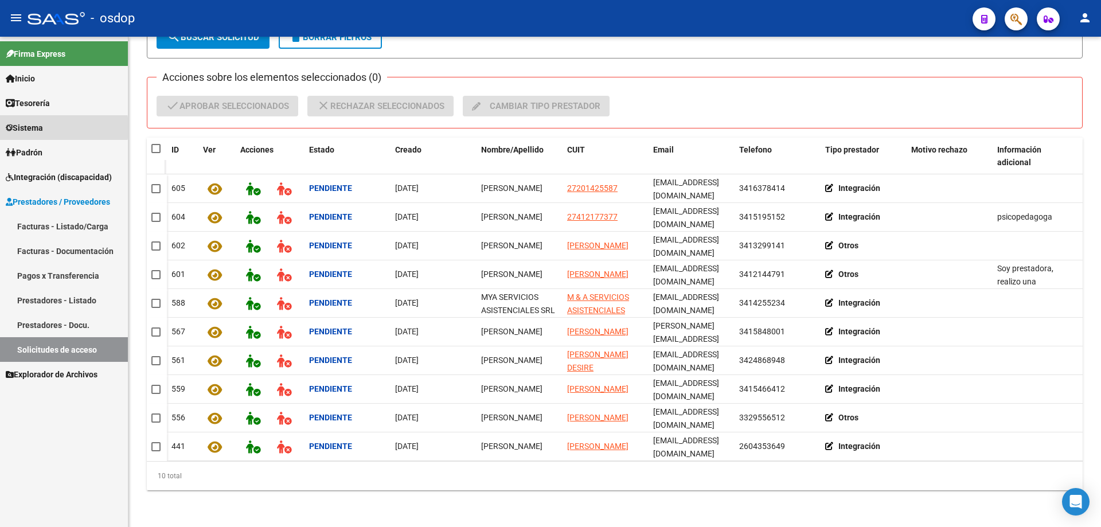
click at [27, 128] on span "Sistema" at bounding box center [24, 128] width 37 height 13
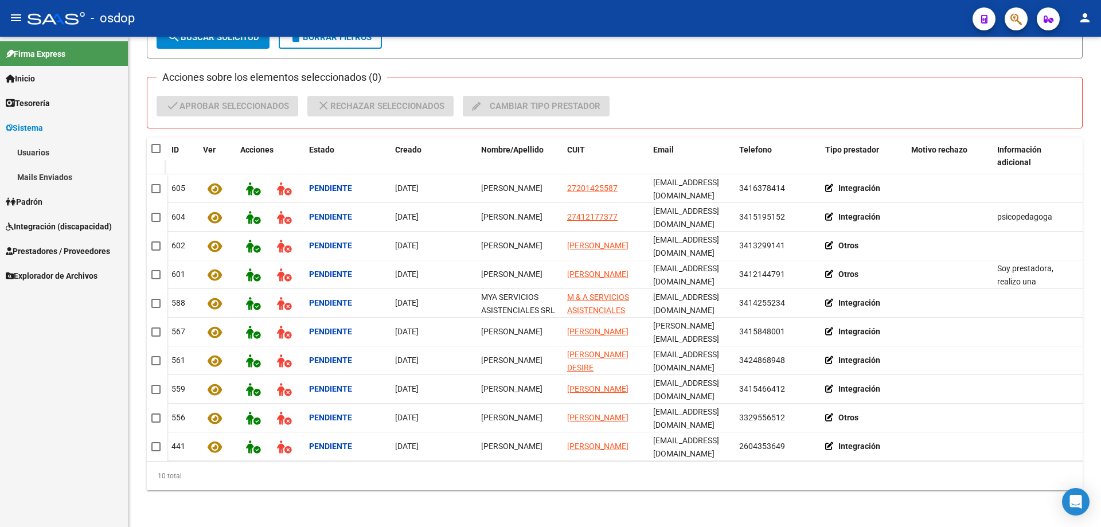
click at [37, 151] on link "Usuarios" at bounding box center [64, 152] width 128 height 25
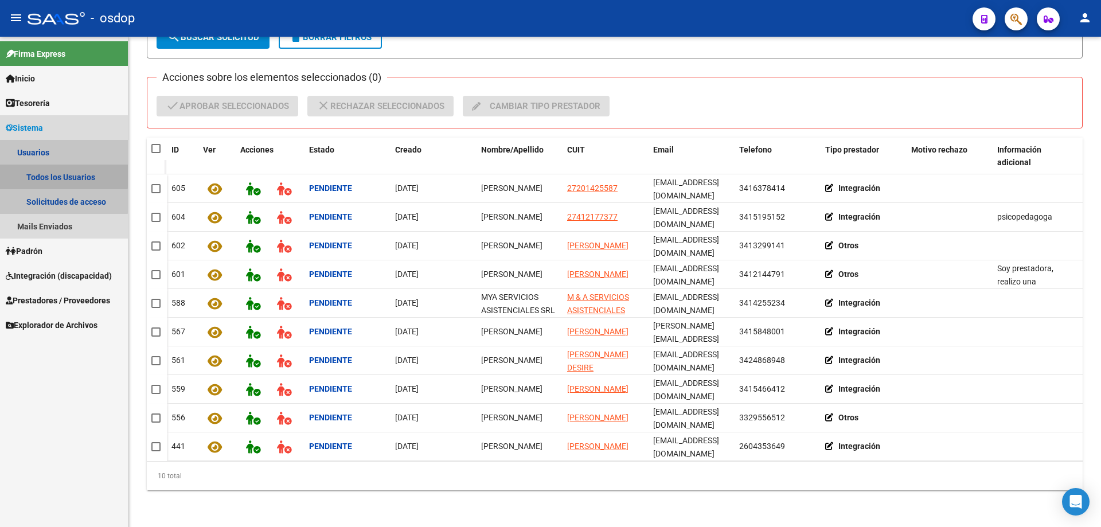
click at [43, 174] on link "Todos los Usuarios" at bounding box center [64, 177] width 128 height 25
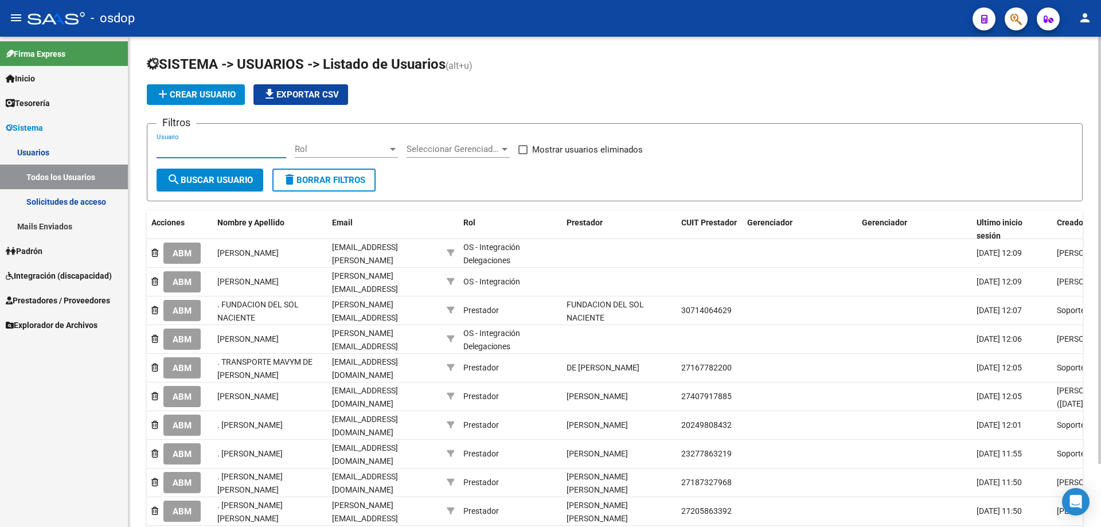
click at [157, 147] on input "Usuario" at bounding box center [222, 149] width 130 height 10
paste input "27315421786"
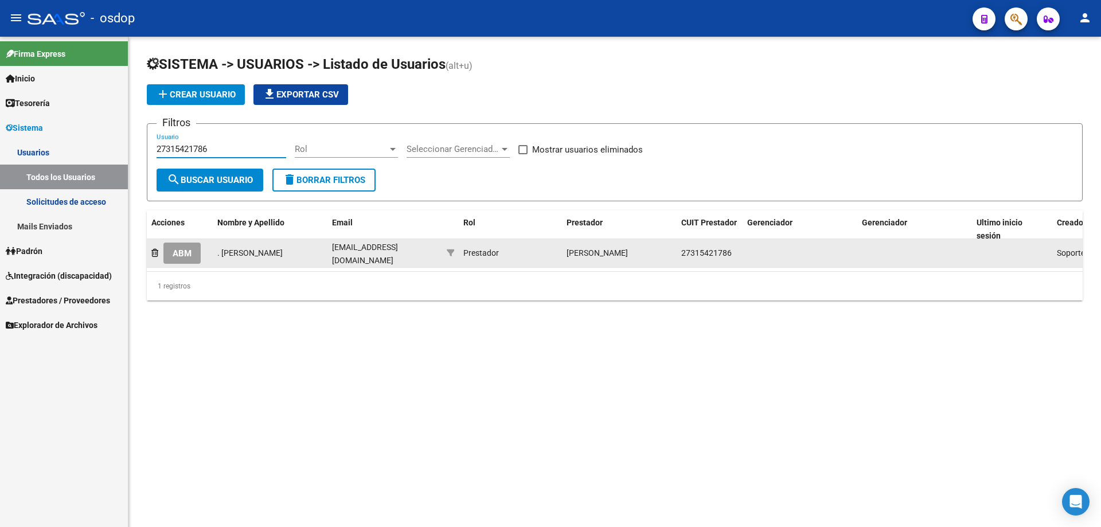
type input "27315421786"
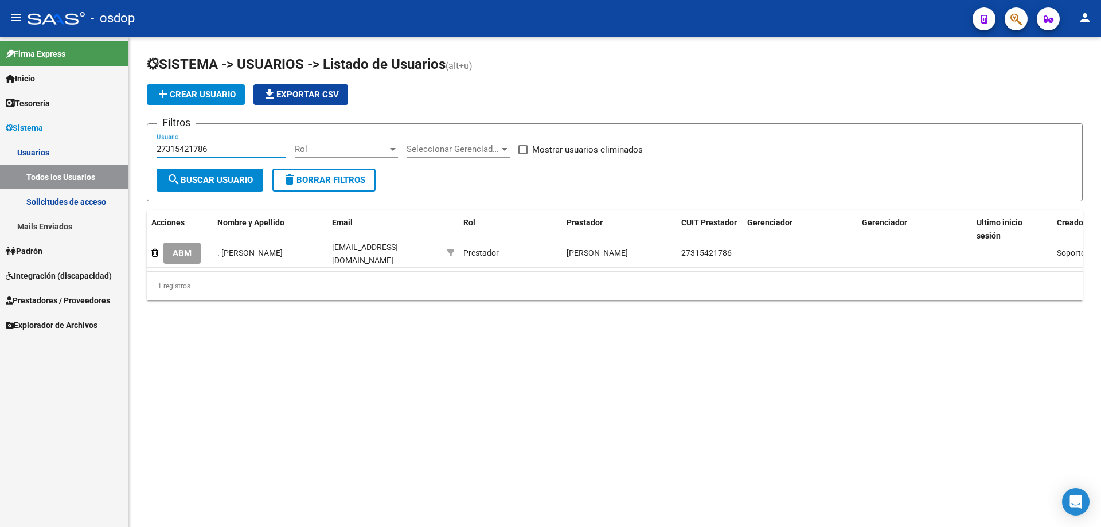
click at [177, 254] on span "ABM" at bounding box center [182, 253] width 19 height 10
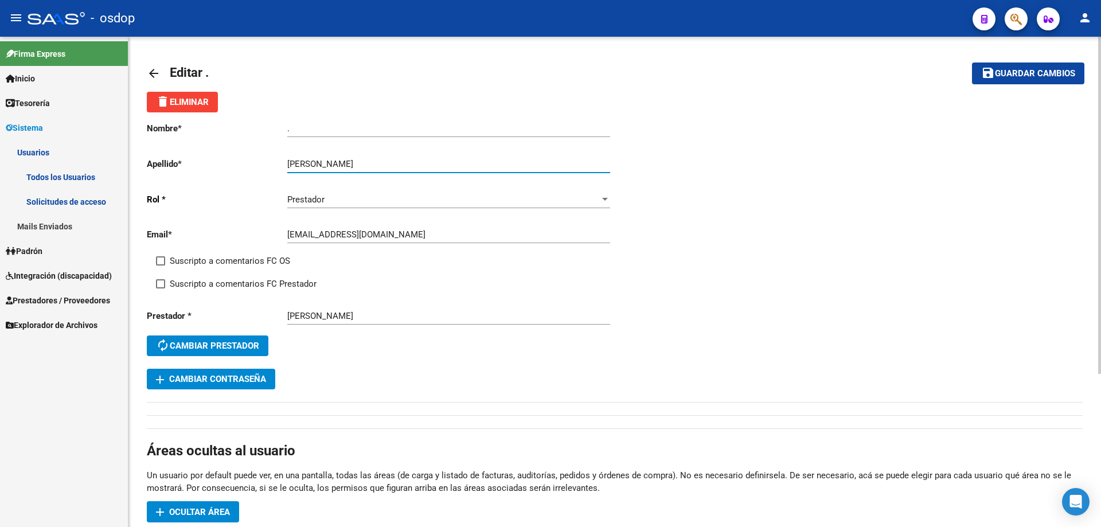
drag, startPoint x: 345, startPoint y: 163, endPoint x: 420, endPoint y: 163, distance: 75.1
click at [420, 163] on input "VILUMBRALES MARIA CELESTE" at bounding box center [448, 164] width 323 height 10
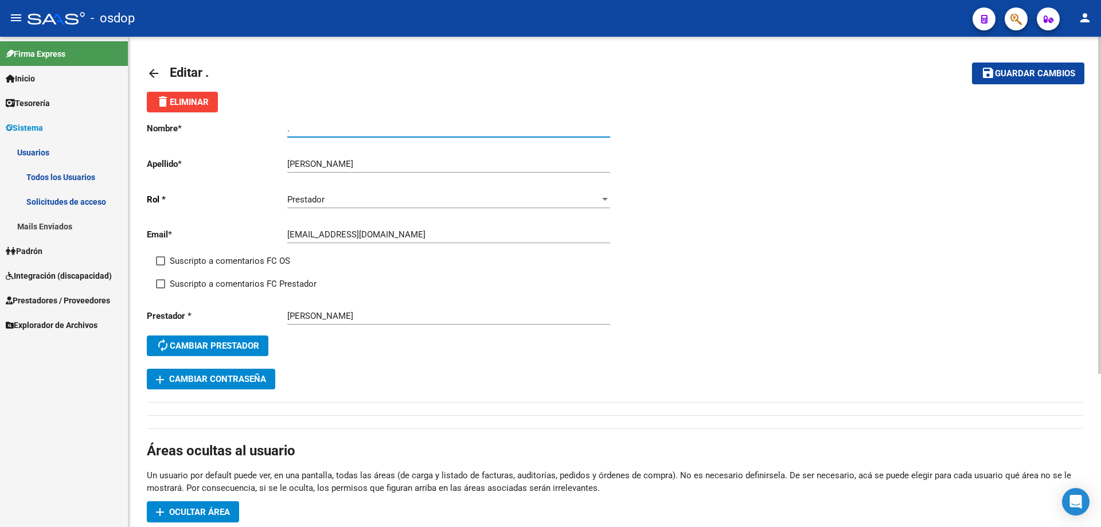
drag, startPoint x: 313, startPoint y: 126, endPoint x: 197, endPoint y: 126, distance: 116.4
click at [197, 126] on app-form-text-field "Nombre * . Ingresar nombre" at bounding box center [378, 128] width 463 height 10
paste input "MARIA CELESTE"
type input "MARIA CELESTE"
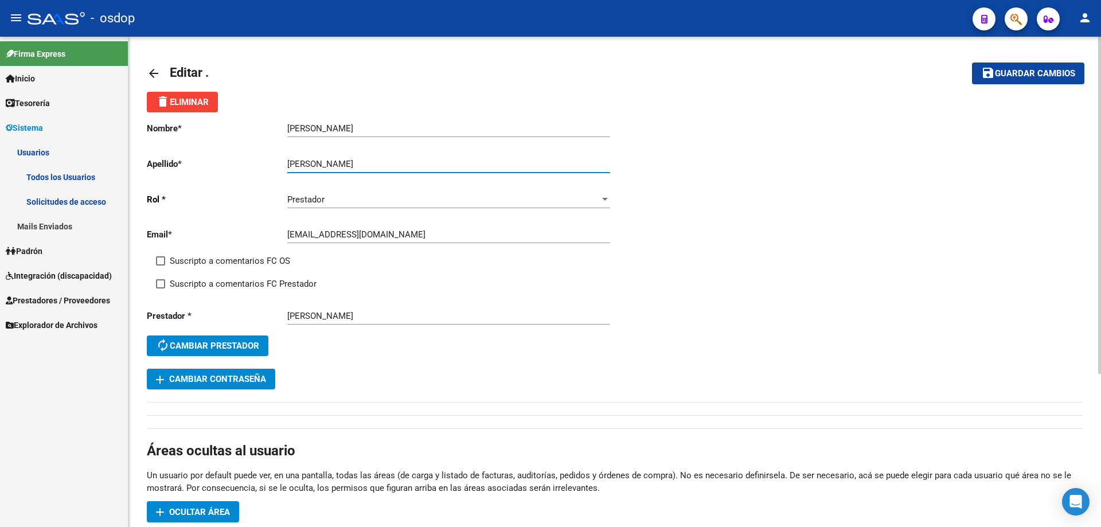
drag, startPoint x: 343, startPoint y: 163, endPoint x: 459, endPoint y: 159, distance: 116.0
click at [431, 164] on input "VILUMBRALES MARIA CELESTE" at bounding box center [448, 164] width 323 height 10
type input "VILUMBRALES"
drag, startPoint x: 1007, startPoint y: 73, endPoint x: 848, endPoint y: 86, distance: 159.4
click at [1006, 73] on span "Guardar cambios" at bounding box center [1035, 74] width 80 height 10
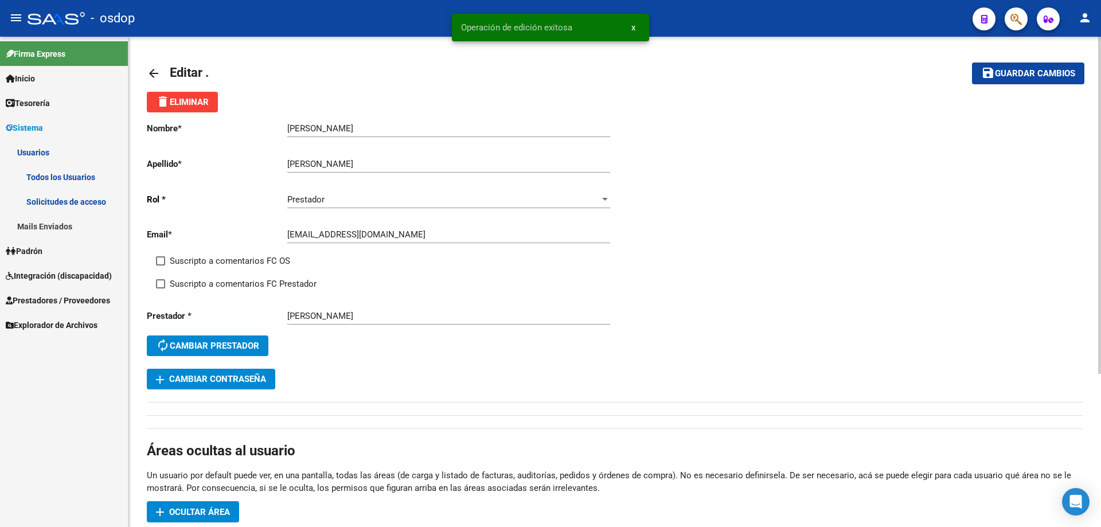
click at [154, 72] on mat-icon "arrow_back" at bounding box center [154, 74] width 14 height 14
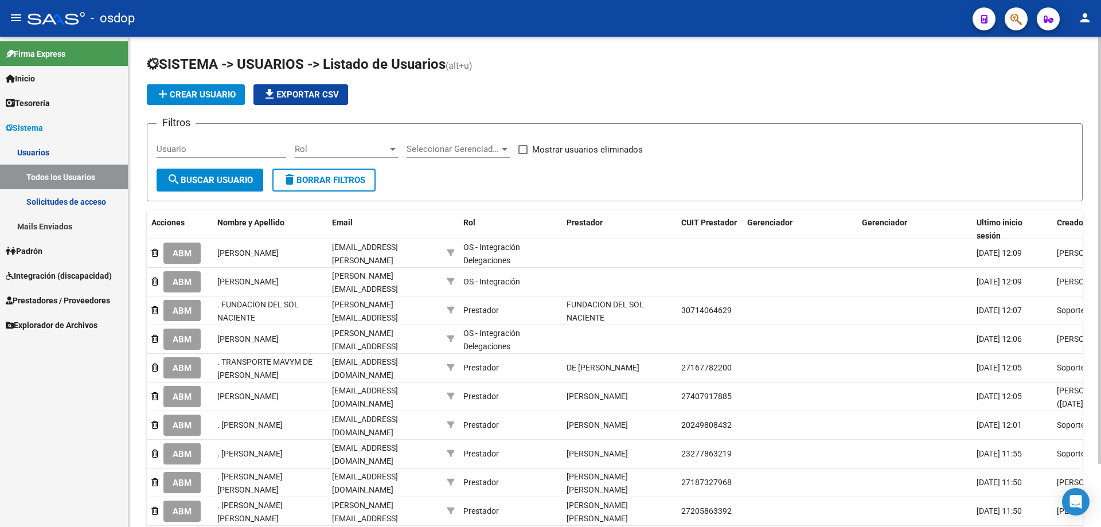
click at [43, 299] on span "Prestadores / Proveedores" at bounding box center [58, 300] width 104 height 13
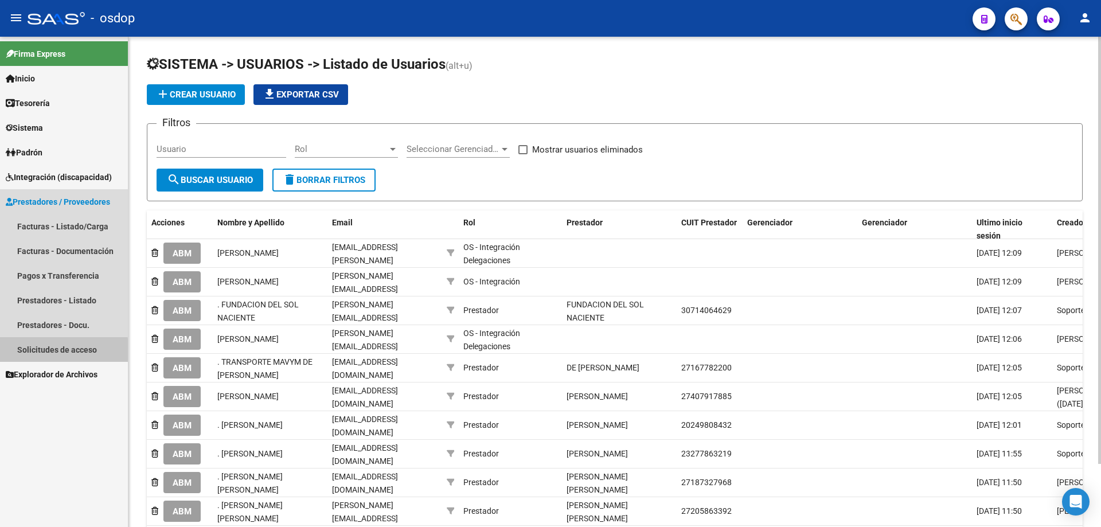
drag, startPoint x: 60, startPoint y: 351, endPoint x: 65, endPoint y: 346, distance: 7.3
click at [60, 350] on link "Solicitudes de acceso" at bounding box center [64, 349] width 128 height 25
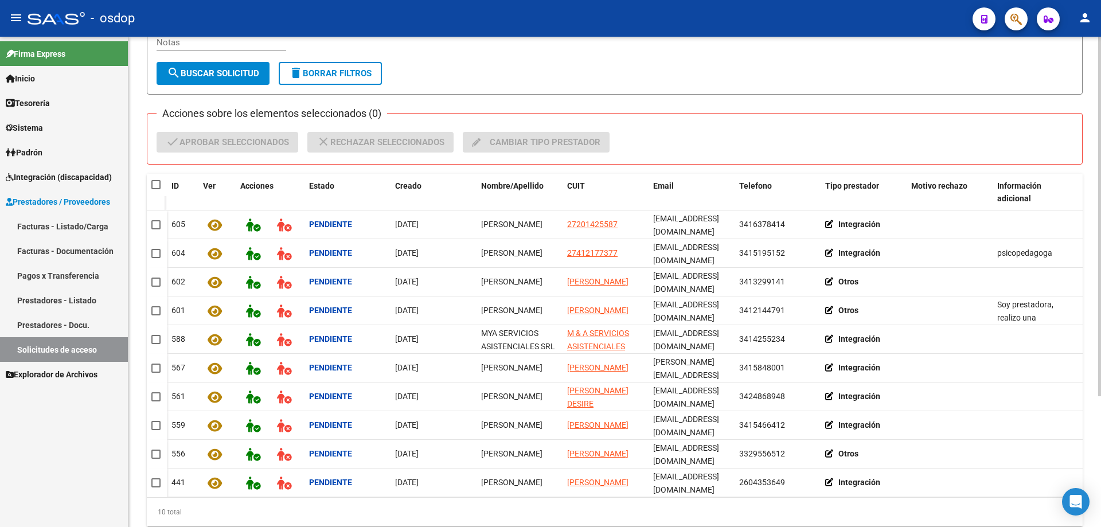
scroll to position [115, 0]
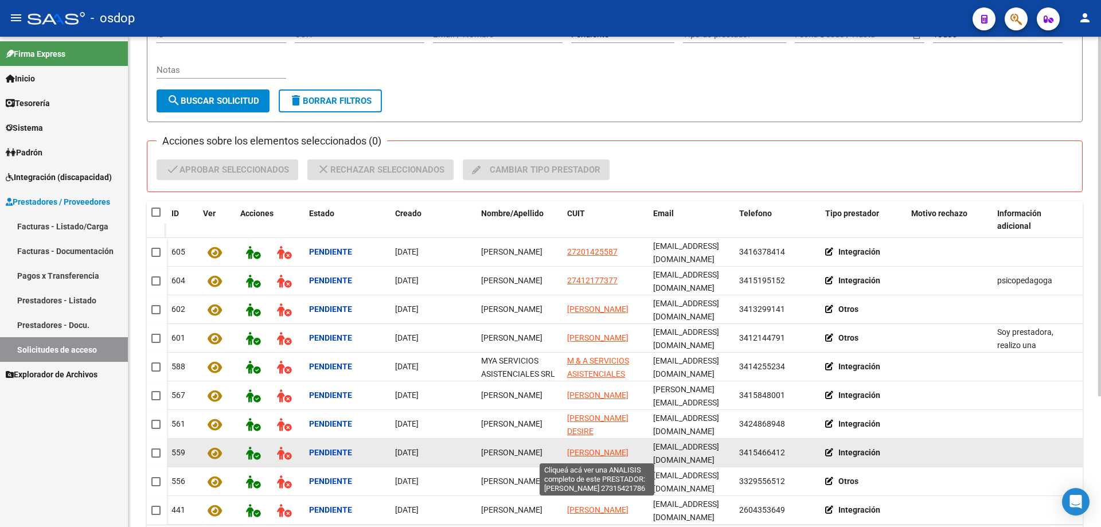
click at [582, 448] on span "VILUMBRALES MARIA CELESTE" at bounding box center [597, 452] width 61 height 9
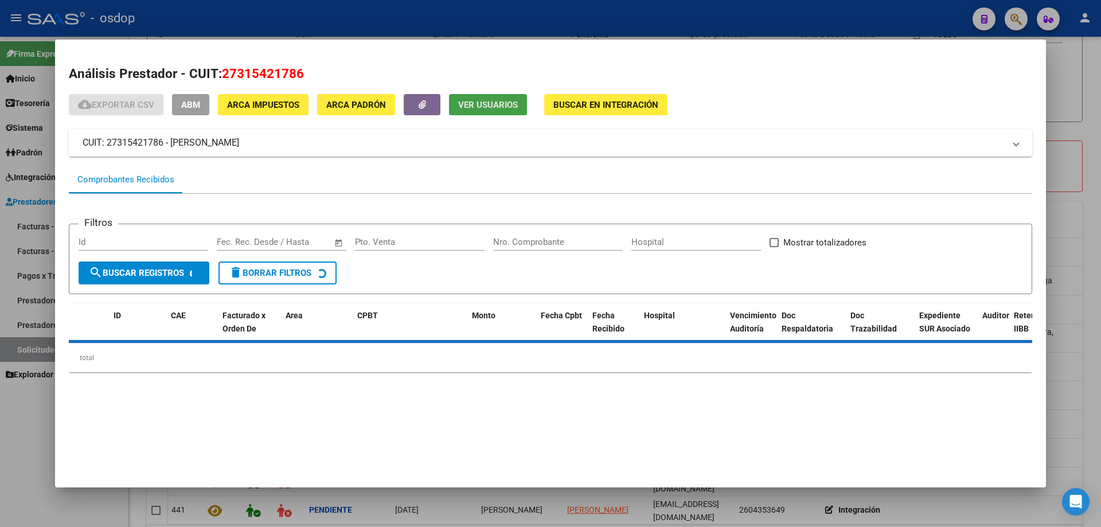
click at [476, 105] on span "Ver Usuarios" at bounding box center [488, 105] width 60 height 10
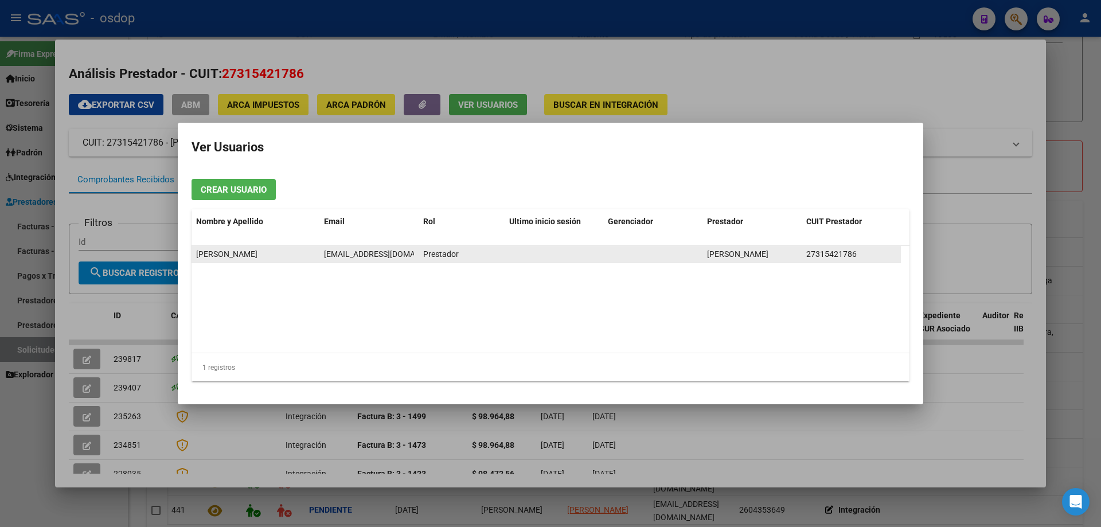
scroll to position [0, 21]
drag, startPoint x: 324, startPoint y: 254, endPoint x: 414, endPoint y: 254, distance: 90.1
click at [414, 254] on datatable-body-cell "mcvilumbralesfact@gmail.com" at bounding box center [368, 254] width 99 height 17
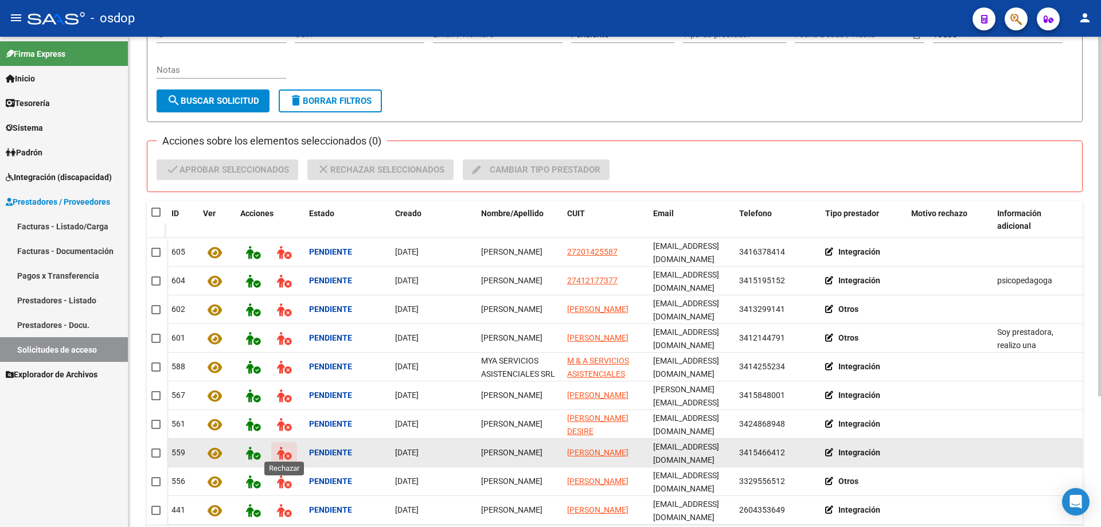
click at [283, 451] on icon at bounding box center [284, 453] width 14 height 13
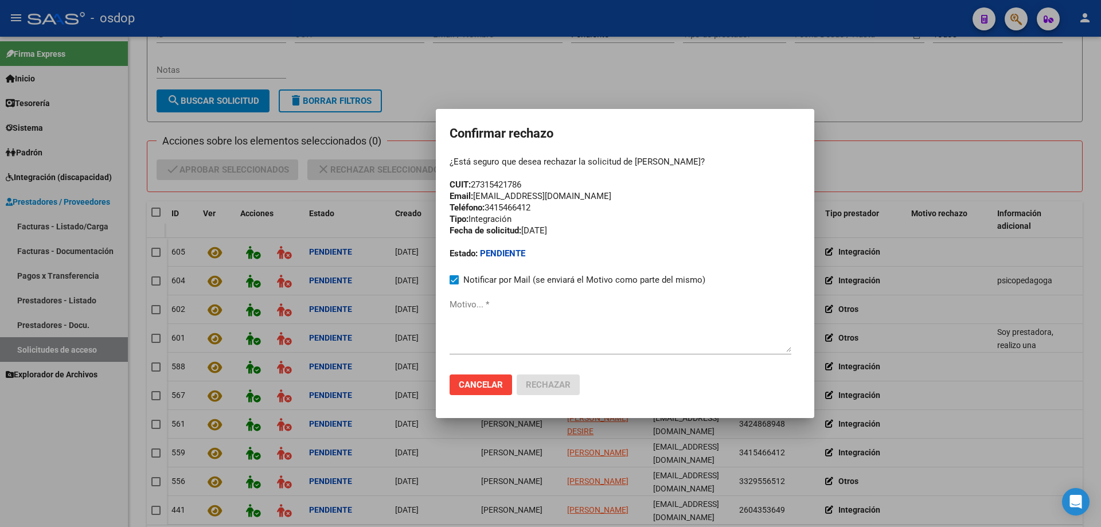
click at [452, 325] on textarea "Motivo... *" at bounding box center [621, 325] width 342 height 54
paste textarea "mcvilumbralesfact@gmail.com"
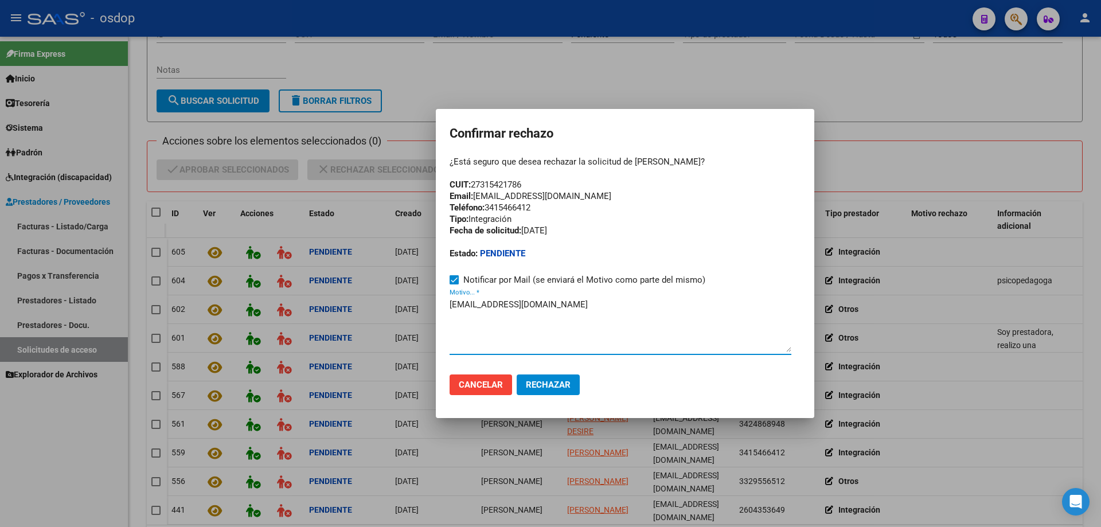
click at [450, 302] on textarea "mcvilumbralesfact@gmail.com" at bounding box center [621, 325] width 342 height 54
paste textarea "Se encuentra ACTIVA la cuenta de correo electrónico:"
drag, startPoint x: 579, startPoint y: 197, endPoint x: 439, endPoint y: 200, distance: 140.0
click at [439, 200] on mat-dialog-container "Confirmar rechazo ¿Está seguro que desea rechazar la solicitud de Maria Celeste…" at bounding box center [625, 263] width 379 height 309
click at [450, 305] on textarea "Se encuentra ACTIVA la cuenta de correo electrónico: mcvilumbralesfact@gmail.com" at bounding box center [621, 325] width 342 height 54
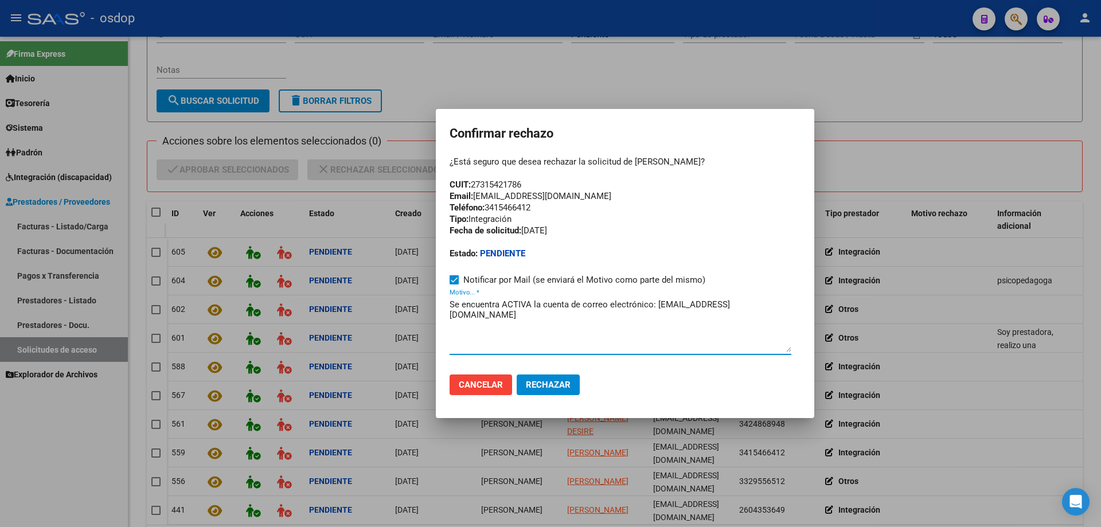
paste textarea "Email: Mcvilumbrales@live.com"
type textarea "Email: Mcvilumbrales@live.com / / Se encuentra ACTIVA la cuenta de correo elect…"
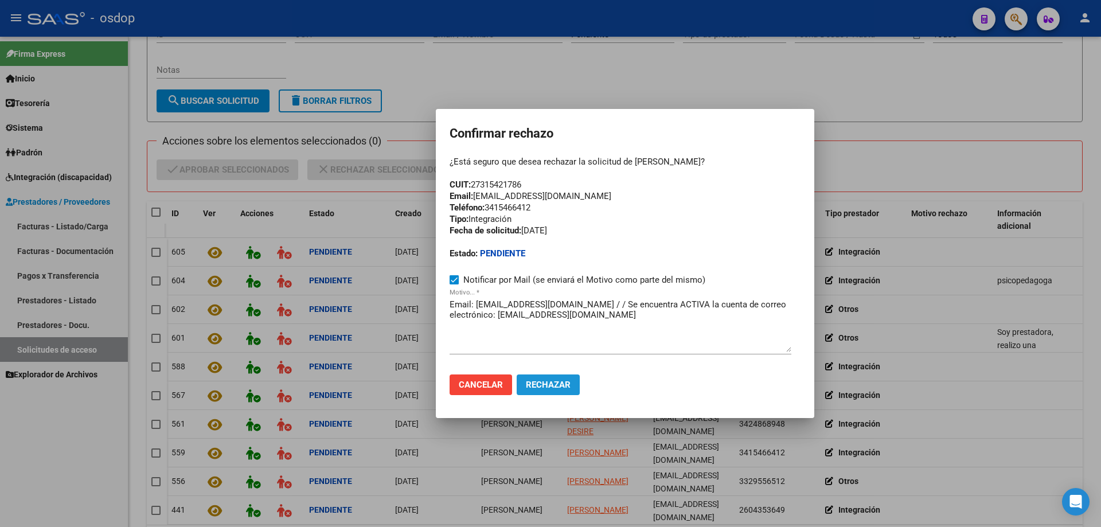
click at [545, 388] on span "Rechazar" at bounding box center [548, 385] width 45 height 10
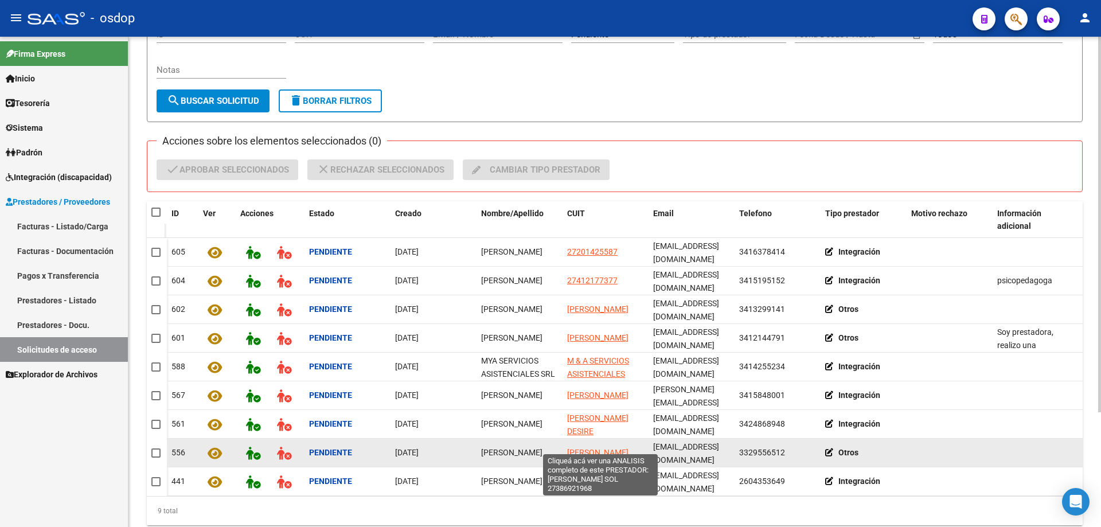
click at [586, 448] on span "SANTI MARIA SOL" at bounding box center [597, 452] width 61 height 9
type textarea "27386921968"
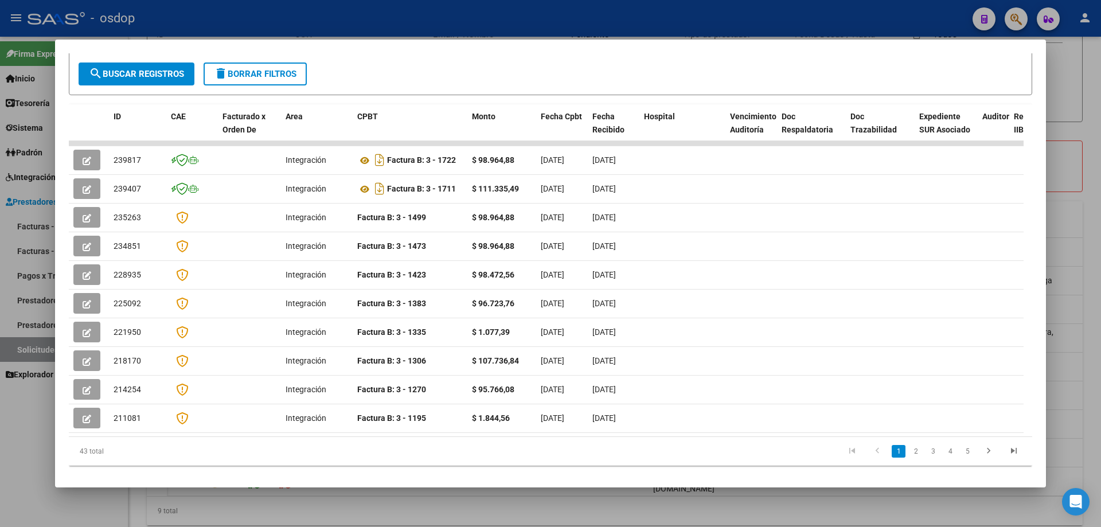
scroll to position [0, 0]
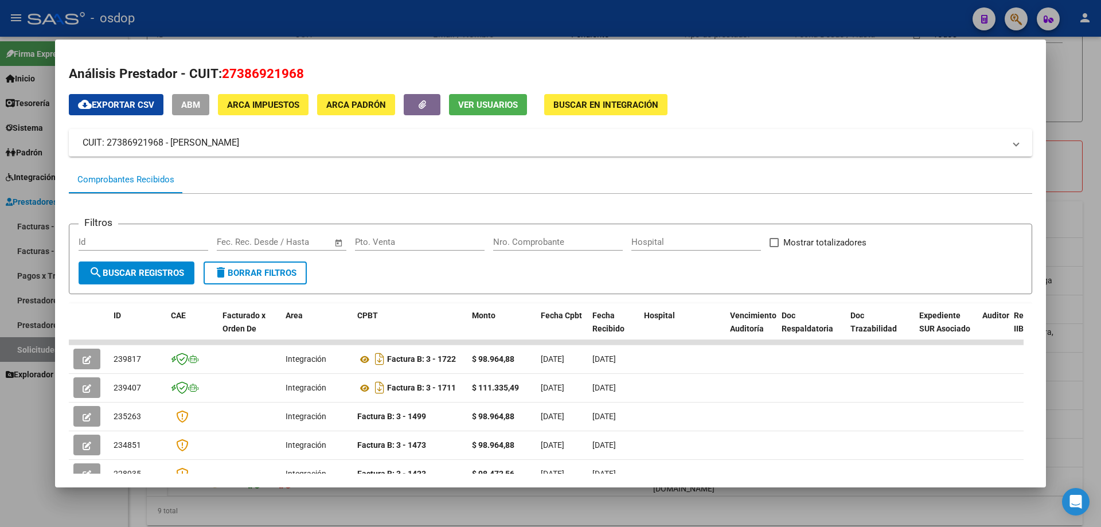
click at [492, 104] on span "Ver Usuarios" at bounding box center [488, 105] width 60 height 10
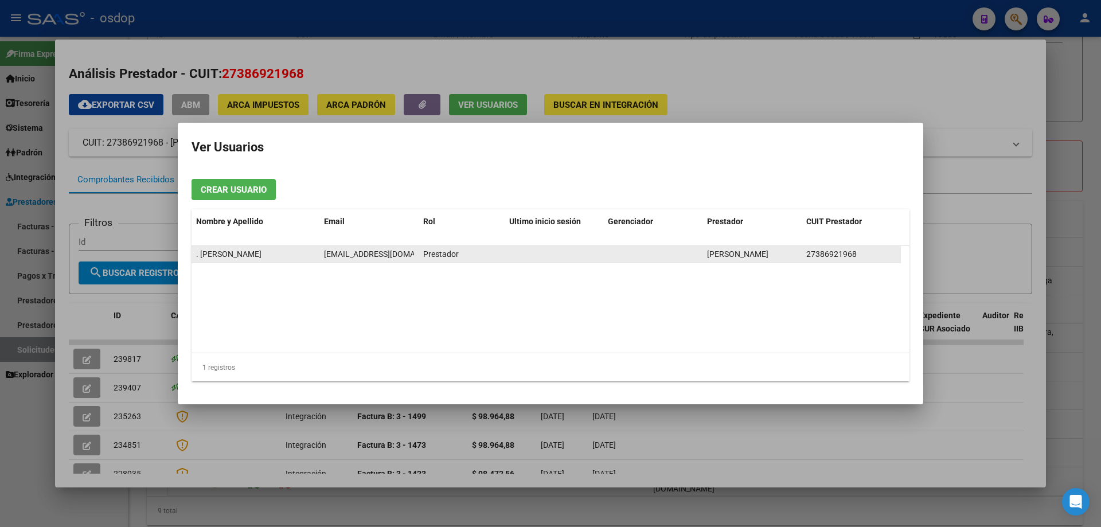
click at [324, 254] on span "[EMAIL_ADDRESS][DOMAIN_NAME]" at bounding box center [387, 254] width 127 height 9
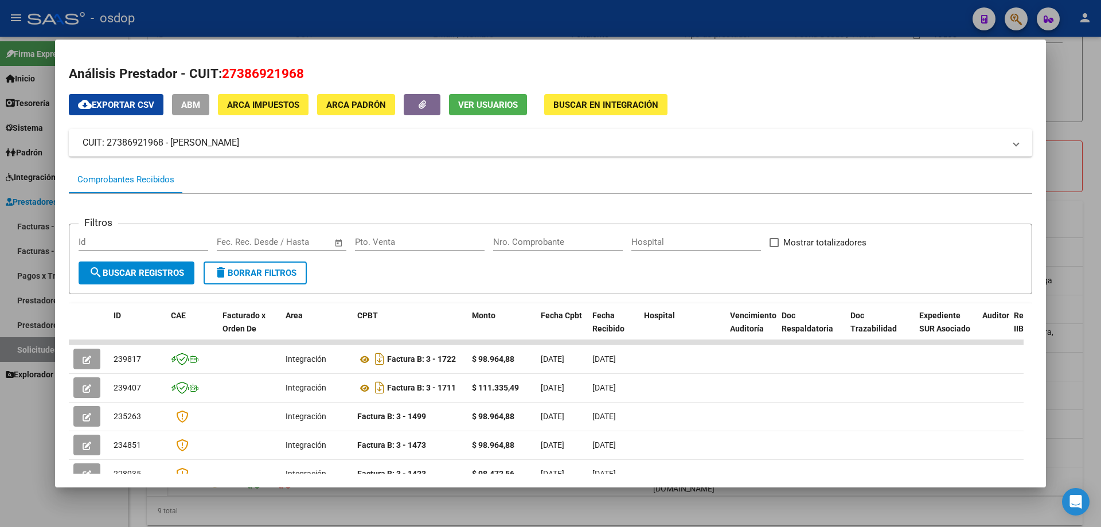
drag, startPoint x: 224, startPoint y: 71, endPoint x: 303, endPoint y: 75, distance: 79.3
click at [303, 75] on span "27386921968" at bounding box center [263, 73] width 82 height 15
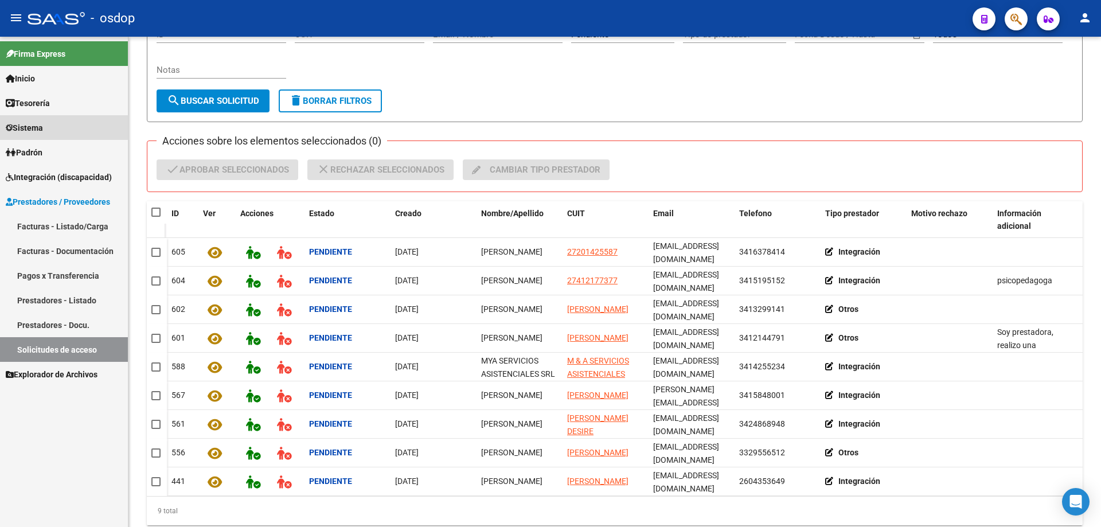
click at [28, 126] on span "Sistema" at bounding box center [24, 128] width 37 height 13
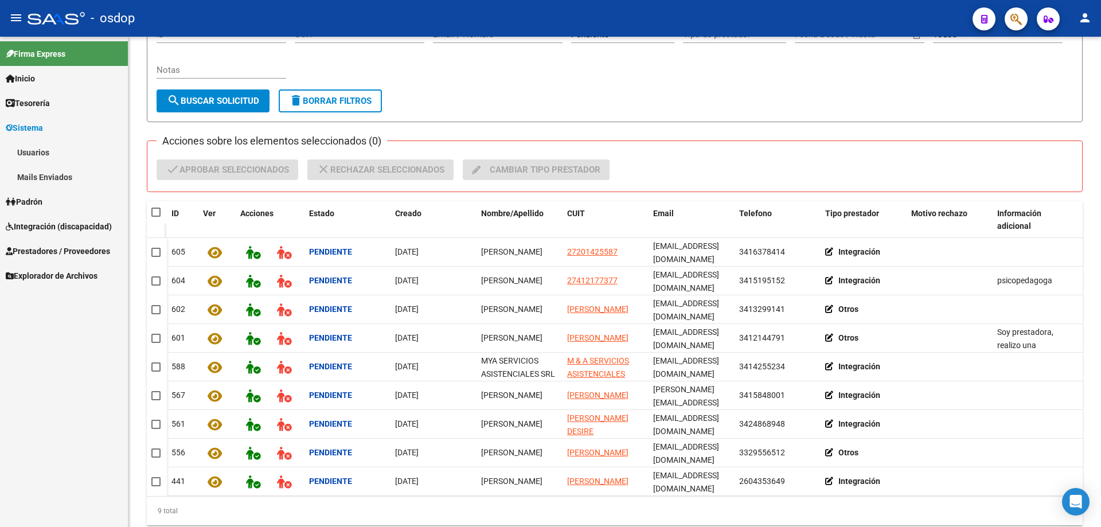
click at [38, 153] on link "Usuarios" at bounding box center [64, 152] width 128 height 25
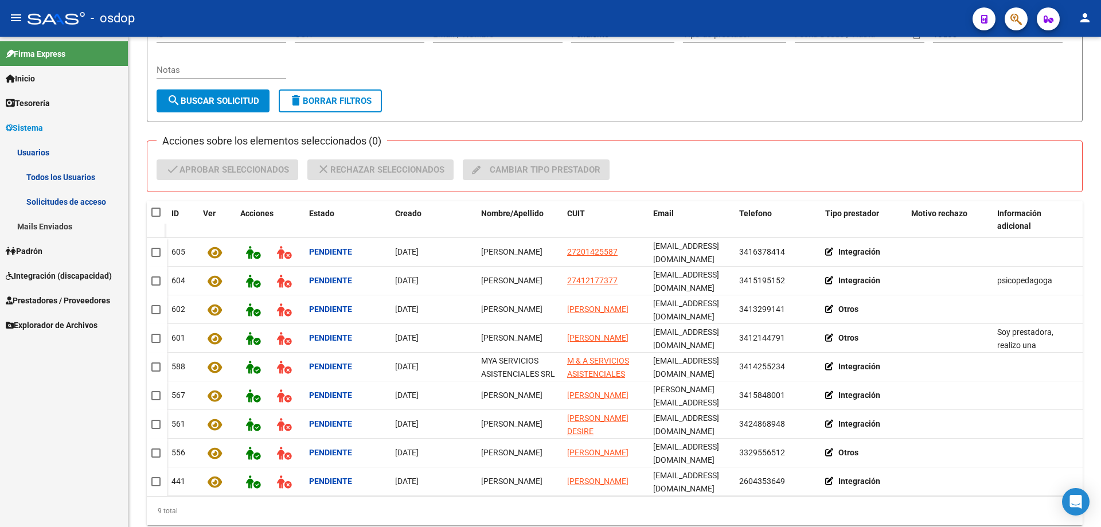
click at [53, 176] on link "Todos los Usuarios" at bounding box center [64, 177] width 128 height 25
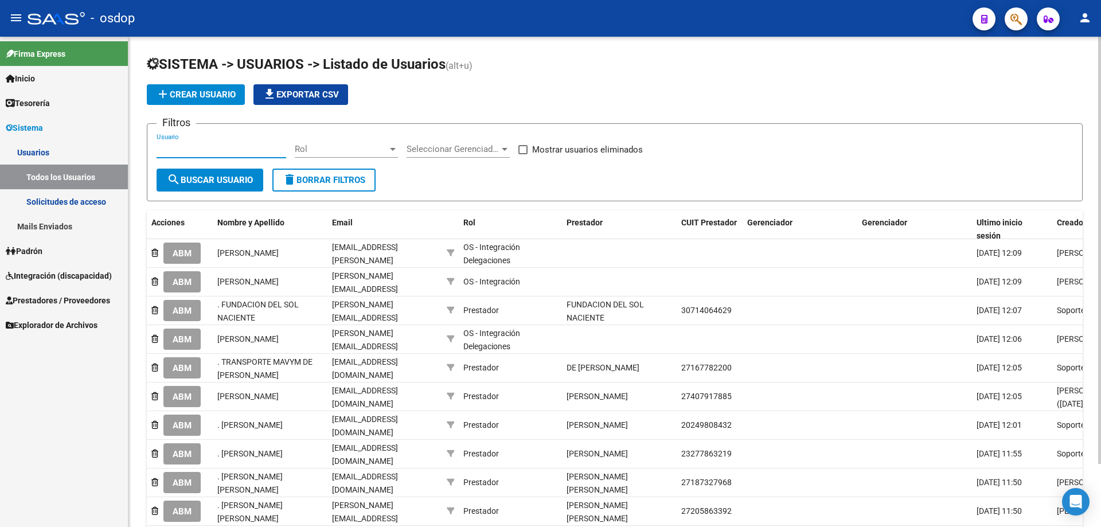
click at [158, 148] on input "Usuario" at bounding box center [222, 149] width 130 height 10
paste input "27386921968"
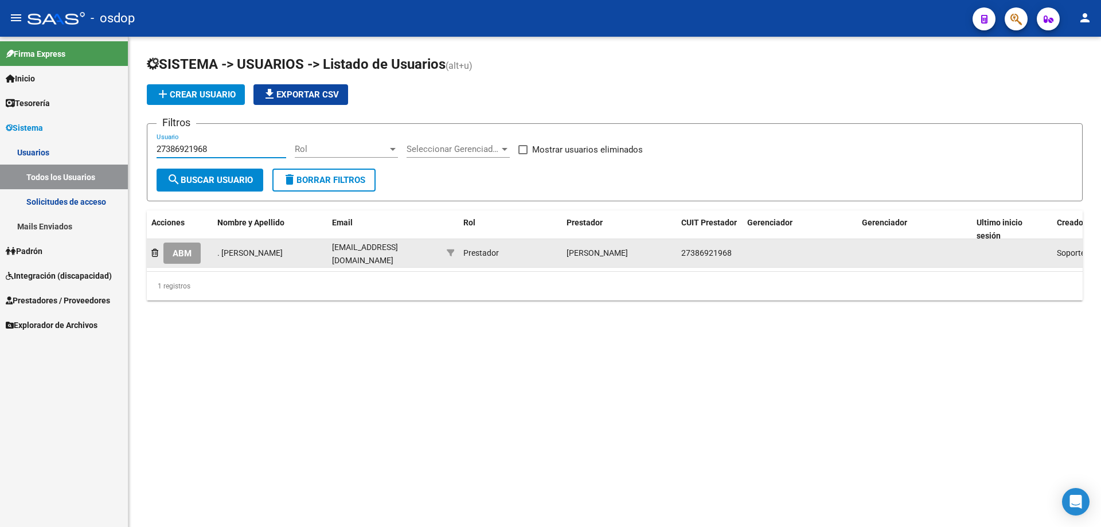
type input "27386921968"
click at [180, 252] on span "ABM" at bounding box center [182, 253] width 19 height 10
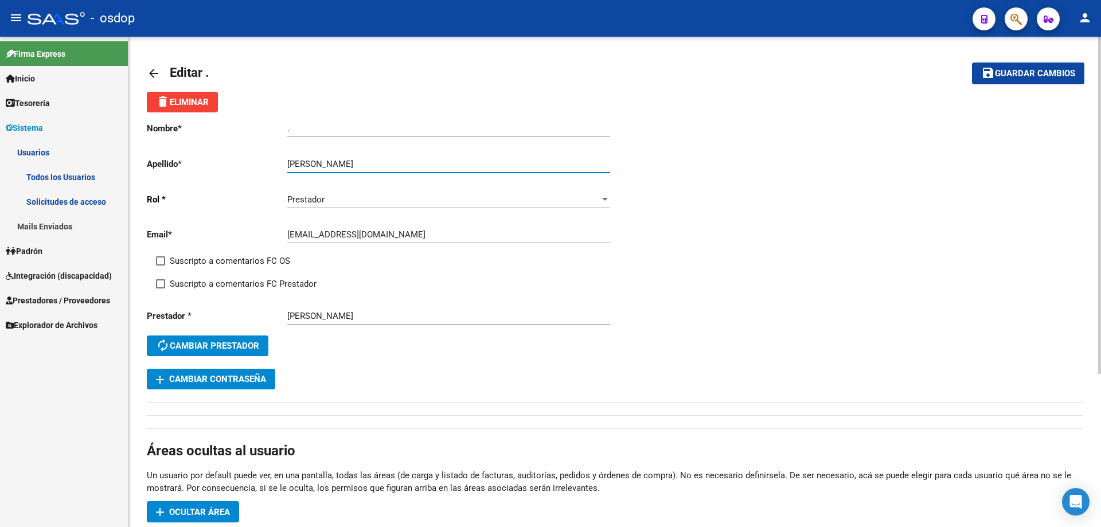
drag, startPoint x: 315, startPoint y: 161, endPoint x: 379, endPoint y: 161, distance: 63.1
click at [379, 161] on input "SANTI MARIA SOL" at bounding box center [448, 164] width 323 height 10
type input "SANTI"
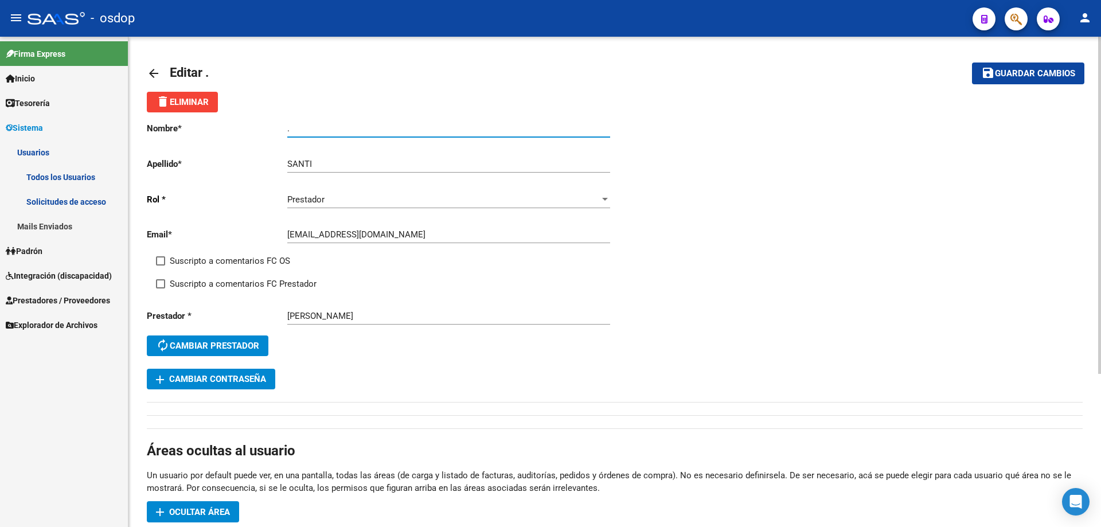
drag, startPoint x: 308, startPoint y: 127, endPoint x: 228, endPoint y: 127, distance: 79.7
click at [228, 127] on app-form-text-field "Nombre * . Ingresar nombre" at bounding box center [378, 128] width 463 height 10
paste input "MARIA SOL"
type input "MARIA SOL"
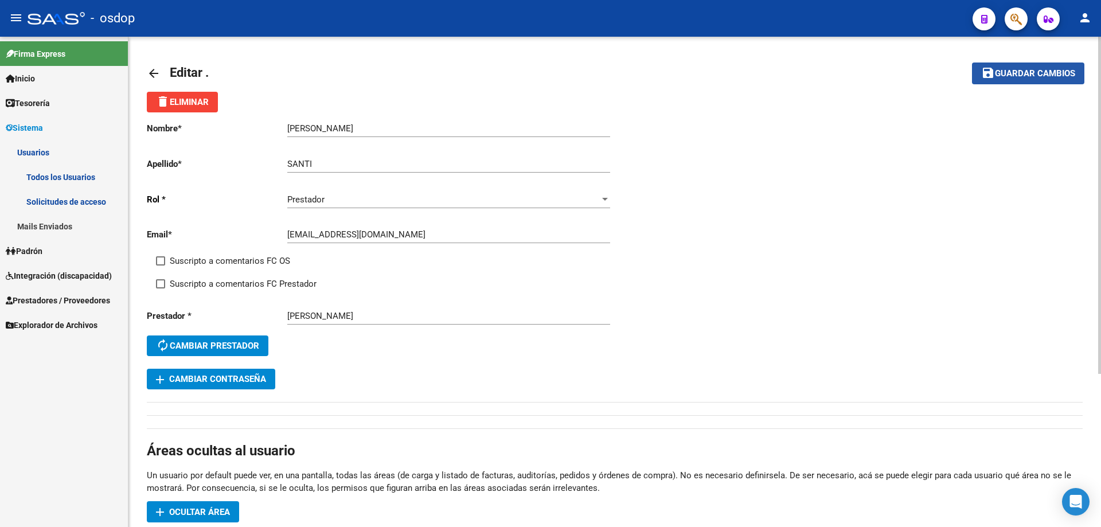
click at [1039, 73] on span "Guardar cambios" at bounding box center [1035, 74] width 80 height 10
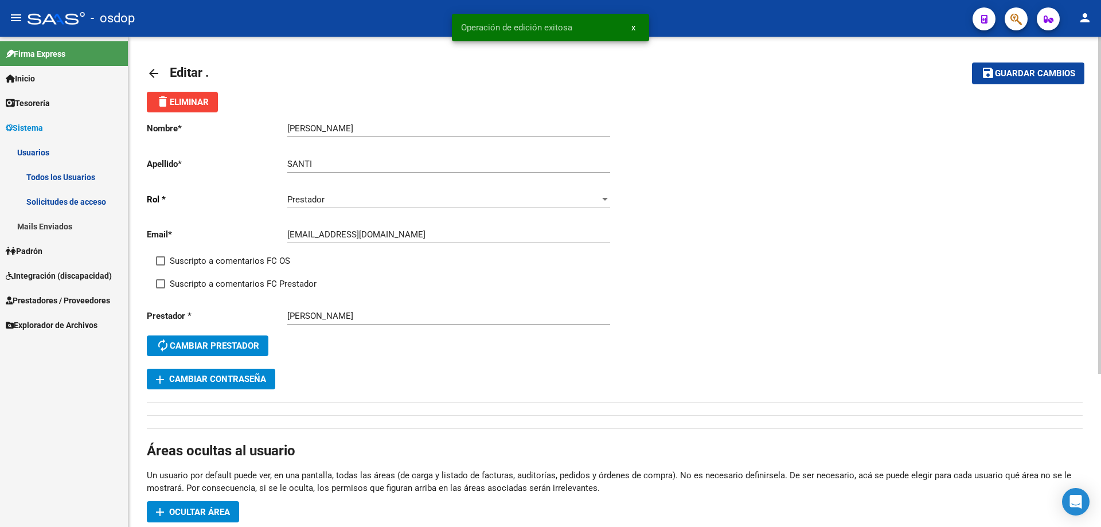
click at [151, 73] on mat-icon "arrow_back" at bounding box center [154, 74] width 14 height 14
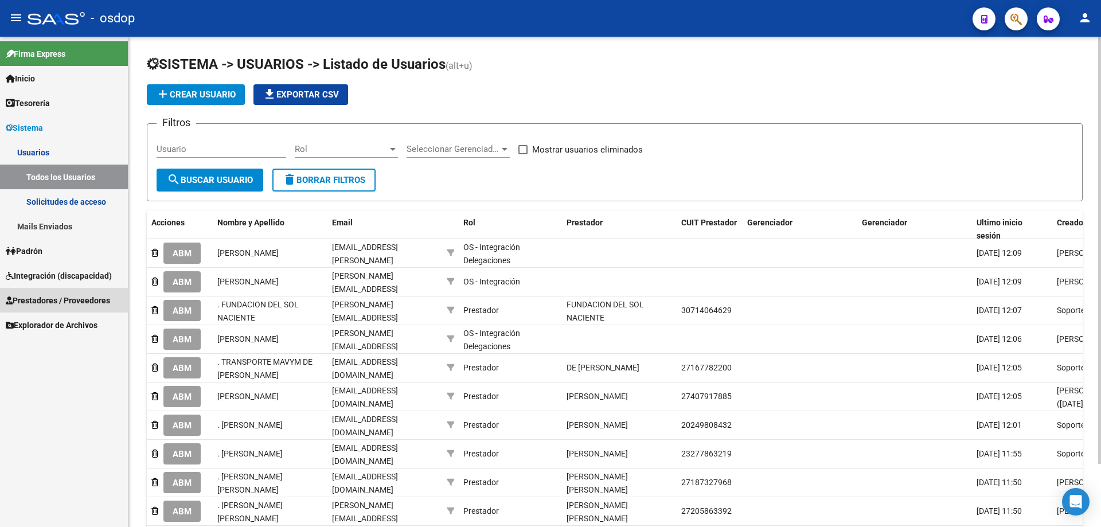
click at [45, 301] on span "Prestadores / Proveedores" at bounding box center [58, 300] width 104 height 13
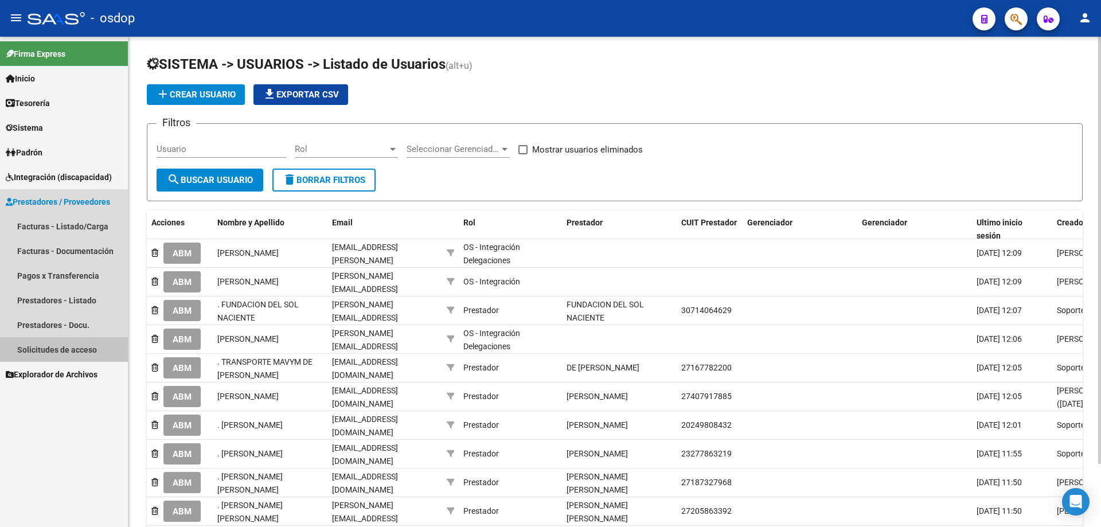
click at [57, 350] on link "Solicitudes de acceso" at bounding box center [64, 349] width 128 height 25
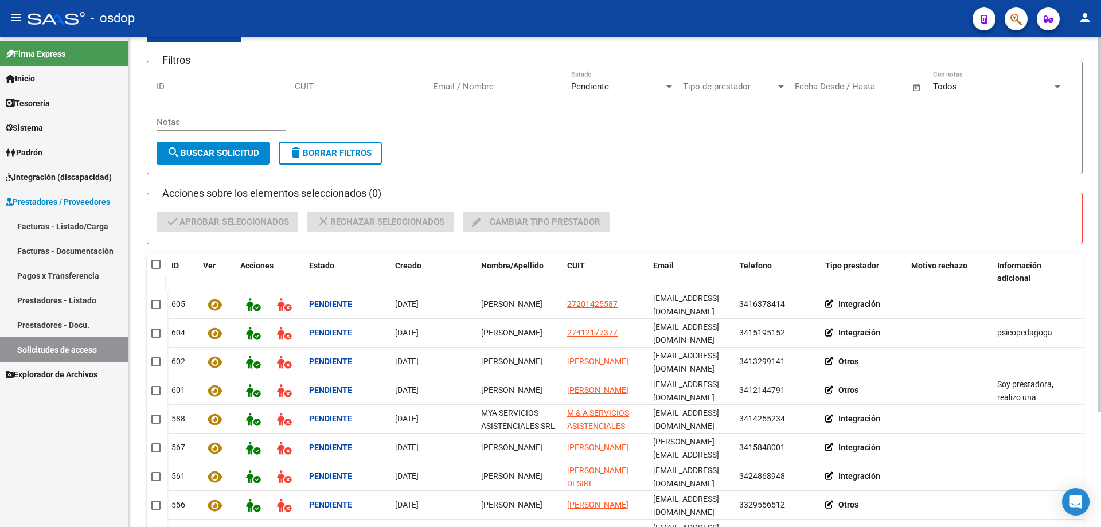
scroll to position [150, 0]
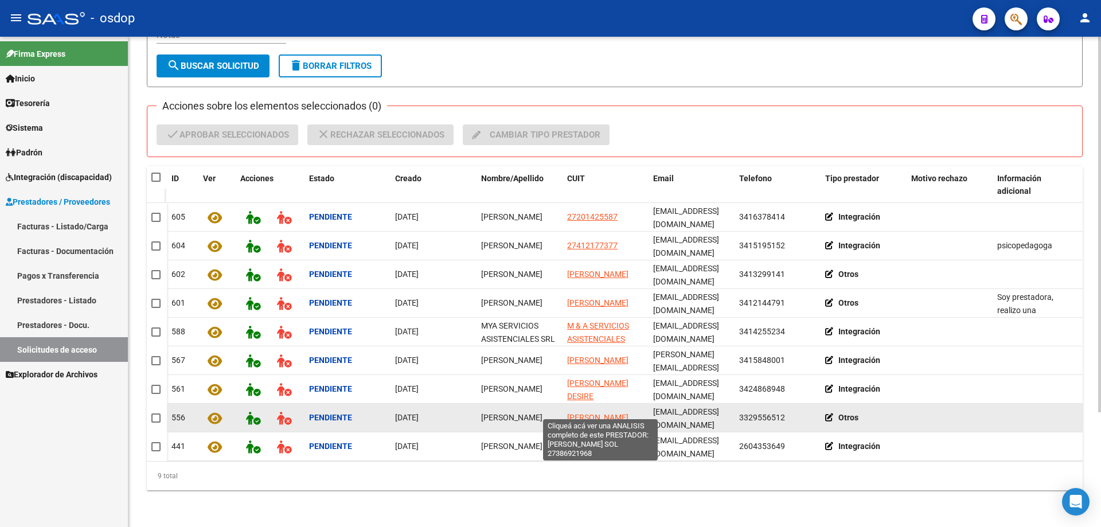
click at [585, 413] on span "SANTI MARIA SOL" at bounding box center [597, 417] width 61 height 9
click at [842, 413] on strong "Otros" at bounding box center [849, 417] width 20 height 9
click at [829, 414] on icon at bounding box center [831, 418] width 13 height 8
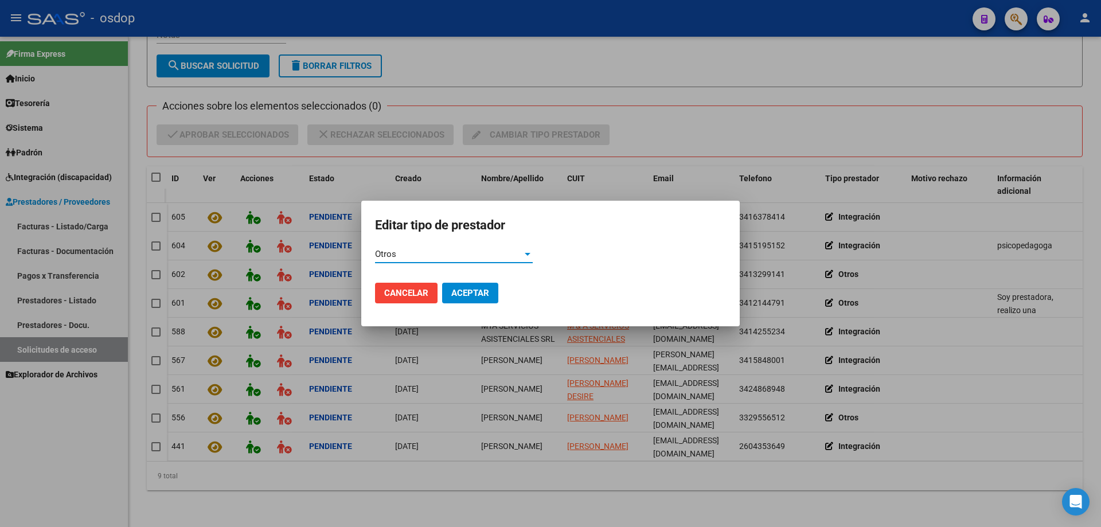
click at [497, 253] on div "Otros" at bounding box center [448, 254] width 147 height 10
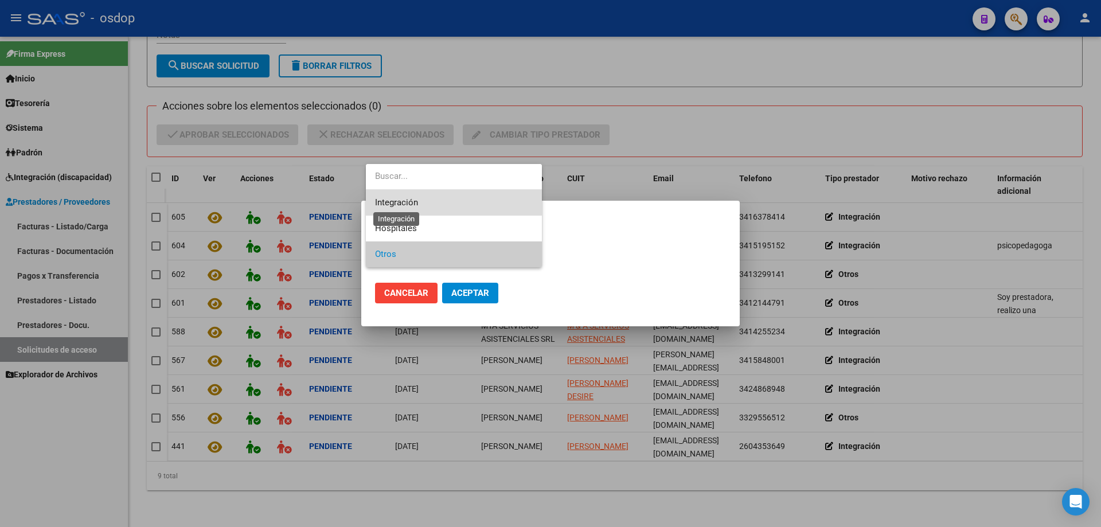
click at [386, 202] on span "Integración" at bounding box center [396, 202] width 43 height 10
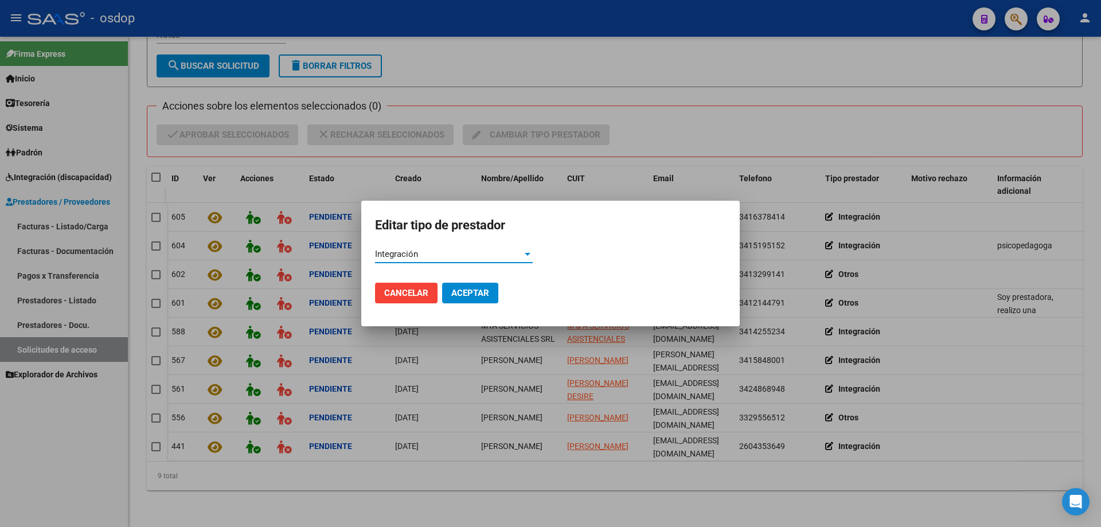
click at [462, 299] on button "Aceptar" at bounding box center [470, 293] width 56 height 21
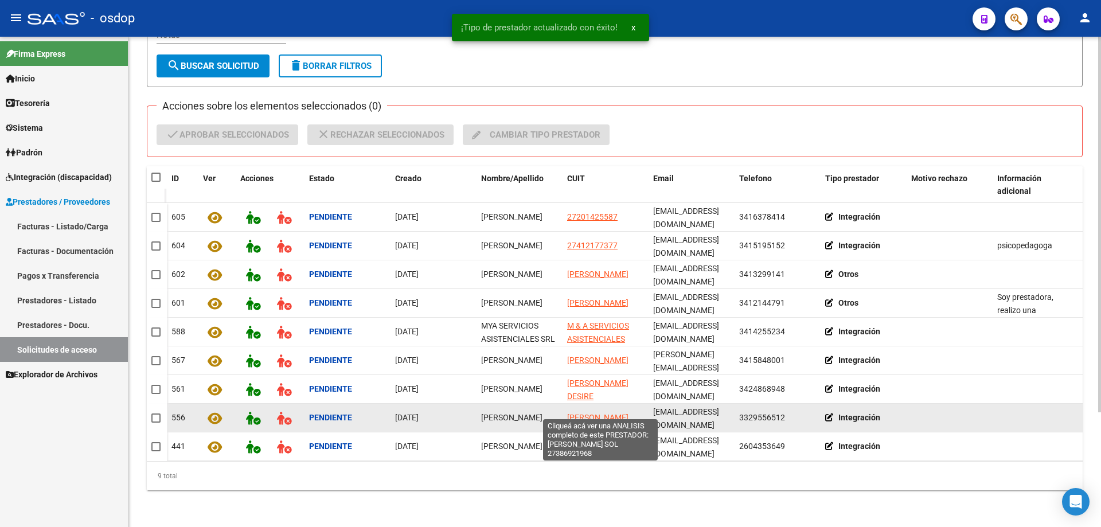
click at [579, 413] on span "SANTI MARIA SOL" at bounding box center [597, 417] width 61 height 9
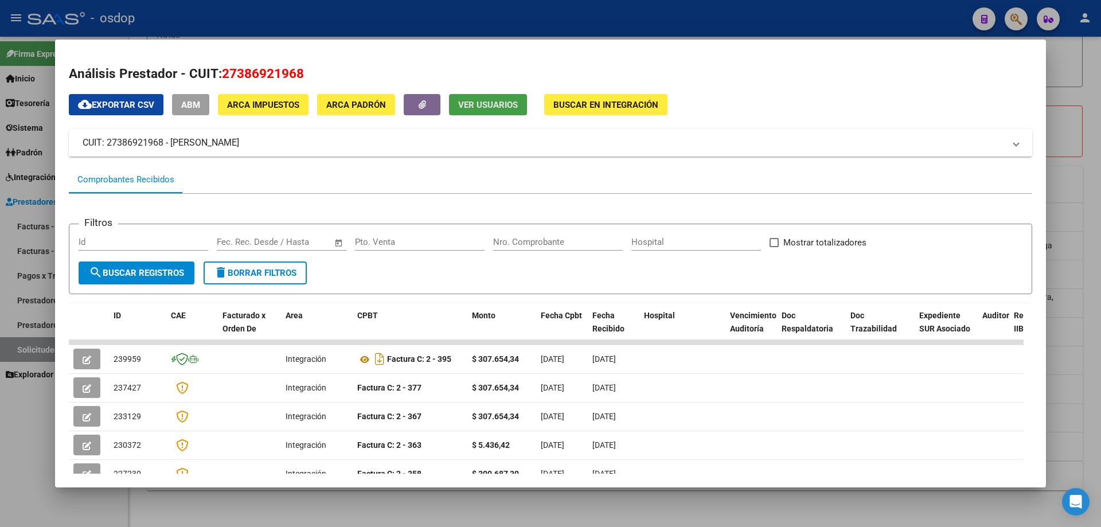
click at [469, 103] on span "Ver Usuarios" at bounding box center [488, 105] width 60 height 10
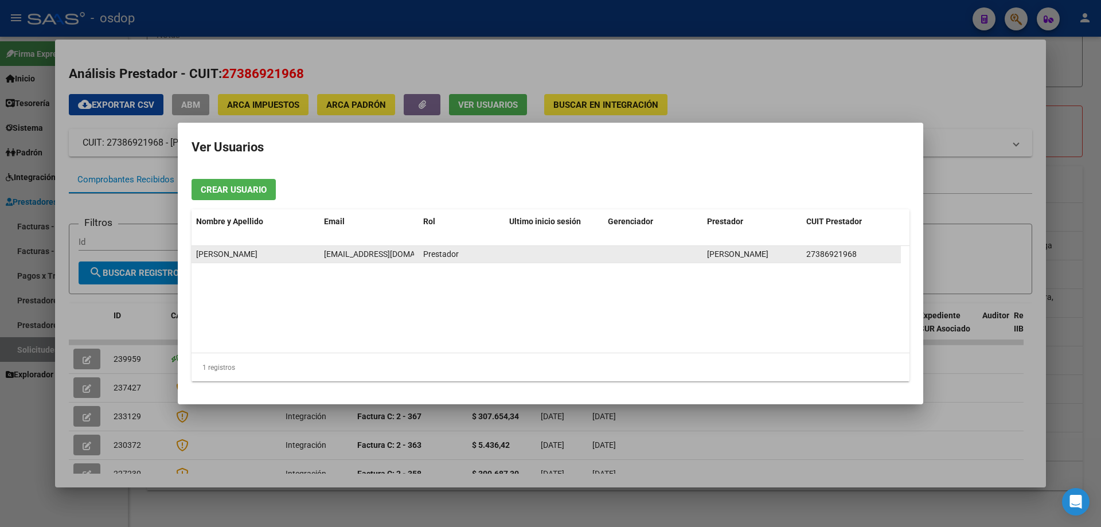
scroll to position [0, 5]
drag, startPoint x: 324, startPoint y: 254, endPoint x: 415, endPoint y: 255, distance: 91.2
click at [415, 255] on datatable-body-cell "[EMAIL_ADDRESS][DOMAIN_NAME]" at bounding box center [368, 254] width 99 height 17
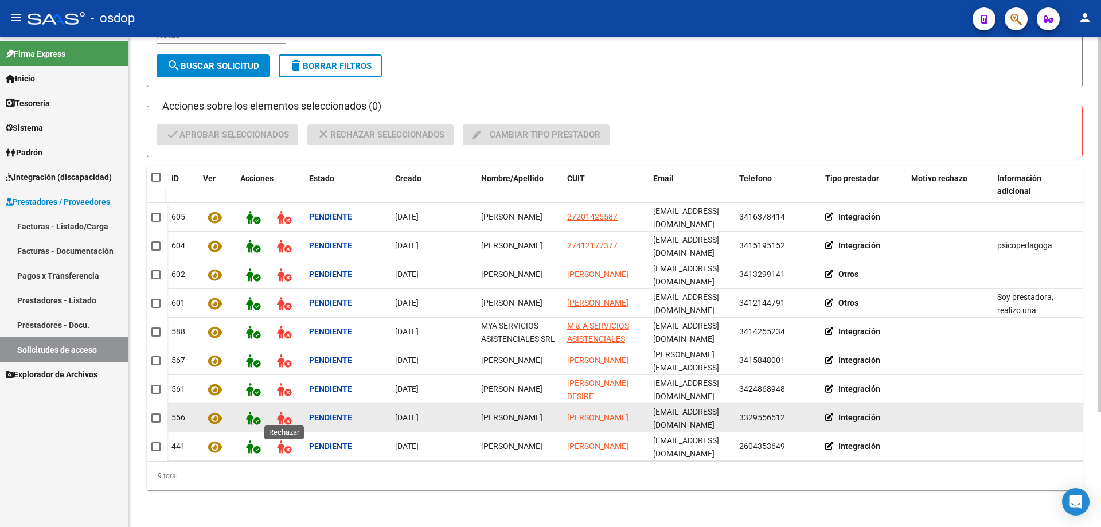
click at [284, 416] on icon at bounding box center [284, 418] width 14 height 13
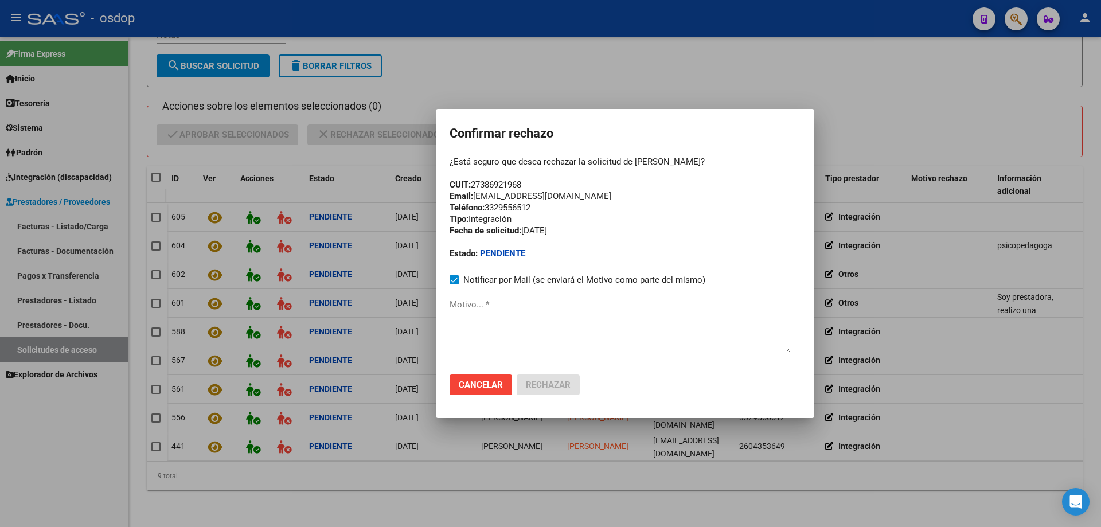
click at [461, 313] on textarea "Motivo... *" at bounding box center [621, 325] width 342 height 54
paste textarea "[EMAIL_ADDRESS][DOMAIN_NAME]"
click at [451, 304] on mat-dialog-container "Confirmar rechazo ¿Está seguro que desea rechazar la solicitud de Sol Santi? CU…" at bounding box center [625, 263] width 379 height 309
click at [451, 304] on textarea "[EMAIL_ADDRESS][DOMAIN_NAME]" at bounding box center [621, 325] width 342 height 54
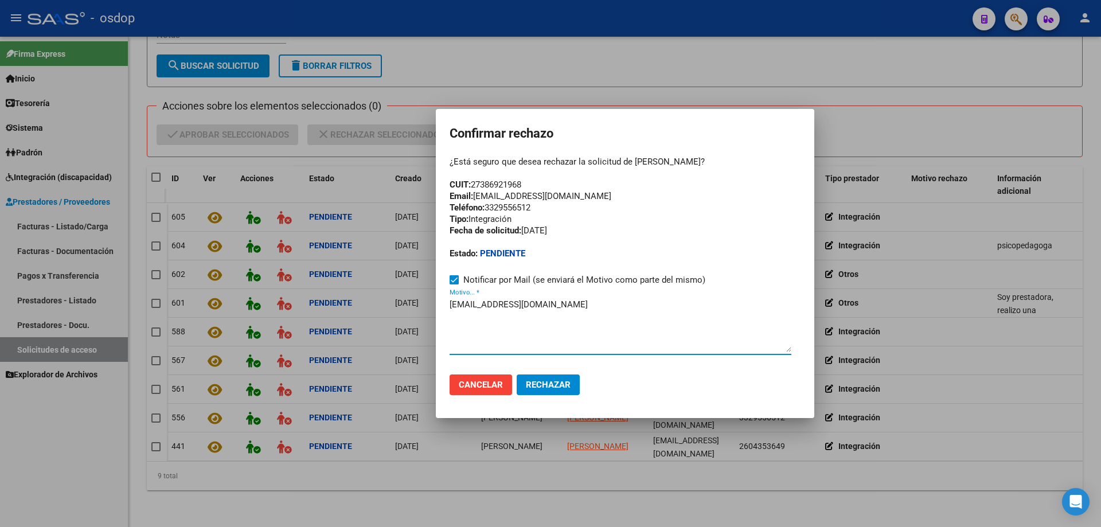
paste textarea "Se encuentra ACTIVA la cuenta de correo electrónico:"
drag, startPoint x: 450, startPoint y: 193, endPoint x: 588, endPoint y: 193, distance: 137.7
click at [588, 193] on div "¿Está seguro que desea rechazar la solicitud de Sol Santi? CUIT: 27386921968 Em…" at bounding box center [625, 207] width 351 height 103
click at [449, 302] on mat-dialog-container "Confirmar rechazo ¿Está seguro que desea rechazar la solicitud de Sol Santi? CU…" at bounding box center [625, 263] width 379 height 309
click at [450, 302] on textarea "Se encuentra ACTIVA la cuenta de correo electrónico: m_sol_santi@hotmail.com" at bounding box center [621, 325] width 342 height 54
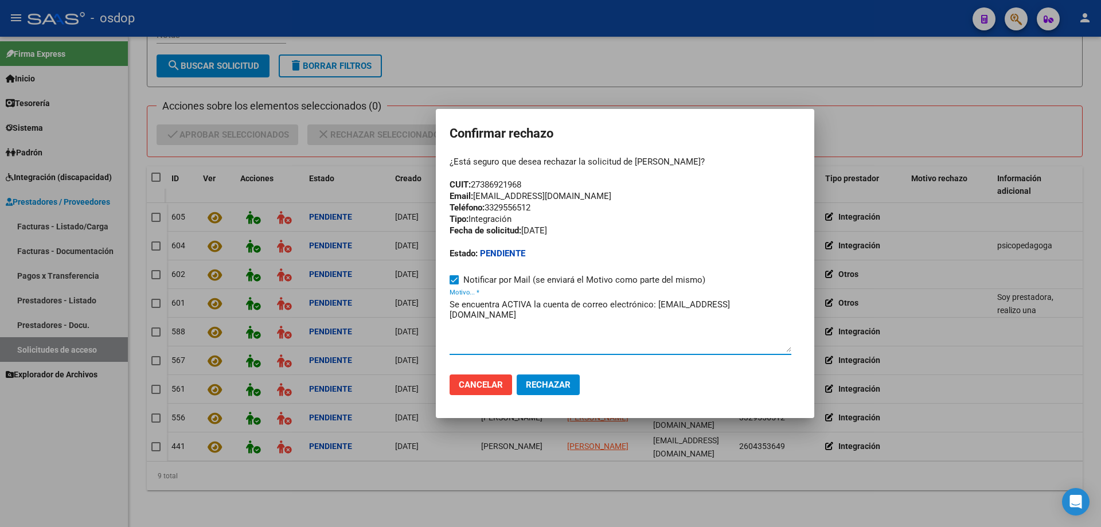
paste textarea "Email: pspsolsanti@gmail.com"
type textarea "Email: pspsolsanti@gmail.com / / Se encuentra ACTIVA la cuenta de correo electr…"
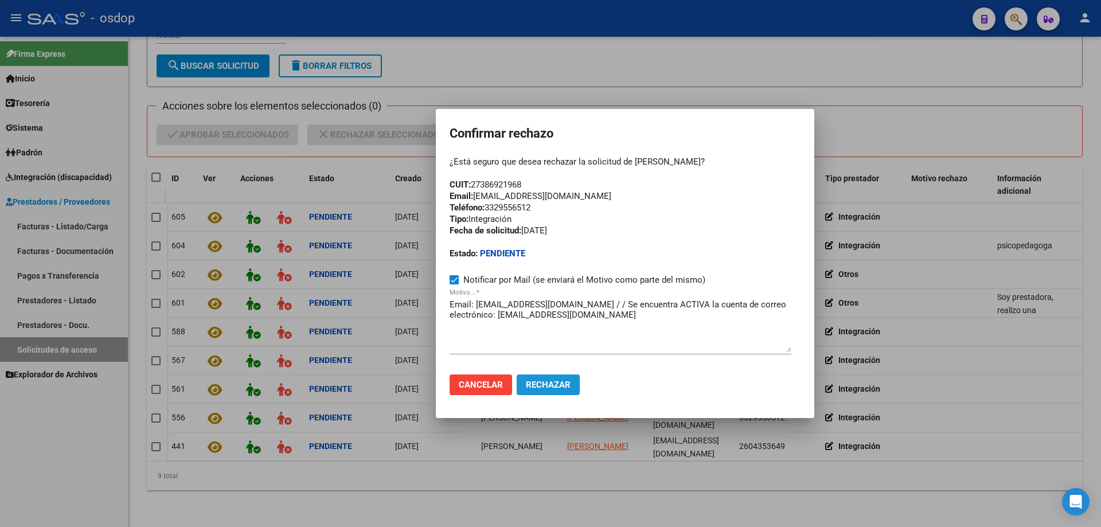
click at [543, 385] on span "Rechazar" at bounding box center [548, 385] width 45 height 10
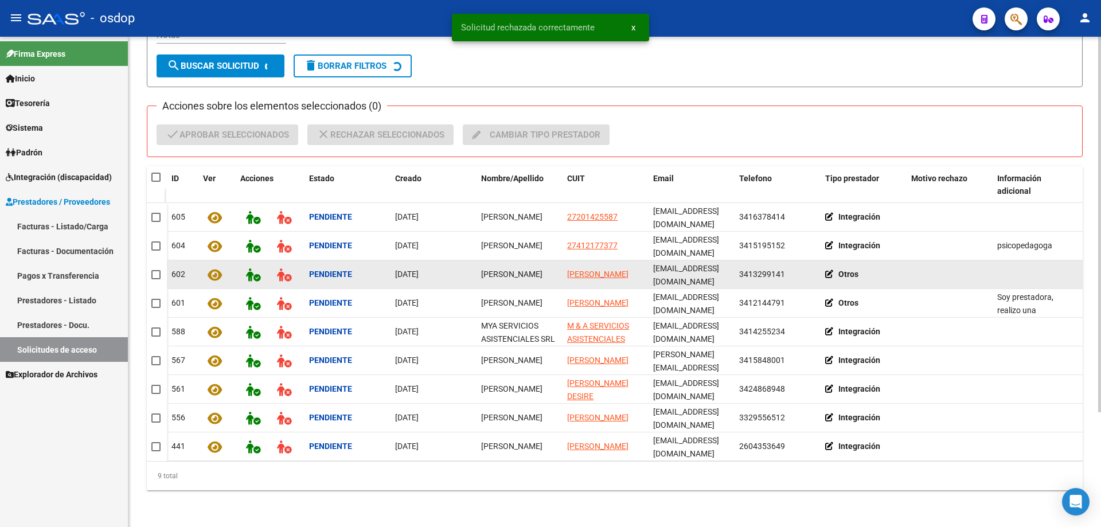
scroll to position [124, 0]
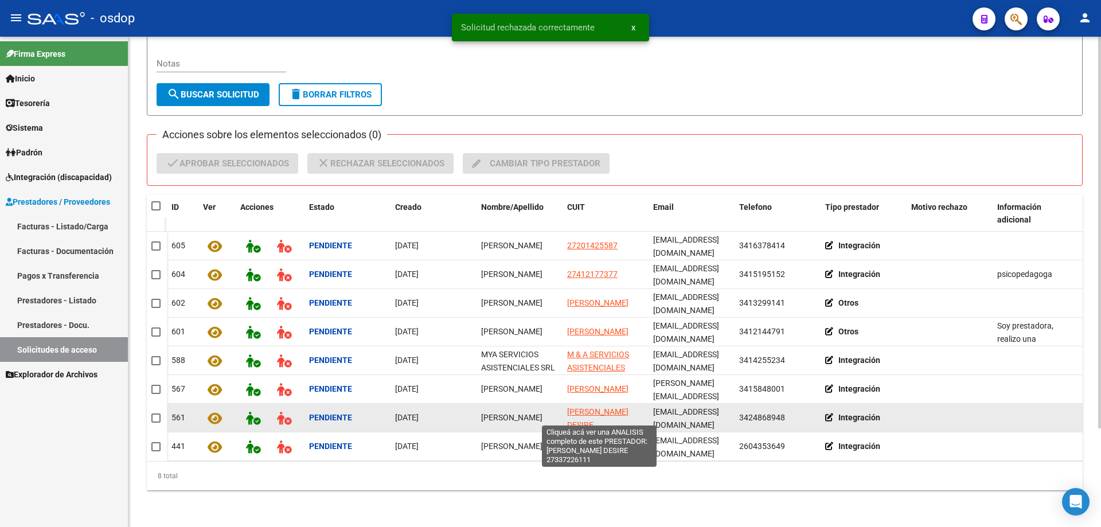
click at [584, 407] on span "HABASH PAMELA DESIRE" at bounding box center [597, 418] width 61 height 22
type textarea "27337226111"
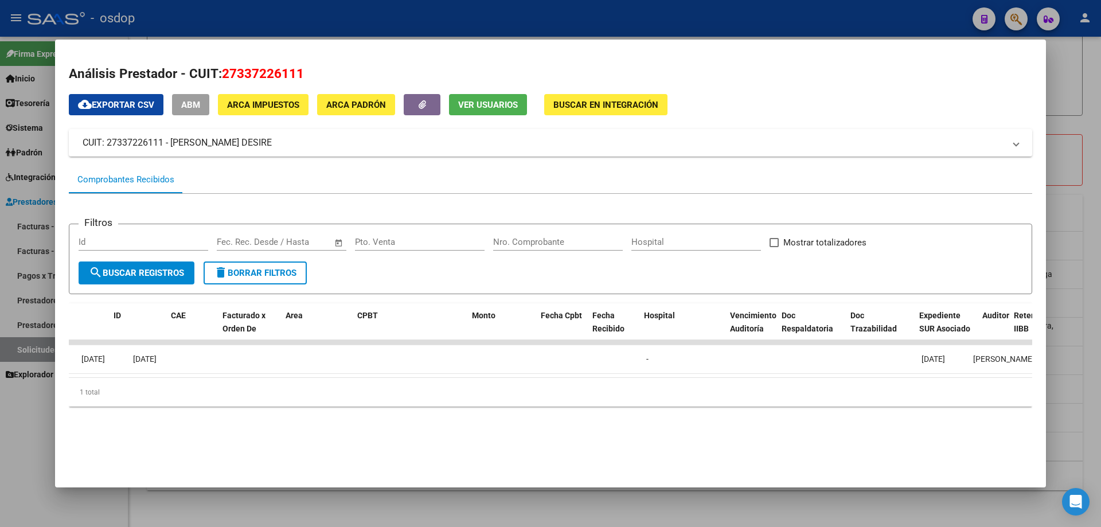
scroll to position [0, 0]
click at [467, 111] on button "Ver Usuarios" at bounding box center [488, 104] width 78 height 21
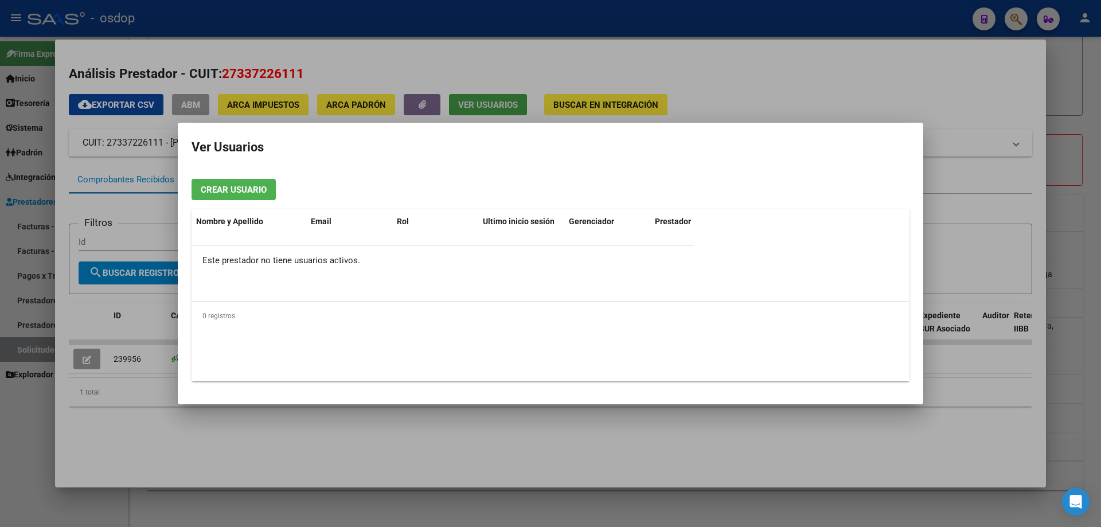
click at [467, 111] on div at bounding box center [550, 263] width 1101 height 527
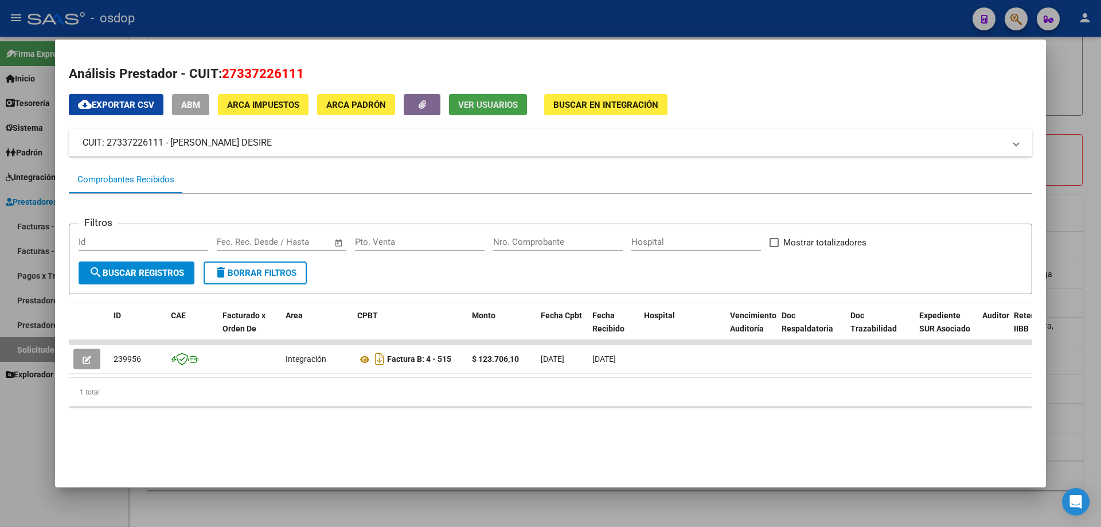
click at [467, 110] on span "Ver Usuarios" at bounding box center [488, 105] width 60 height 10
click at [474, 105] on span "Ver Usuarios" at bounding box center [488, 105] width 60 height 10
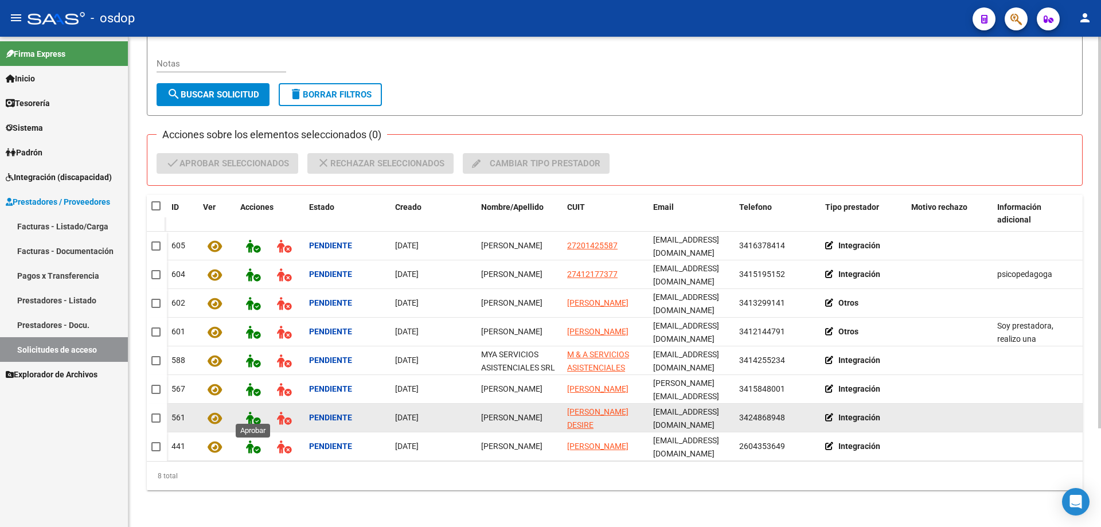
click at [250, 412] on icon at bounding box center [253, 418] width 14 height 13
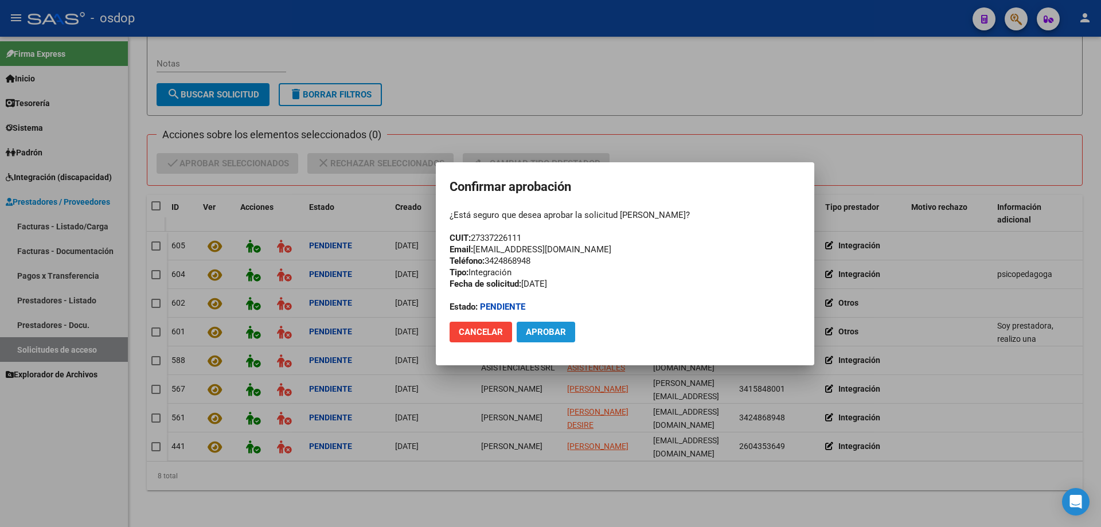
click at [541, 333] on span "Aprobar" at bounding box center [546, 332] width 40 height 10
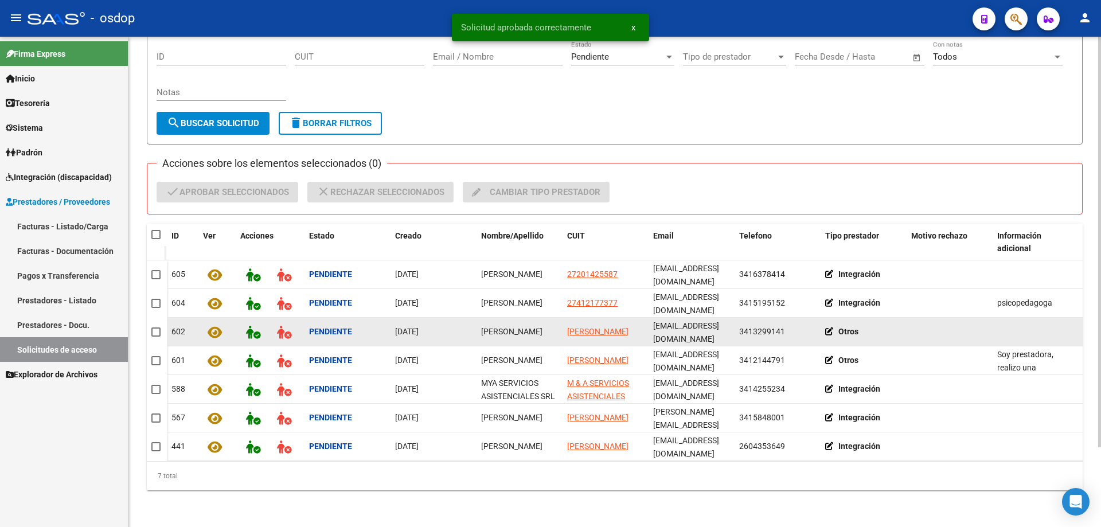
scroll to position [95, 0]
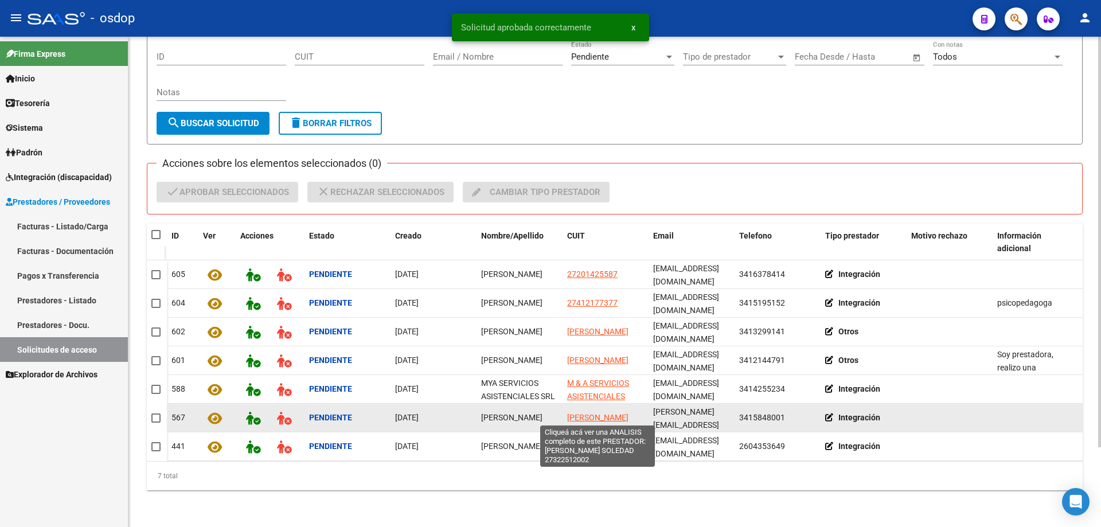
click at [582, 413] on span "LUCIANI YANINA SOLEDAD" at bounding box center [597, 417] width 61 height 9
type textarea "27322512002"
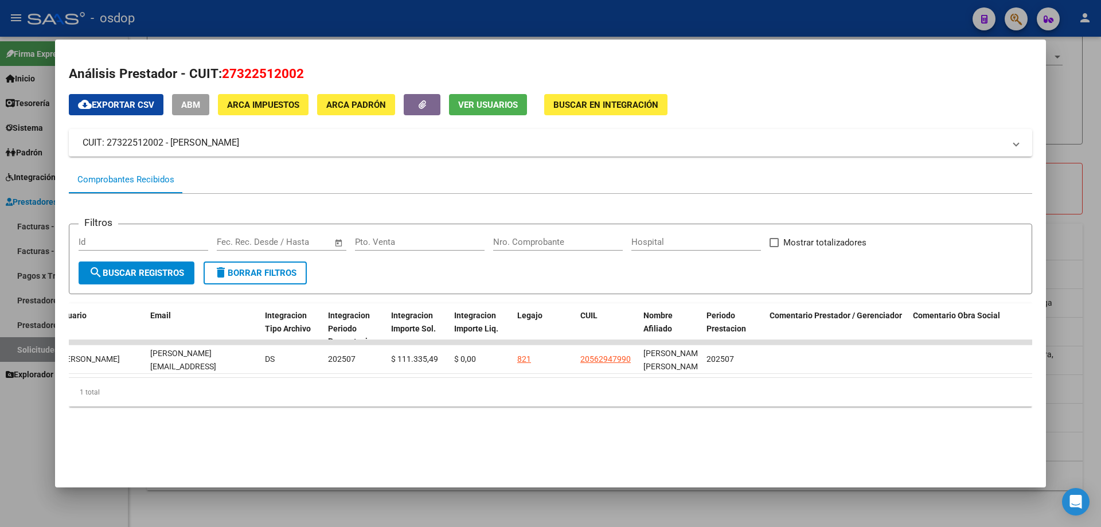
scroll to position [0, 0]
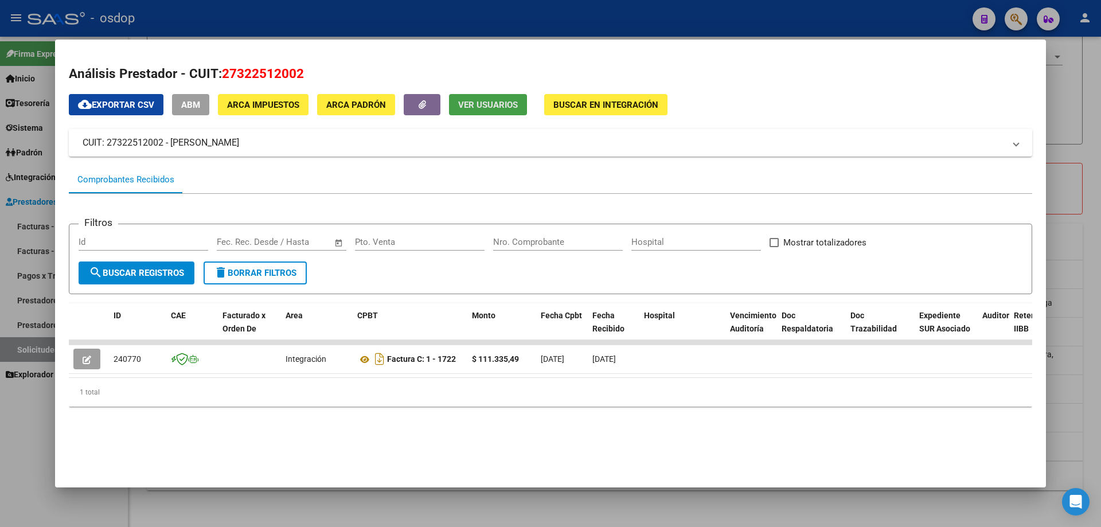
click at [474, 104] on span "Ver Usuarios" at bounding box center [488, 105] width 60 height 10
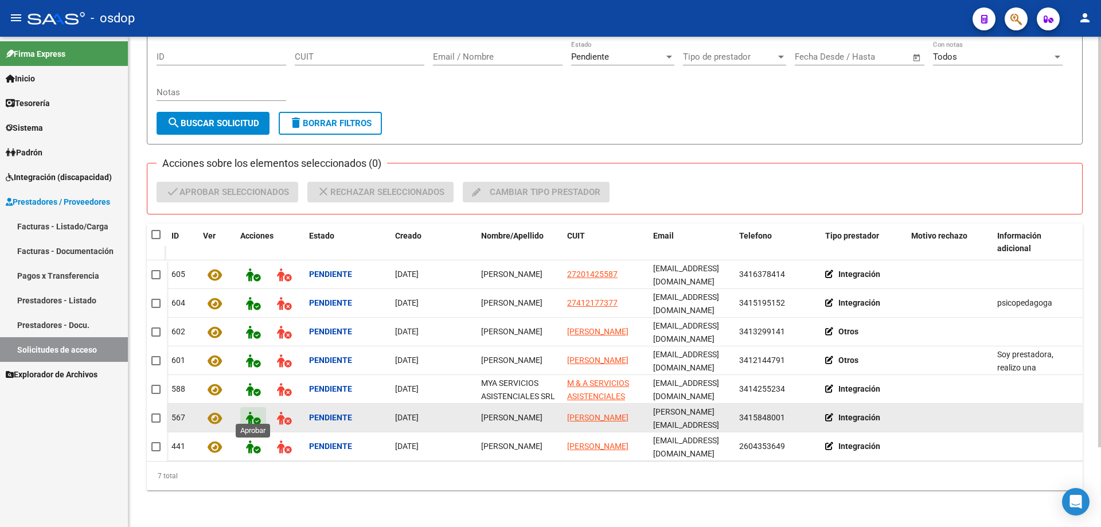
click at [247, 412] on button at bounding box center [253, 417] width 26 height 21
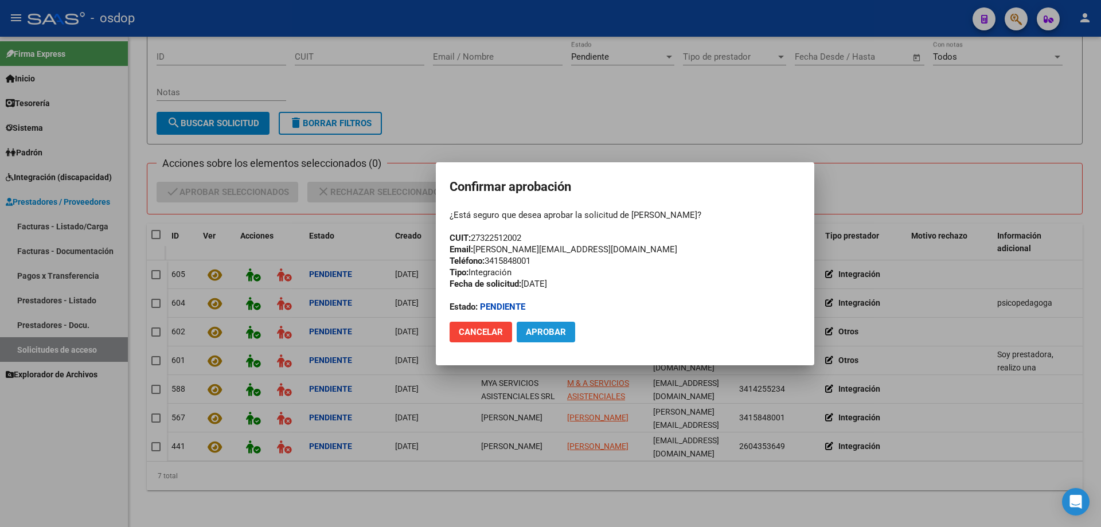
click at [543, 329] on span "Aprobar" at bounding box center [546, 332] width 40 height 10
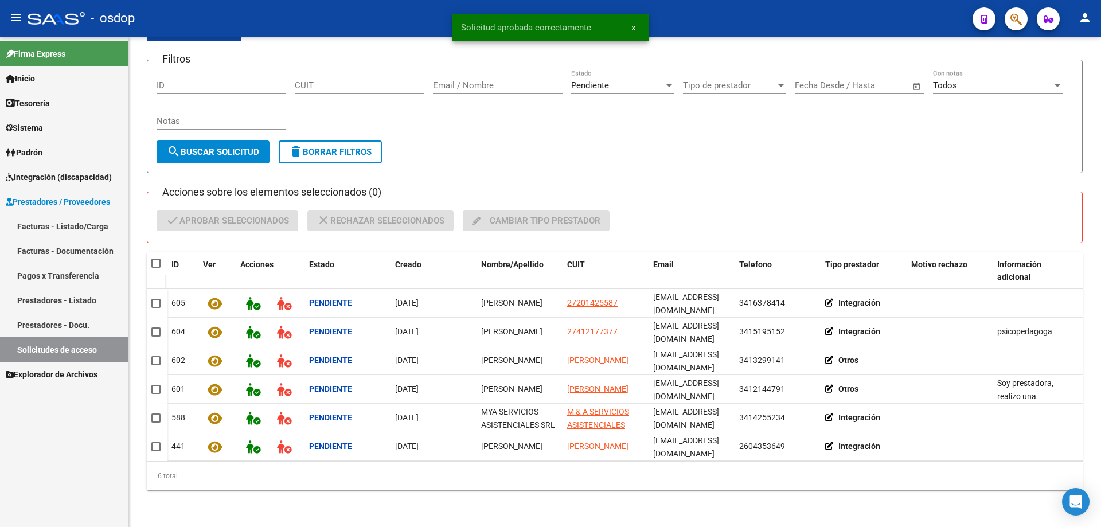
scroll to position [67, 0]
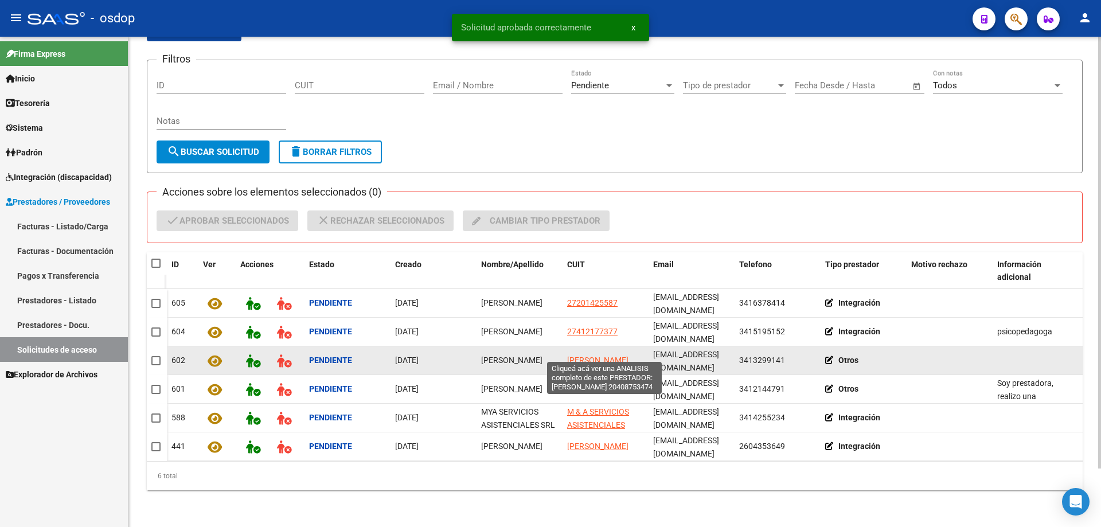
click at [594, 356] on span "AYALA MILTON IVAN" at bounding box center [597, 360] width 61 height 9
type textarea "20408753474"
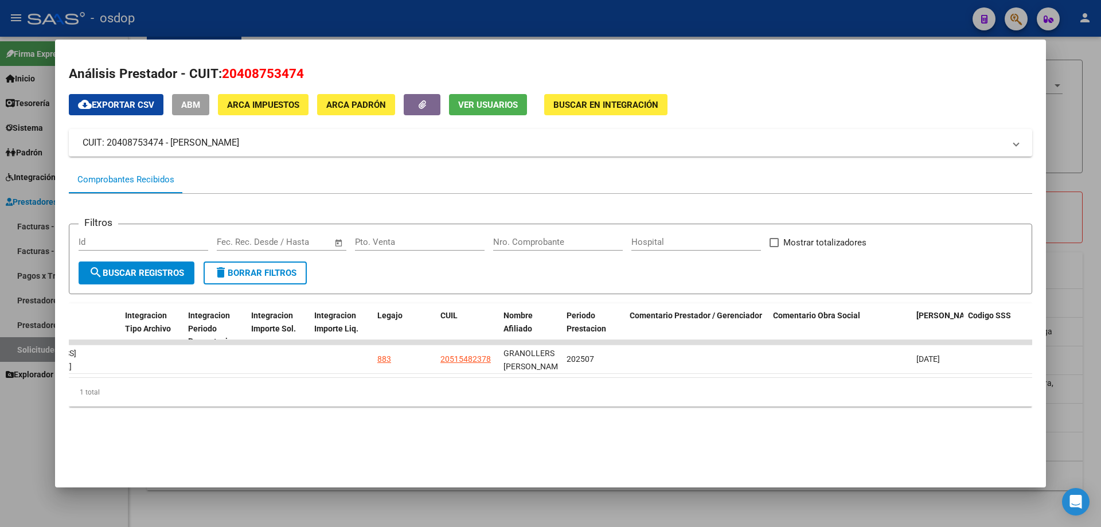
scroll to position [0, 0]
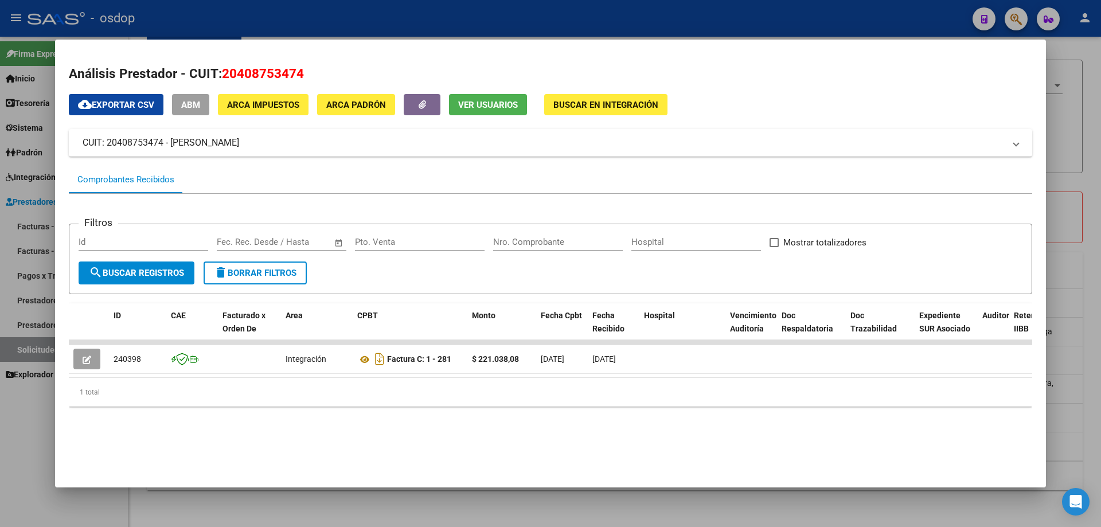
click at [481, 104] on span "Ver Usuarios" at bounding box center [488, 105] width 60 height 10
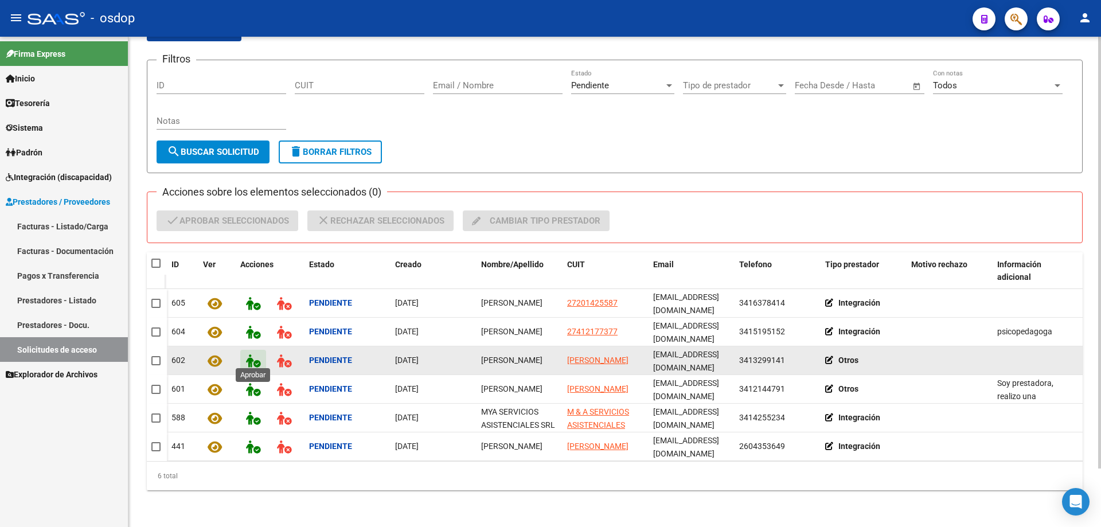
drag, startPoint x: 255, startPoint y: 357, endPoint x: 266, endPoint y: 359, distance: 11.1
click at [266, 359] on button at bounding box center [253, 360] width 26 height 21
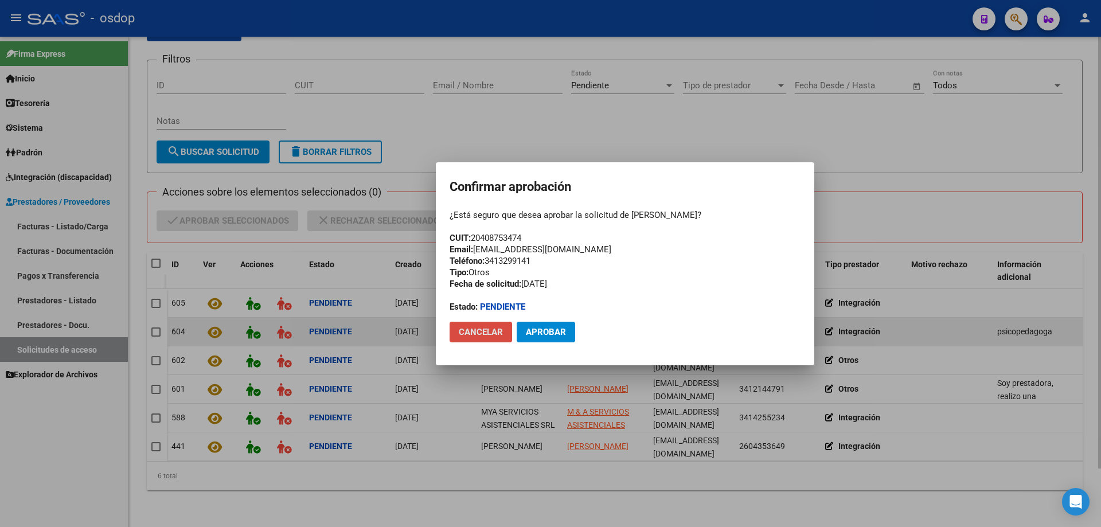
click at [480, 333] on span "Cancelar" at bounding box center [481, 332] width 44 height 10
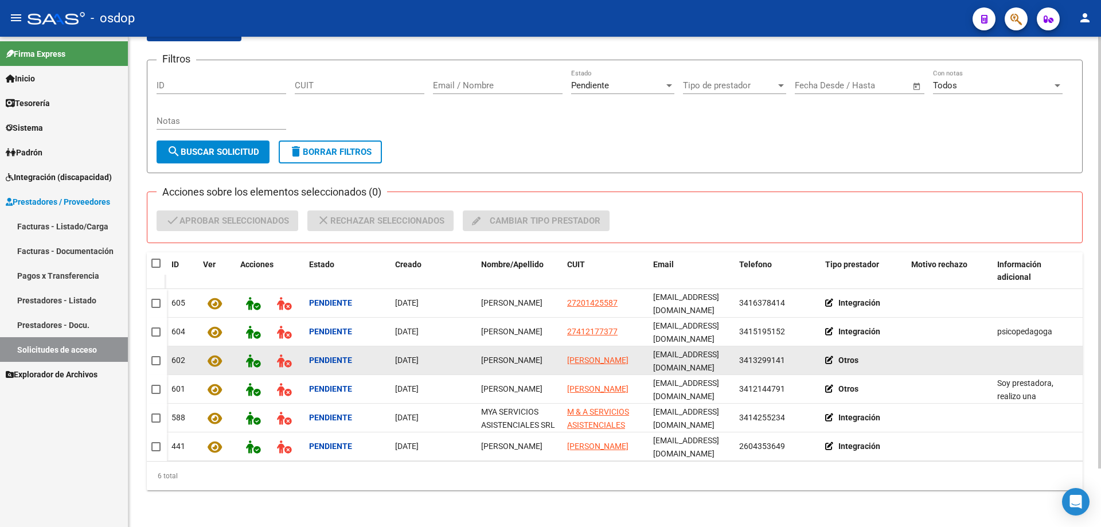
click at [843, 356] on strong "Otros" at bounding box center [849, 360] width 20 height 9
click at [827, 354] on div "Otros" at bounding box center [863, 360] width 77 height 13
click at [827, 356] on icon at bounding box center [831, 360] width 13 height 8
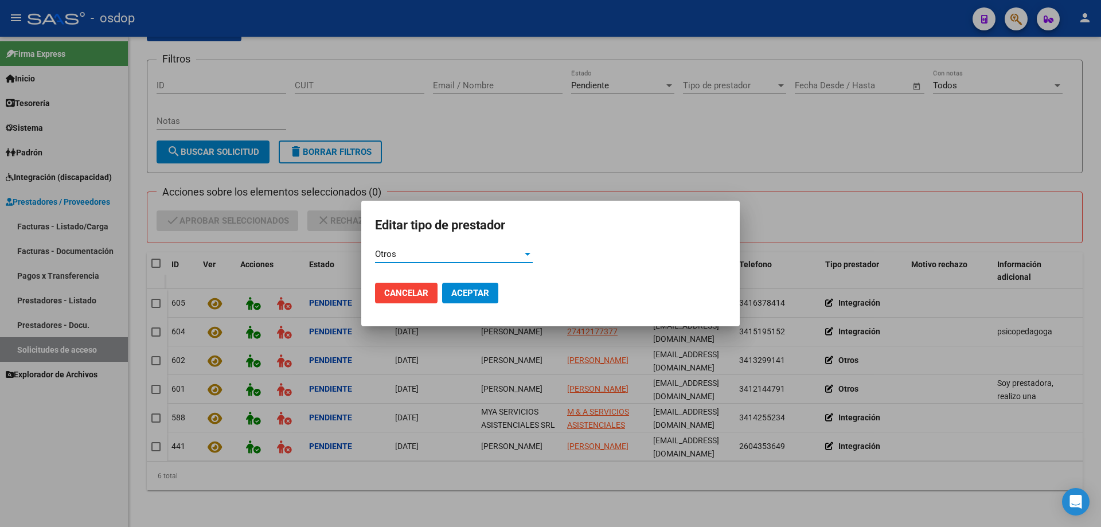
click at [445, 255] on div "Otros" at bounding box center [448, 254] width 147 height 10
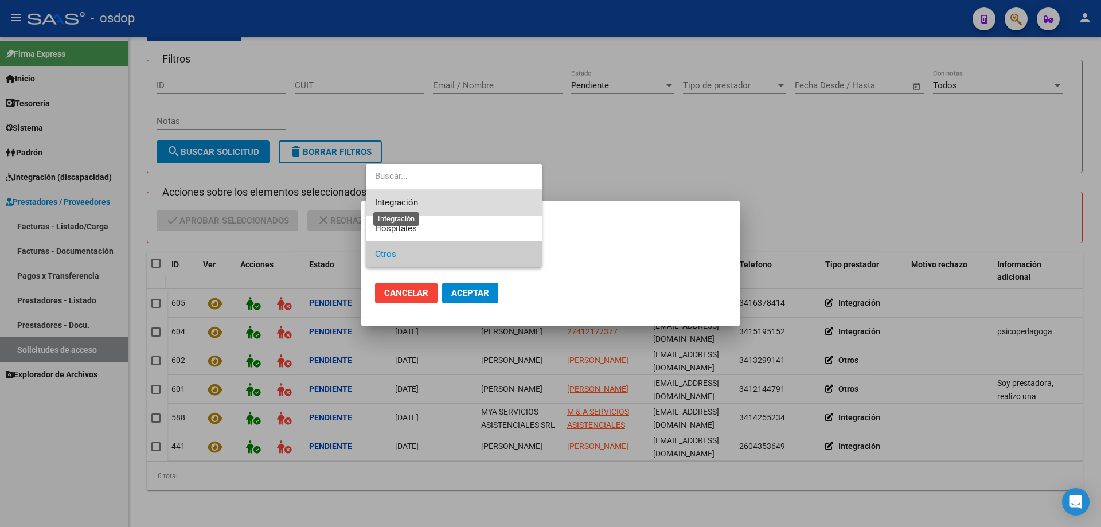
click at [395, 206] on span "Integración" at bounding box center [396, 202] width 43 height 10
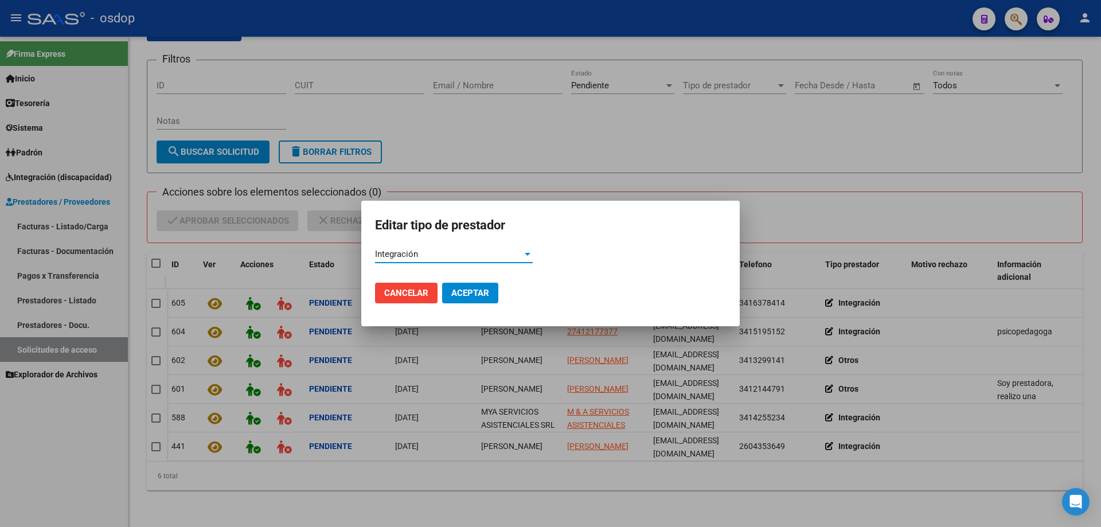
click at [466, 293] on span "Aceptar" at bounding box center [470, 293] width 38 height 10
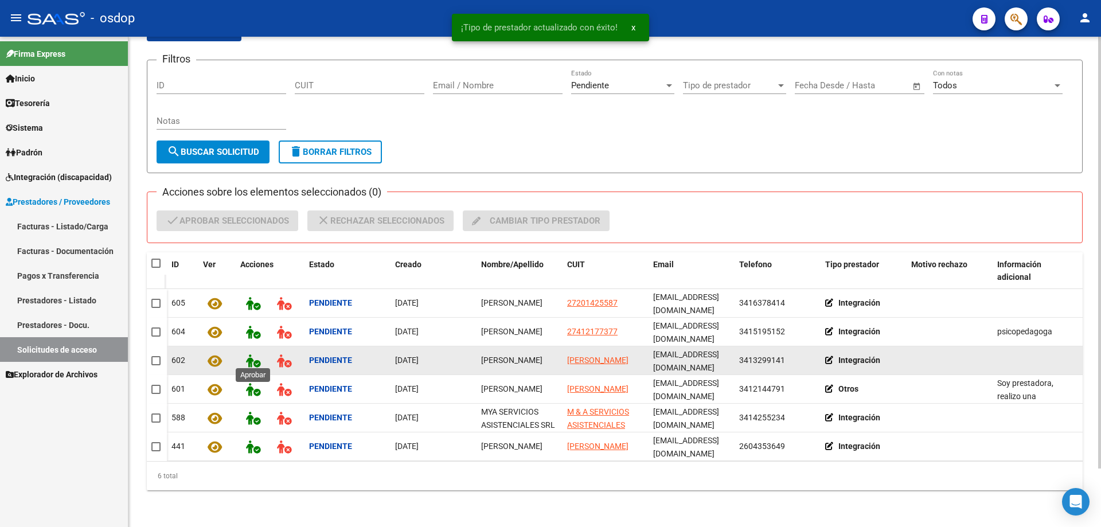
click at [254, 354] on icon at bounding box center [253, 360] width 14 height 13
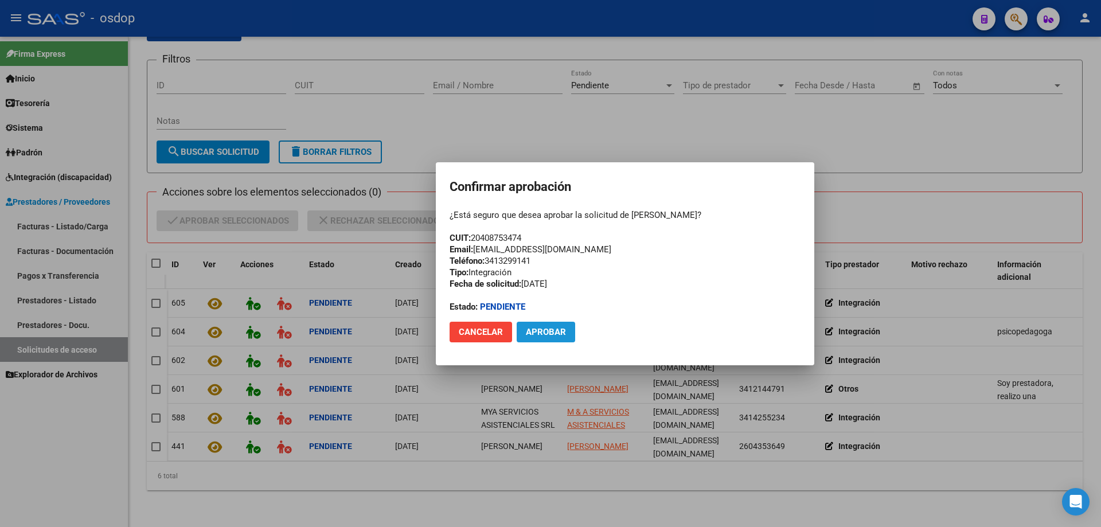
click at [550, 333] on span "Aprobar" at bounding box center [546, 332] width 40 height 10
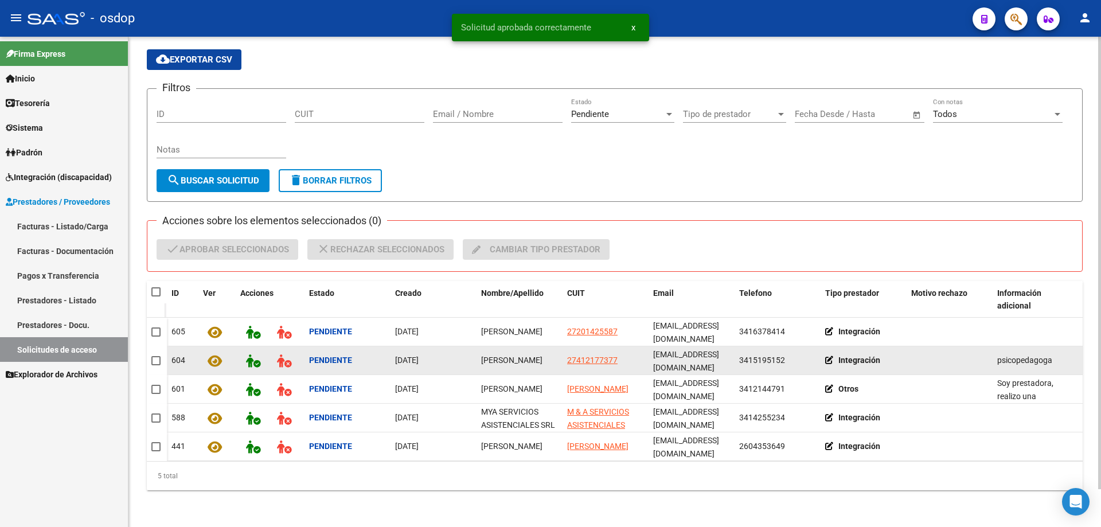
scroll to position [41, 0]
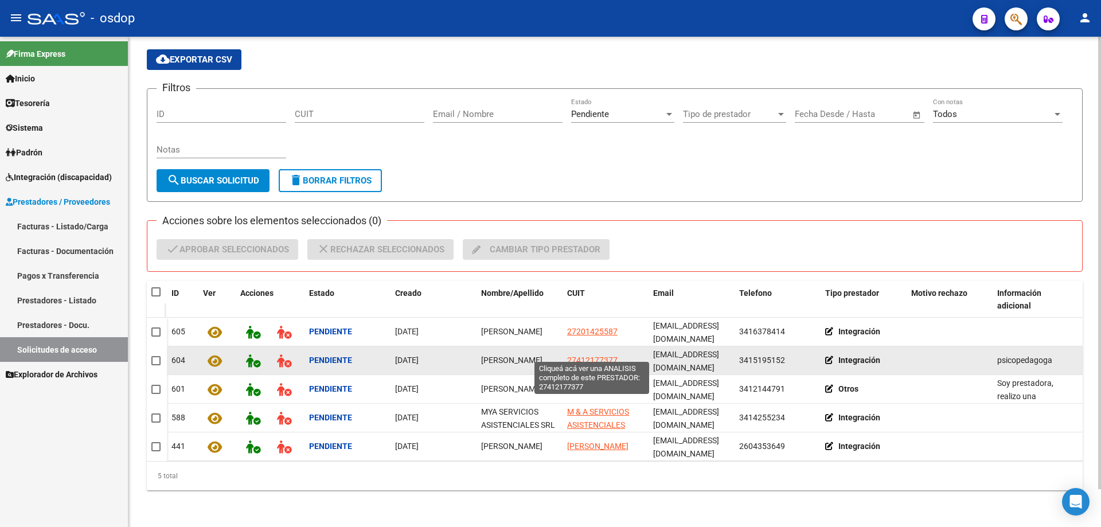
click at [586, 356] on span "27412177377" at bounding box center [592, 360] width 50 height 9
type textarea "27412177377"
click at [245, 354] on button at bounding box center [253, 360] width 26 height 21
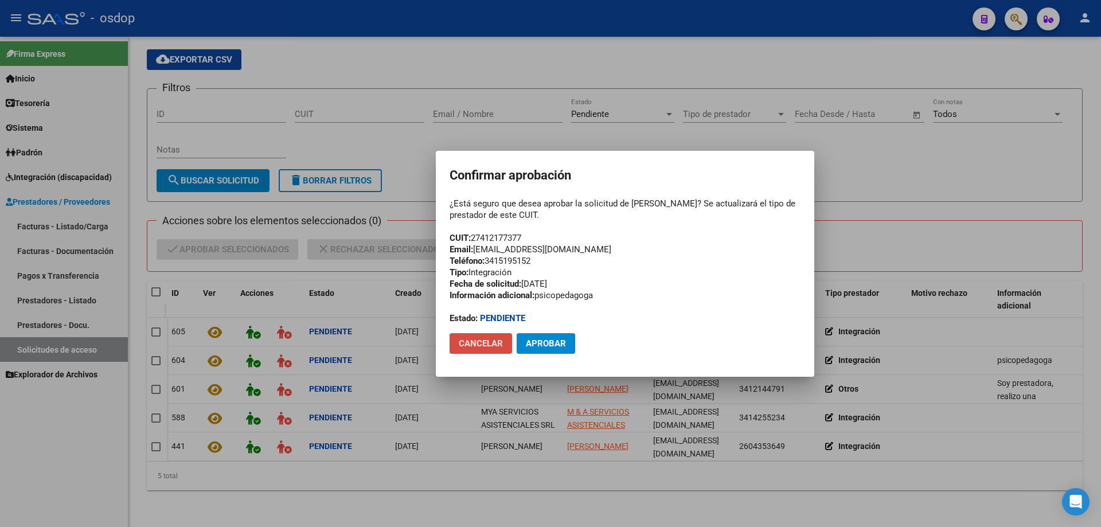
drag, startPoint x: 484, startPoint y: 344, endPoint x: 472, endPoint y: 341, distance: 12.5
click at [484, 343] on span "Cancelar" at bounding box center [481, 343] width 44 height 10
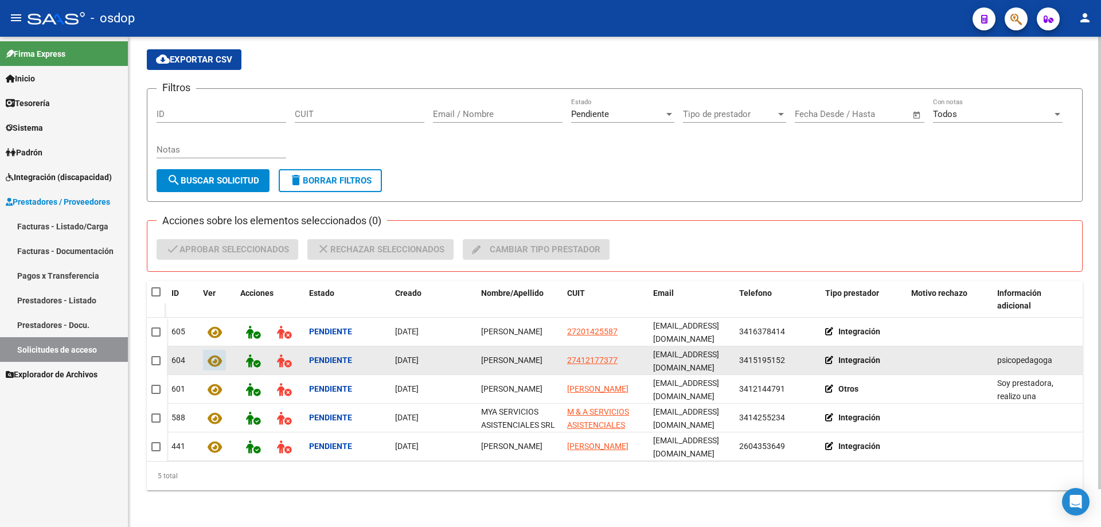
click at [218, 354] on icon at bounding box center [215, 360] width 14 height 13
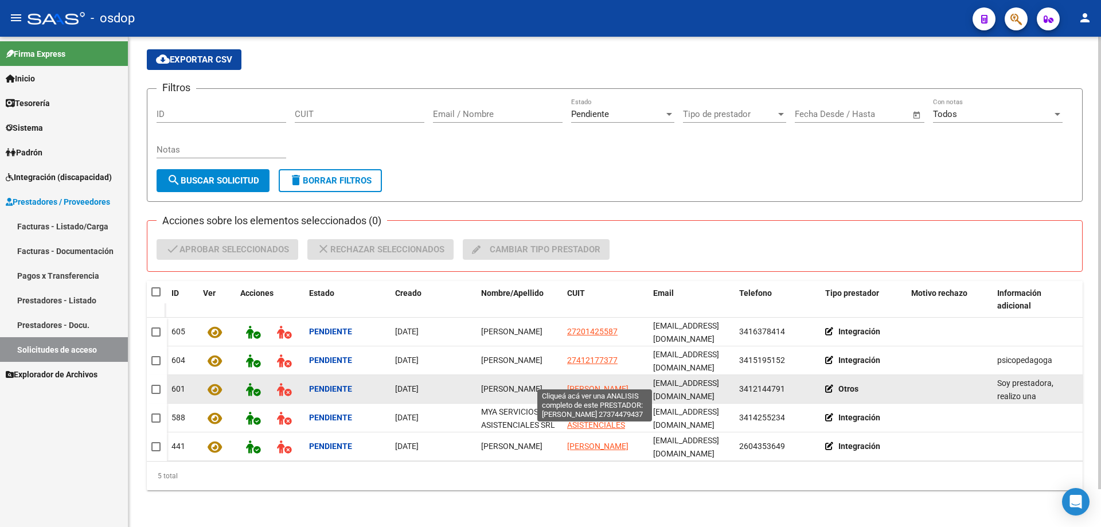
click at [590, 384] on span "ALVAREZ LARA" at bounding box center [597, 388] width 61 height 9
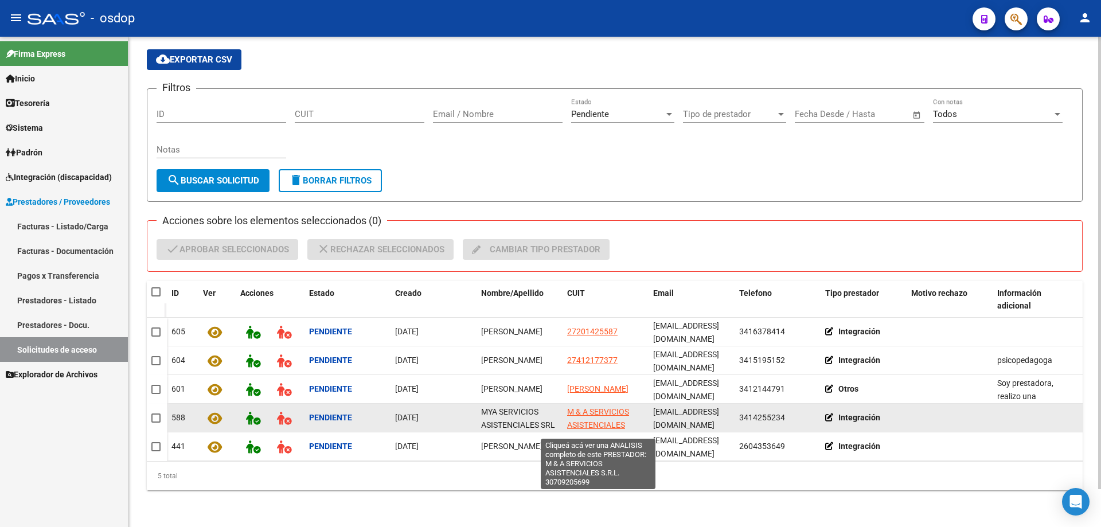
click at [591, 407] on span "M & A SERVICIOS ASISTENCIALES S.R.L." at bounding box center [598, 425] width 62 height 36
type textarea "30709205699"
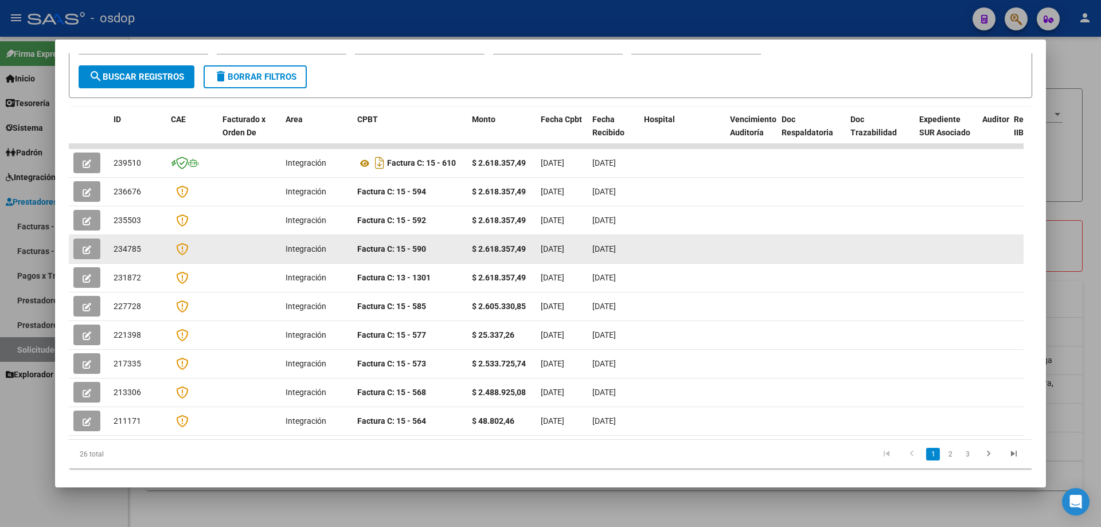
scroll to position [0, 0]
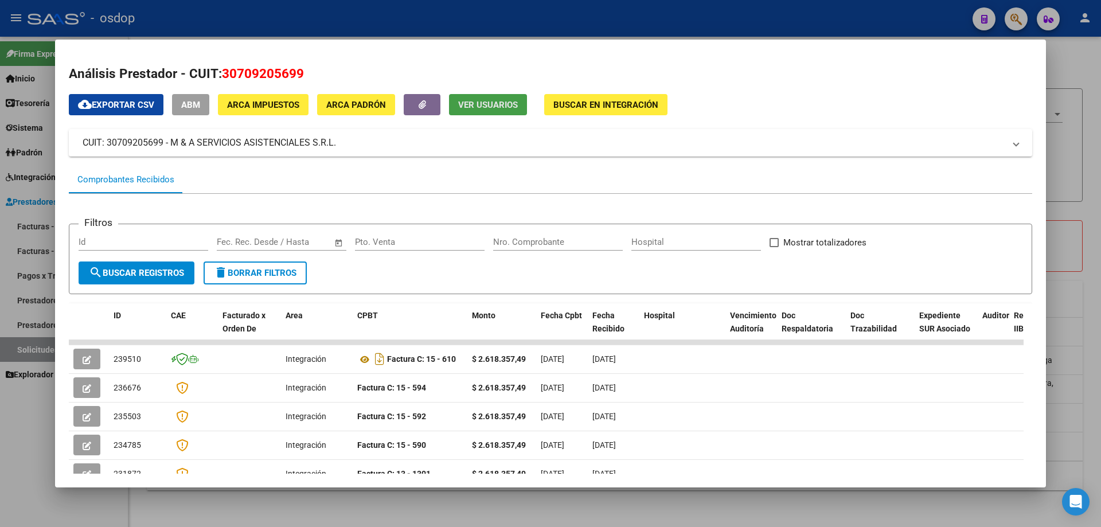
click at [476, 100] on span "Ver Usuarios" at bounding box center [488, 105] width 60 height 10
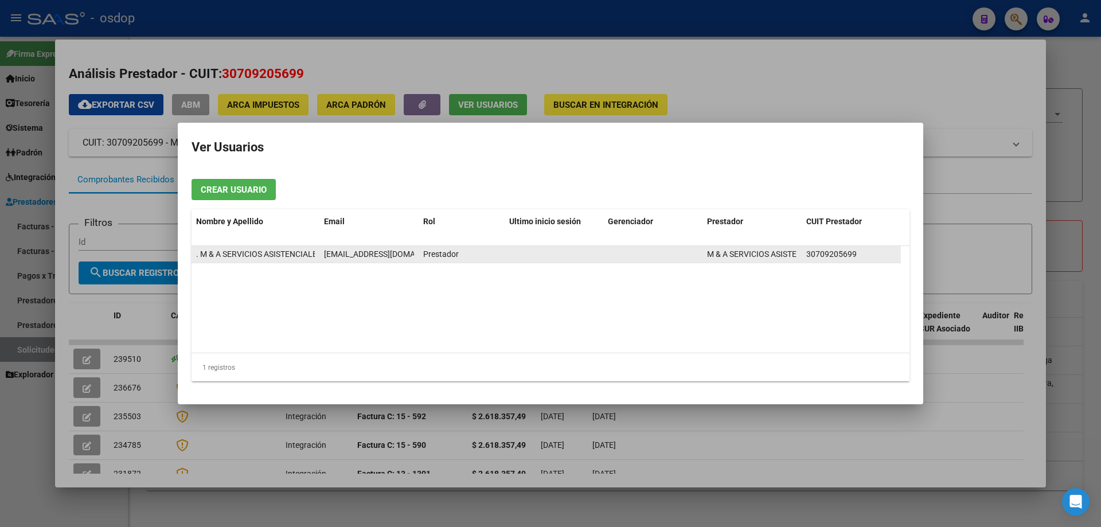
drag, startPoint x: 324, startPoint y: 251, endPoint x: 420, endPoint y: 263, distance: 97.0
click at [420, 263] on div ". M & A SERVICIOS ASISTENCIALES SRL mlopez@afidi.com.ar Prestador M & A SERVICI…" at bounding box center [547, 254] width 710 height 17
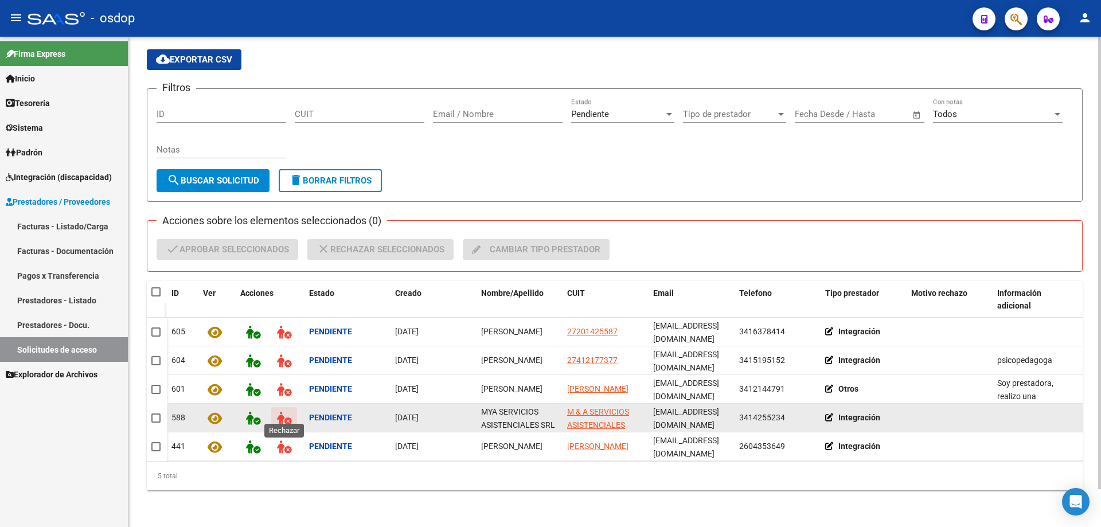
click at [283, 412] on icon at bounding box center [284, 418] width 14 height 13
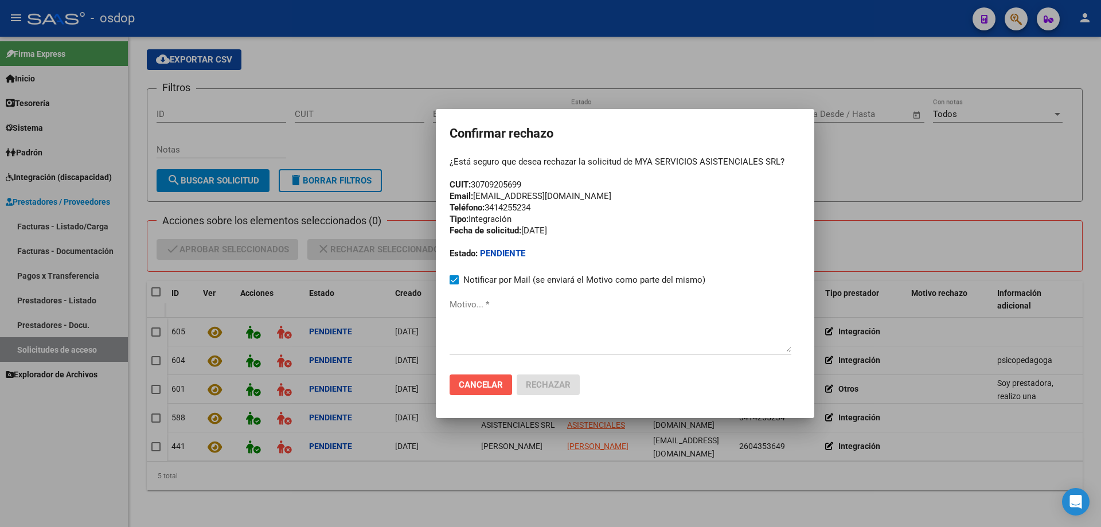
click at [474, 387] on span "Cancelar" at bounding box center [481, 385] width 44 height 10
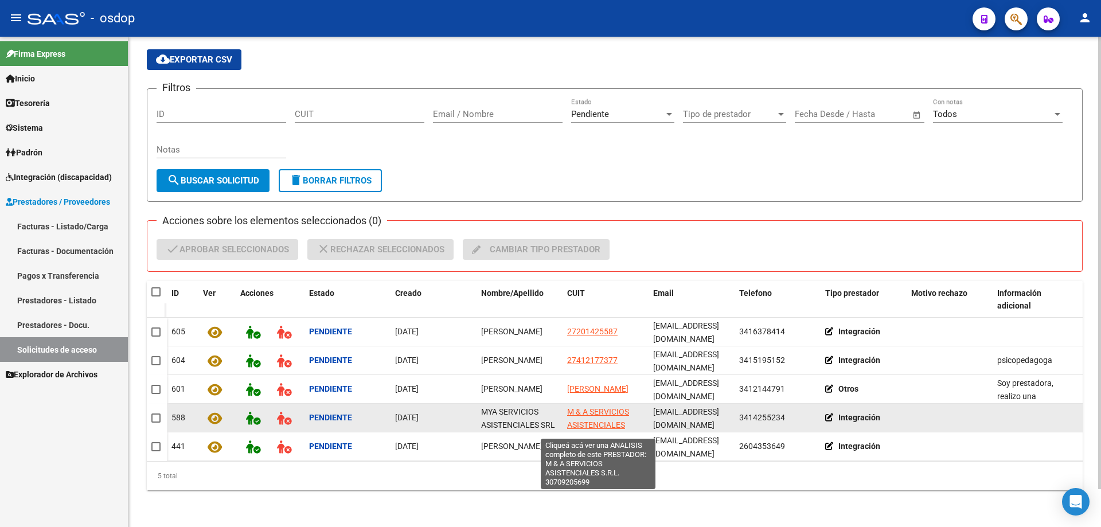
click at [595, 408] on span "M & A SERVICIOS ASISTENCIALES S.R.L." at bounding box center [598, 425] width 62 height 36
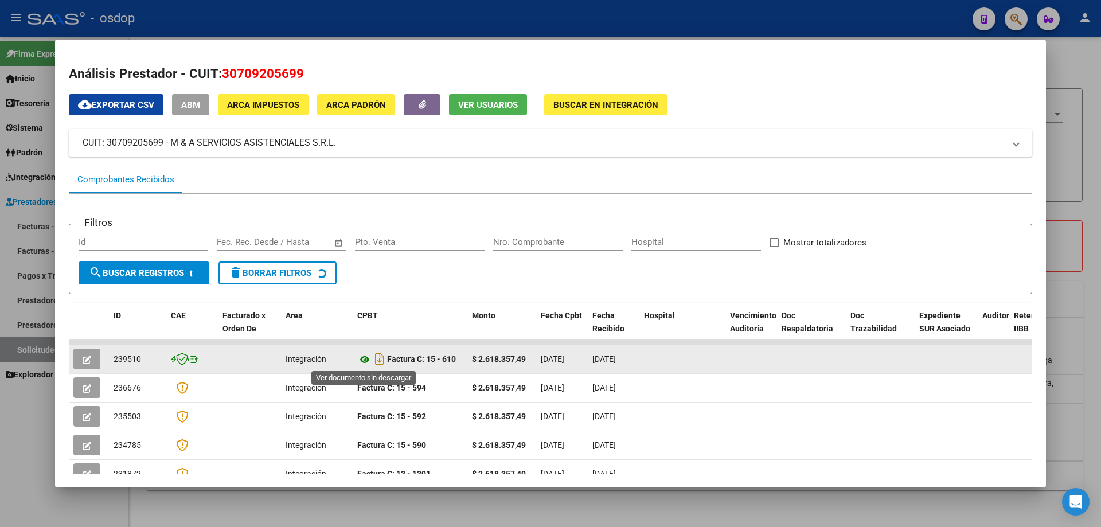
click at [365, 358] on icon at bounding box center [364, 360] width 15 height 14
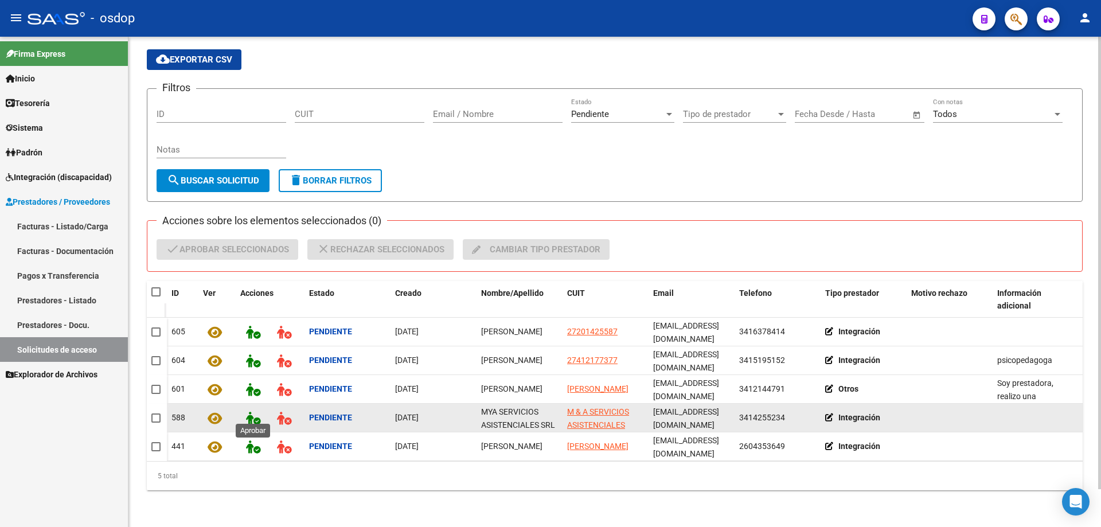
click at [251, 412] on icon at bounding box center [253, 418] width 14 height 13
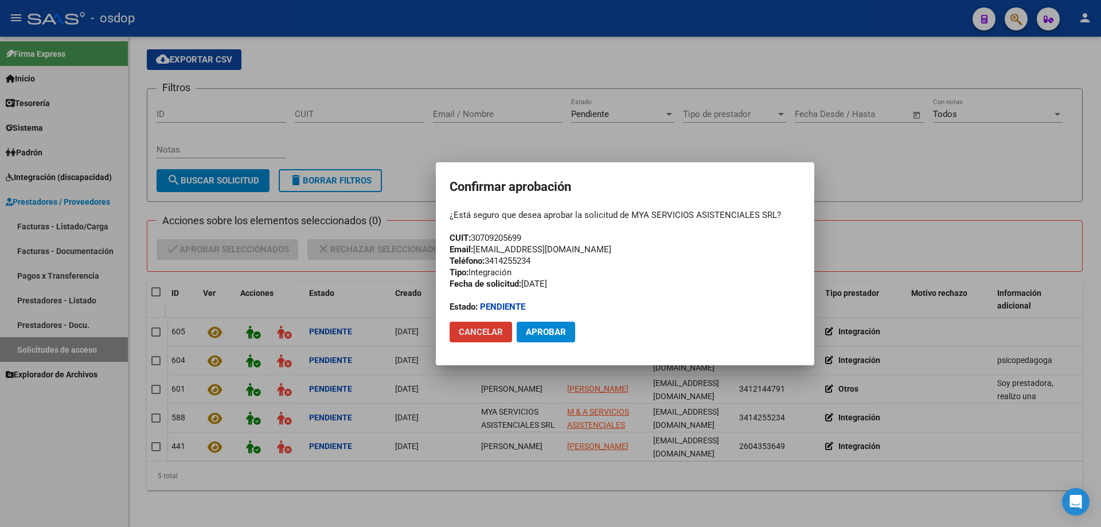
click at [485, 330] on span "Cancelar" at bounding box center [481, 332] width 44 height 10
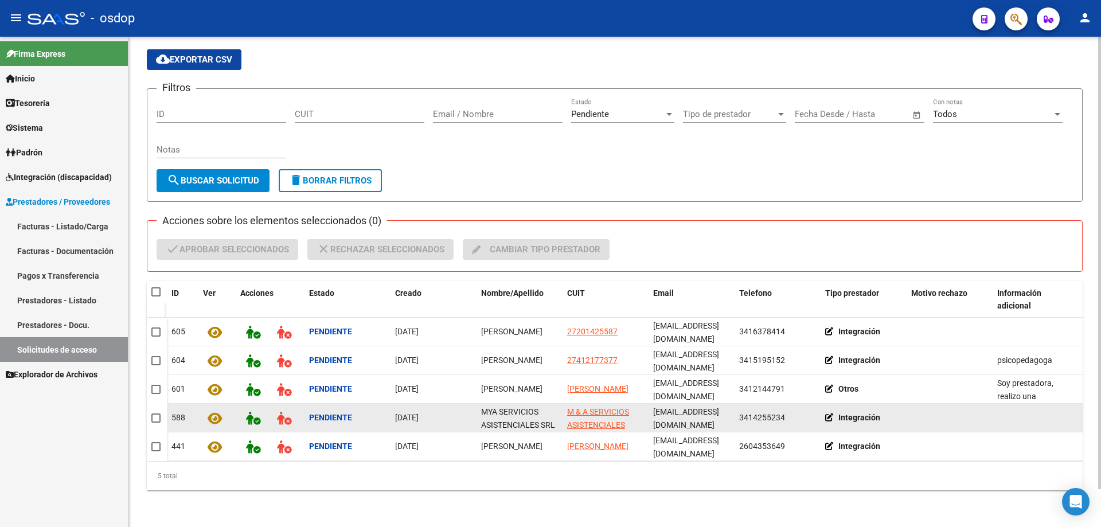
click at [593, 408] on app-link-go-to "M & A SERVICIOS ASISTENCIALES S.R.L." at bounding box center [605, 425] width 77 height 39
click at [590, 407] on span "M & A SERVICIOS ASISTENCIALES S.R.L." at bounding box center [598, 425] width 62 height 36
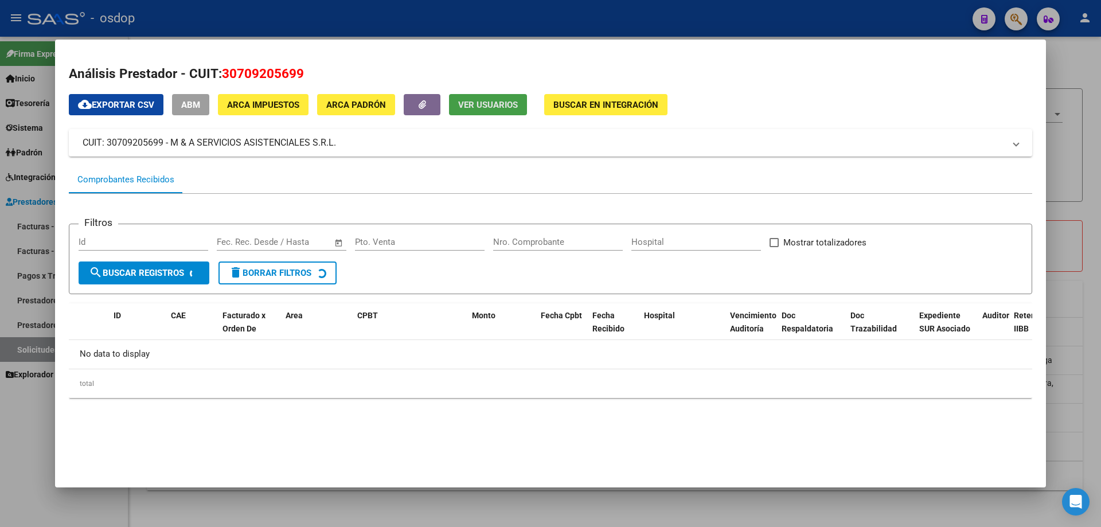
click at [477, 110] on span "Ver Usuarios" at bounding box center [488, 105] width 60 height 10
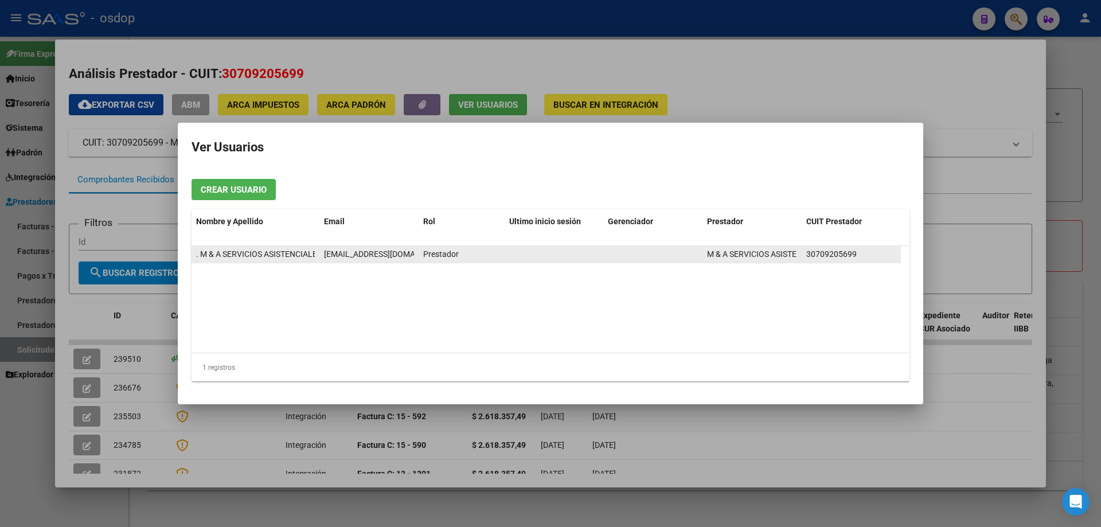
drag, startPoint x: 324, startPoint y: 254, endPoint x: 403, endPoint y: 260, distance: 80.0
click at [403, 260] on div "mlopez@afidi.com.ar" at bounding box center [369, 254] width 90 height 13
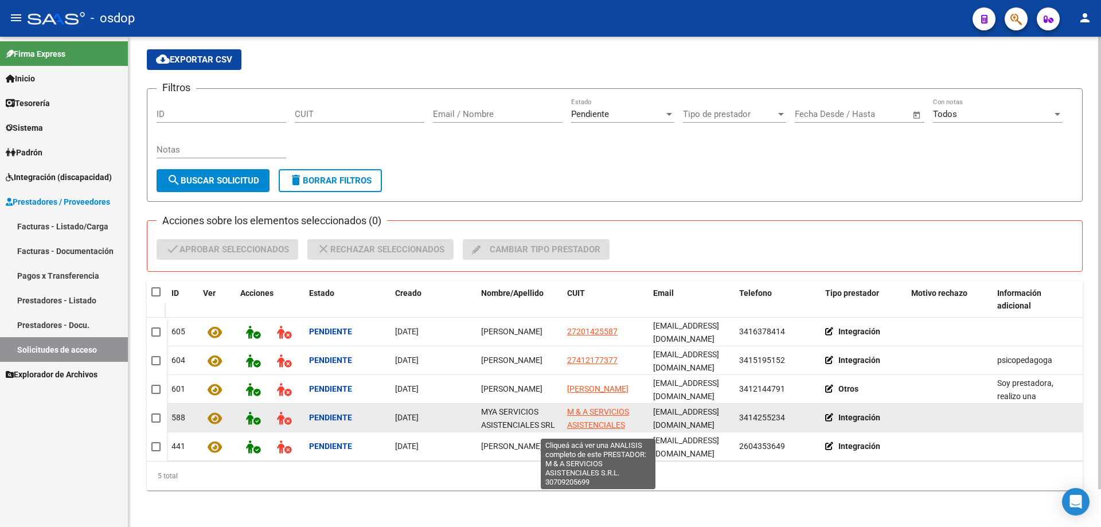
click at [584, 407] on span "M & A SERVICIOS ASISTENCIALES S.R.L." at bounding box center [598, 425] width 62 height 36
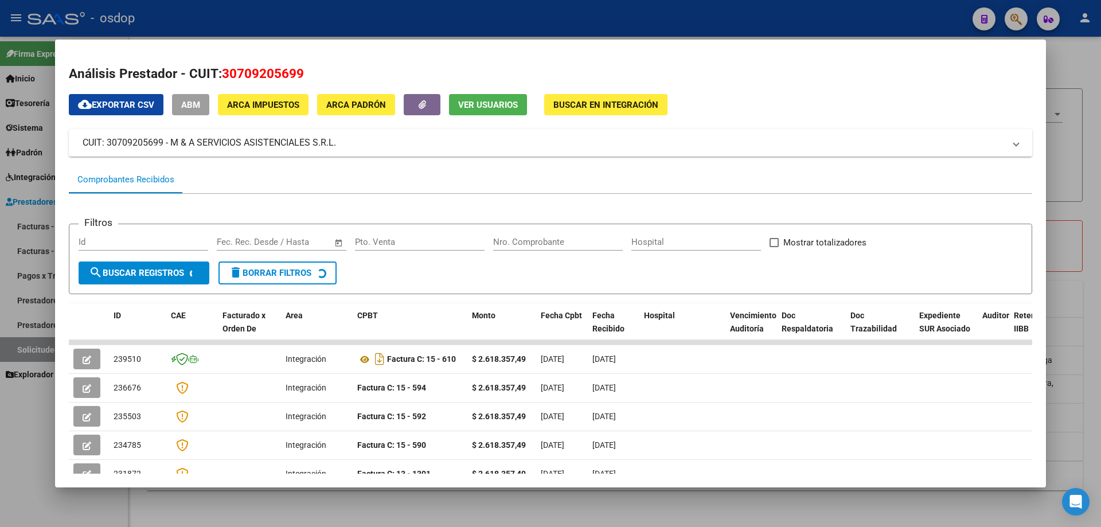
drag, startPoint x: 188, startPoint y: 72, endPoint x: 301, endPoint y: 72, distance: 113.0
click at [301, 72] on h2 "Análisis Prestador - CUIT: 30709205699" at bounding box center [551, 74] width 964 height 20
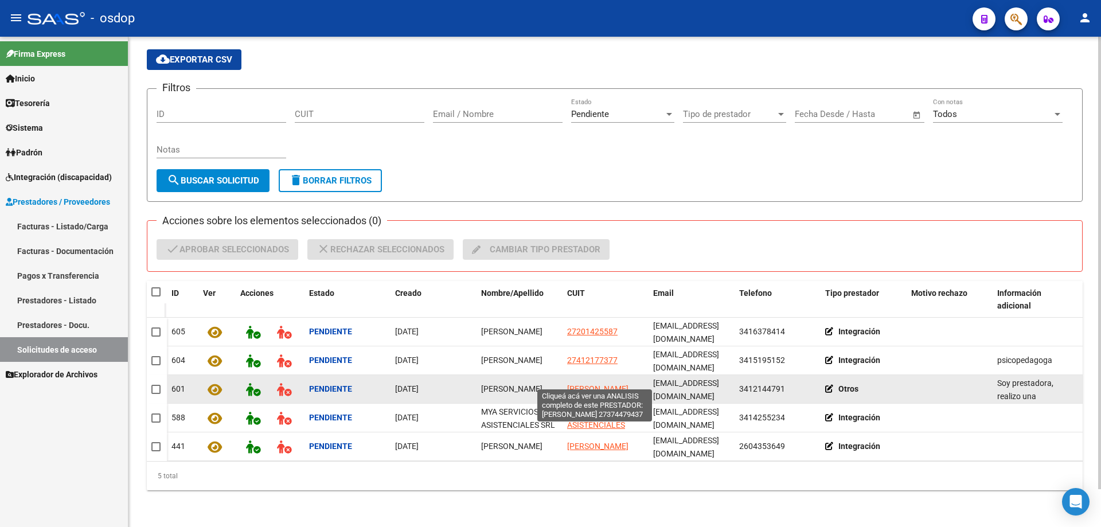
click at [582, 384] on span "ALVAREZ LARA" at bounding box center [597, 388] width 61 height 9
type textarea "27374479437"
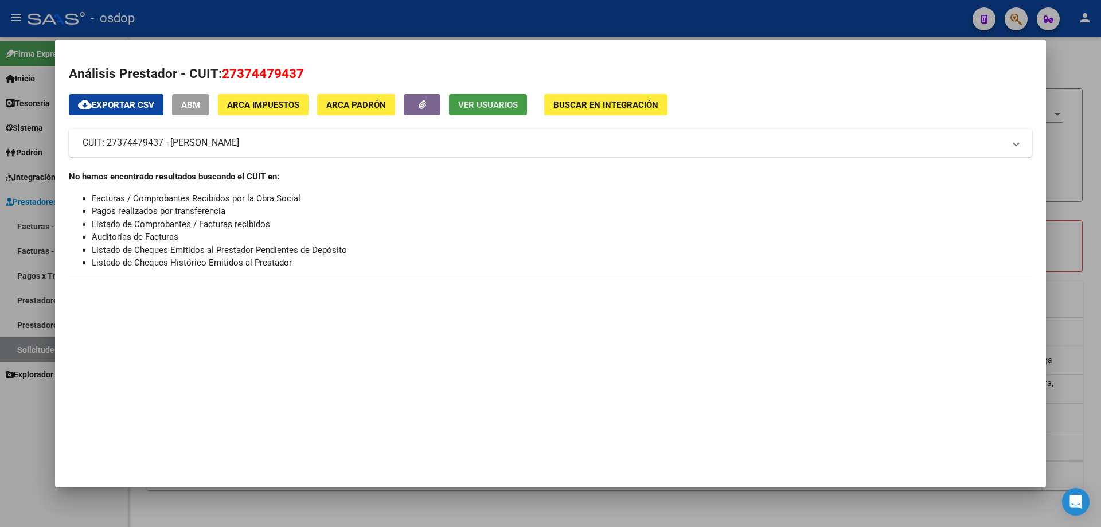
click at [465, 106] on span "Ver Usuarios" at bounding box center [488, 105] width 60 height 10
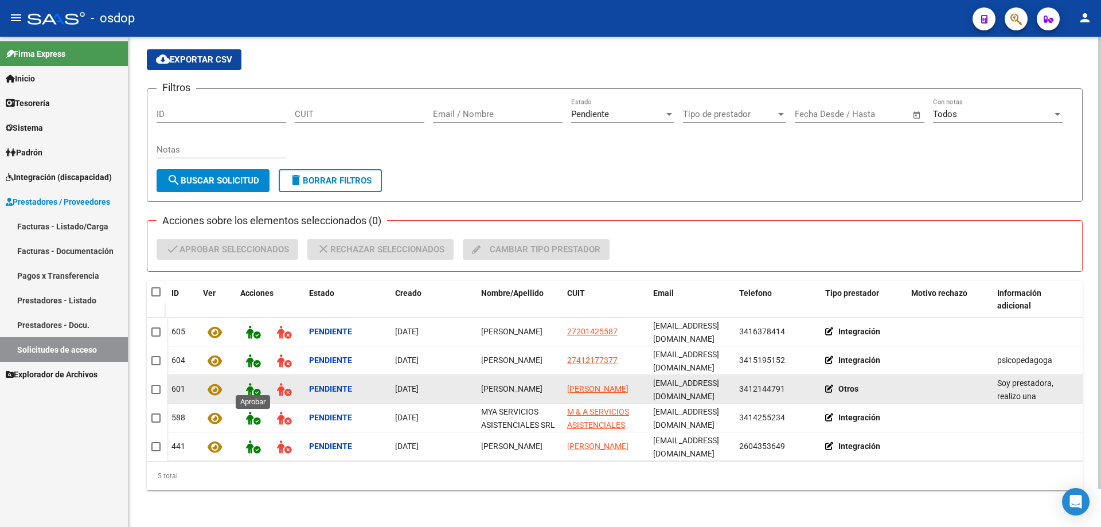
click at [249, 383] on icon at bounding box center [253, 389] width 14 height 13
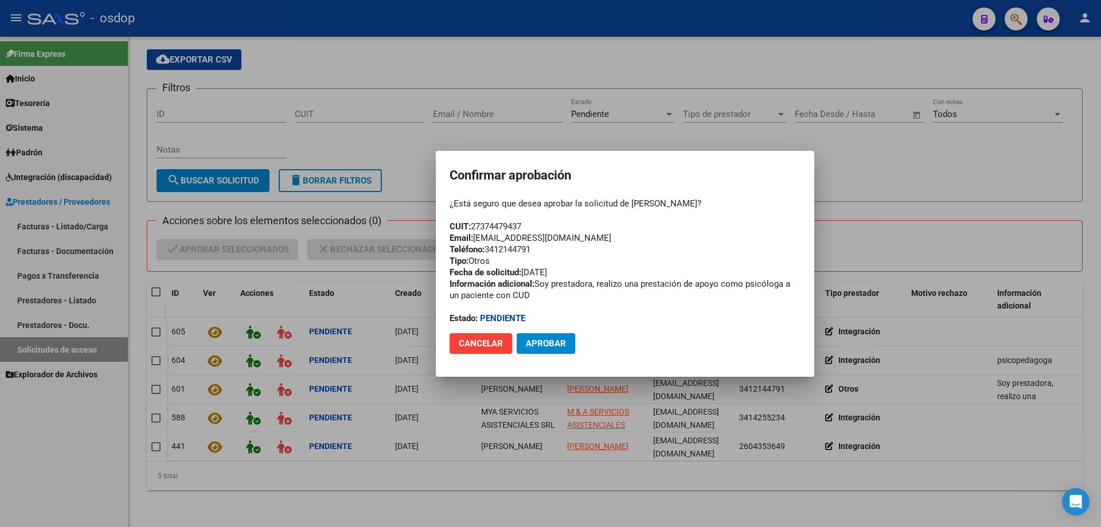
drag, startPoint x: 450, startPoint y: 225, endPoint x: 541, endPoint y: 229, distance: 90.7
click at [541, 229] on div "¿Está seguro que desea aprobar la solicitud de Lara Alvarez? CUIT: 27374479437 …" at bounding box center [625, 261] width 351 height 126
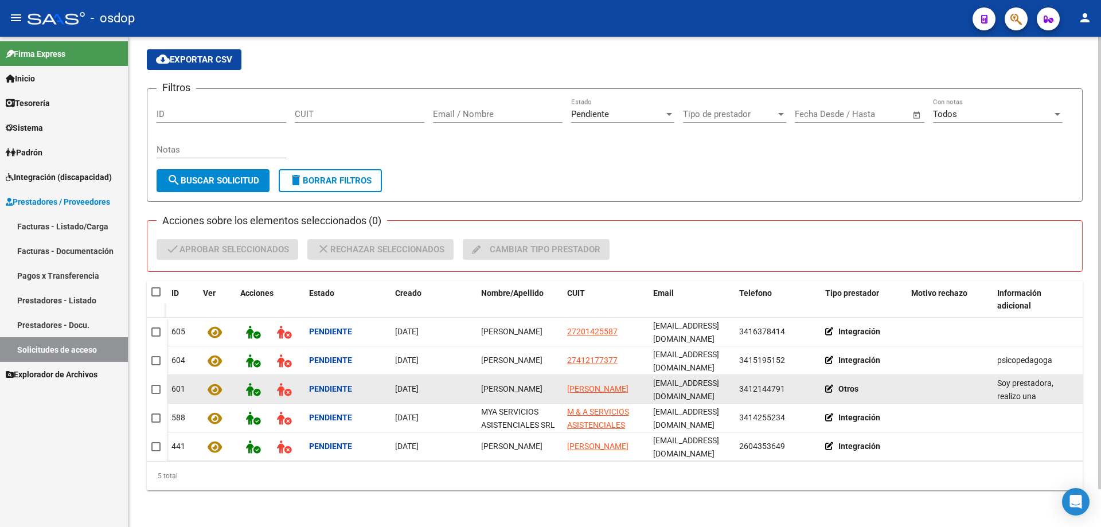
click at [829, 385] on icon at bounding box center [831, 389] width 13 height 8
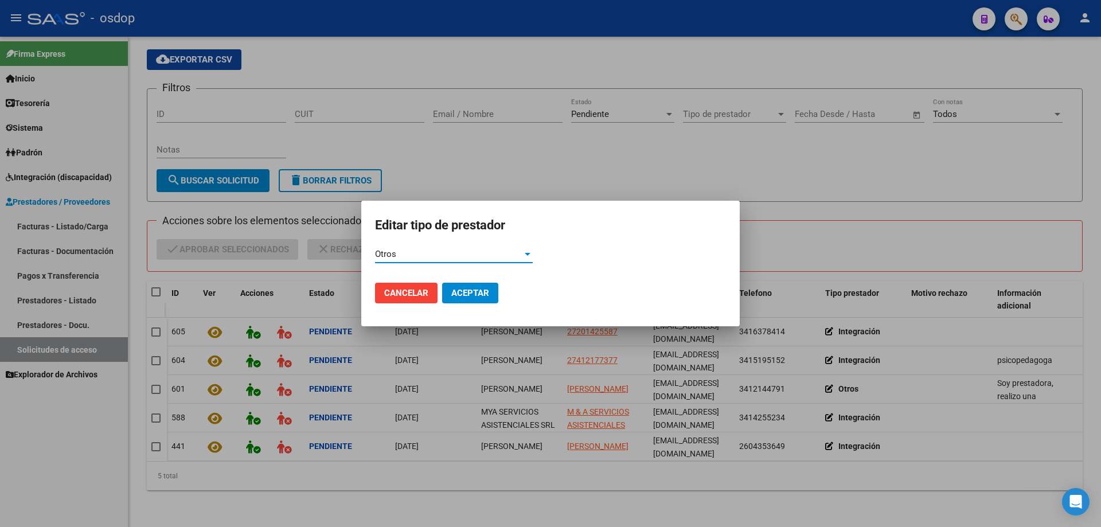
click at [462, 249] on div "Otros Ingrese el valor *" at bounding box center [454, 253] width 158 height 17
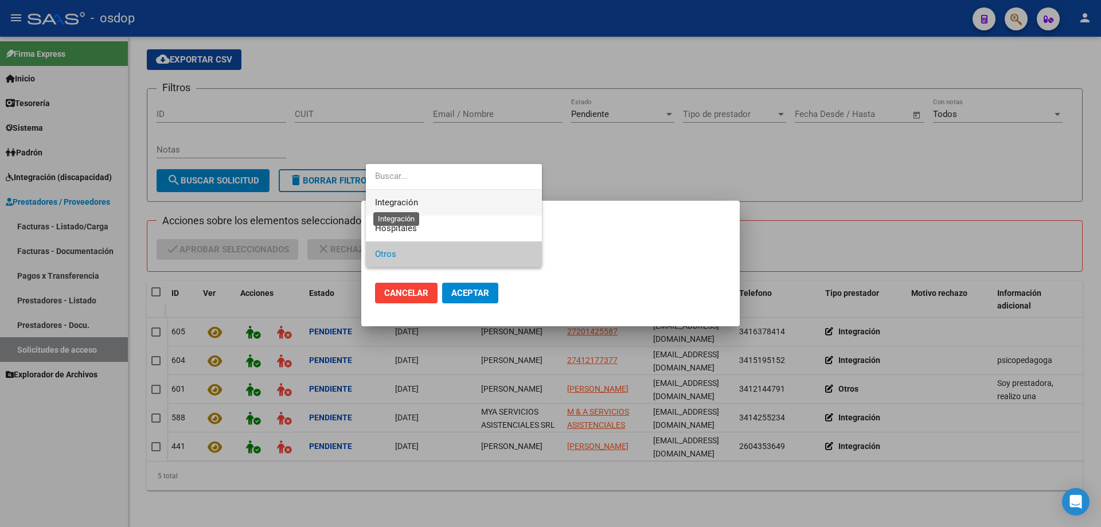
click at [392, 205] on span "Integración" at bounding box center [396, 202] width 43 height 10
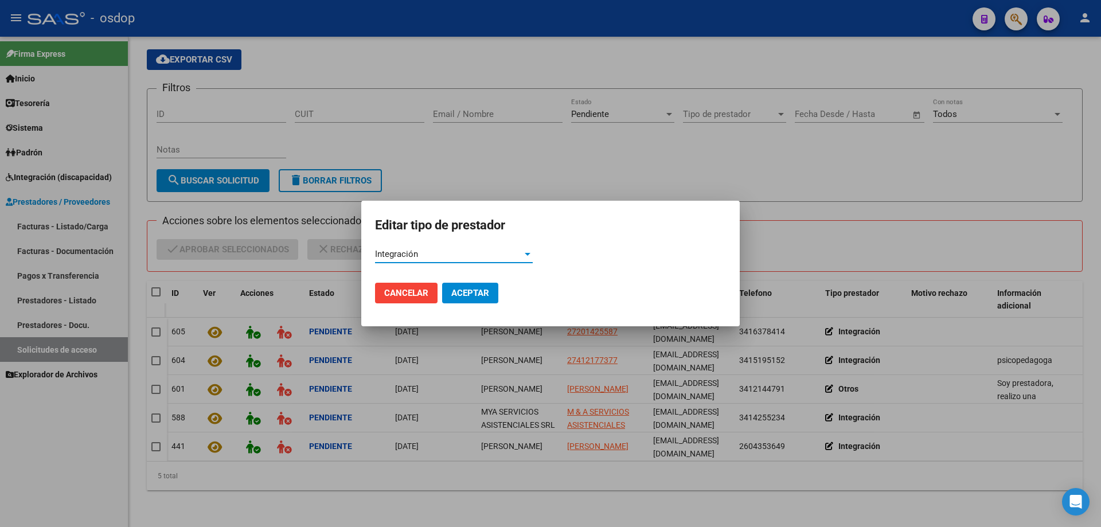
click at [479, 295] on span "Aceptar" at bounding box center [470, 293] width 38 height 10
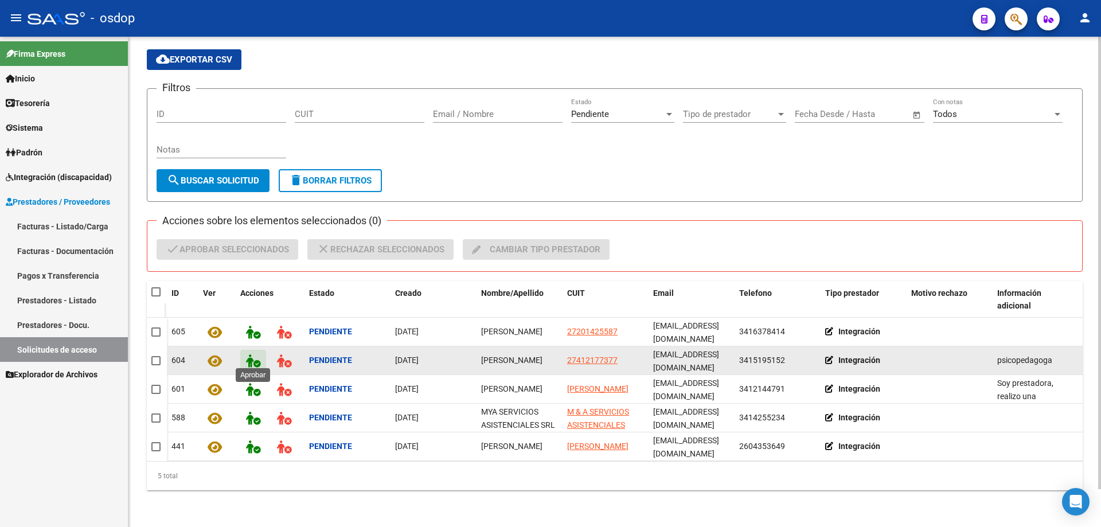
click at [248, 354] on icon at bounding box center [253, 360] width 14 height 13
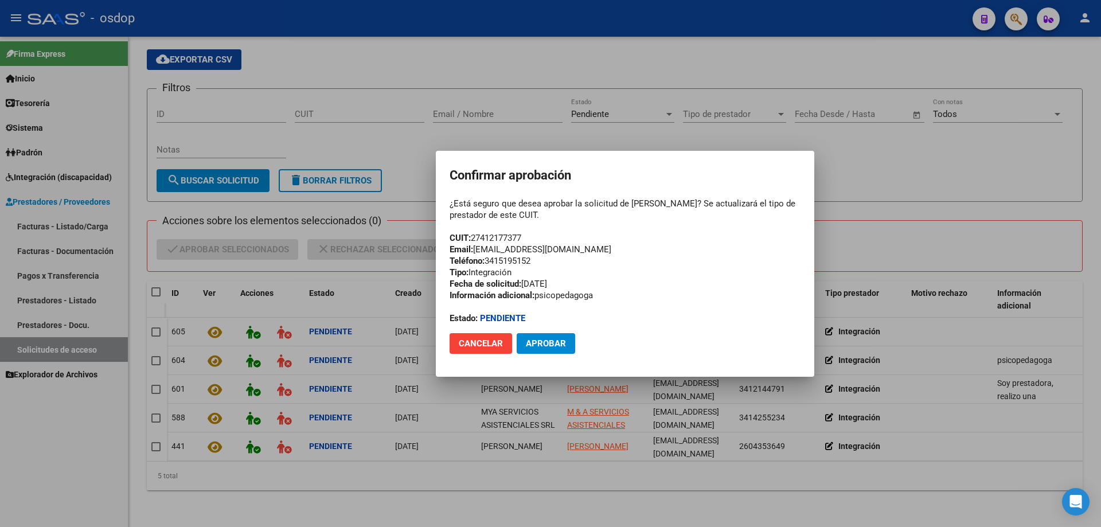
drag, startPoint x: 450, startPoint y: 236, endPoint x: 539, endPoint y: 233, distance: 88.4
click at [539, 233] on div "¿Está seguro que desea aprobar la solicitud de Lucila Abril Gonzalez? Se actual…" at bounding box center [625, 261] width 351 height 126
click at [477, 346] on span "Cancelar" at bounding box center [481, 343] width 44 height 10
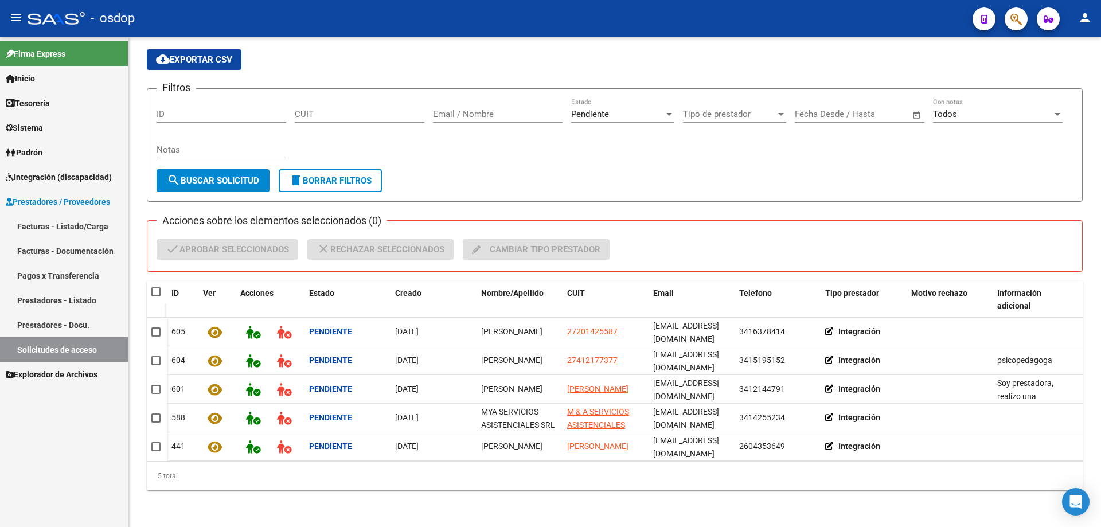
click at [13, 127] on span "Sistema" at bounding box center [24, 128] width 37 height 13
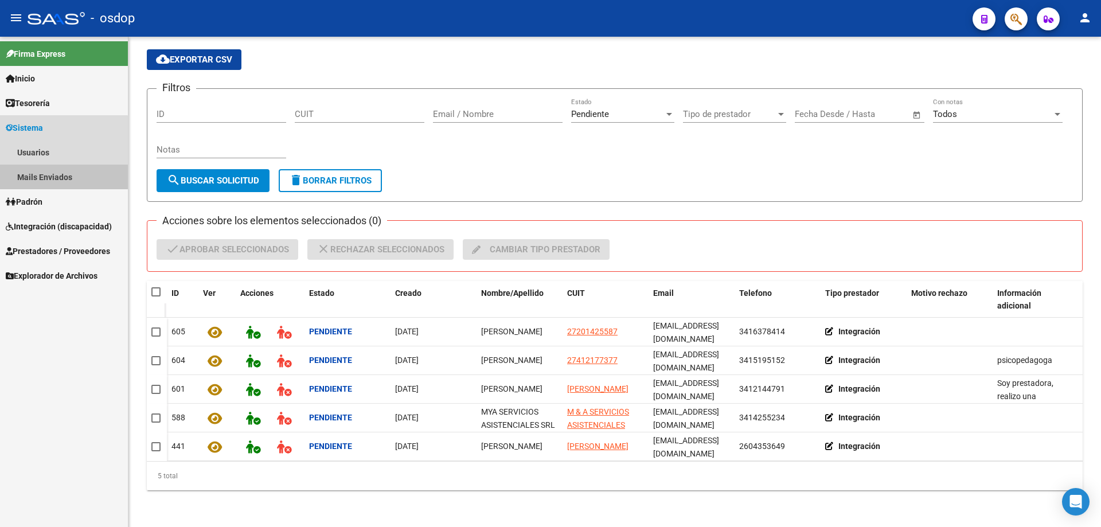
click at [51, 173] on link "Mails Enviados" at bounding box center [64, 177] width 128 height 25
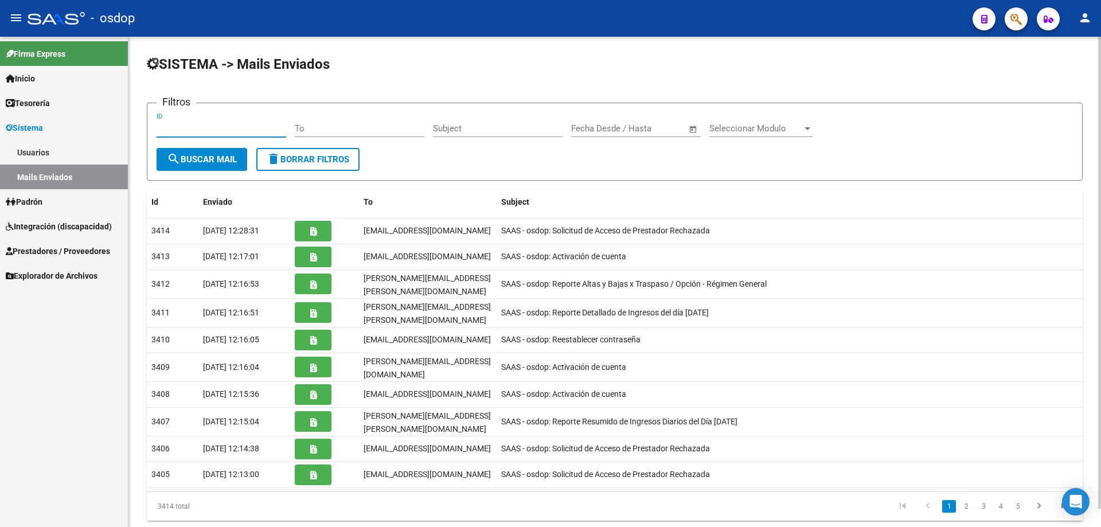
click at [157, 128] on input "ID" at bounding box center [222, 128] width 130 height 10
paste input "20366759035"
type input "20366759035"
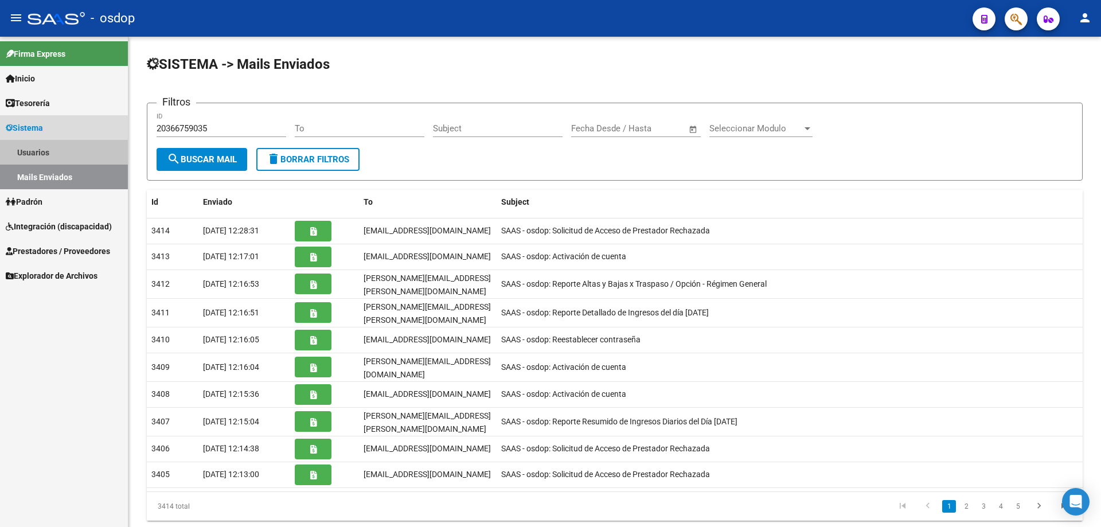
click at [29, 155] on link "Usuarios" at bounding box center [64, 152] width 128 height 25
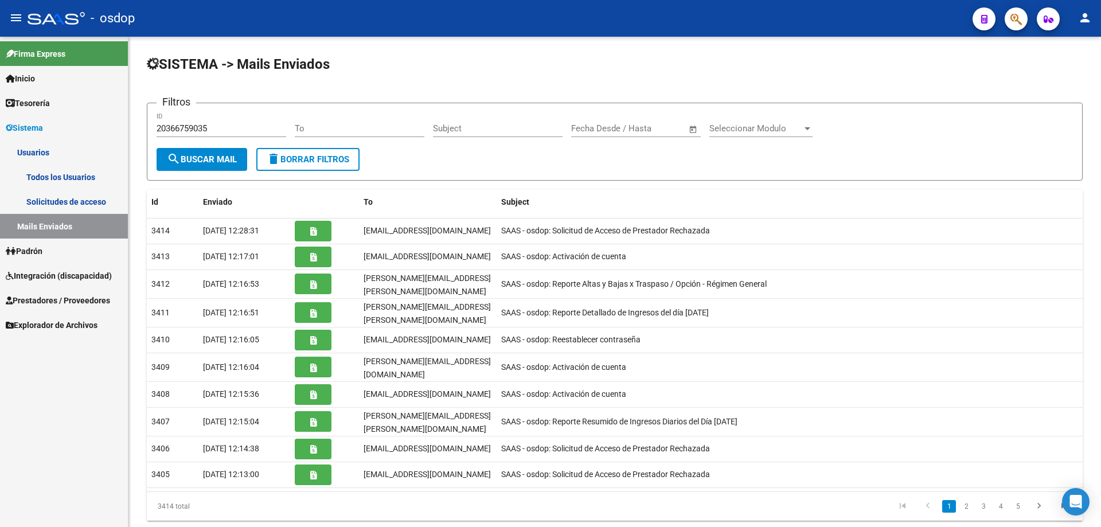
click at [72, 174] on link "Todos los Usuarios" at bounding box center [64, 177] width 128 height 25
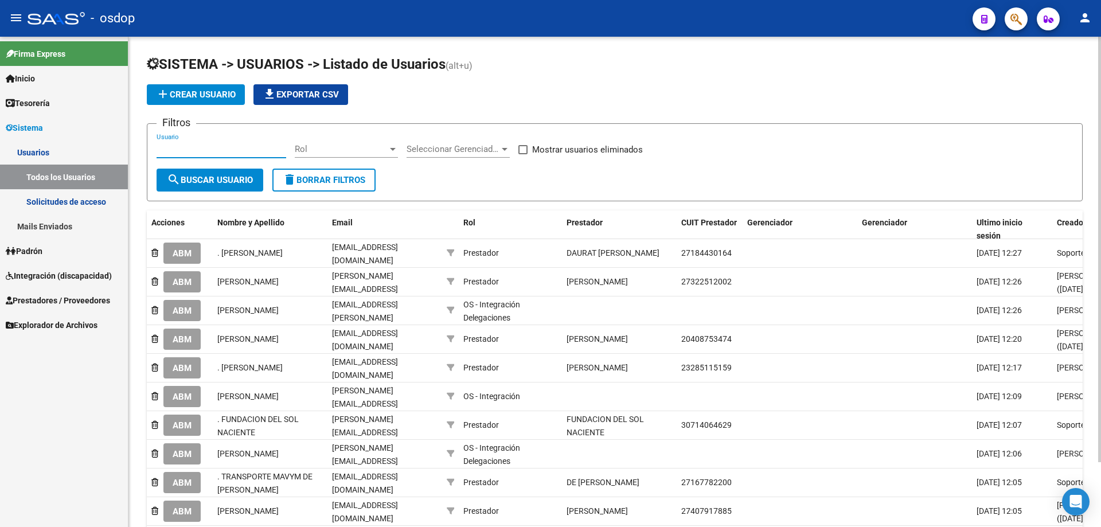
click at [158, 149] on input "Usuario" at bounding box center [222, 149] width 130 height 10
paste input "20366759035"
type input "20366759035"
click at [216, 190] on button "search Buscar Usuario" at bounding box center [210, 180] width 107 height 23
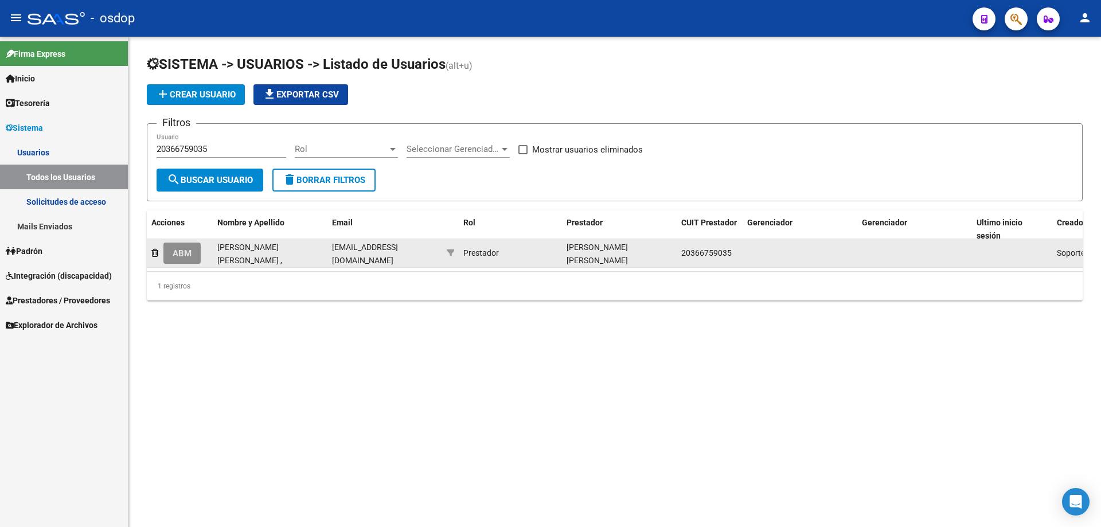
click at [180, 255] on span "ABM" at bounding box center [182, 253] width 19 height 10
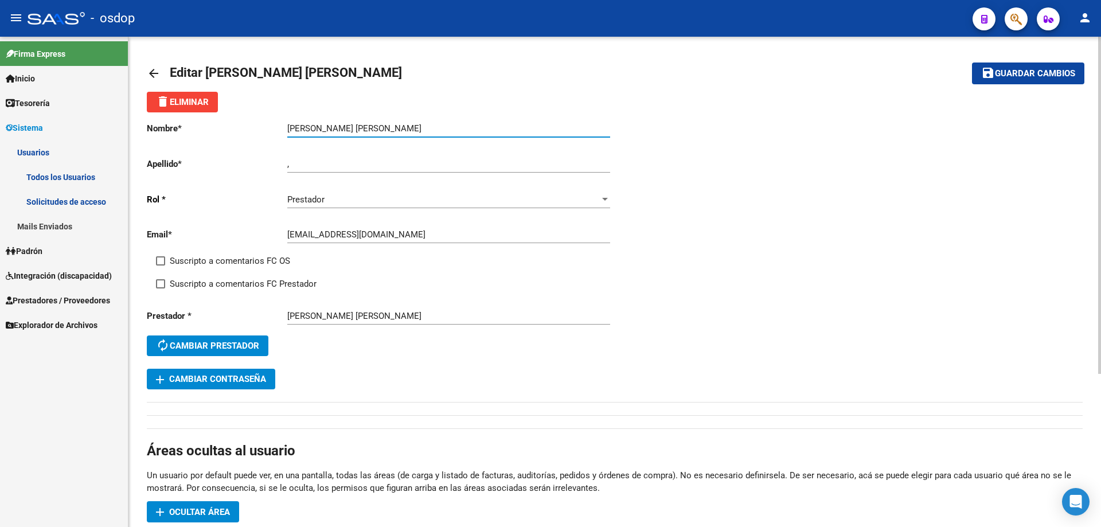
drag, startPoint x: 326, startPoint y: 127, endPoint x: 270, endPoint y: 127, distance: 56.8
click at [270, 127] on app-form-text-field "Nombre * ALVAREZ EXEQUIEL MANUEL Ingresar nombre" at bounding box center [378, 128] width 463 height 10
type input "EXEQUIEL MANUEL"
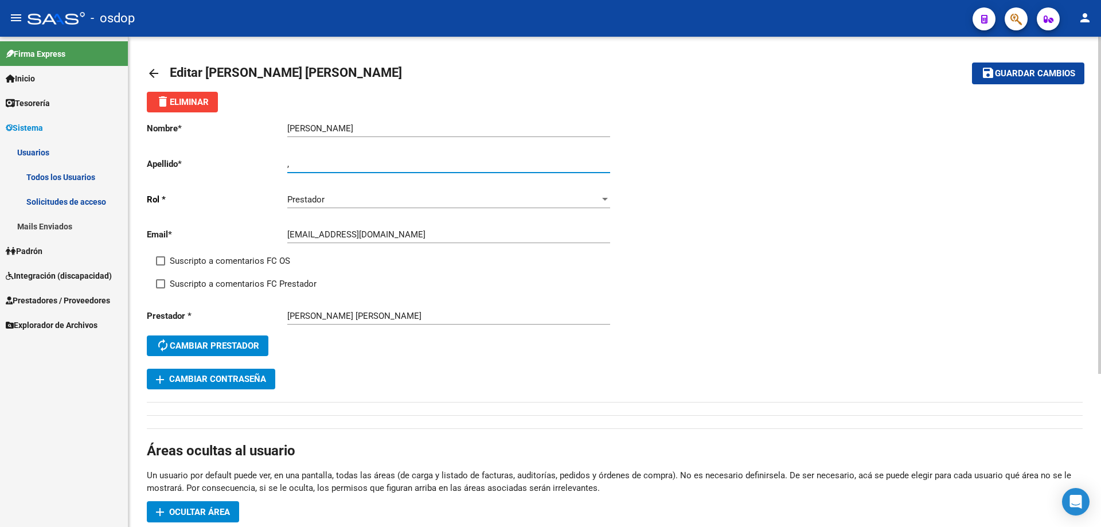
drag, startPoint x: 306, startPoint y: 165, endPoint x: 243, endPoint y: 162, distance: 62.6
click at [245, 166] on app-form-text-field "Apellido * , Ingresar apellido" at bounding box center [378, 164] width 463 height 10
paste input "ALVAREZ"
type input "ALVAREZ"
click at [1016, 73] on span "Guardar cambios" at bounding box center [1035, 74] width 80 height 10
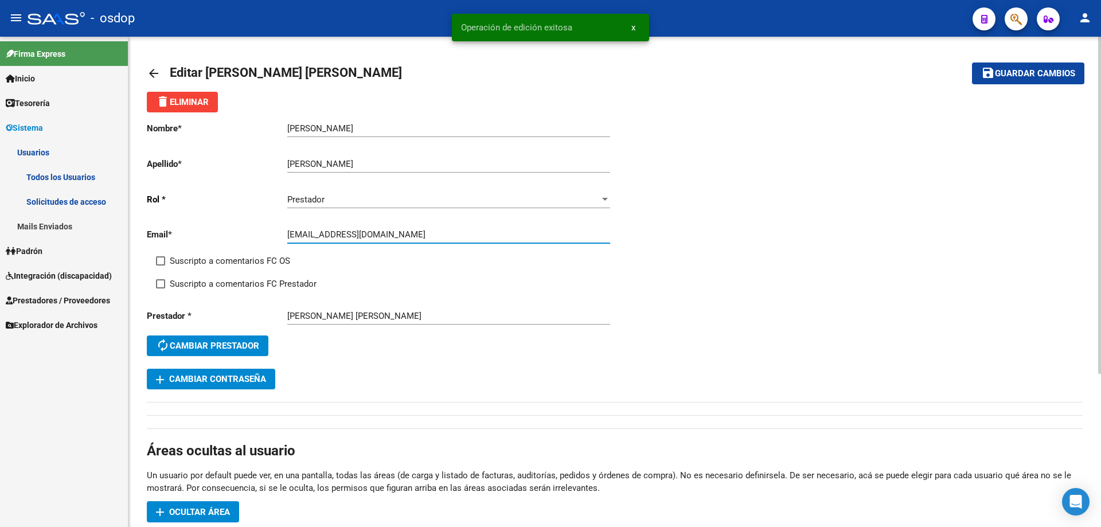
drag, startPoint x: 426, startPoint y: 235, endPoint x: 288, endPoint y: 237, distance: 137.7
click at [288, 237] on input "[EMAIL_ADDRESS][DOMAIN_NAME]" at bounding box center [448, 234] width 323 height 10
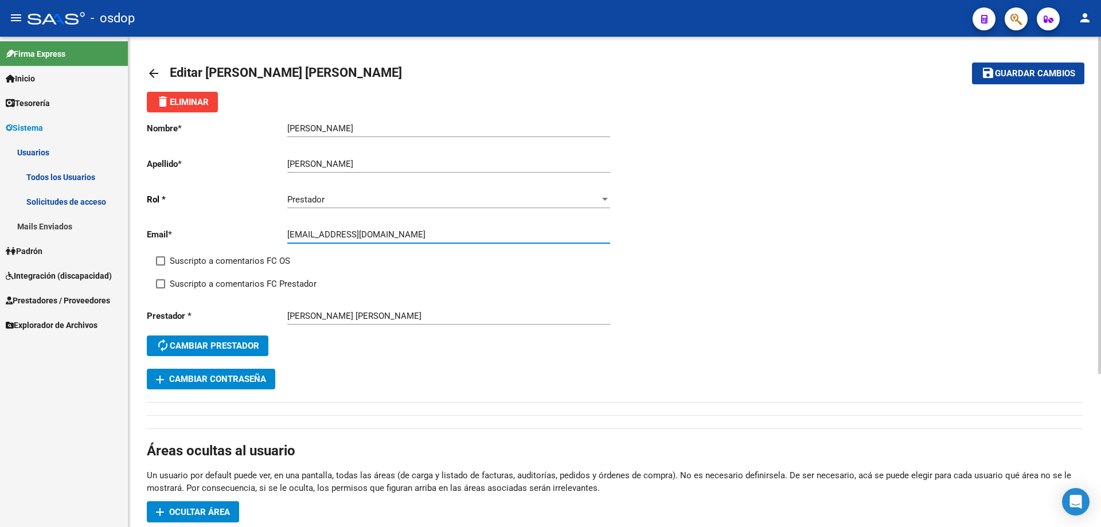
click at [212, 72] on span "Editar ALVAREZ EXEQUIEL MANUEL" at bounding box center [286, 72] width 232 height 14
click at [154, 72] on mat-icon "arrow_back" at bounding box center [154, 74] width 14 height 14
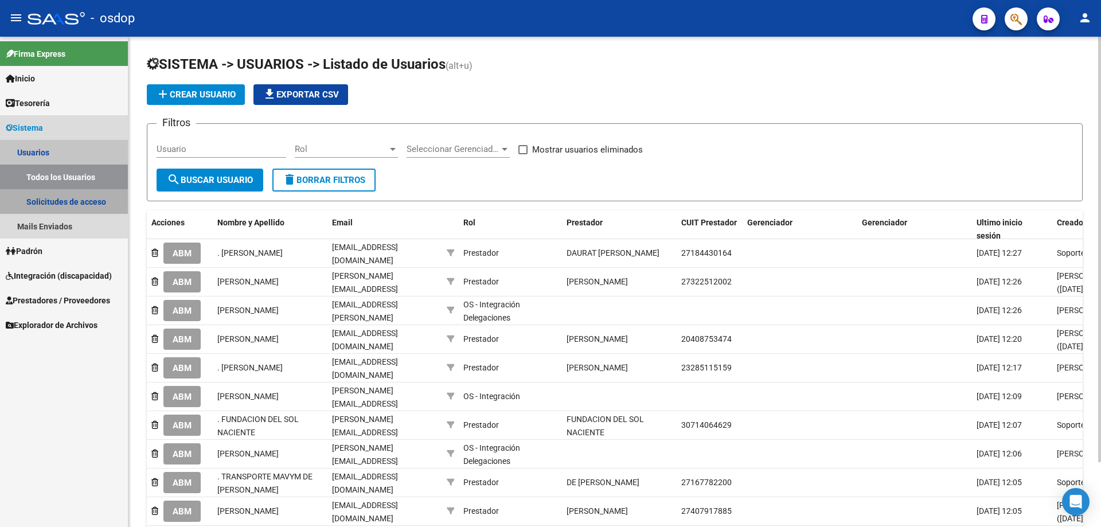
click at [69, 201] on link "Solicitudes de acceso" at bounding box center [64, 201] width 128 height 25
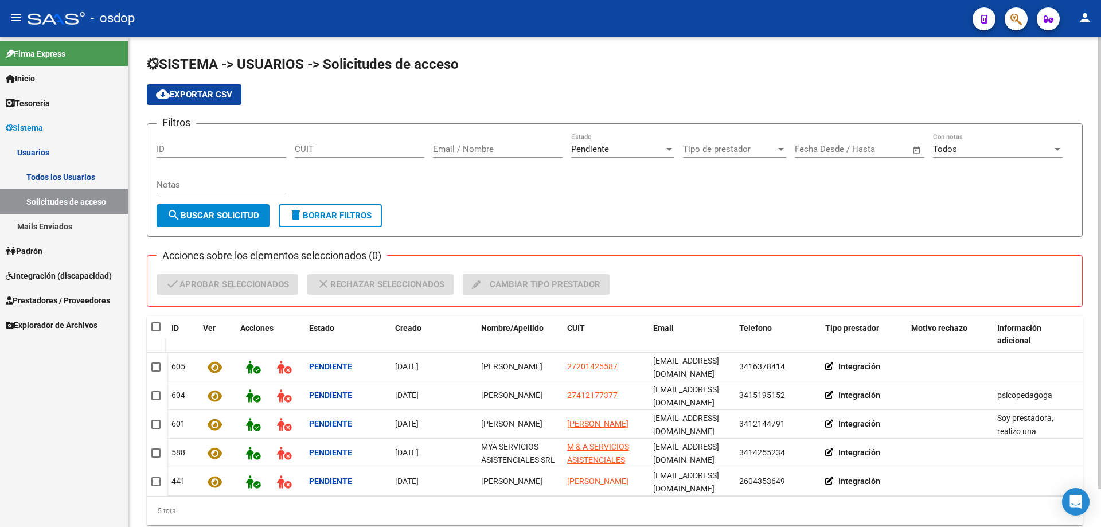
click at [295, 149] on input "CUIT" at bounding box center [360, 149] width 130 height 10
paste input
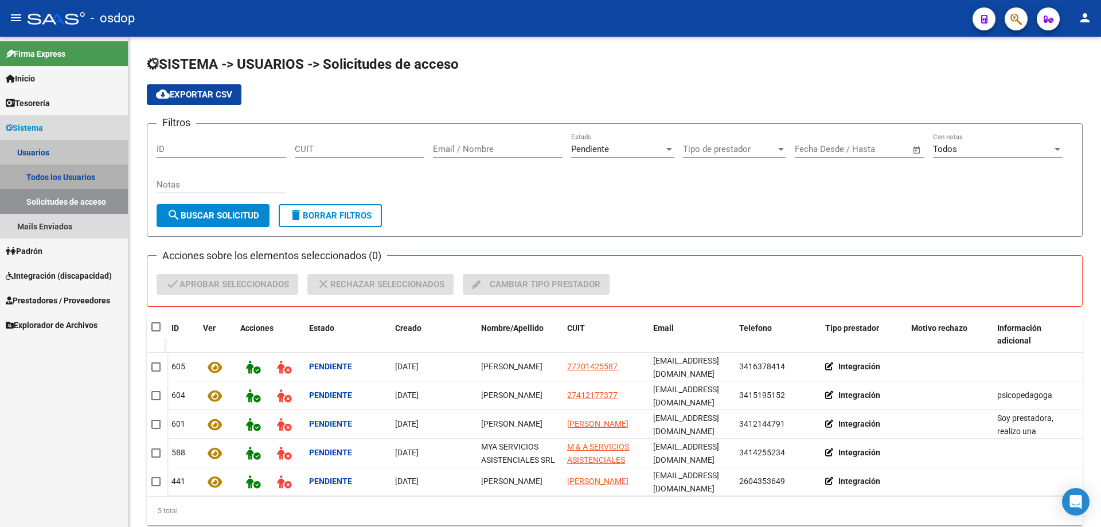
click at [48, 177] on link "Todos los Usuarios" at bounding box center [64, 177] width 128 height 25
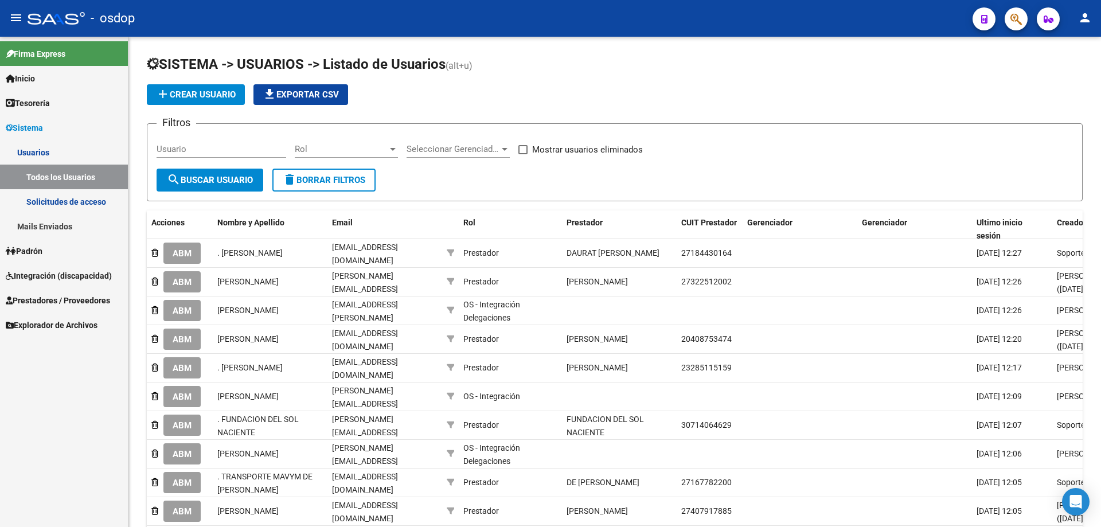
click at [43, 229] on link "Mails Enviados" at bounding box center [64, 226] width 128 height 25
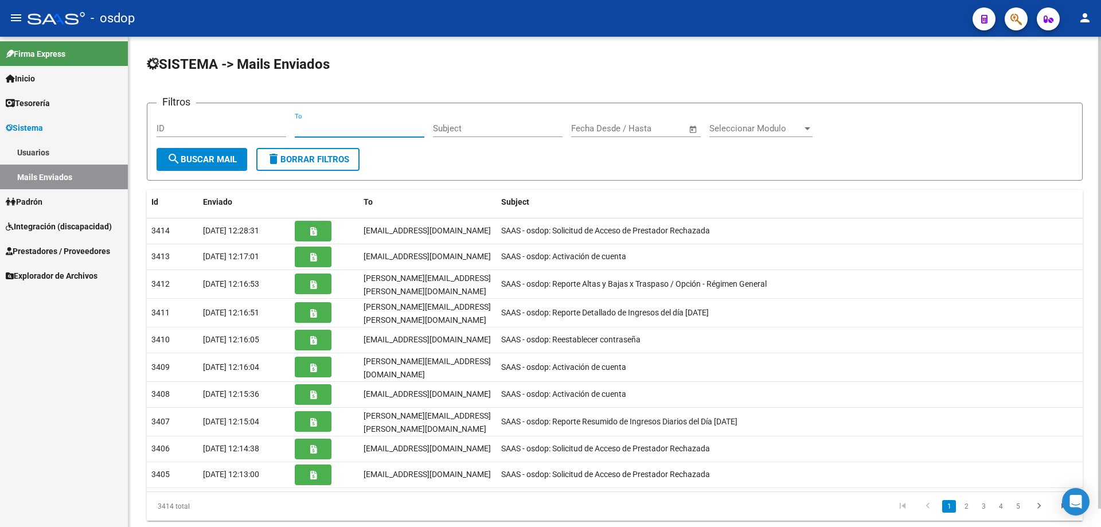
click at [296, 127] on input "To" at bounding box center [360, 128] width 130 height 10
paste input "[EMAIL_ADDRESS][DOMAIN_NAME]"
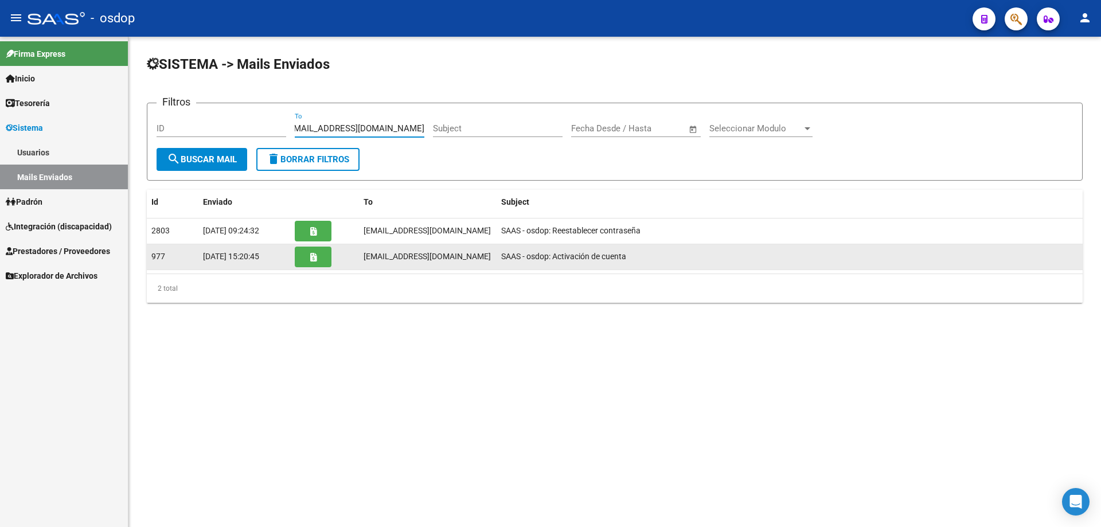
type input "[EMAIL_ADDRESS][DOMAIN_NAME]"
click at [313, 259] on icon "button" at bounding box center [313, 257] width 6 height 9
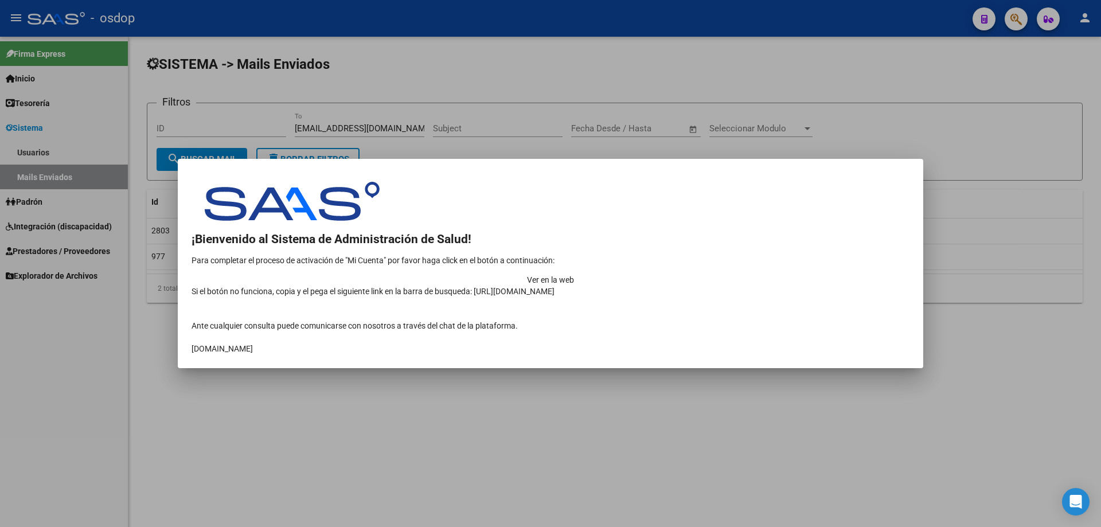
drag, startPoint x: 479, startPoint y: 279, endPoint x: 789, endPoint y: 308, distance: 311.7
click at [789, 308] on td "¡Bienvenido al Sistema de Administración de Salud! Para completar el proceso de…" at bounding box center [551, 272] width 718 height 97
click at [797, 274] on td "Ver en la web" at bounding box center [551, 279] width 718 height 11
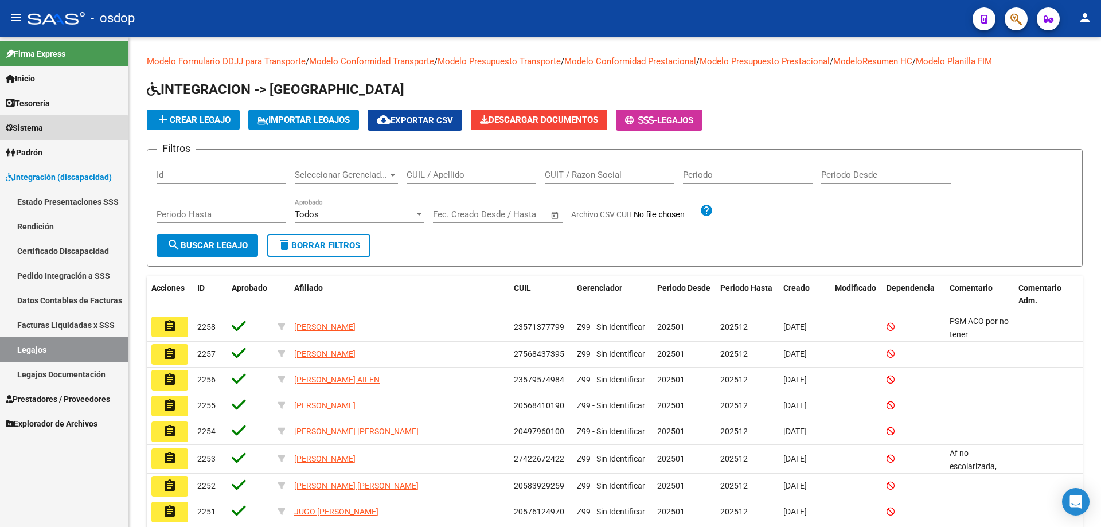
click at [38, 130] on span "Sistema" at bounding box center [24, 128] width 37 height 13
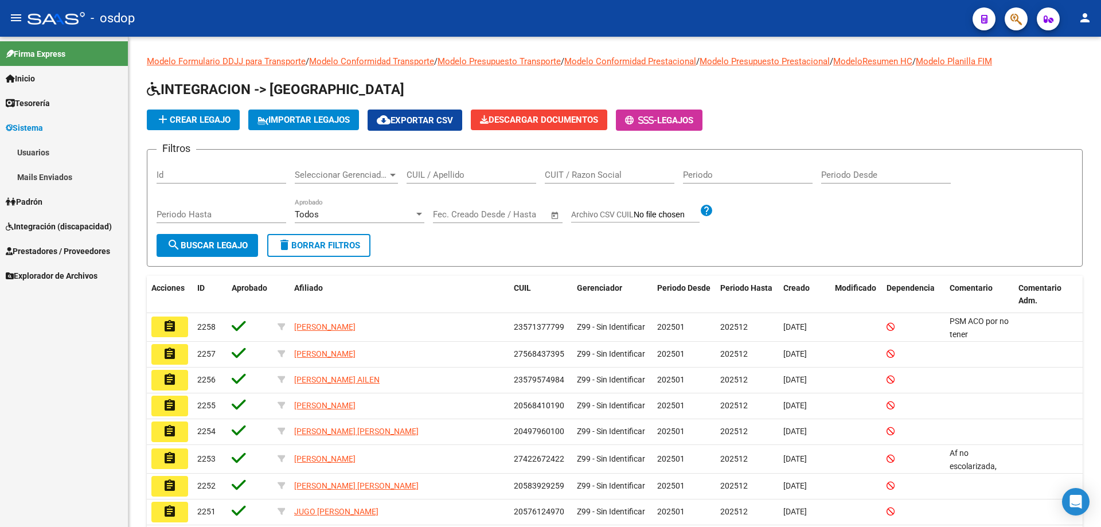
click at [36, 150] on link "Usuarios" at bounding box center [64, 152] width 128 height 25
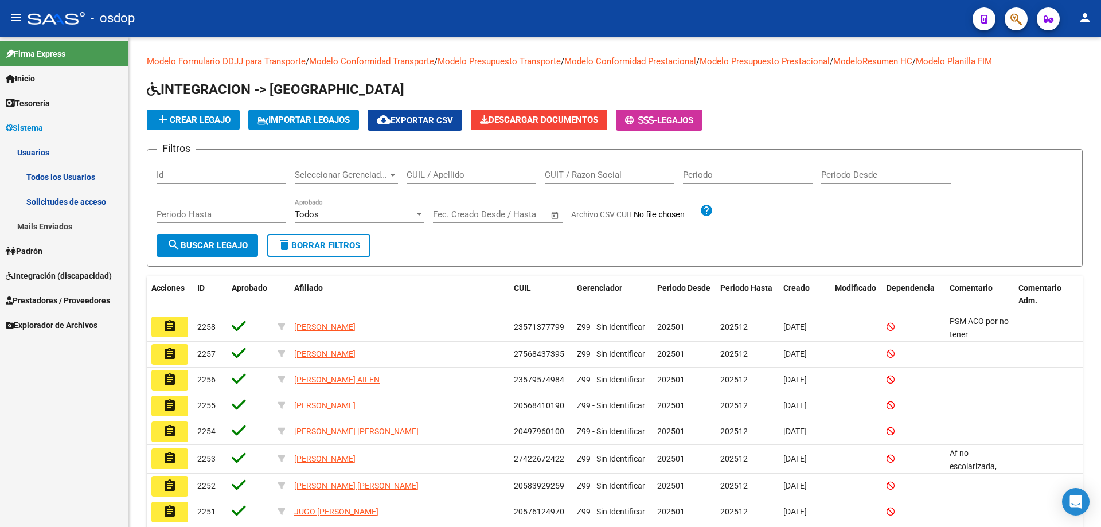
click at [41, 176] on link "Todos los Usuarios" at bounding box center [64, 177] width 128 height 25
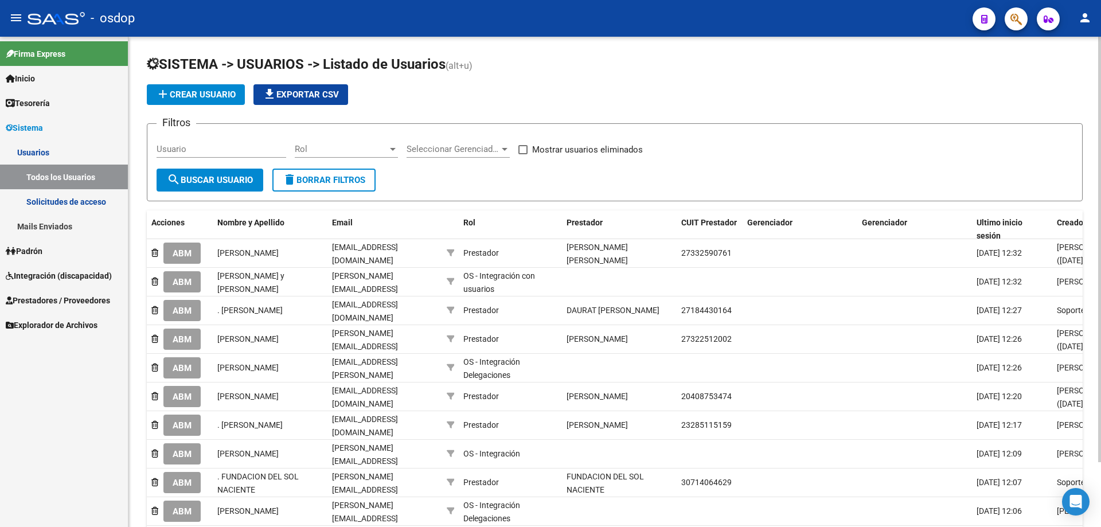
click at [157, 148] on input "Usuario" at bounding box center [222, 149] width 130 height 10
paste input "27388166490"
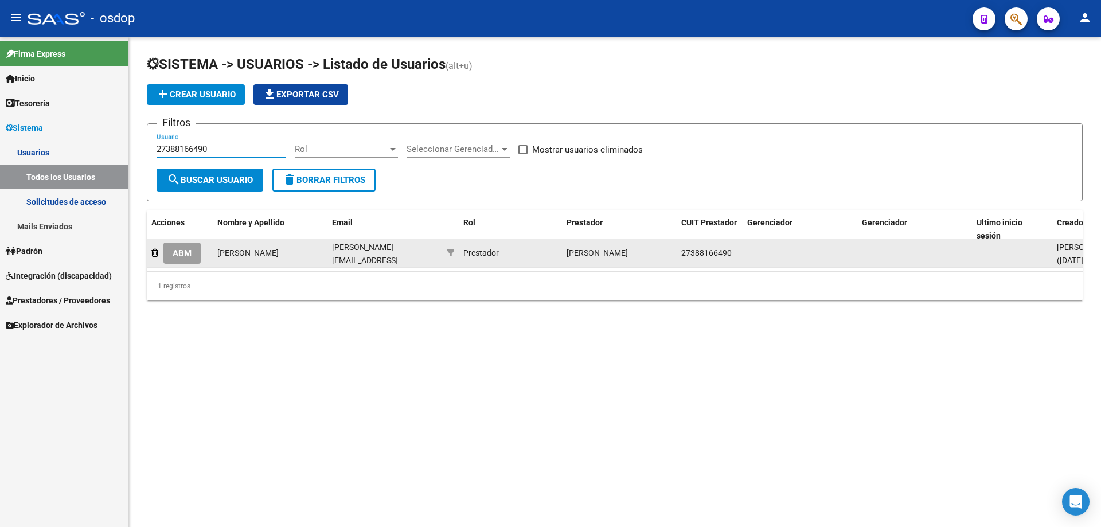
type input "27388166490"
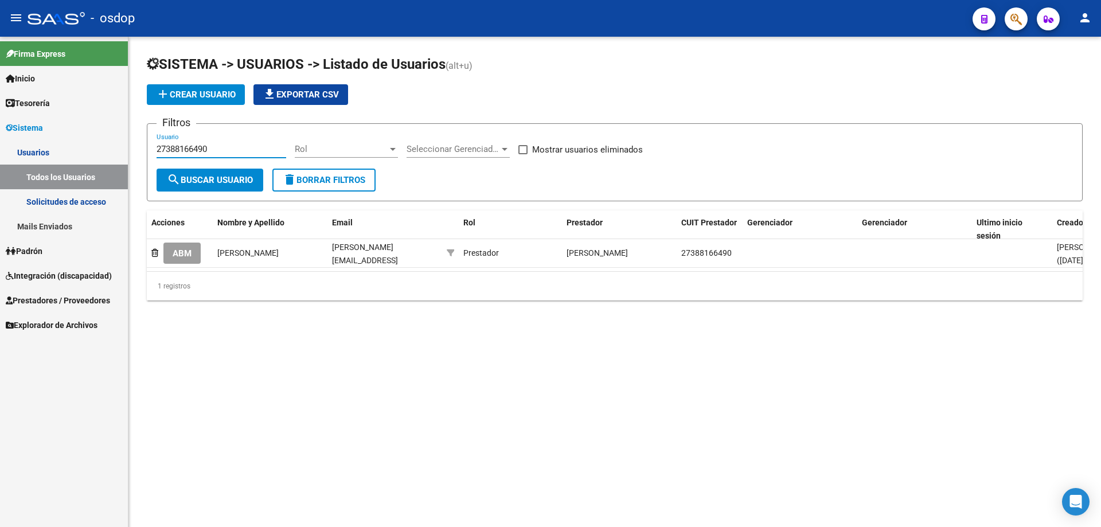
click at [189, 254] on span "ABM" at bounding box center [182, 253] width 19 height 10
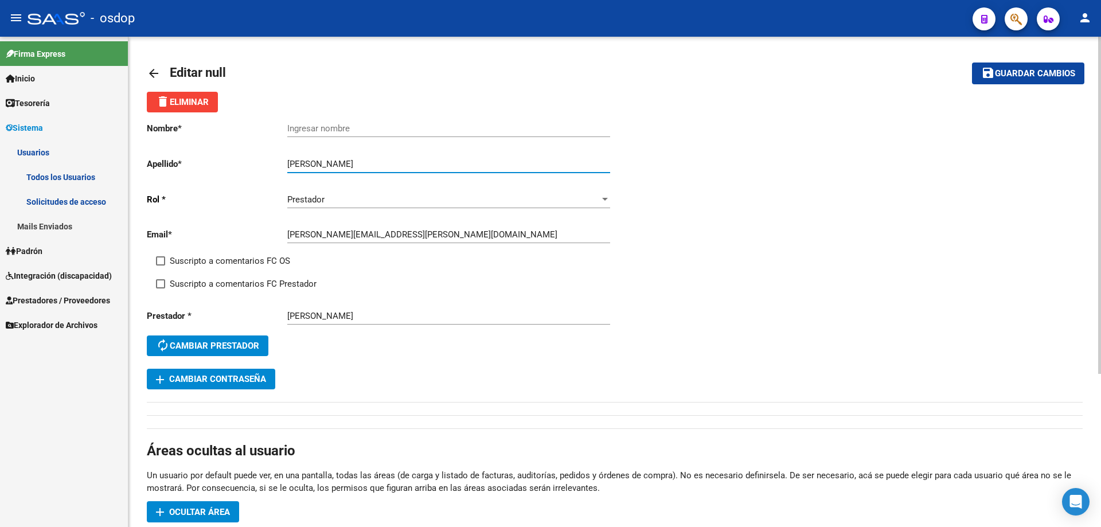
drag, startPoint x: 314, startPoint y: 163, endPoint x: 259, endPoint y: 161, distance: 55.1
click at [259, 161] on app-form-text-field "Apellido * Zanier Celina Ingresar apellido" at bounding box center [378, 164] width 463 height 10
drag, startPoint x: 348, startPoint y: 166, endPoint x: 313, endPoint y: 163, distance: 34.5
click at [313, 163] on input "Zanier Celina" at bounding box center [448, 164] width 323 height 10
type input "Zanier"
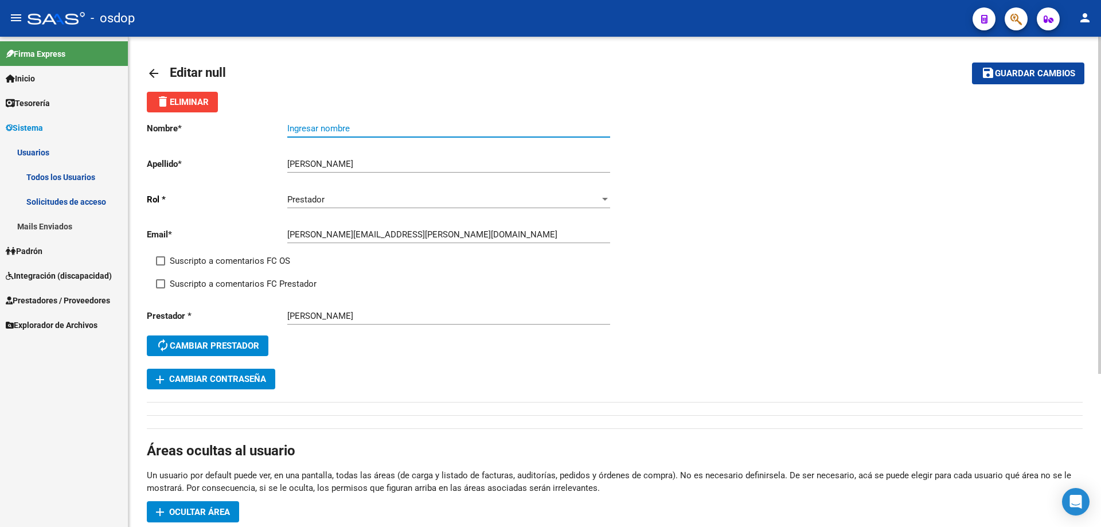
click at [287, 127] on input "Ingresar nombre" at bounding box center [448, 128] width 323 height 10
paste input "Celina"
type input "Celina"
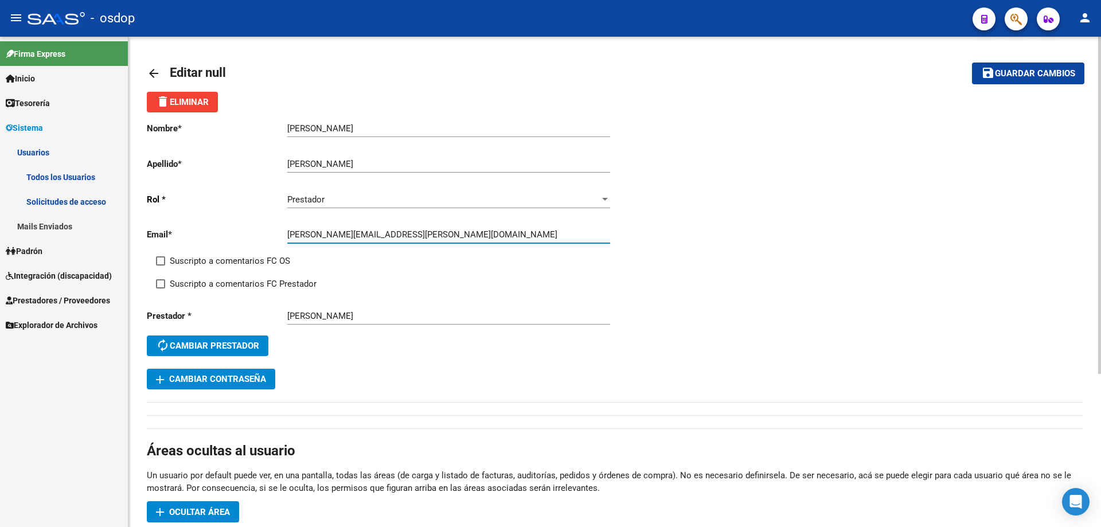
drag, startPoint x: 395, startPoint y: 236, endPoint x: 276, endPoint y: 237, distance: 118.7
click at [276, 237] on app-form-text-field "Email * celina.zanier@hotmail.com Ingresar email" at bounding box center [378, 234] width 463 height 10
drag, startPoint x: 1013, startPoint y: 71, endPoint x: 962, endPoint y: 75, distance: 50.6
click at [1012, 71] on span "Guardar cambios" at bounding box center [1035, 74] width 80 height 10
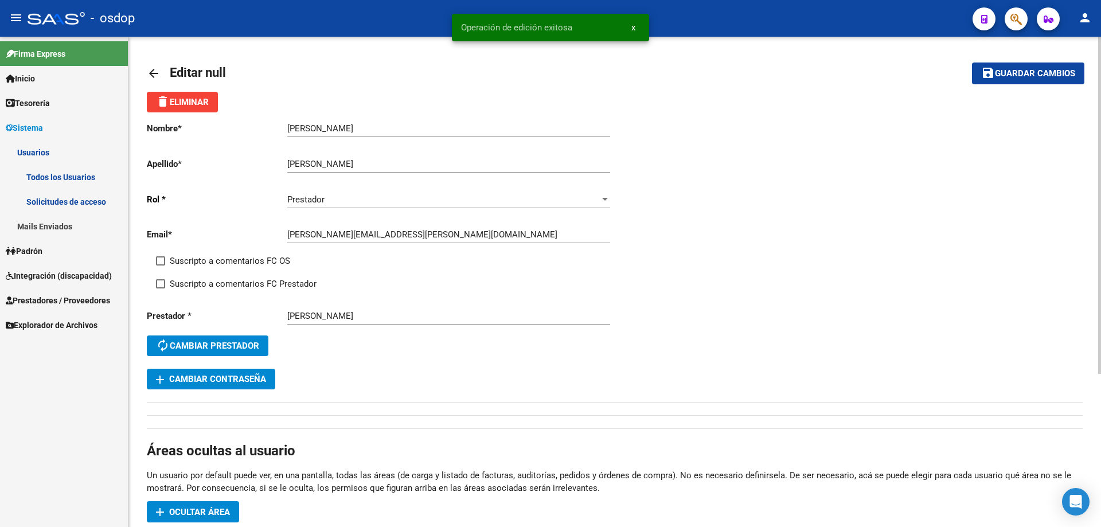
click at [152, 72] on mat-icon "arrow_back" at bounding box center [154, 74] width 14 height 14
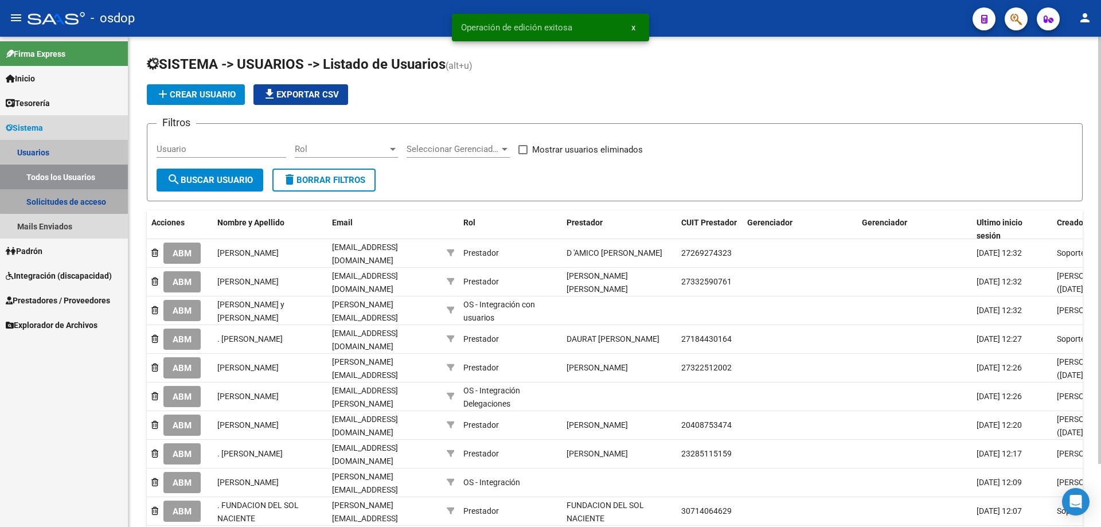
click at [73, 200] on link "Solicitudes de acceso" at bounding box center [64, 201] width 128 height 25
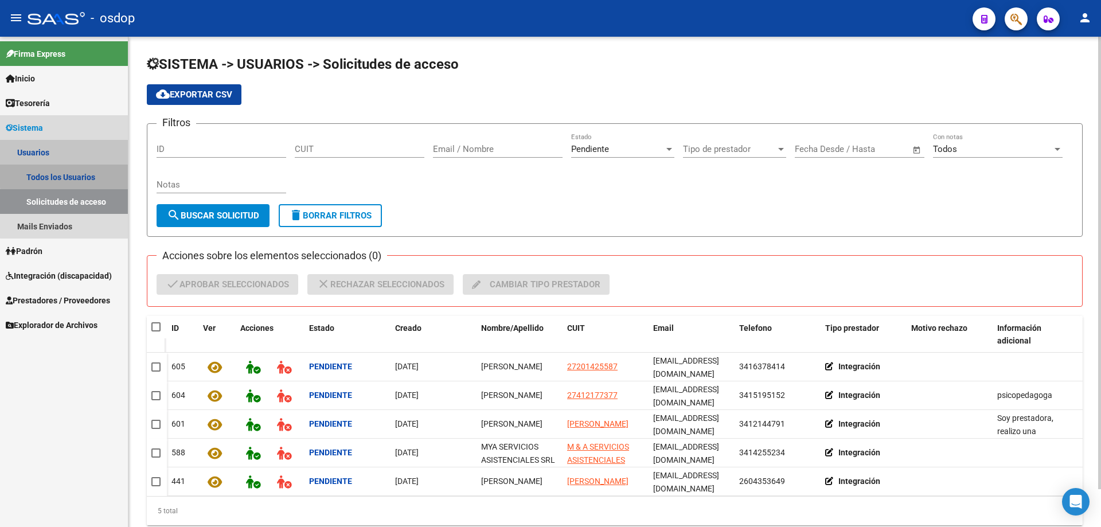
click at [80, 174] on link "Todos los Usuarios" at bounding box center [64, 177] width 128 height 25
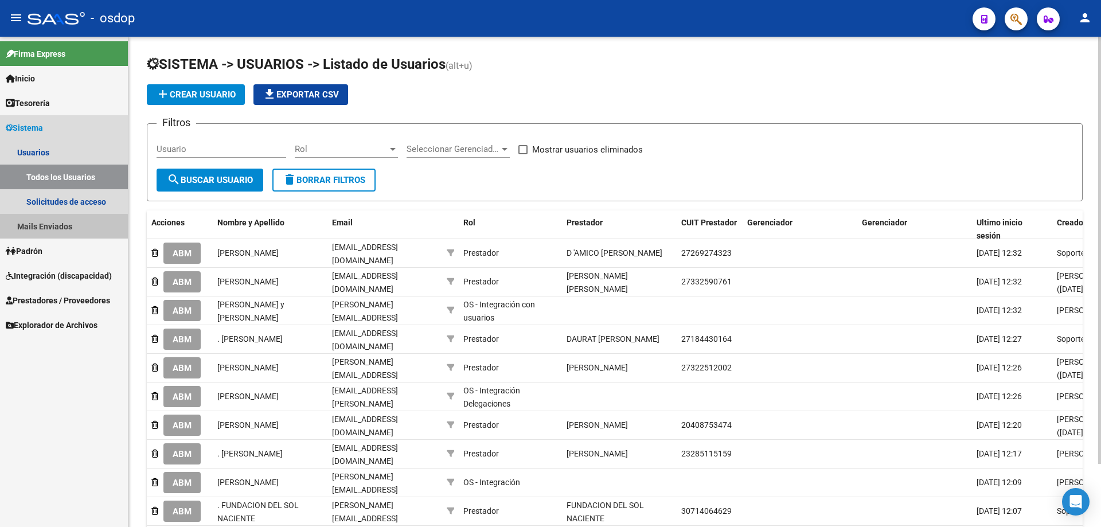
click at [50, 228] on link "Mails Enviados" at bounding box center [64, 226] width 128 height 25
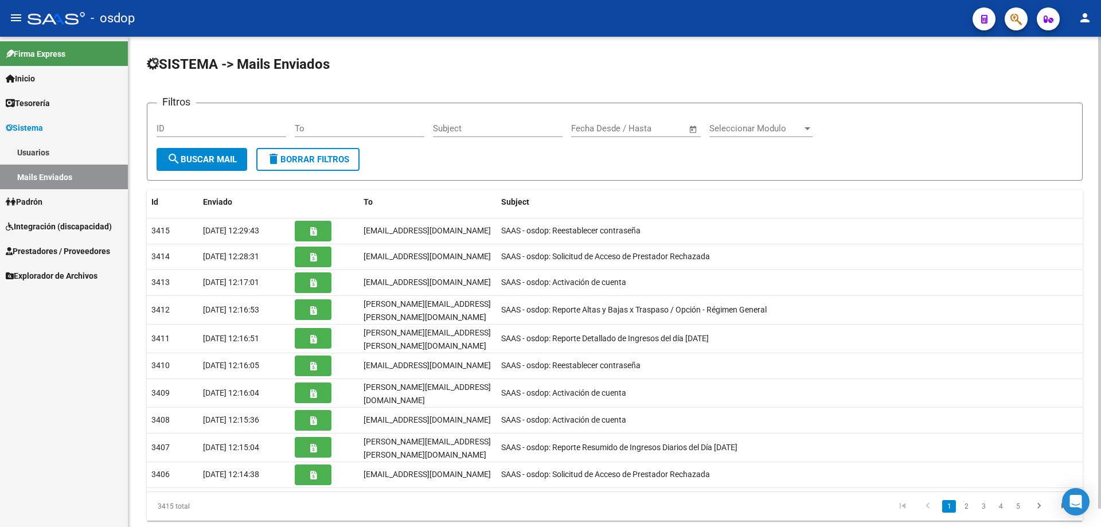
click at [294, 127] on div "Filtros ID To Subject Fecha inicio – Fecha fin Fecha Desde / Hasta Seleccionar …" at bounding box center [615, 130] width 917 height 36
click at [295, 127] on input "To" at bounding box center [360, 128] width 130 height 10
paste input "[PERSON_NAME][EMAIL_ADDRESS][PERSON_NAME][DOMAIN_NAME]"
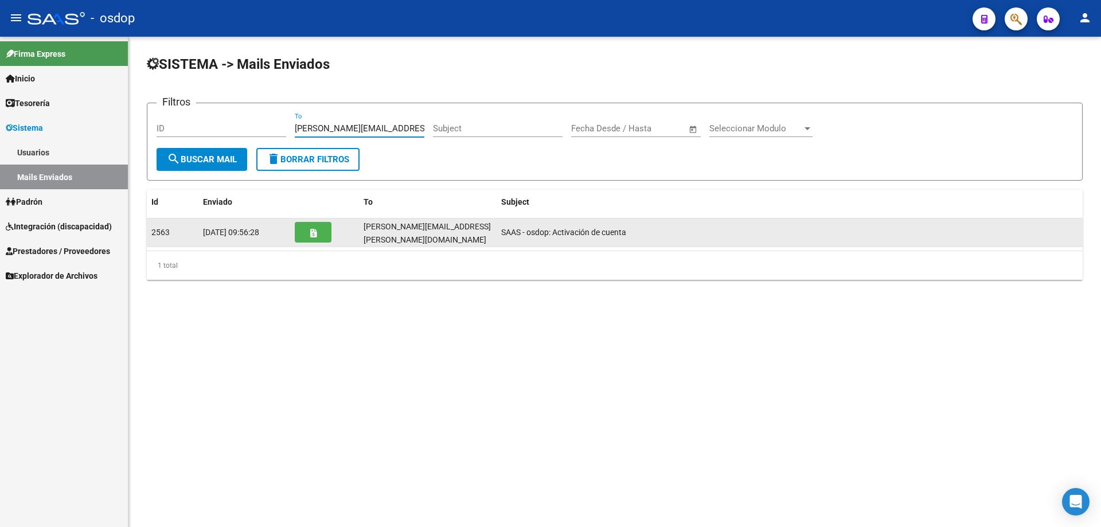
type input "[PERSON_NAME][EMAIL_ADDRESS][PERSON_NAME][DOMAIN_NAME]"
click at [319, 235] on button "button" at bounding box center [313, 232] width 37 height 21
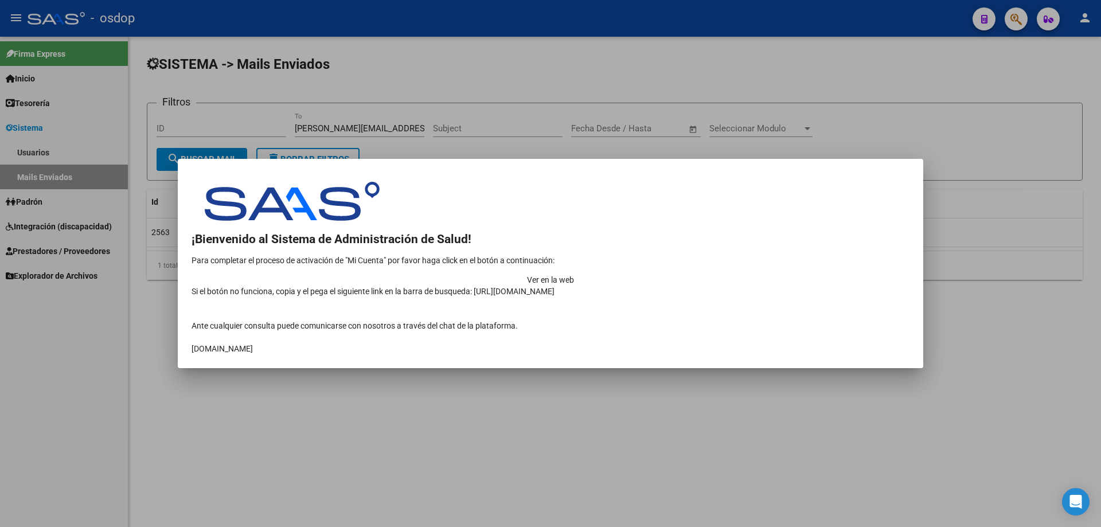
click at [777, 274] on td "Ver en la web" at bounding box center [551, 279] width 718 height 11
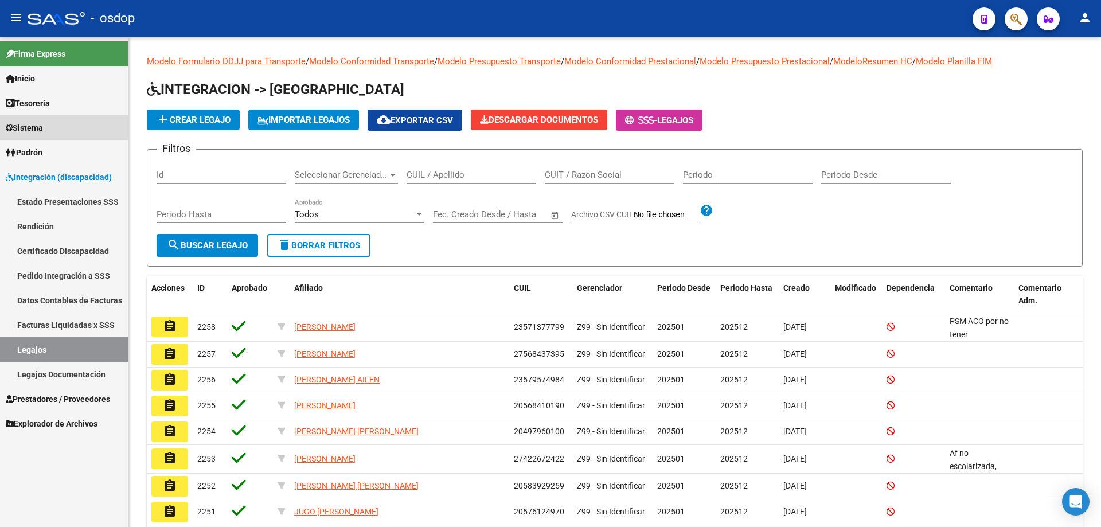
click at [41, 130] on span "Sistema" at bounding box center [24, 128] width 37 height 13
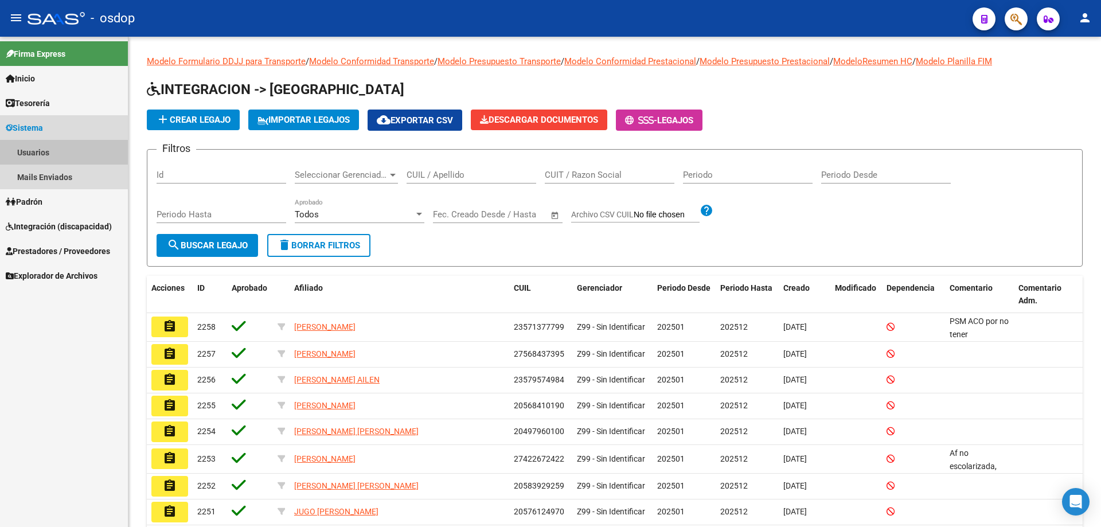
click at [37, 153] on link "Usuarios" at bounding box center [64, 152] width 128 height 25
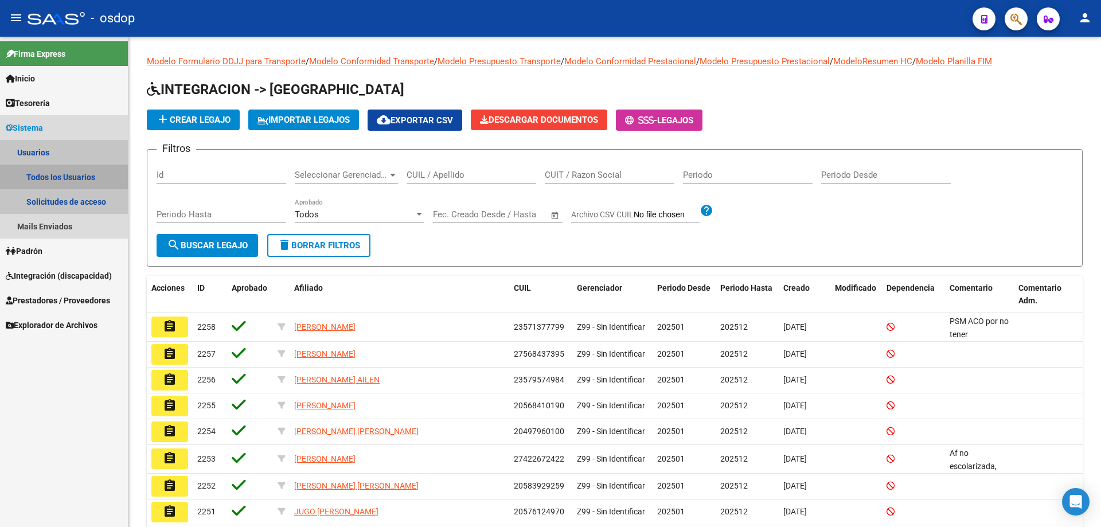
drag, startPoint x: 55, startPoint y: 180, endPoint x: 91, endPoint y: 178, distance: 36.2
click at [56, 180] on link "Todos los Usuarios" at bounding box center [64, 177] width 128 height 25
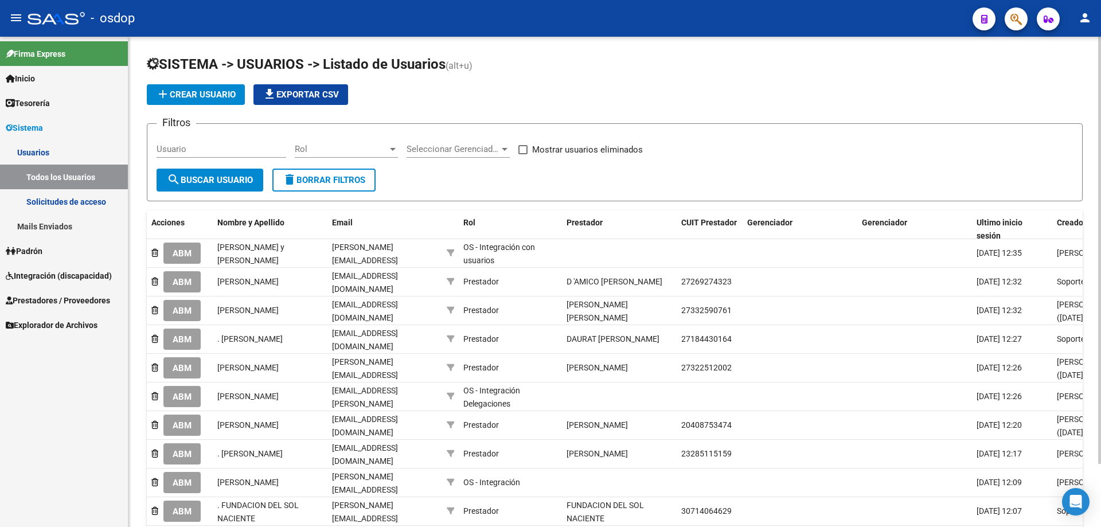
click at [157, 147] on input "Usuario" at bounding box center [222, 149] width 130 height 10
paste input "27360251360"
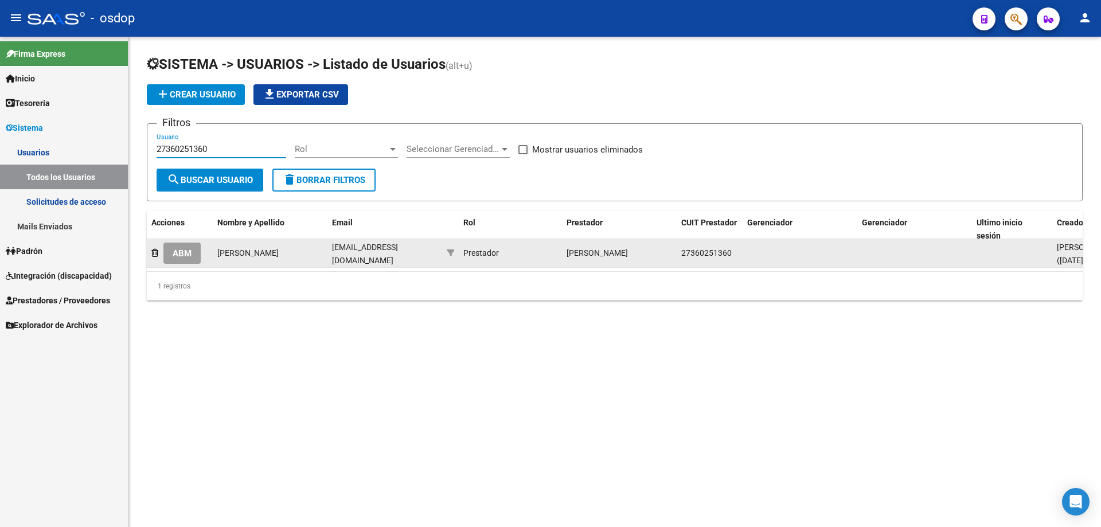
type input "27360251360"
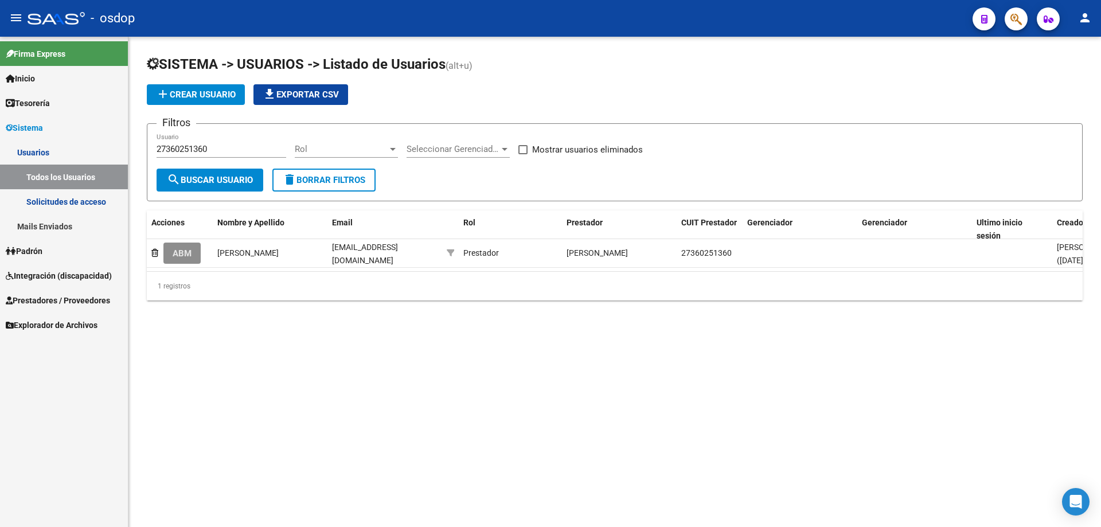
click at [182, 251] on span "ABM" at bounding box center [182, 253] width 19 height 10
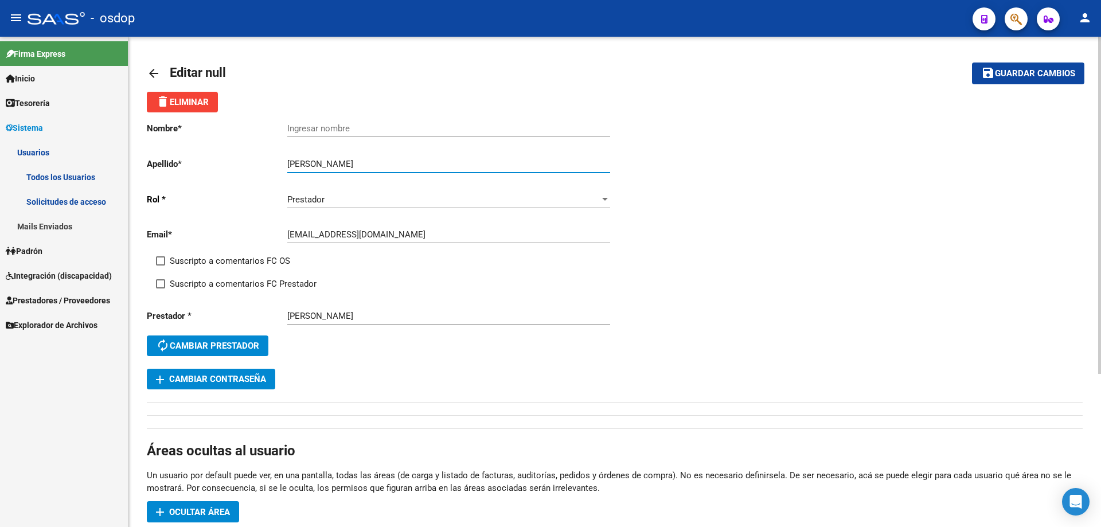
drag, startPoint x: 319, startPoint y: 161, endPoint x: 362, endPoint y: 161, distance: 42.4
click at [362, 161] on input "Morales Claudia" at bounding box center [448, 164] width 323 height 10
type input "Morales"
click at [289, 123] on div "Ingresar nombre" at bounding box center [448, 124] width 323 height 25
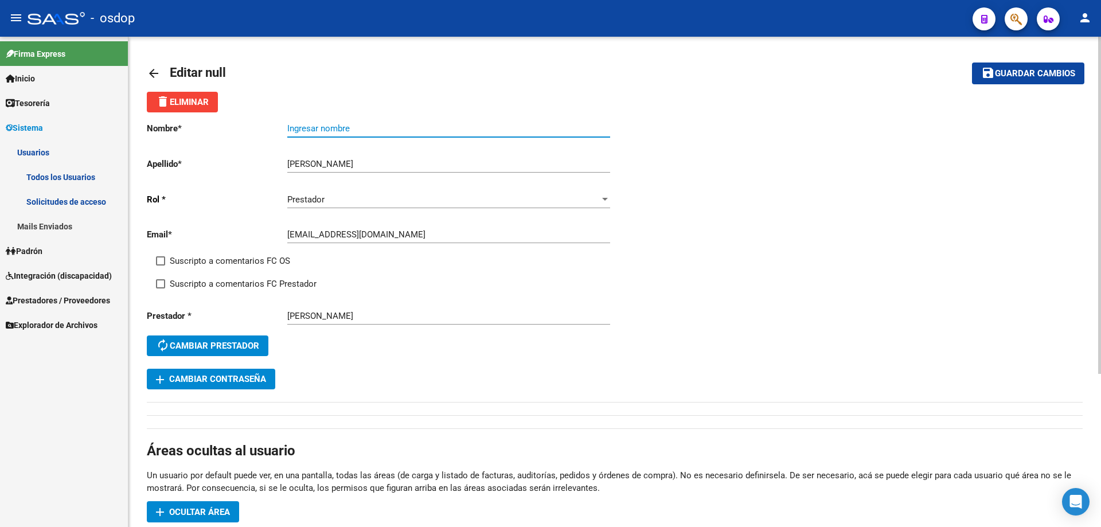
click at [287, 124] on input "Ingresar nombre" at bounding box center [448, 128] width 323 height 10
paste input "Claudia"
type input "Claudia"
drag, startPoint x: 1063, startPoint y: 77, endPoint x: 1048, endPoint y: 77, distance: 14.9
click at [1058, 77] on span "Guardar cambios" at bounding box center [1035, 74] width 80 height 10
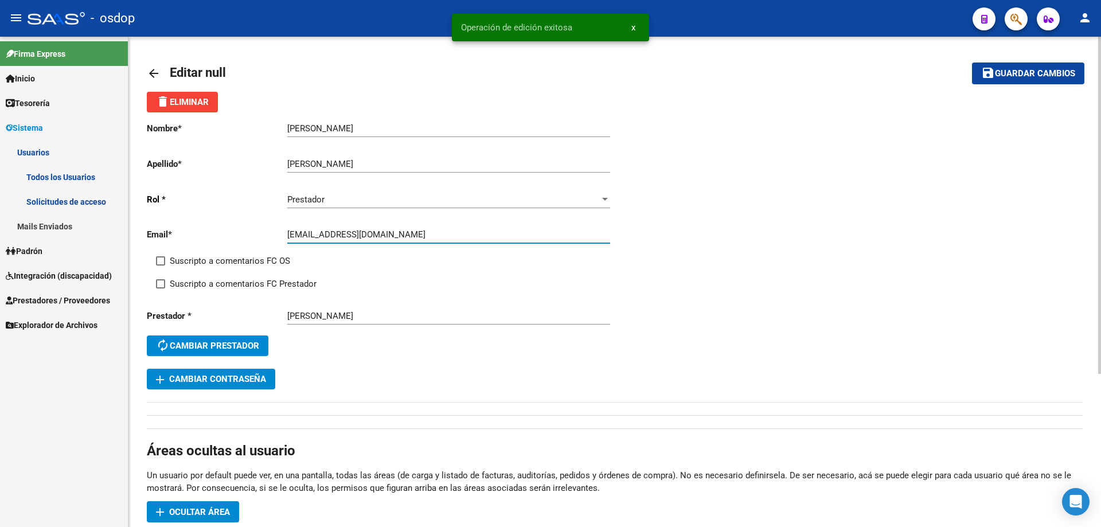
drag, startPoint x: 287, startPoint y: 235, endPoint x: 401, endPoint y: 236, distance: 113.6
click at [401, 236] on input "clau_moraless@hotmail.com" at bounding box center [448, 234] width 323 height 10
drag, startPoint x: 155, startPoint y: 68, endPoint x: 142, endPoint y: 66, distance: 13.3
click at [154, 68] on mat-icon "arrow_back" at bounding box center [154, 74] width 14 height 14
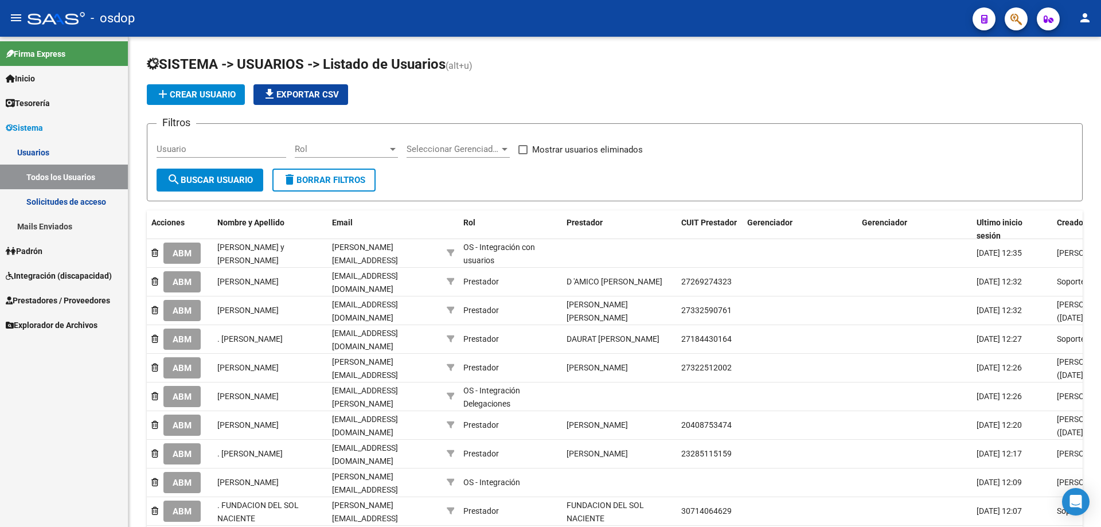
click at [64, 224] on link "Mails Enviados" at bounding box center [64, 226] width 128 height 25
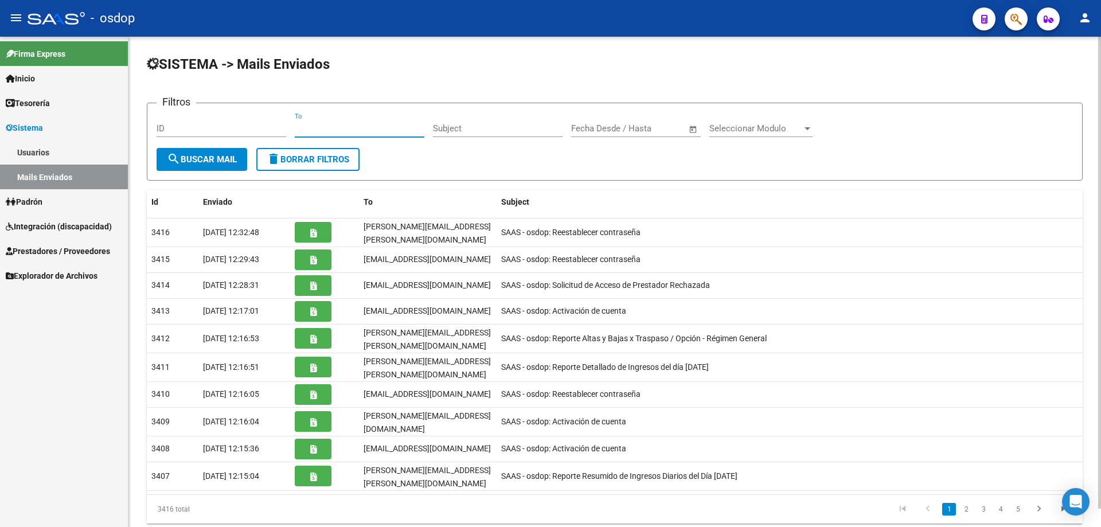
click at [296, 127] on input "To" at bounding box center [360, 128] width 130 height 10
paste input "clau_moraless@hotmail.com"
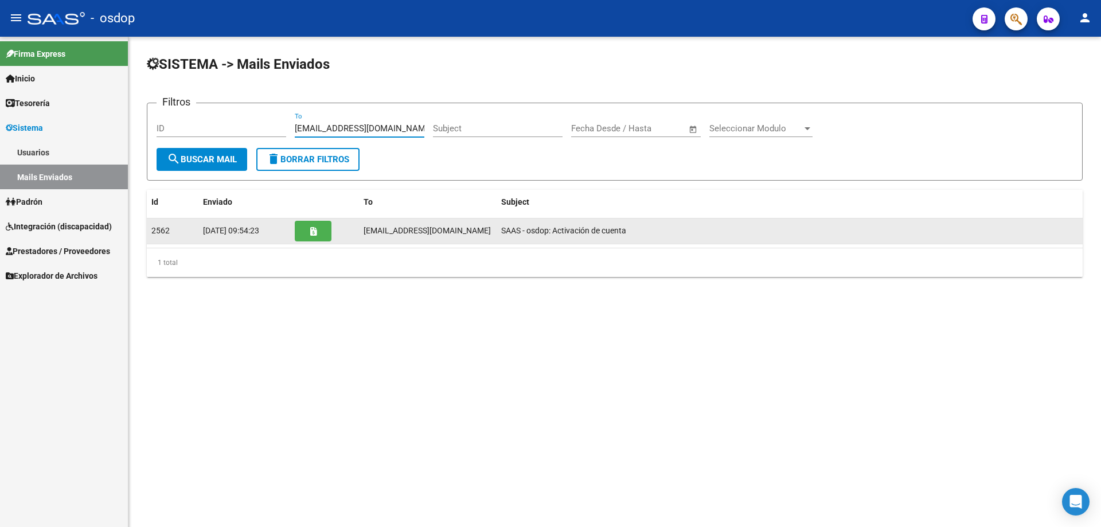
type input "clau_moraless@hotmail.com"
click at [307, 232] on button "button" at bounding box center [313, 231] width 37 height 21
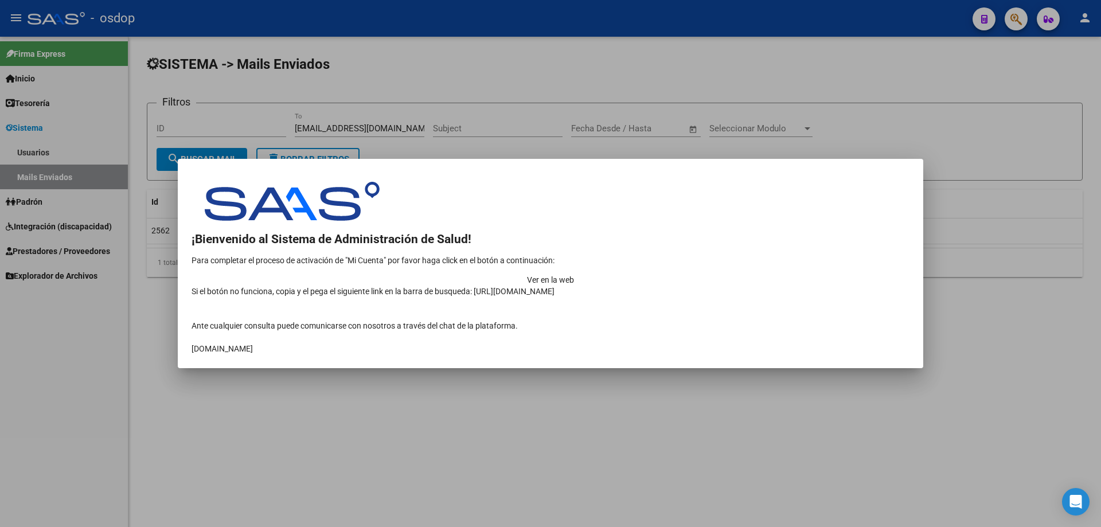
drag, startPoint x: 800, startPoint y: 268, endPoint x: 761, endPoint y: 263, distance: 39.3
click at [798, 274] on td "Ver en la web" at bounding box center [551, 279] width 718 height 11
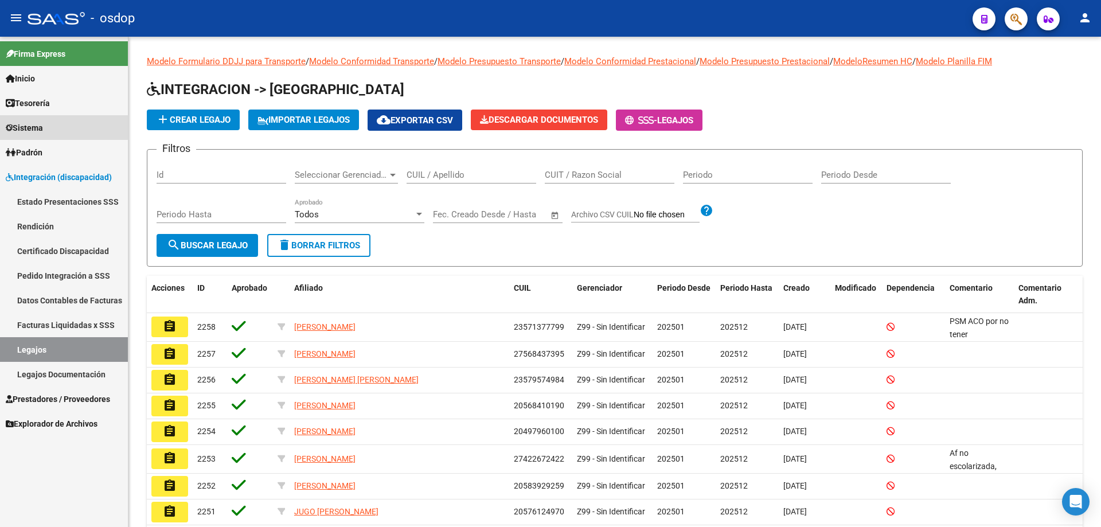
click at [22, 130] on span "Sistema" at bounding box center [24, 128] width 37 height 13
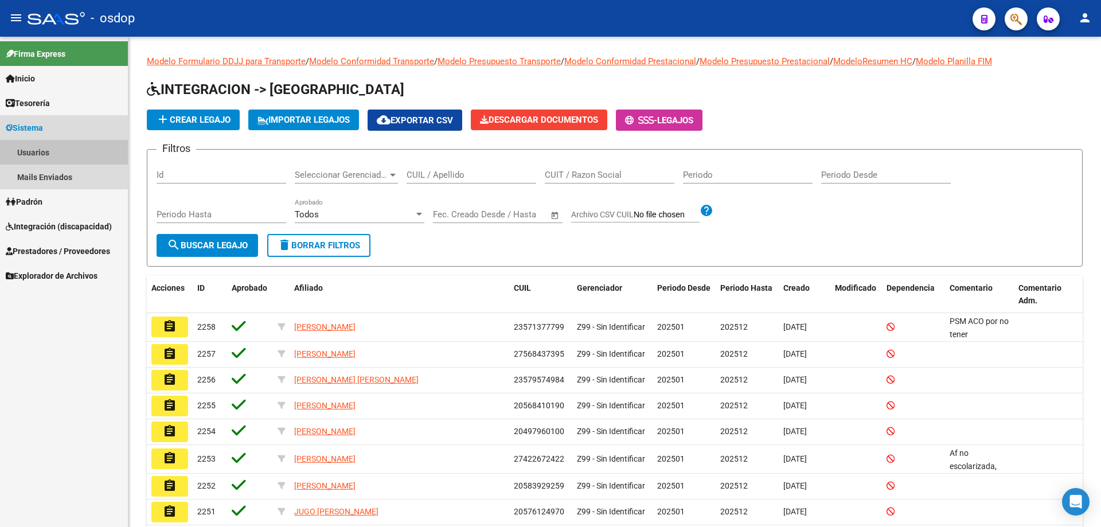
click at [30, 154] on link "Usuarios" at bounding box center [64, 152] width 128 height 25
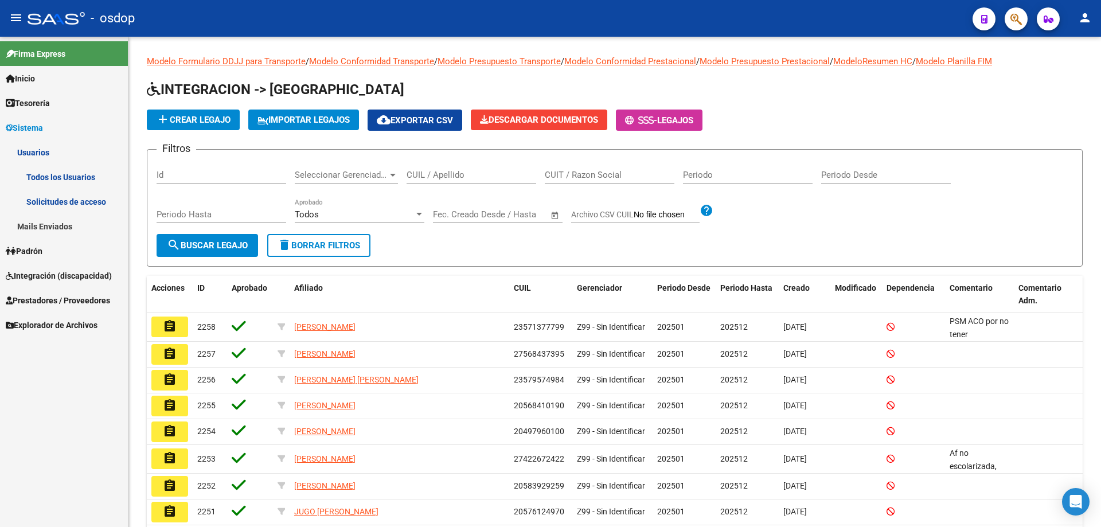
click at [38, 172] on link "Todos los Usuarios" at bounding box center [64, 177] width 128 height 25
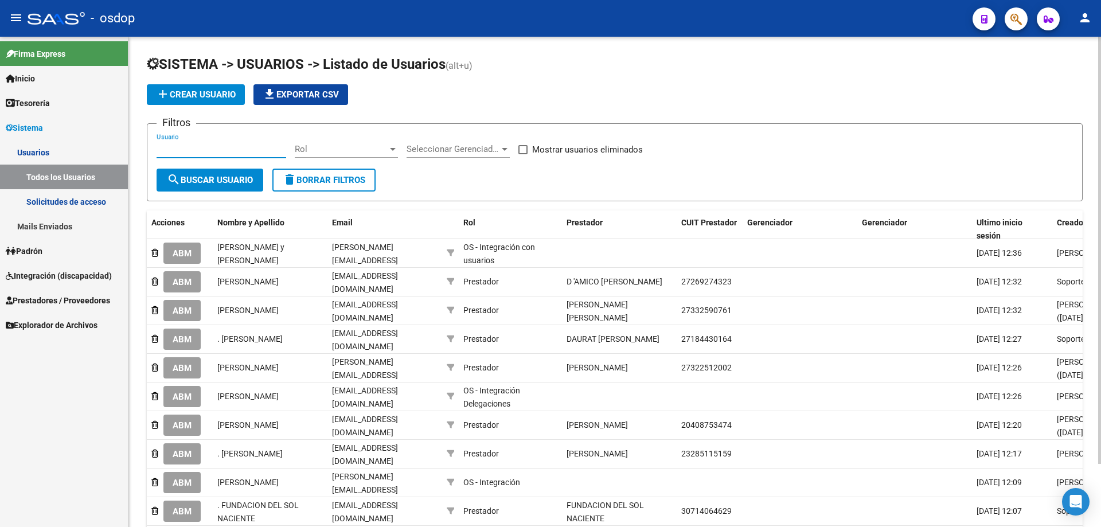
click at [159, 149] on input "Usuario" at bounding box center [222, 149] width 130 height 10
paste input "27386921968"
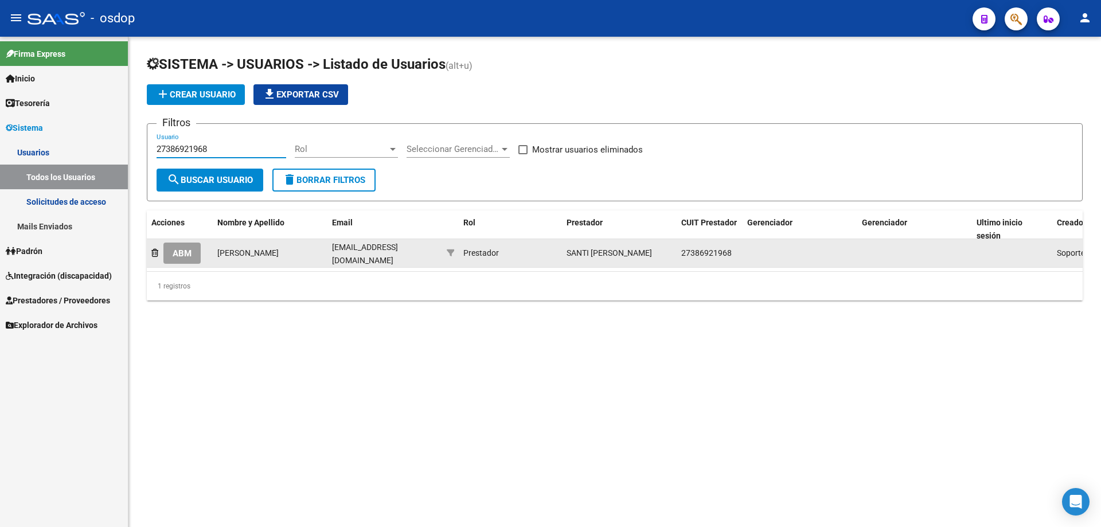
type input "27386921968"
click at [188, 255] on span "ABM" at bounding box center [182, 253] width 19 height 10
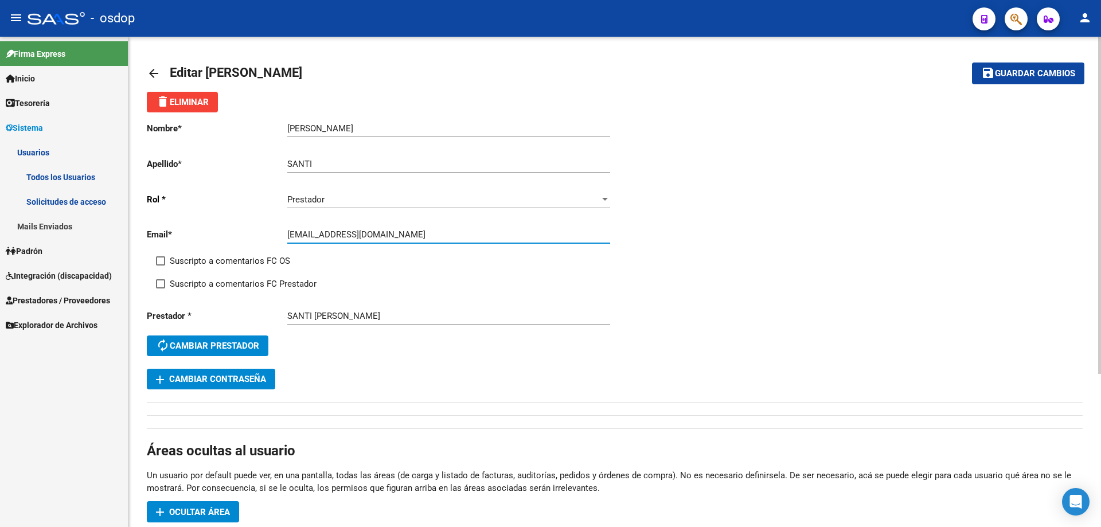
drag, startPoint x: 288, startPoint y: 233, endPoint x: 393, endPoint y: 234, distance: 105.0
click at [393, 234] on input "[EMAIL_ADDRESS][DOMAIN_NAME]" at bounding box center [448, 234] width 323 height 10
drag, startPoint x: 1027, startPoint y: 72, endPoint x: 987, endPoint y: 77, distance: 39.9
click at [1026, 72] on span "Guardar cambios" at bounding box center [1035, 74] width 80 height 10
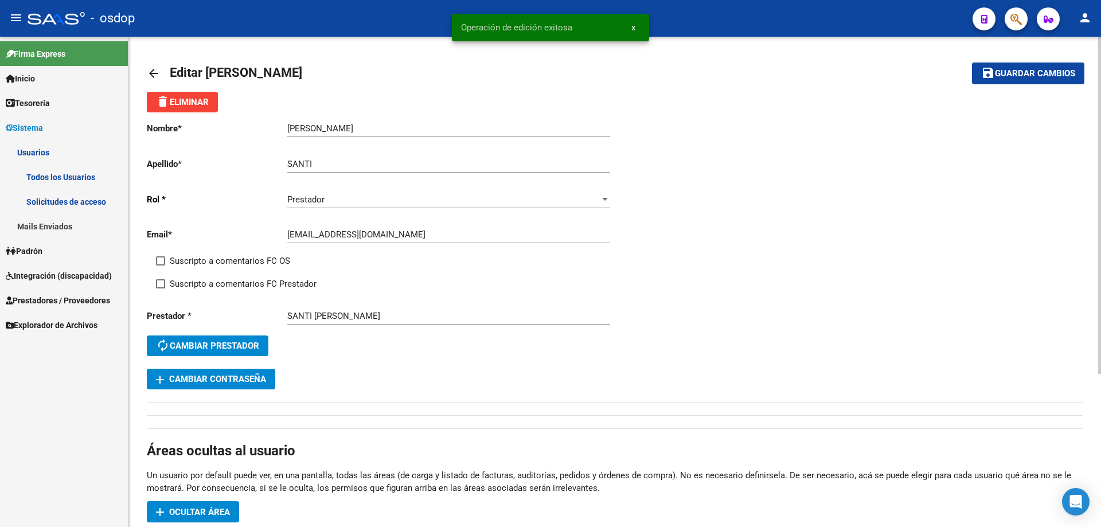
click at [153, 73] on mat-icon "arrow_back" at bounding box center [154, 74] width 14 height 14
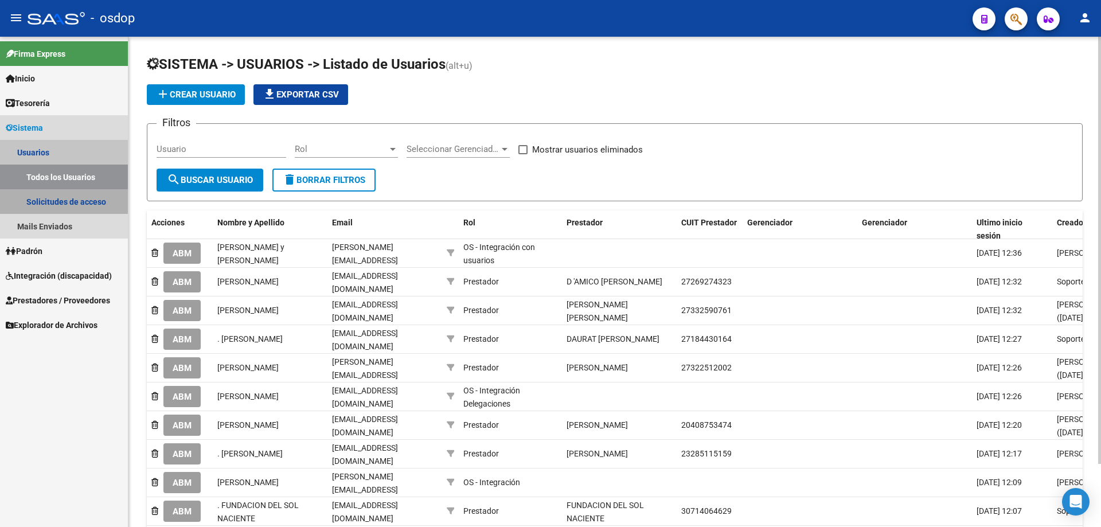
click at [50, 202] on link "Solicitudes de acceso" at bounding box center [64, 201] width 128 height 25
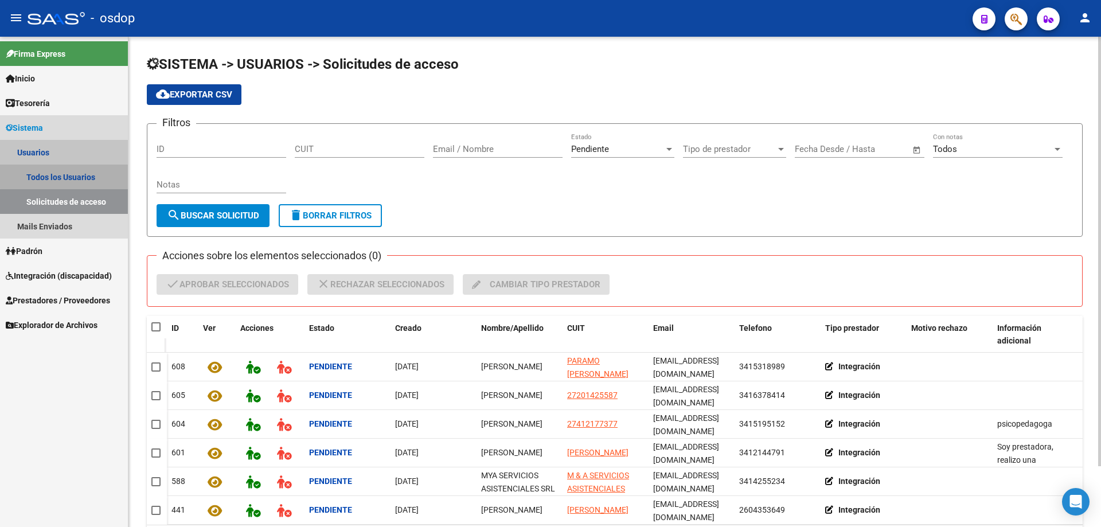
click at [72, 176] on link "Todos los Usuarios" at bounding box center [64, 177] width 128 height 25
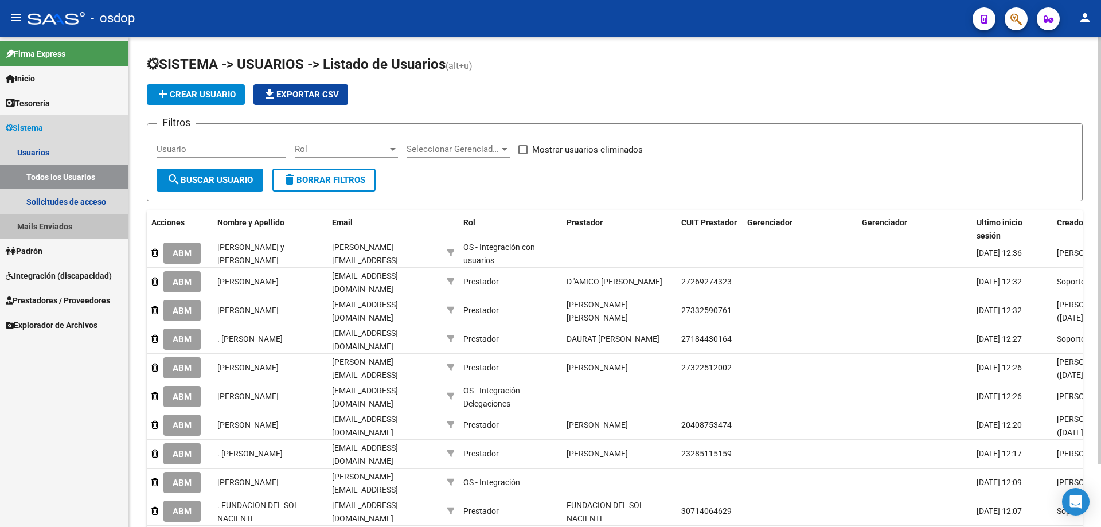
drag, startPoint x: 65, startPoint y: 227, endPoint x: 115, endPoint y: 213, distance: 51.6
click at [65, 226] on link "Mails Enviados" at bounding box center [64, 226] width 128 height 25
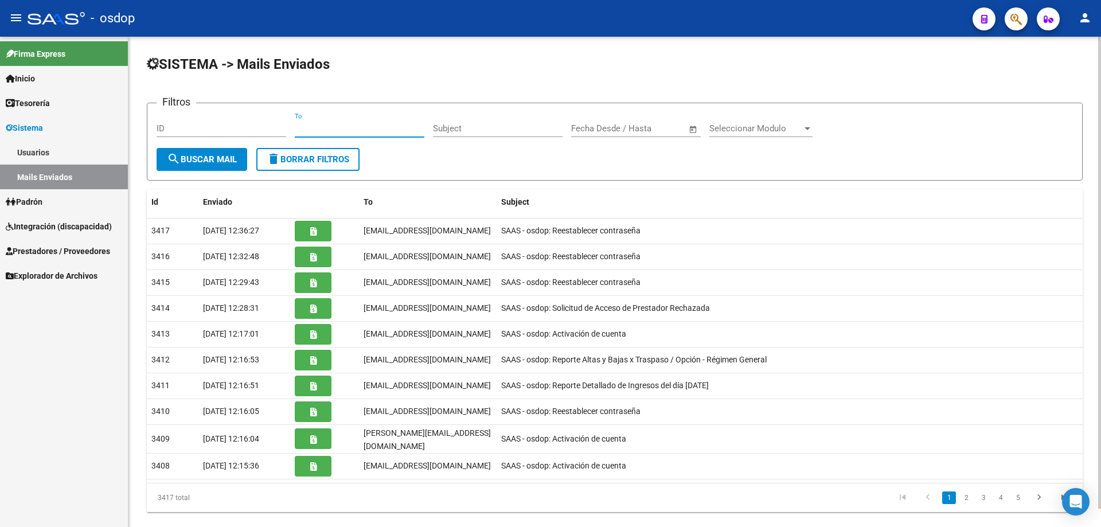
click at [296, 126] on input "To" at bounding box center [360, 128] width 130 height 10
paste input "Se encuentra ACTIVA la cuenta de correo electrónico:"
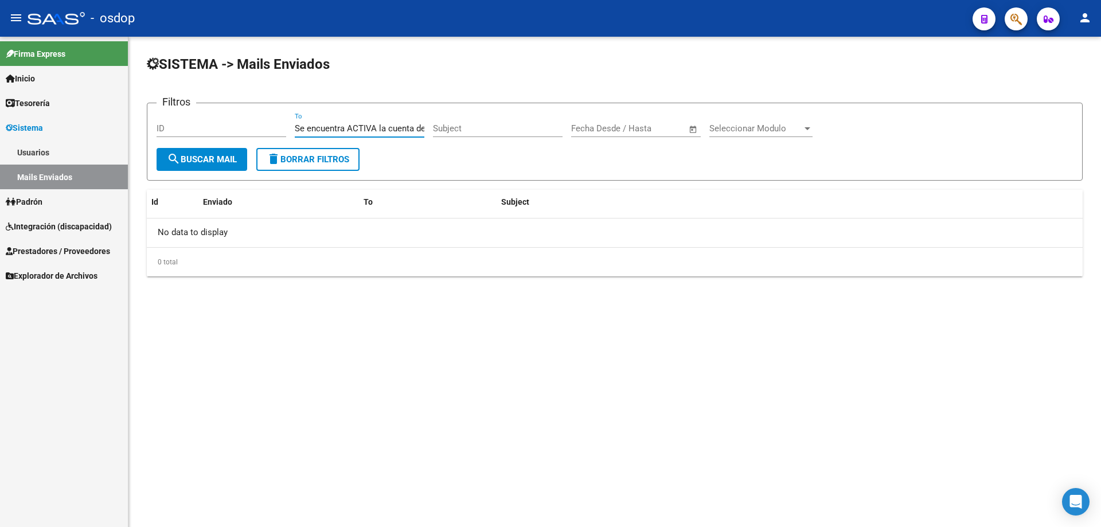
scroll to position [0, 74]
drag, startPoint x: 295, startPoint y: 127, endPoint x: 459, endPoint y: 128, distance: 164.0
click at [459, 128] on div "Filtros ID Se encuentra ACTIVA la cuenta de correo electrónico: To Subject Fech…" at bounding box center [615, 130] width 917 height 36
paste input "[EMAIL_ADDRESS][DOMAIN_NAME]"
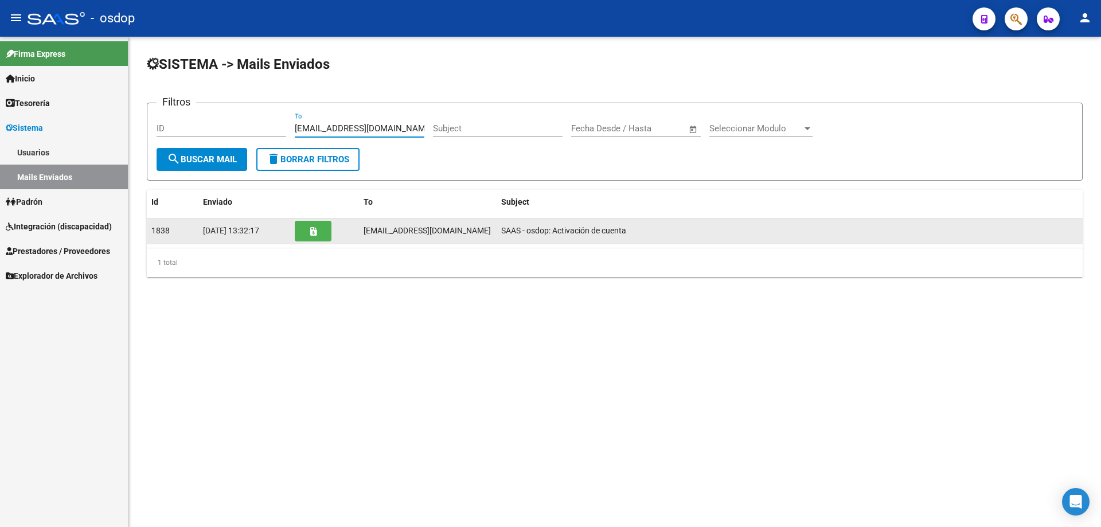
type input "[EMAIL_ADDRESS][DOMAIN_NAME]"
click at [316, 233] on icon "button" at bounding box center [313, 231] width 6 height 9
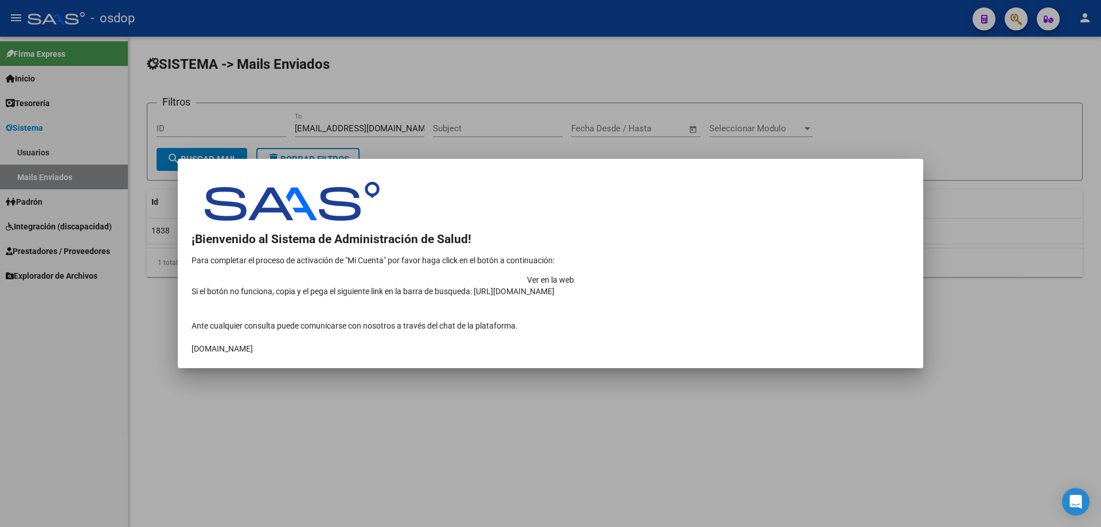
drag, startPoint x: 801, startPoint y: 268, endPoint x: 789, endPoint y: 267, distance: 12.1
click at [800, 274] on td "Ver en la web" at bounding box center [551, 279] width 718 height 11
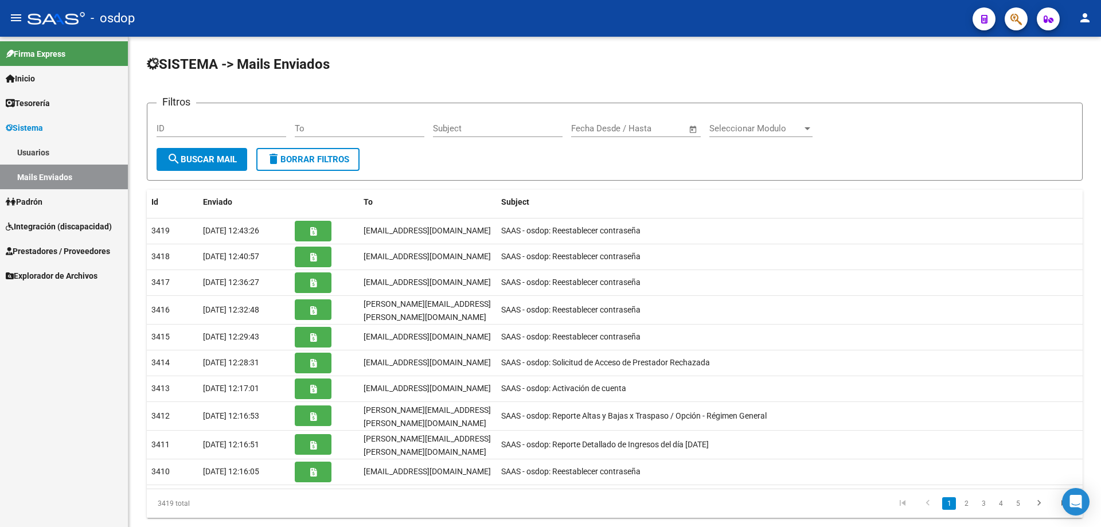
click at [49, 180] on link "Mails Enviados" at bounding box center [64, 177] width 128 height 25
click at [299, 127] on input "To" at bounding box center [360, 128] width 130 height 10
paste input "[EMAIL_ADDRESS][DOMAIN_NAME]"
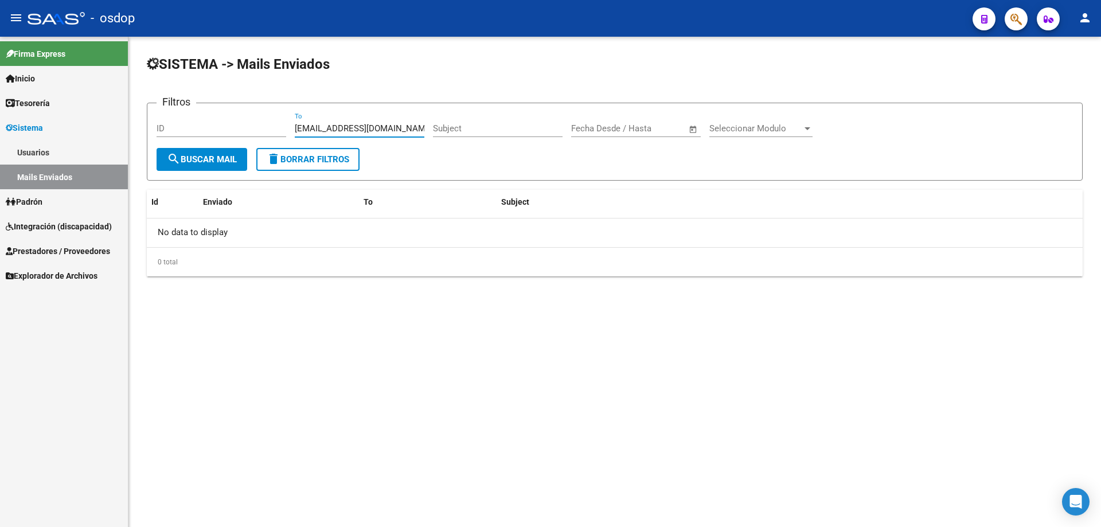
drag, startPoint x: 383, startPoint y: 130, endPoint x: 264, endPoint y: 127, distance: 118.8
click at [264, 127] on div "Filtros ID [EMAIL_ADDRESS][DOMAIN_NAME] To Subject Fecha inicio – Fecha fin Fec…" at bounding box center [615, 130] width 917 height 36
paste input "neuroestima"
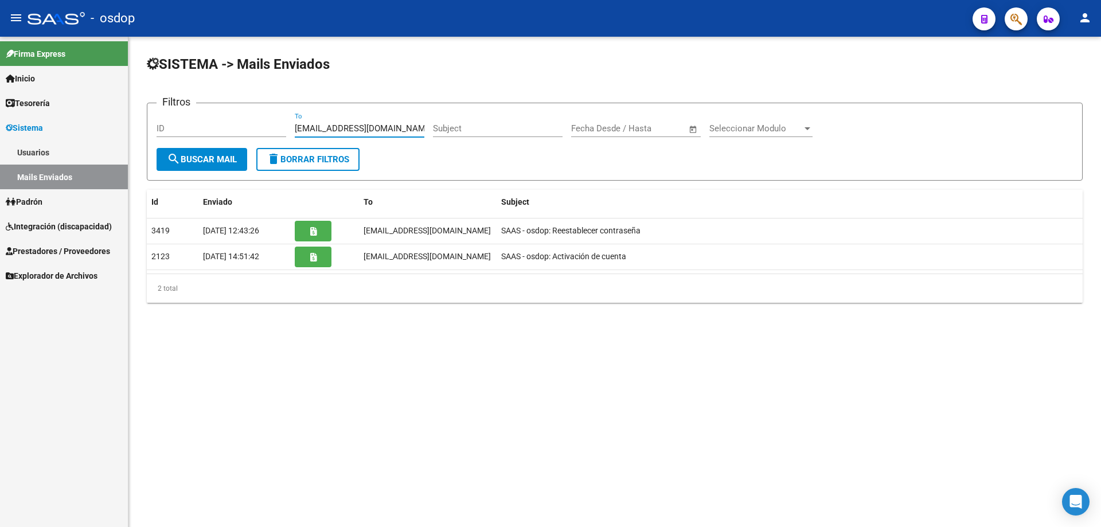
drag, startPoint x: 399, startPoint y: 127, endPoint x: 290, endPoint y: 125, distance: 109.6
click at [290, 125] on div "Filtros ID [EMAIL_ADDRESS][DOMAIN_NAME] To Subject Fecha inicio – Fecha fin Fec…" at bounding box center [615, 130] width 917 height 36
type input "[EMAIL_ADDRESS][DOMAIN_NAME]"
